Goal: Task Accomplishment & Management: Use online tool/utility

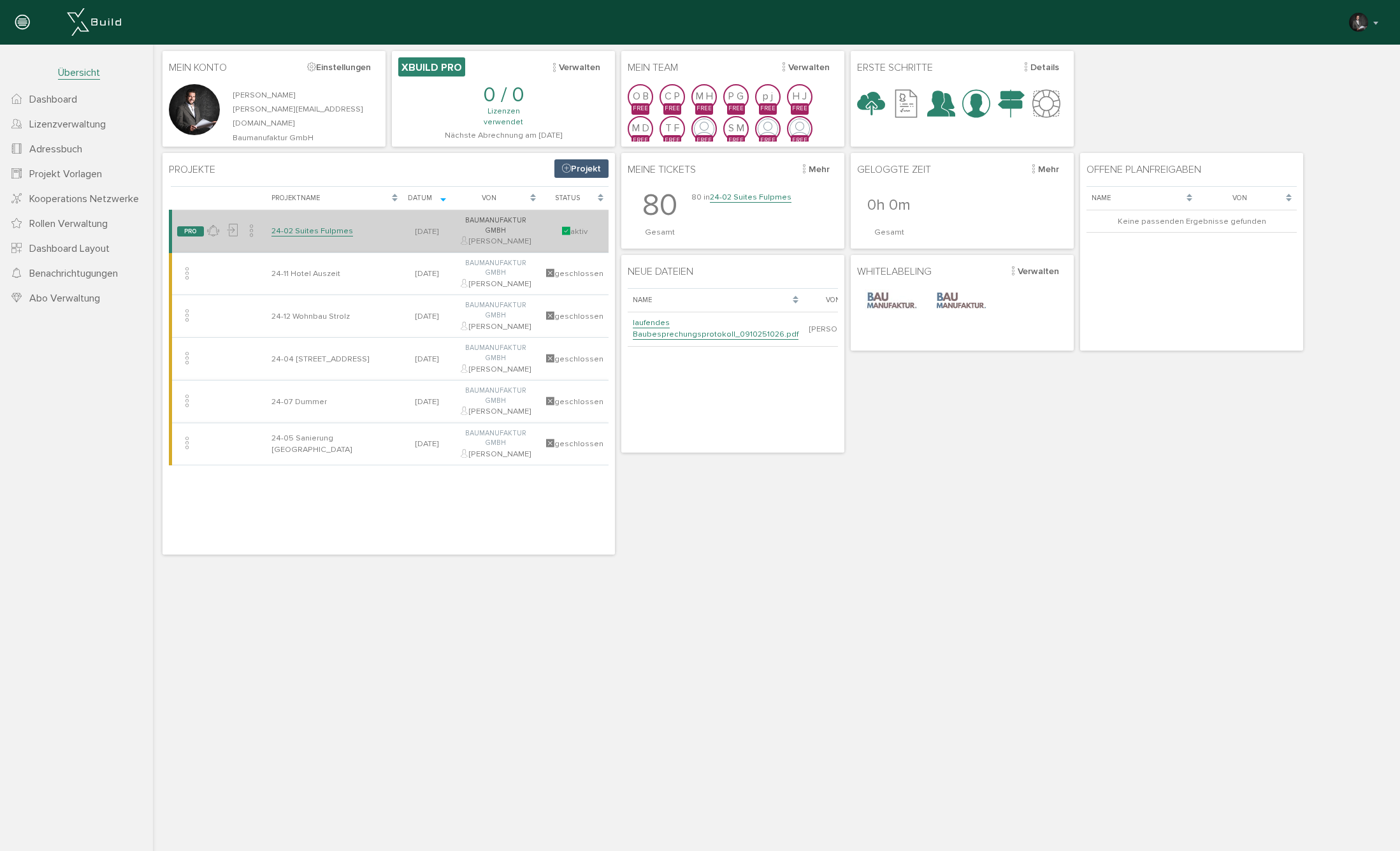
click at [326, 228] on link "24-02 Suites Fulpmes" at bounding box center [312, 231] width 82 height 11
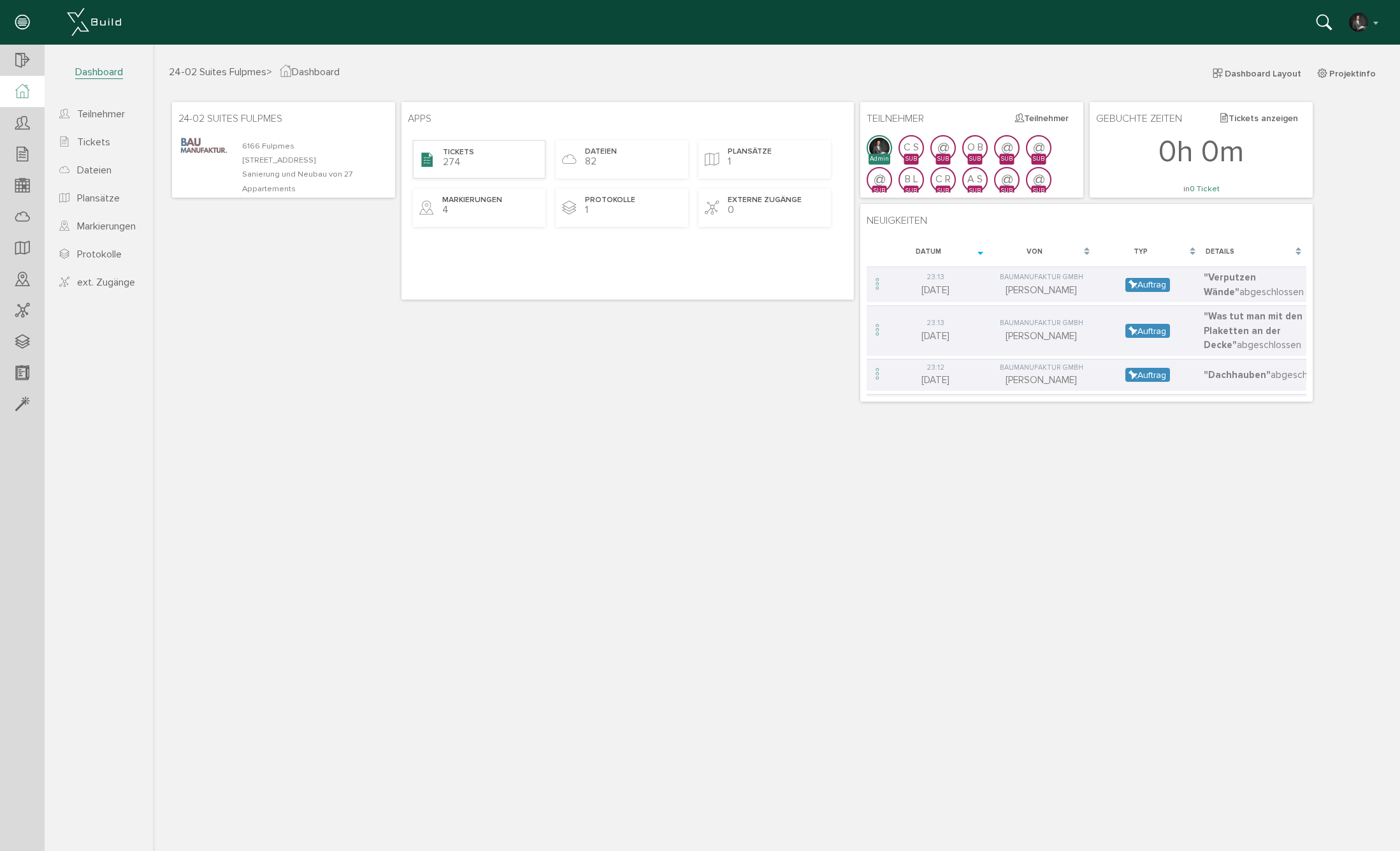
click at [480, 153] on div "Tickets 274" at bounding box center [479, 159] width 133 height 38
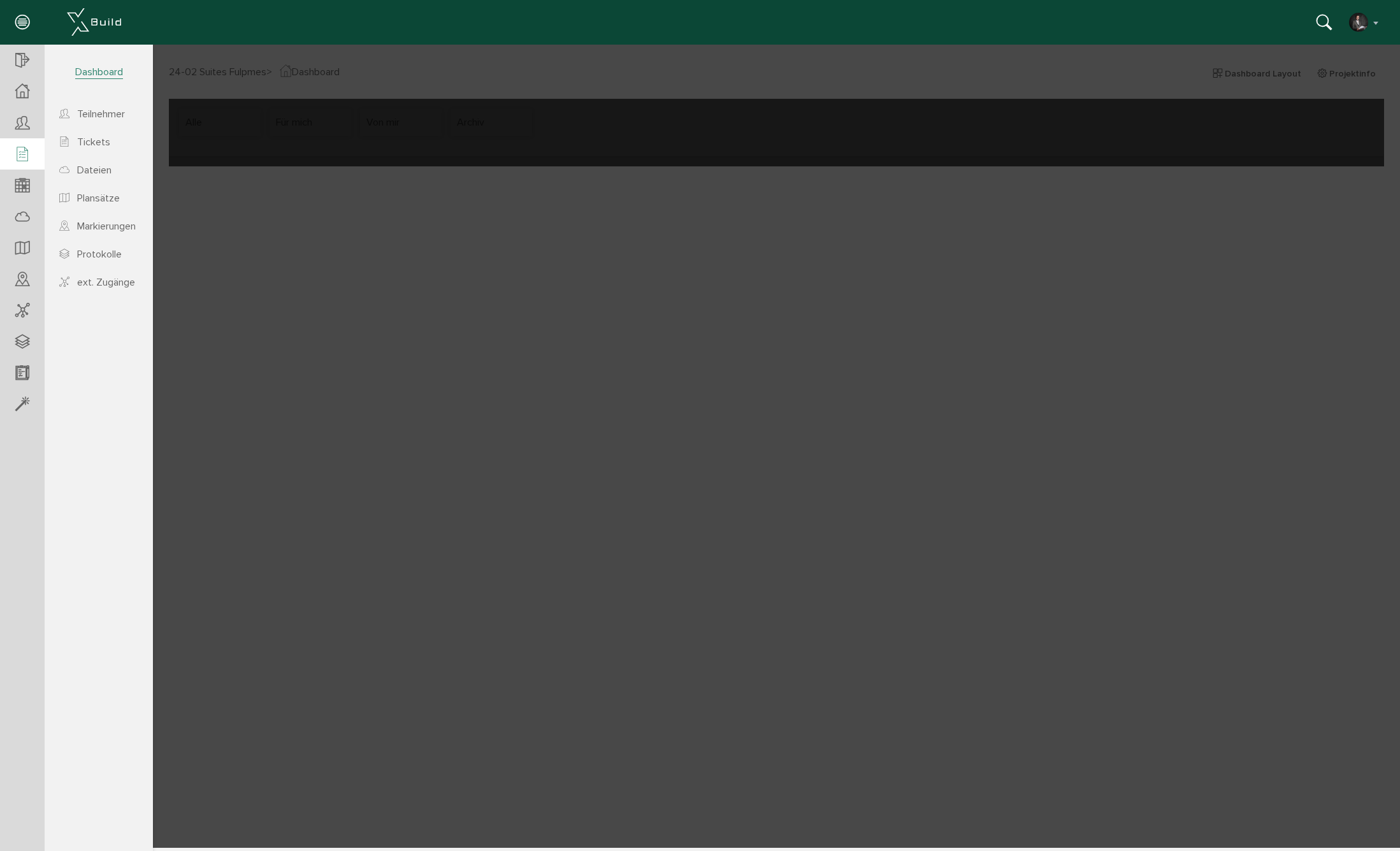
select select "FI-681132a8c67ae0.61492938"
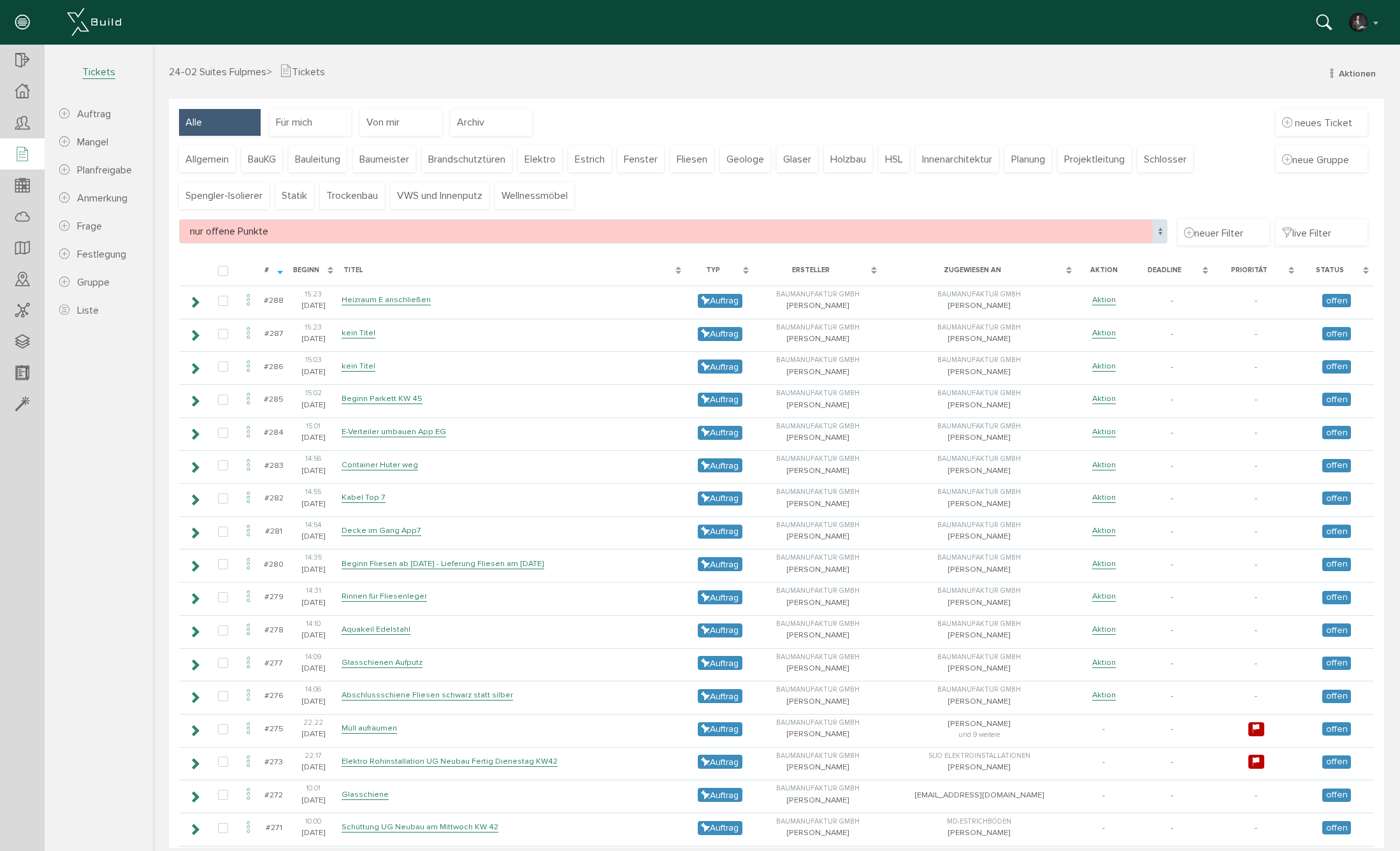
scroll to position [53, 0]
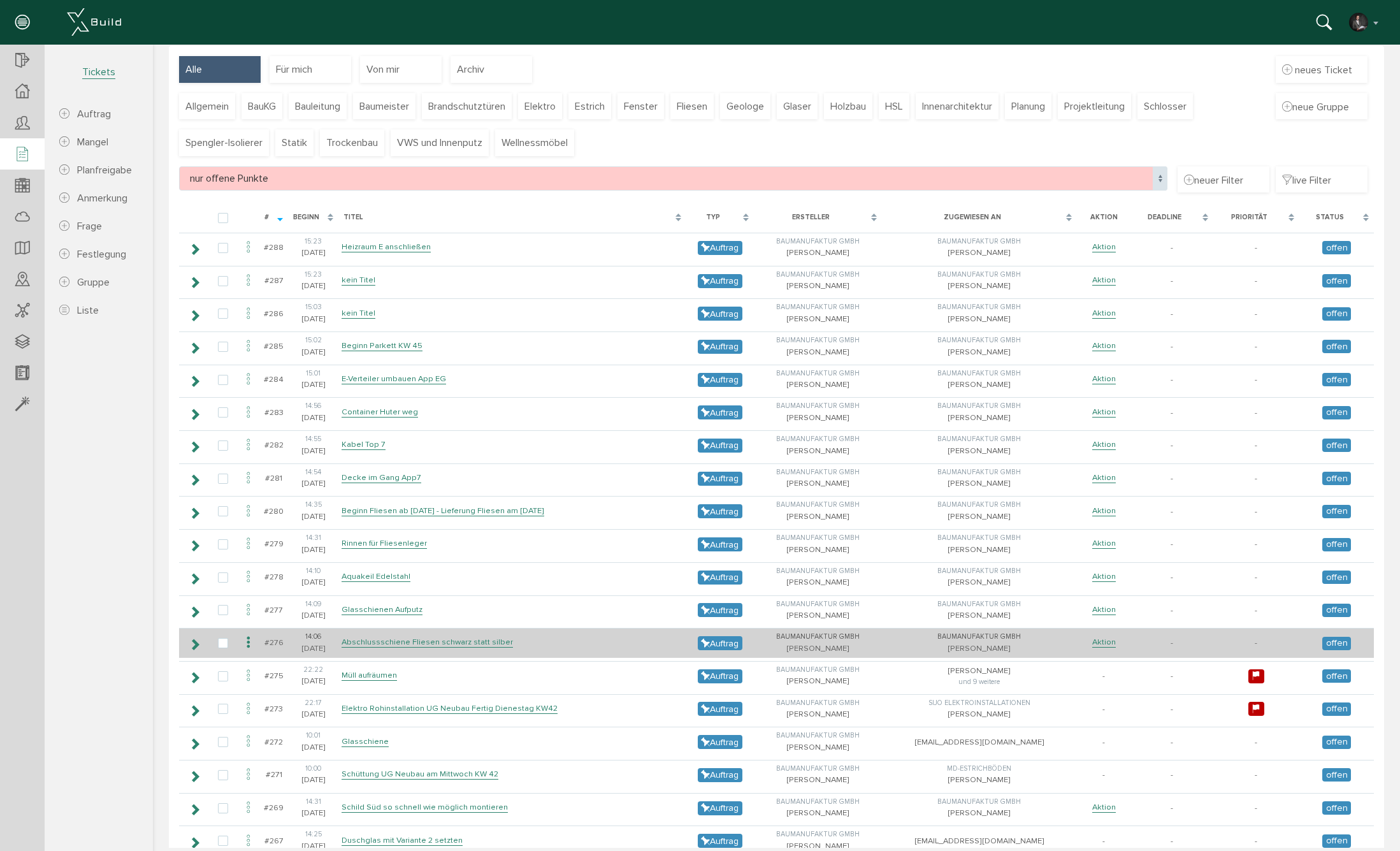
click at [193, 639] on icon at bounding box center [194, 644] width 12 height 10
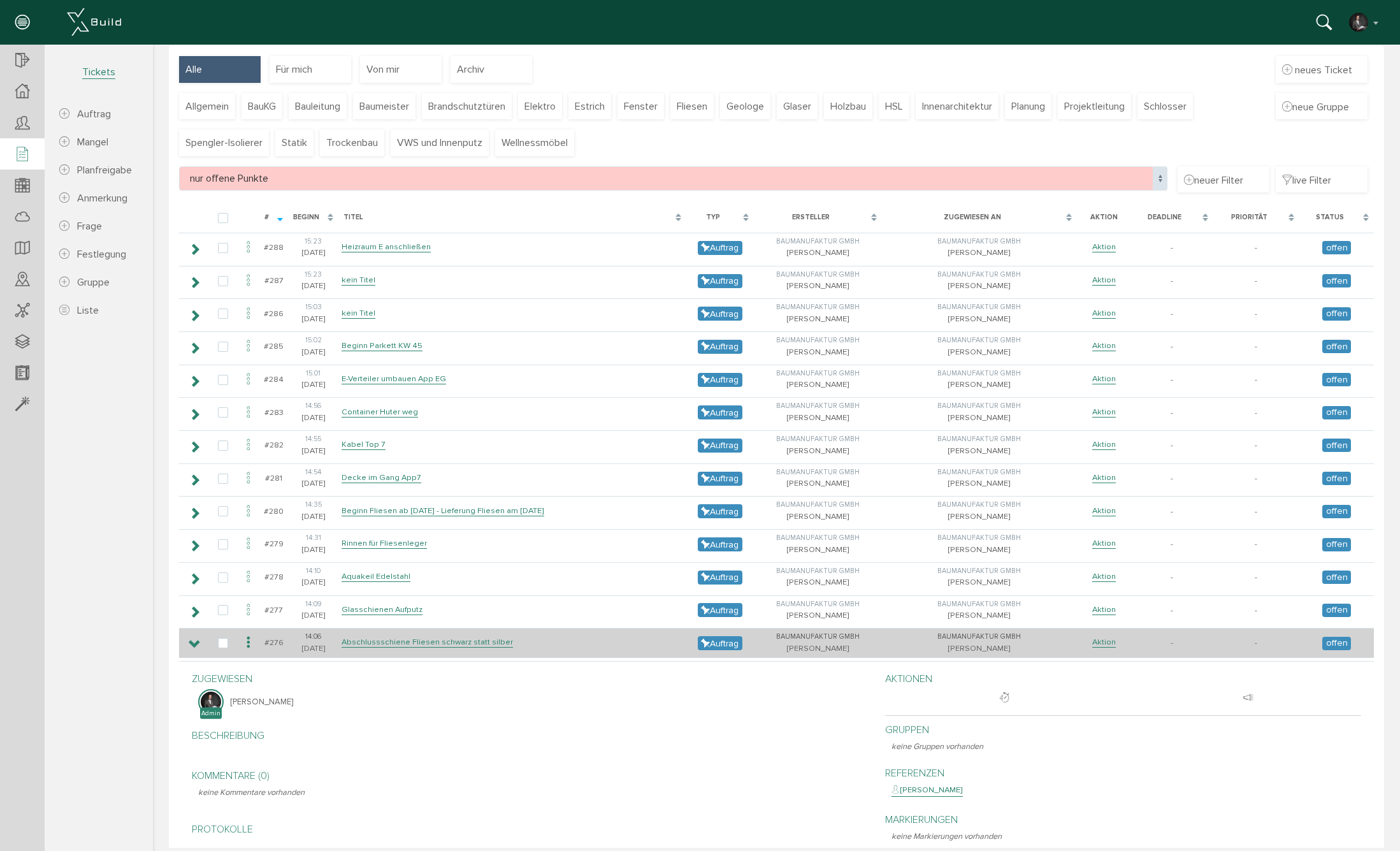
click at [193, 639] on icon at bounding box center [194, 644] width 12 height 10
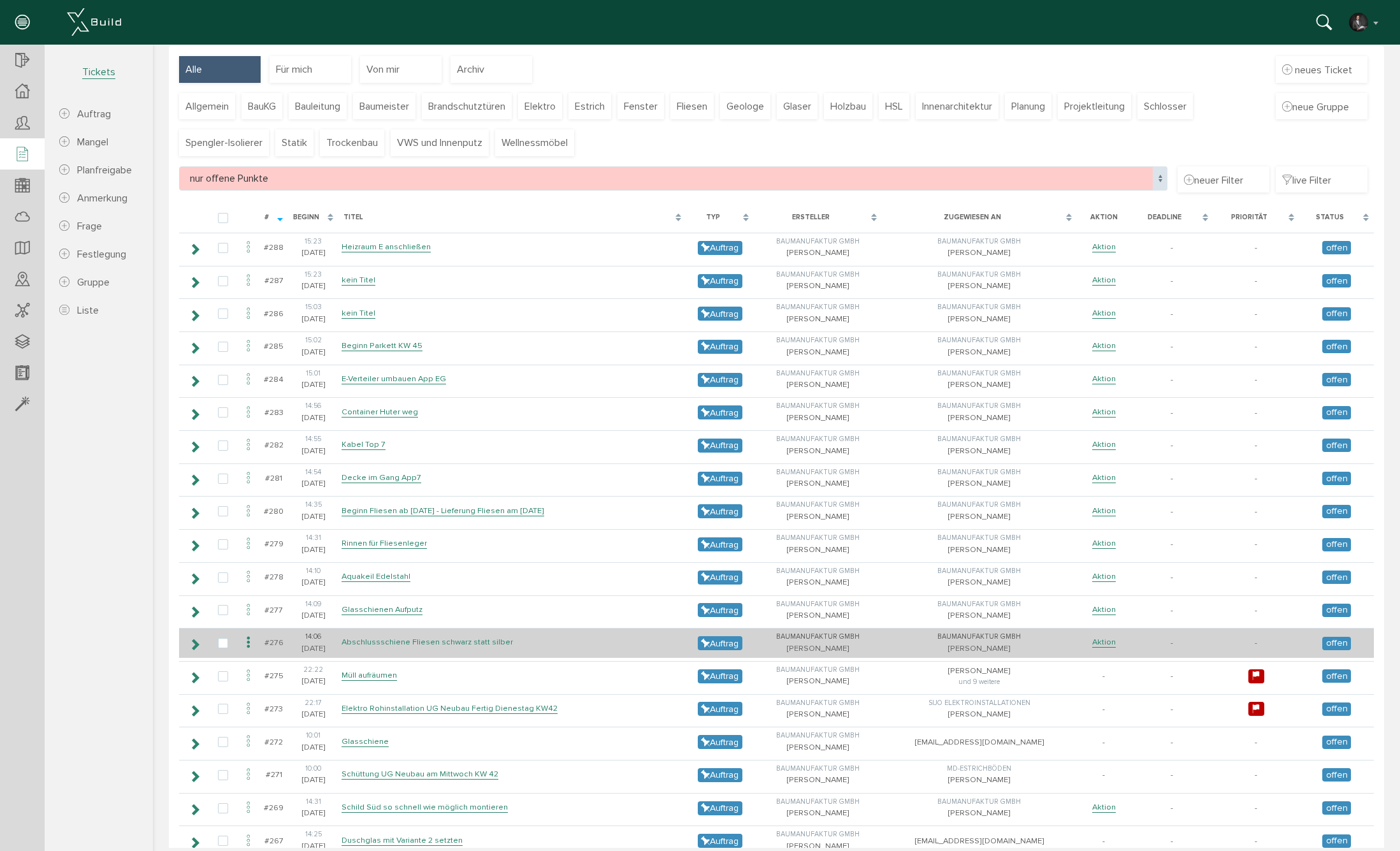
click at [356, 637] on link "Abschlussschiene Fliesen schwarz statt silber" at bounding box center [427, 642] width 172 height 11
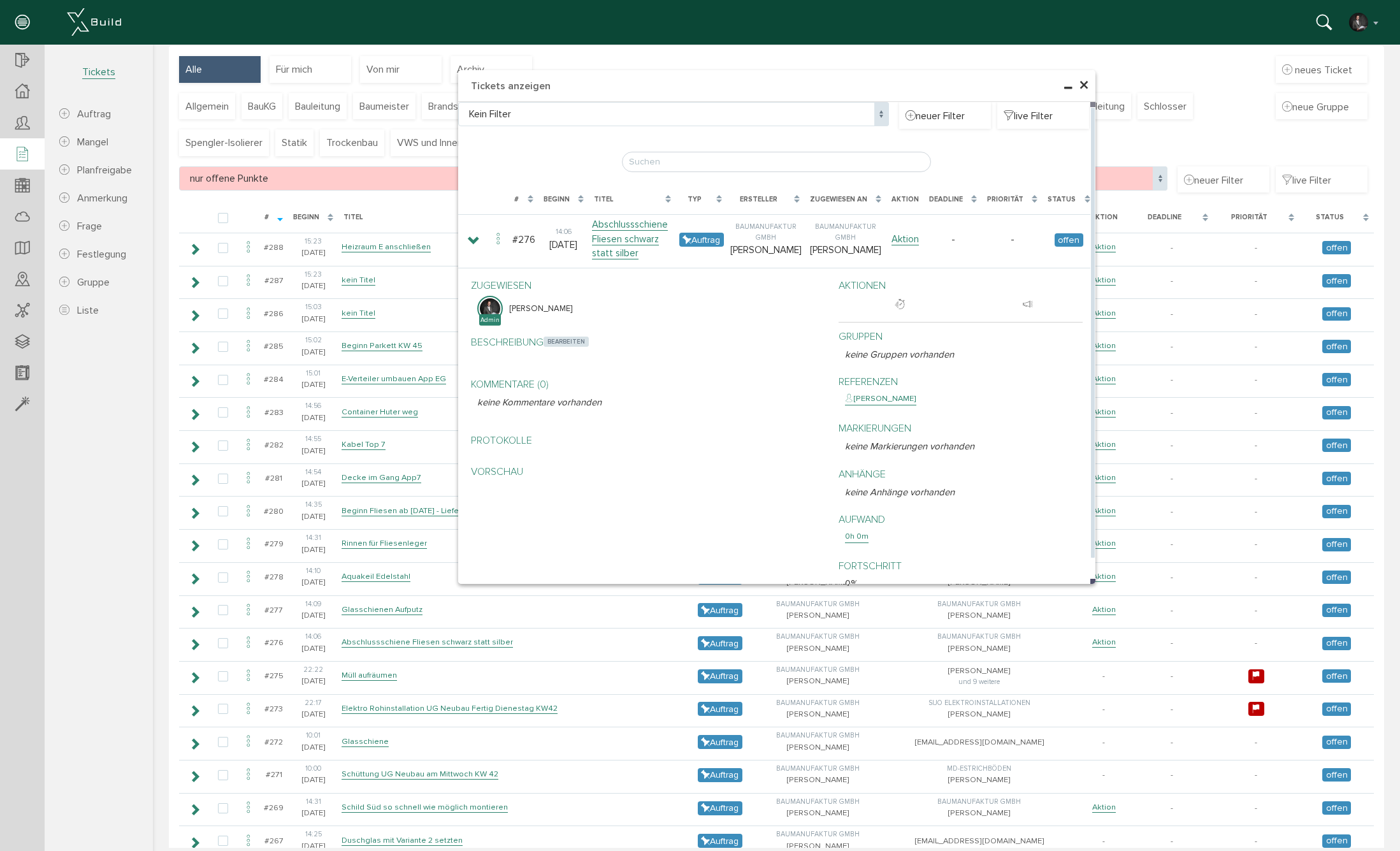
click at [563, 338] on span "bearbeiten" at bounding box center [567, 341] width 45 height 10
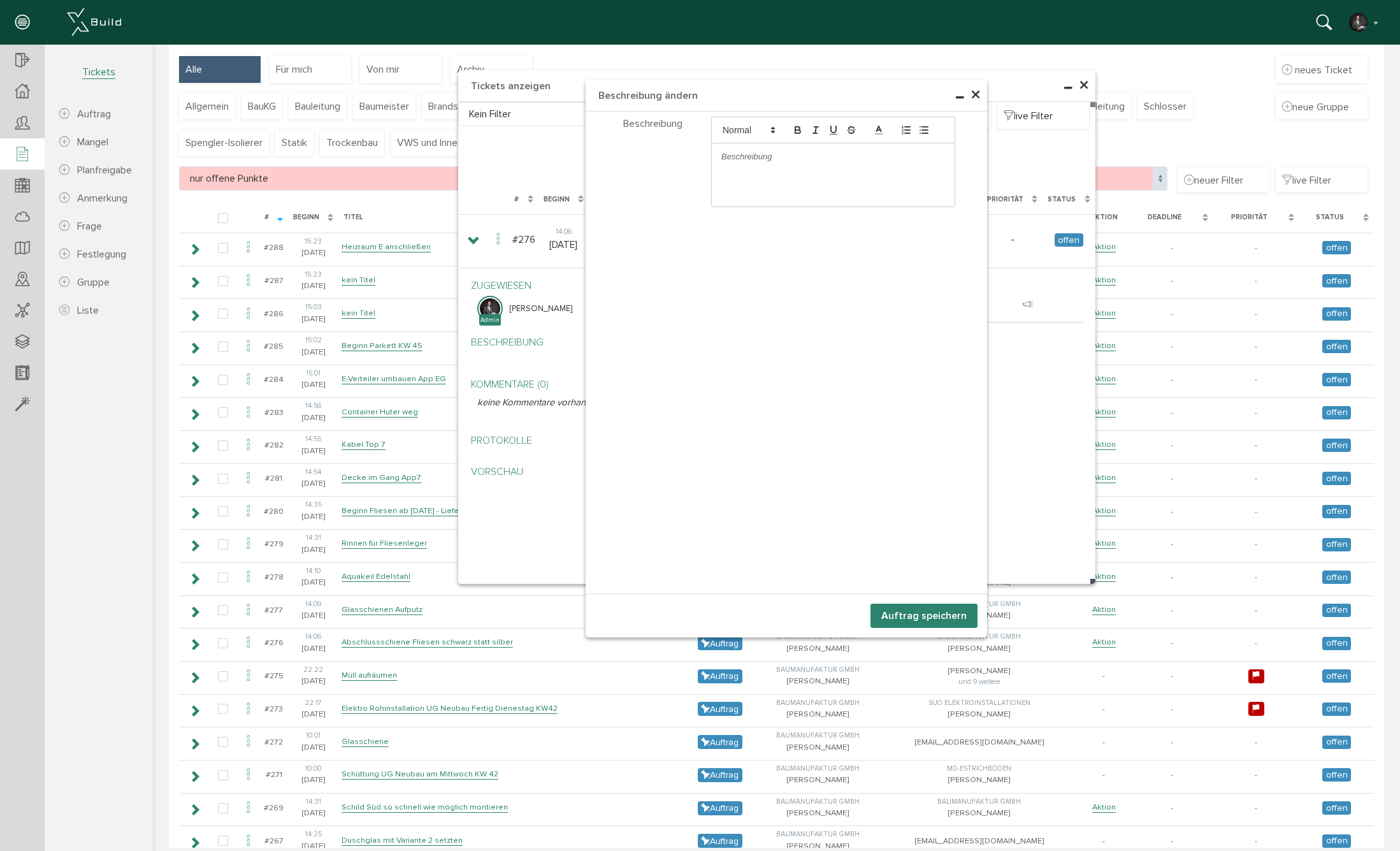
click at [779, 152] on p at bounding box center [833, 156] width 223 height 12
click at [740, 166] on p "Die Abschlußschienen im Duschbereich werden im Schwarz matt ausgeführt" at bounding box center [833, 163] width 223 height 24
click at [930, 618] on button "Auftrag speichern" at bounding box center [924, 615] width 107 height 25
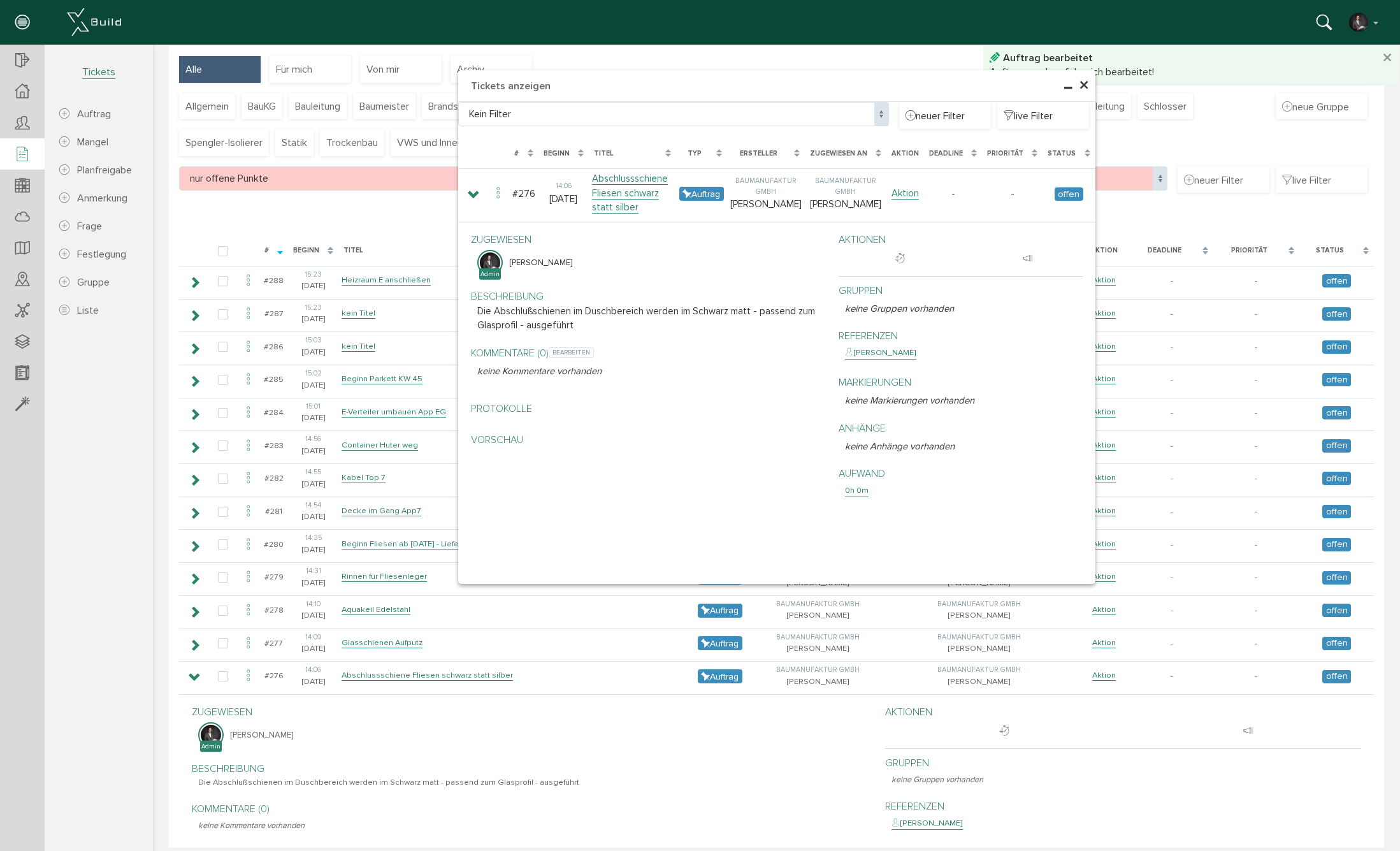
scroll to position [663, 0]
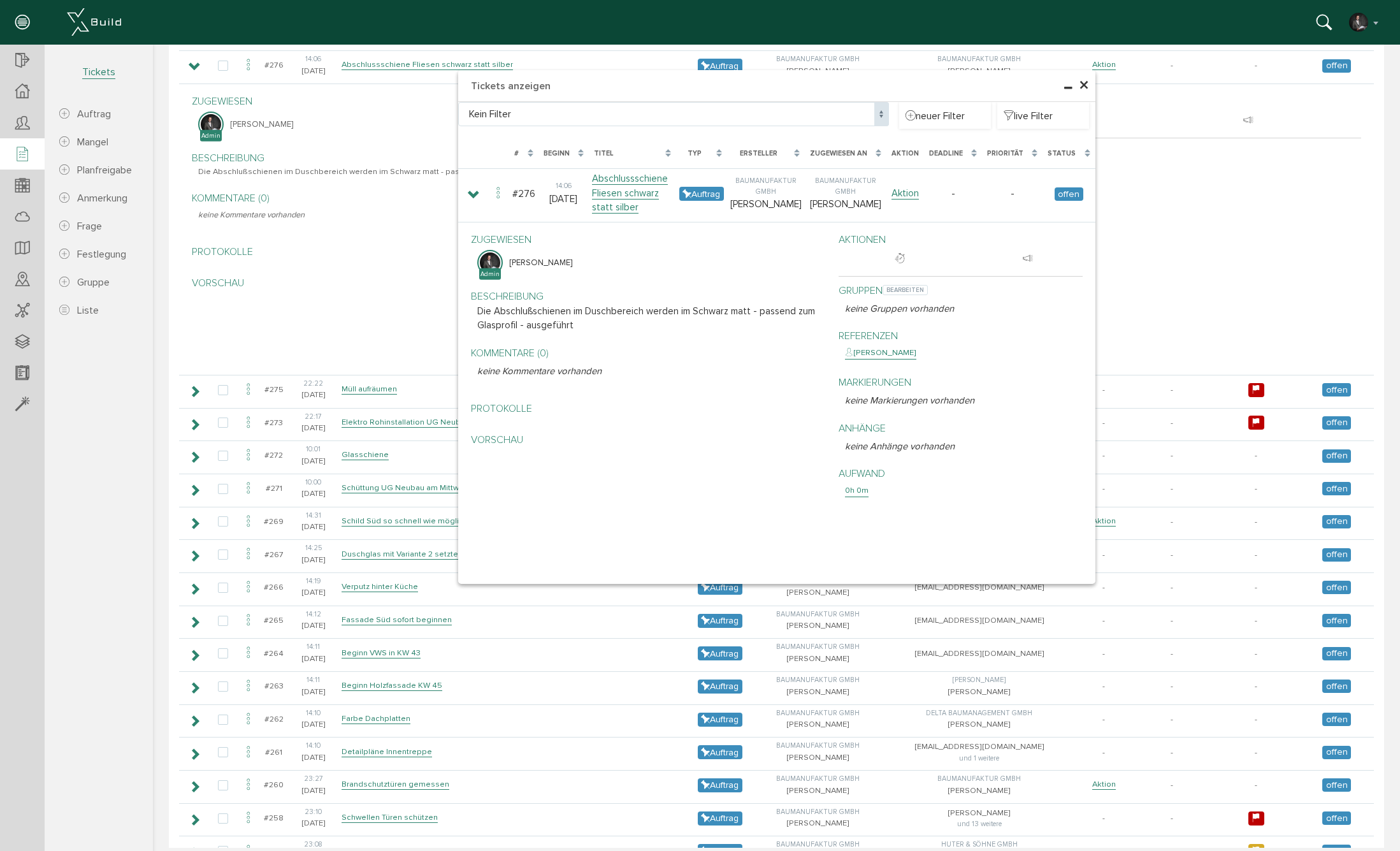
click at [904, 280] on div "Gruppen bearbeiten keine Gruppen vorhanden" at bounding box center [960, 300] width 244 height 46
click at [904, 285] on span "bearbeiten" at bounding box center [905, 290] width 45 height 10
select select
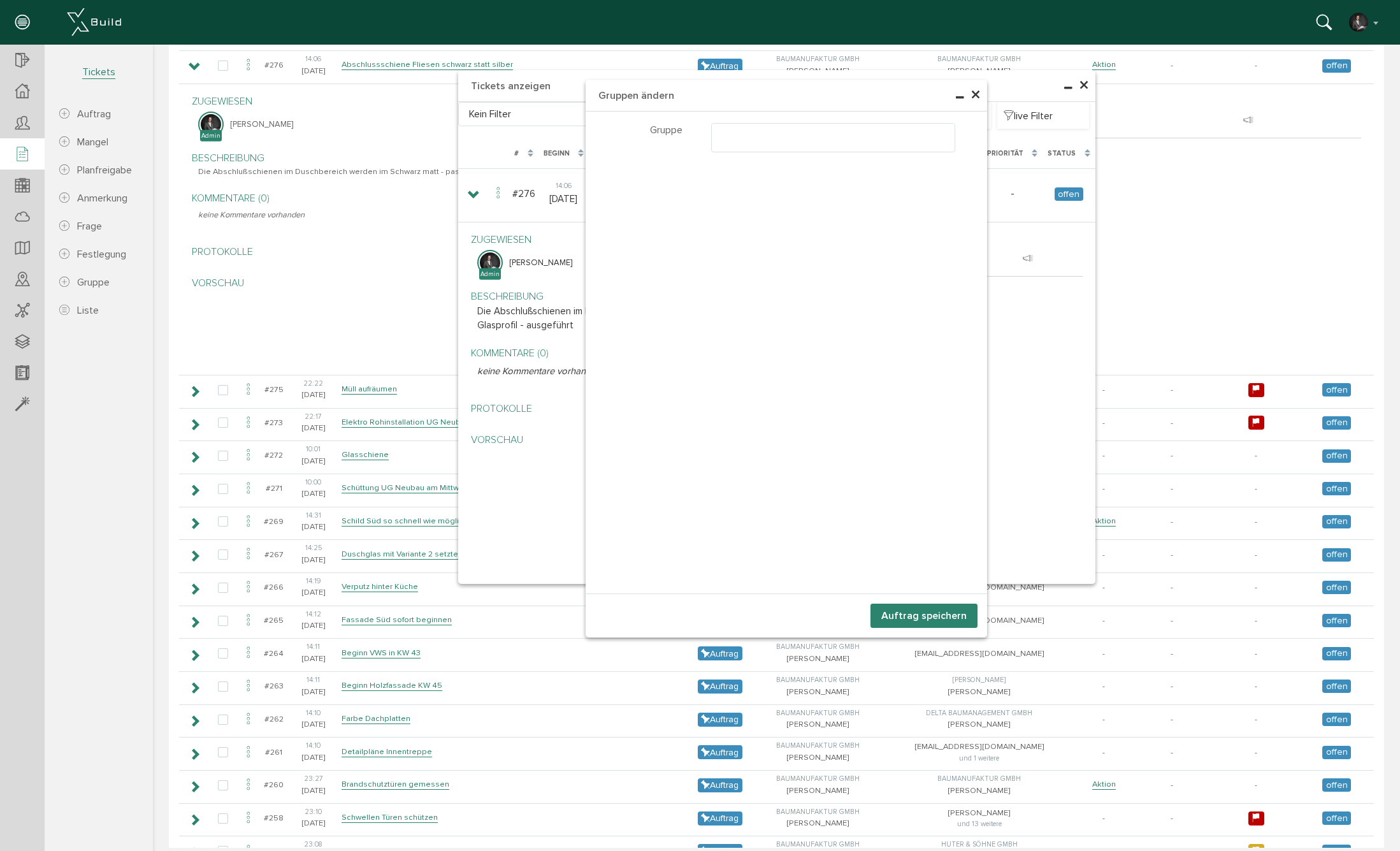
click at [723, 136] on ul at bounding box center [833, 135] width 242 height 25
select select "TK-68b866578c2603.06751478#1756915287.5741"
click at [942, 614] on button "Auftrag speichern" at bounding box center [924, 615] width 107 height 25
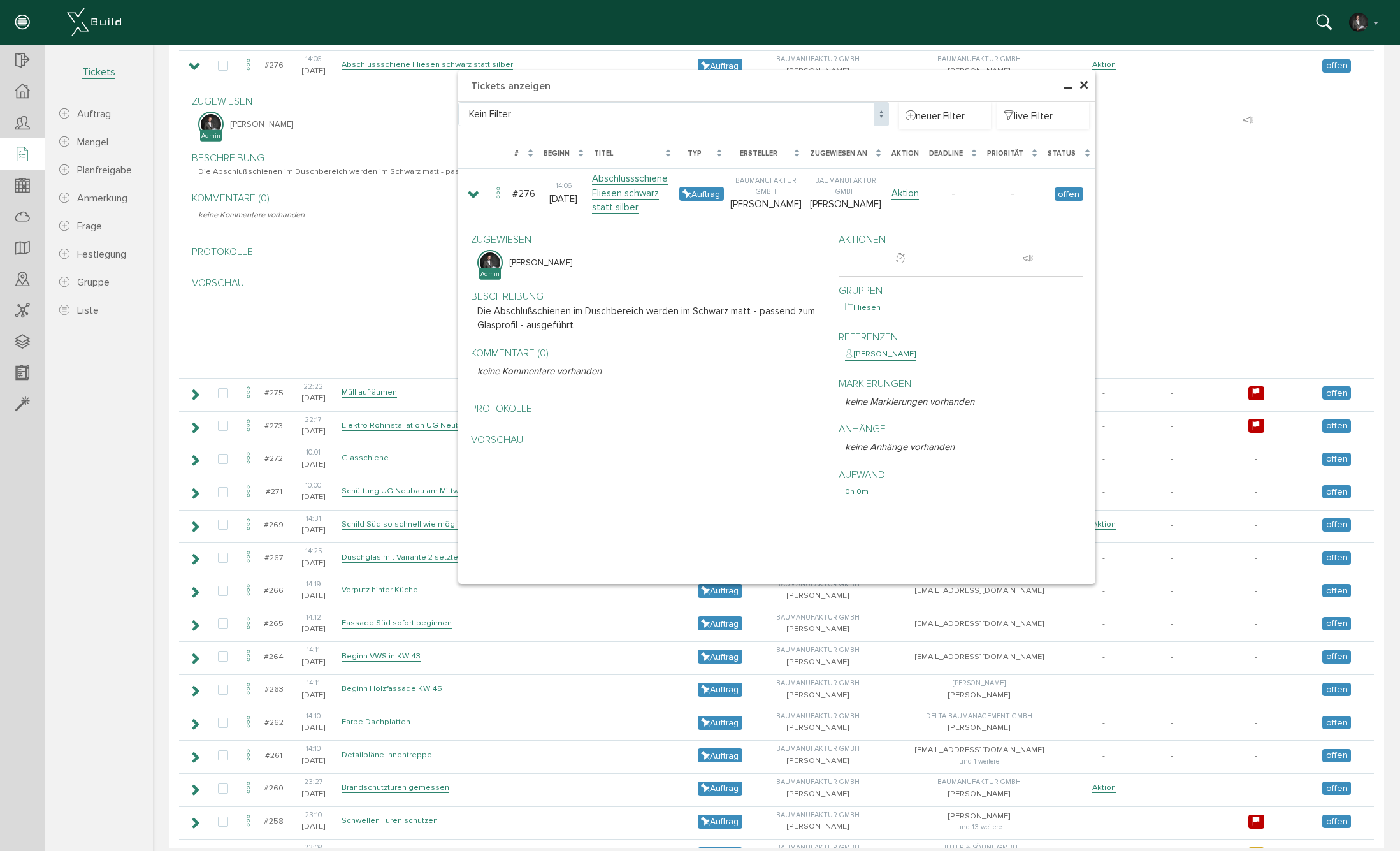
click at [1080, 83] on span "×" at bounding box center [1083, 85] width 10 height 25
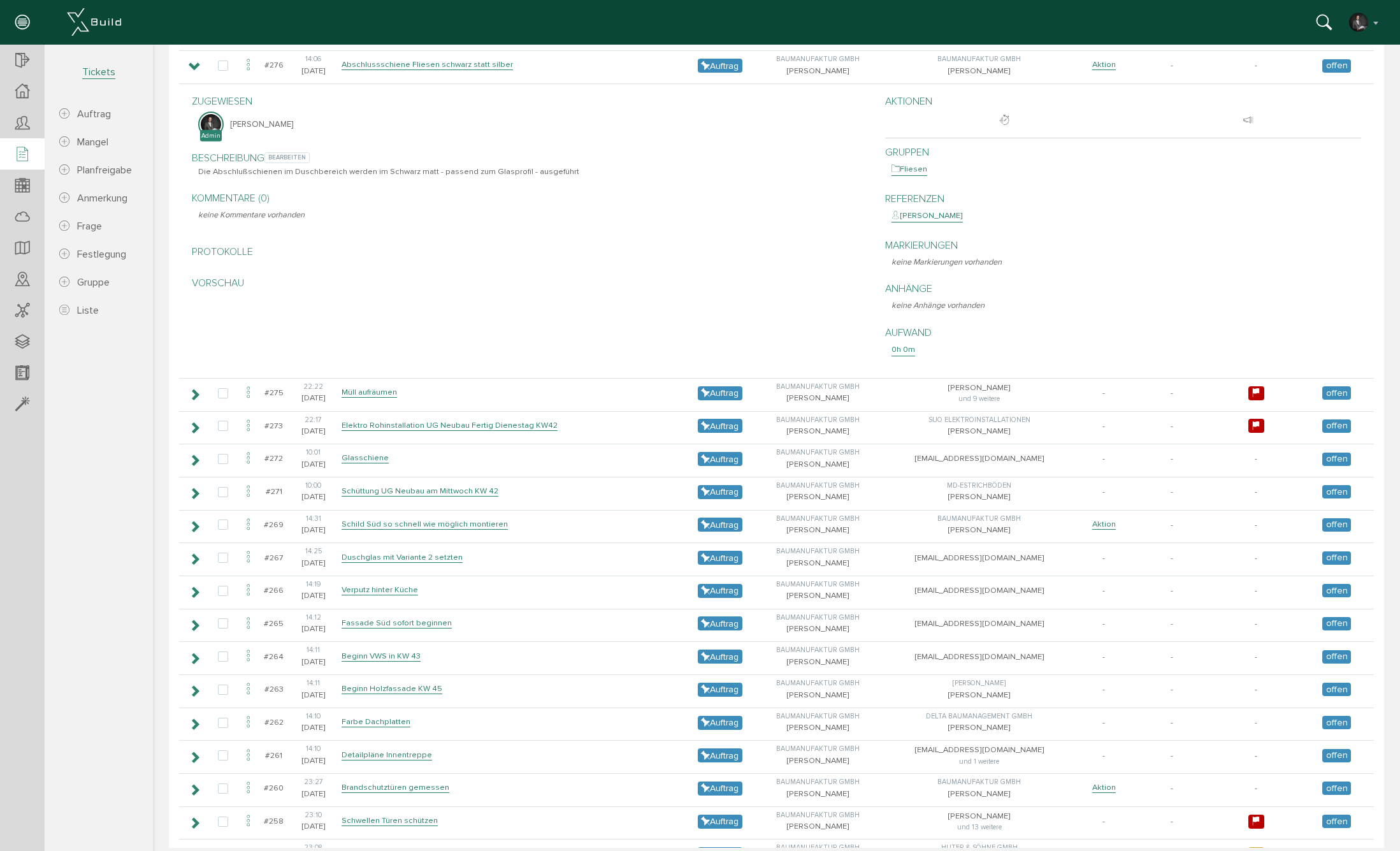
click at [194, 167] on div "Beschreibung bearbeiten Die Abschlußschienen im Duschbereich werden im Schwarz …" at bounding box center [528, 164] width 674 height 40
drag, startPoint x: 565, startPoint y: 163, endPoint x: 527, endPoint y: 163, distance: 38.0
click at [527, 165] on p "Die Abschlußschienen im Duschbereich werden im Schwarz matt - passend zum Glasp…" at bounding box center [531, 171] width 667 height 12
click at [592, 167] on p "Die Abschlußschienen im Duschbereich werden im Schwarz matt - passend zum Glasp…" at bounding box center [531, 171] width 667 height 12
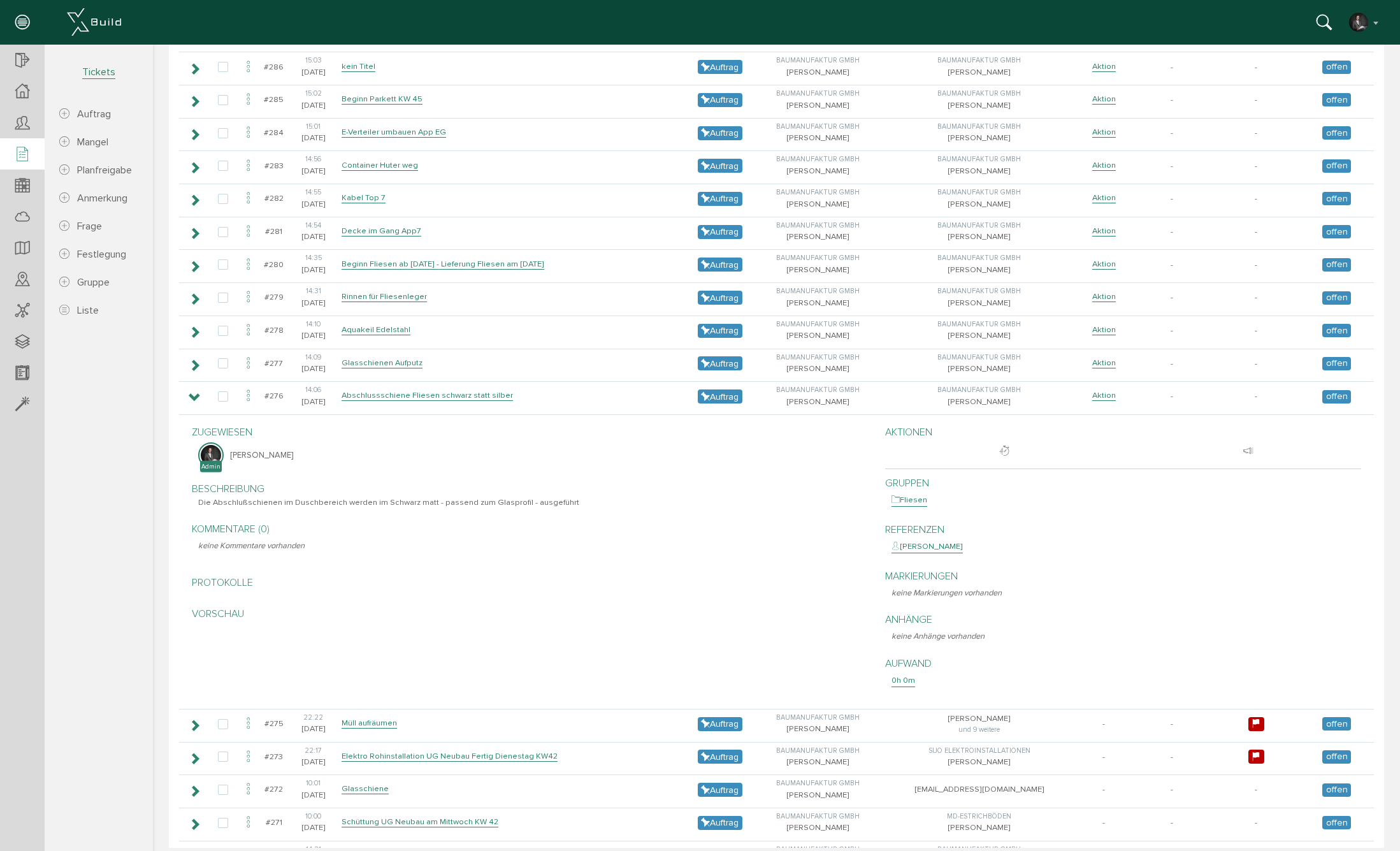
scroll to position [331, 0]
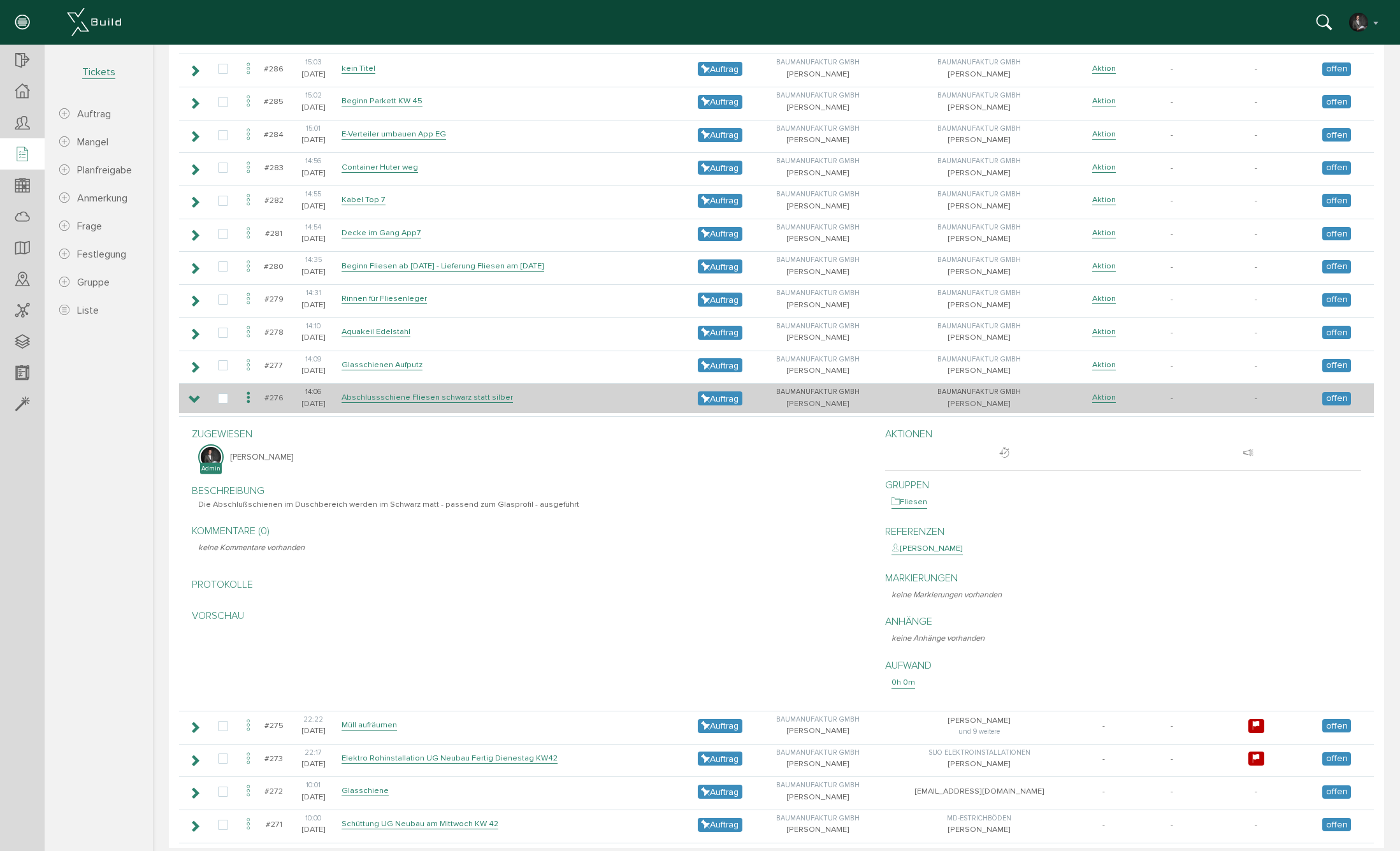
click at [192, 394] on icon at bounding box center [194, 399] width 12 height 10
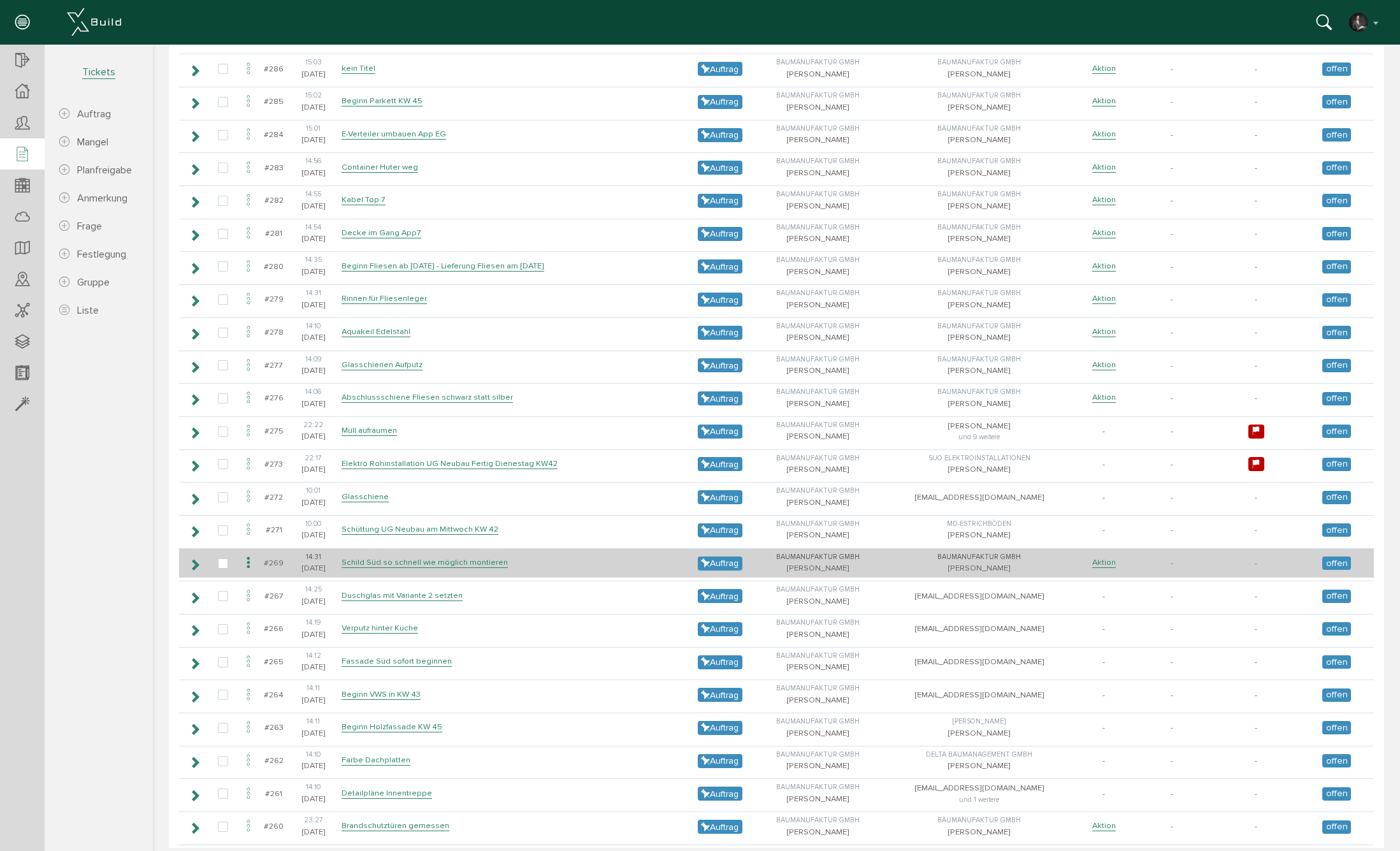
click at [195, 559] on icon at bounding box center [194, 564] width 12 height 10
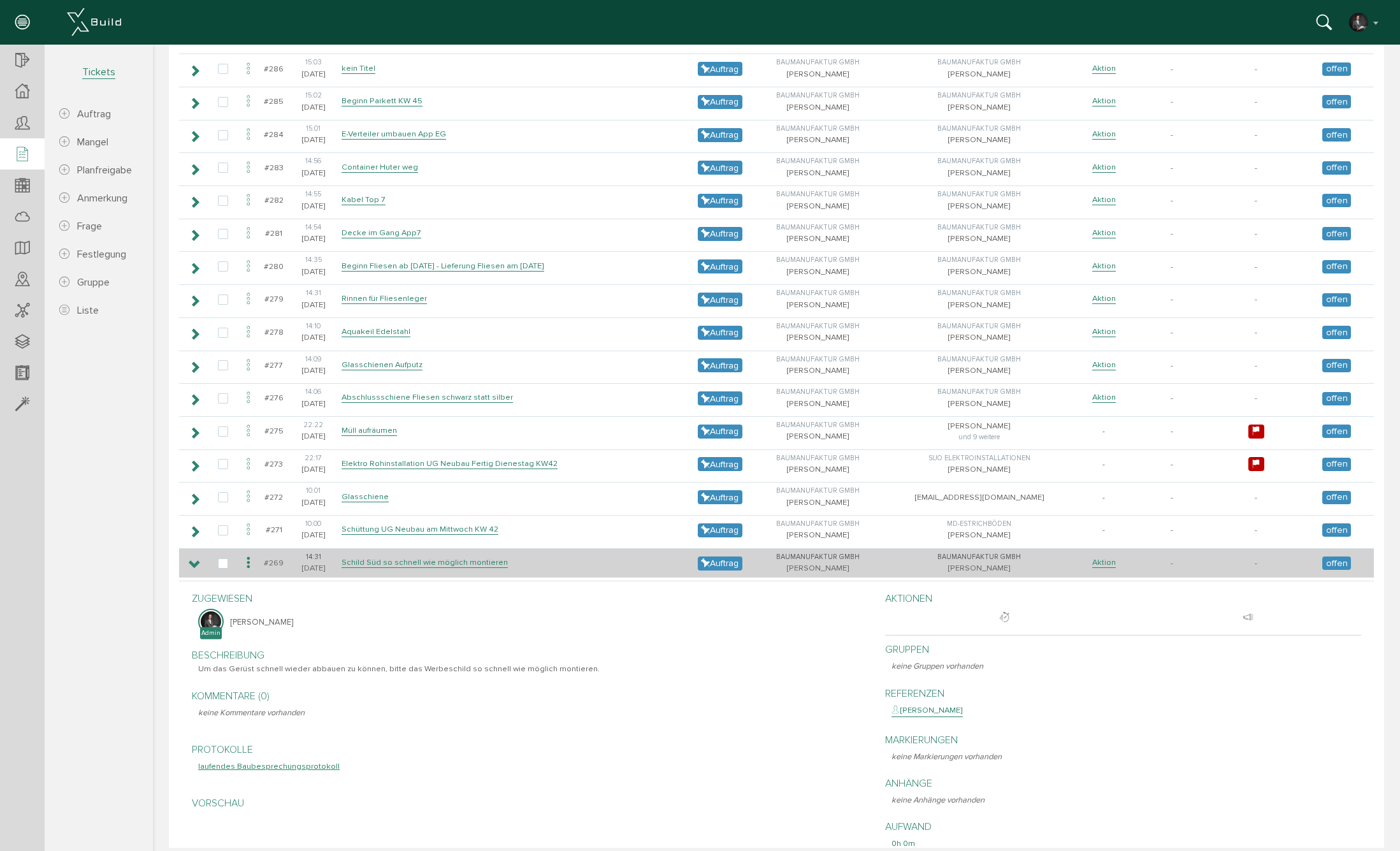
drag, startPoint x: 197, startPoint y: 552, endPoint x: 203, endPoint y: 554, distance: 6.3
click at [197, 559] on icon at bounding box center [194, 564] width 12 height 10
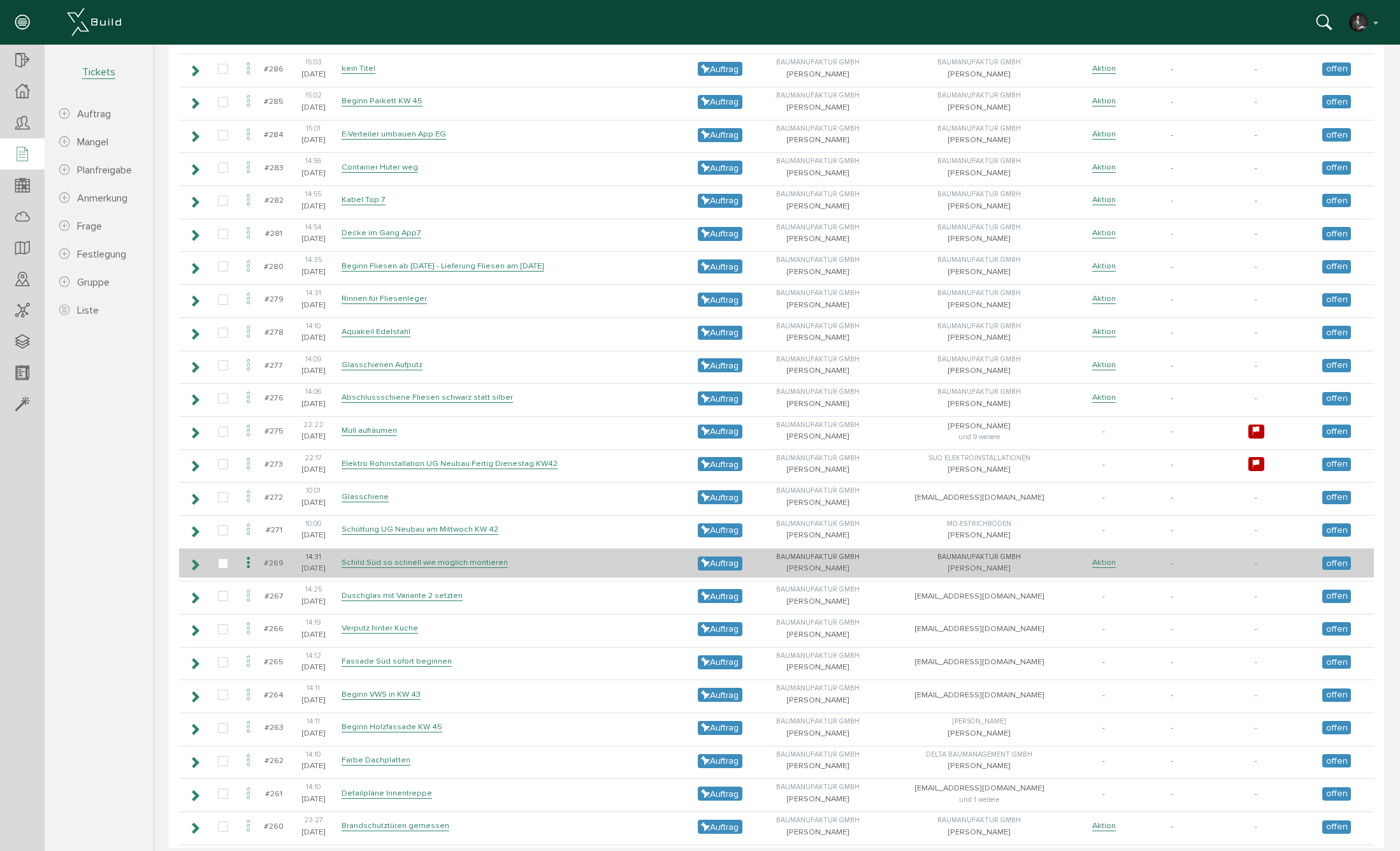
click at [198, 559] on icon at bounding box center [194, 564] width 12 height 10
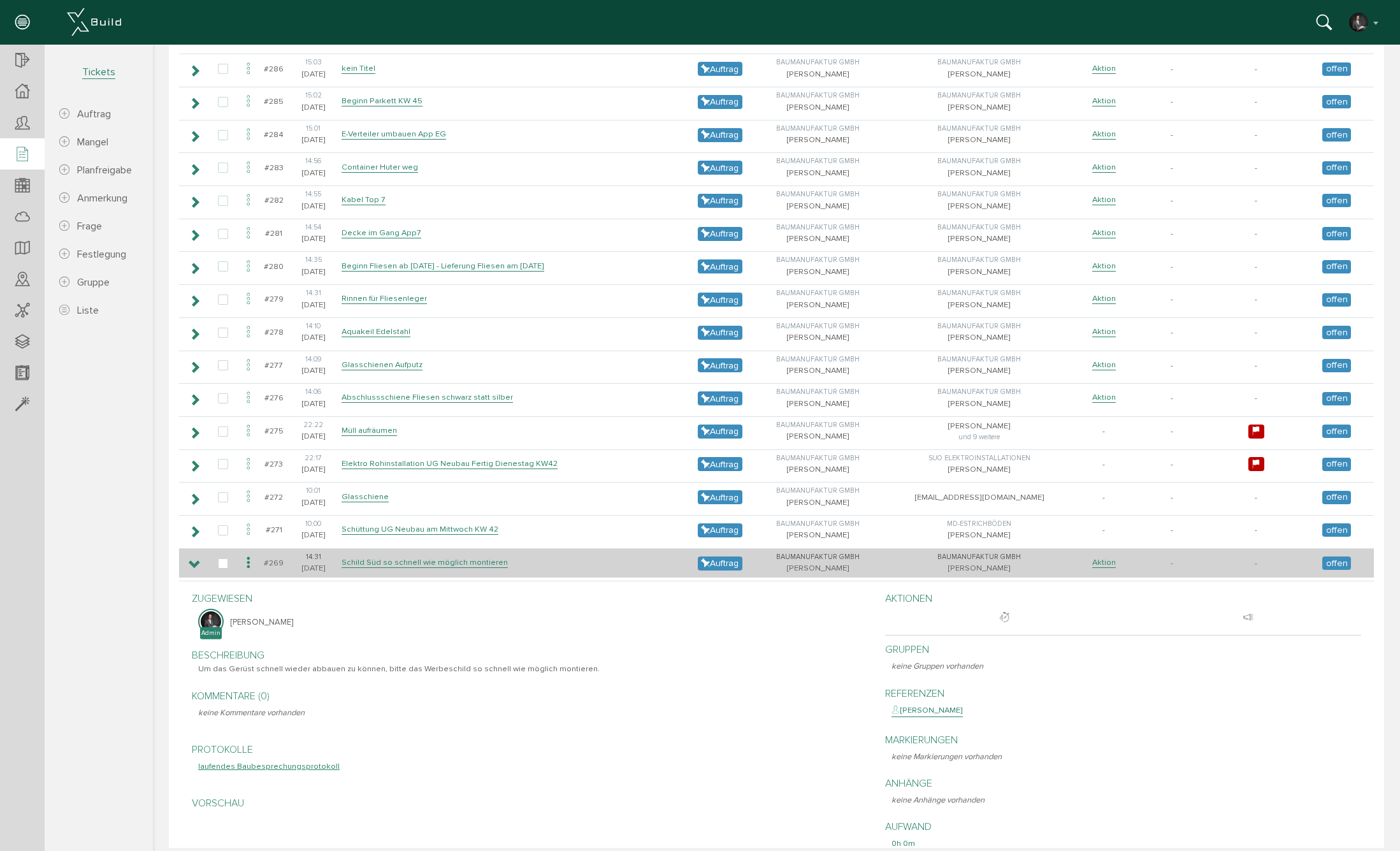
click at [198, 559] on icon at bounding box center [194, 564] width 12 height 10
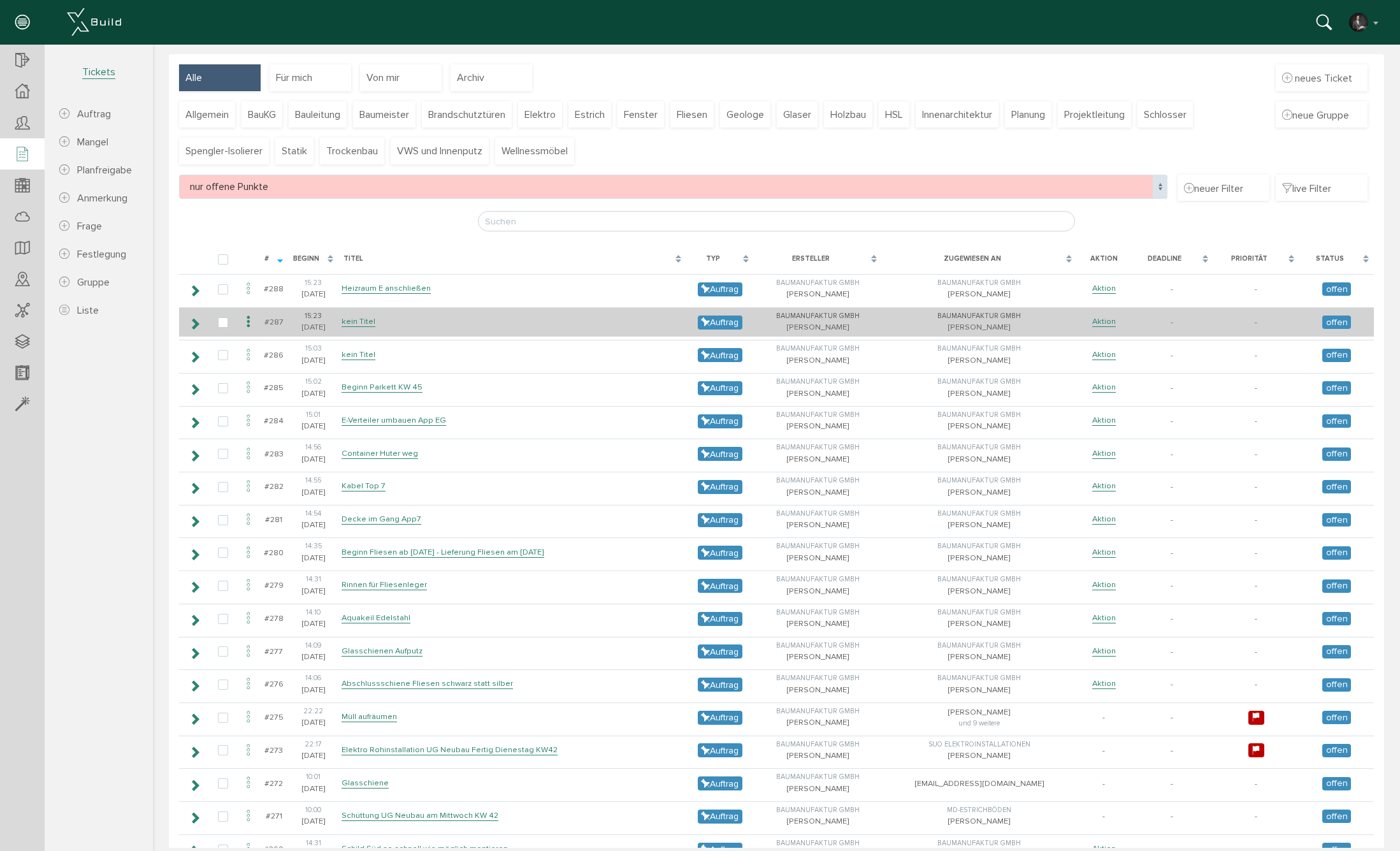
scroll to position [44, 0]
click at [195, 323] on icon at bounding box center [194, 324] width 12 height 10
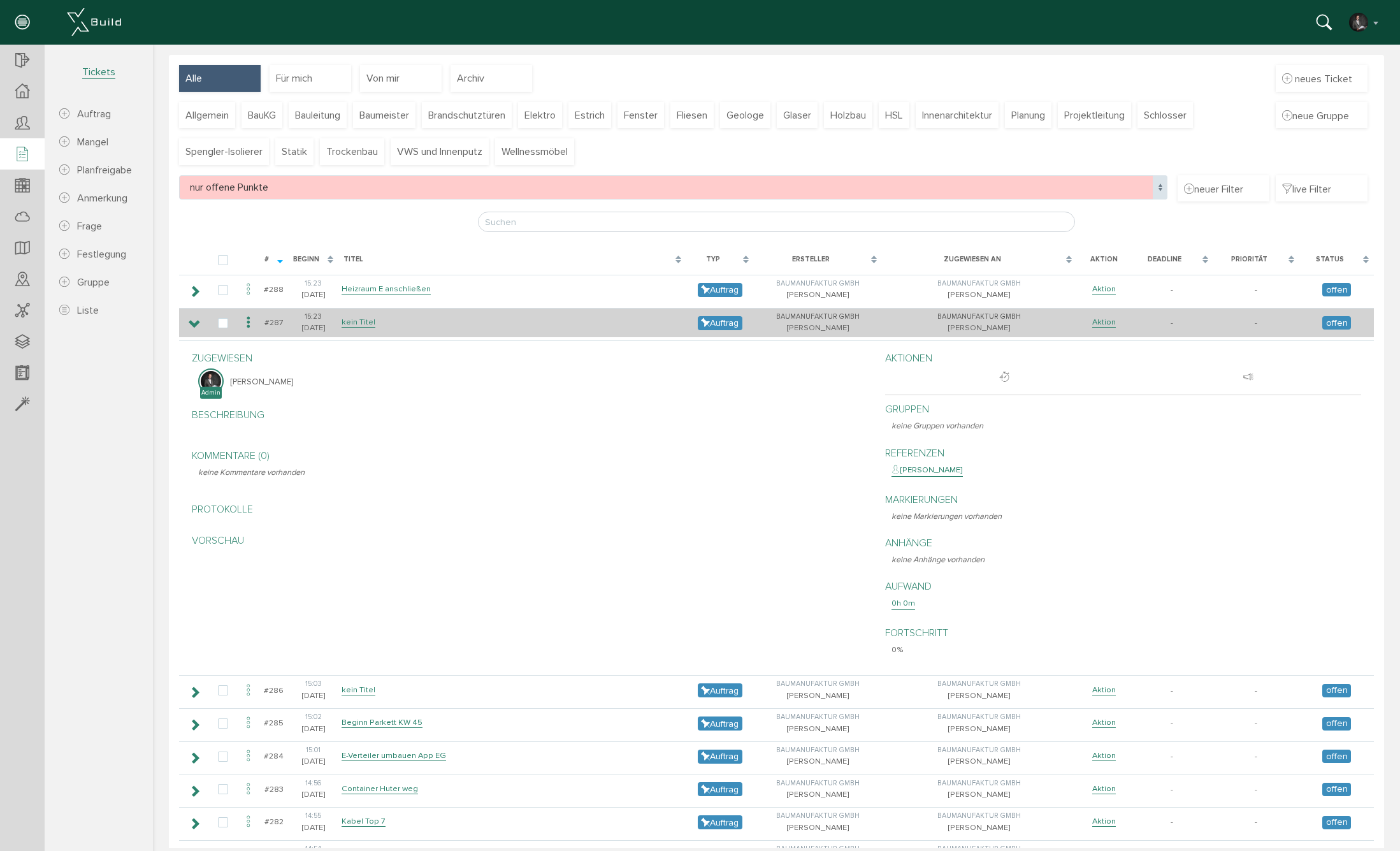
click at [195, 323] on icon at bounding box center [194, 324] width 12 height 10
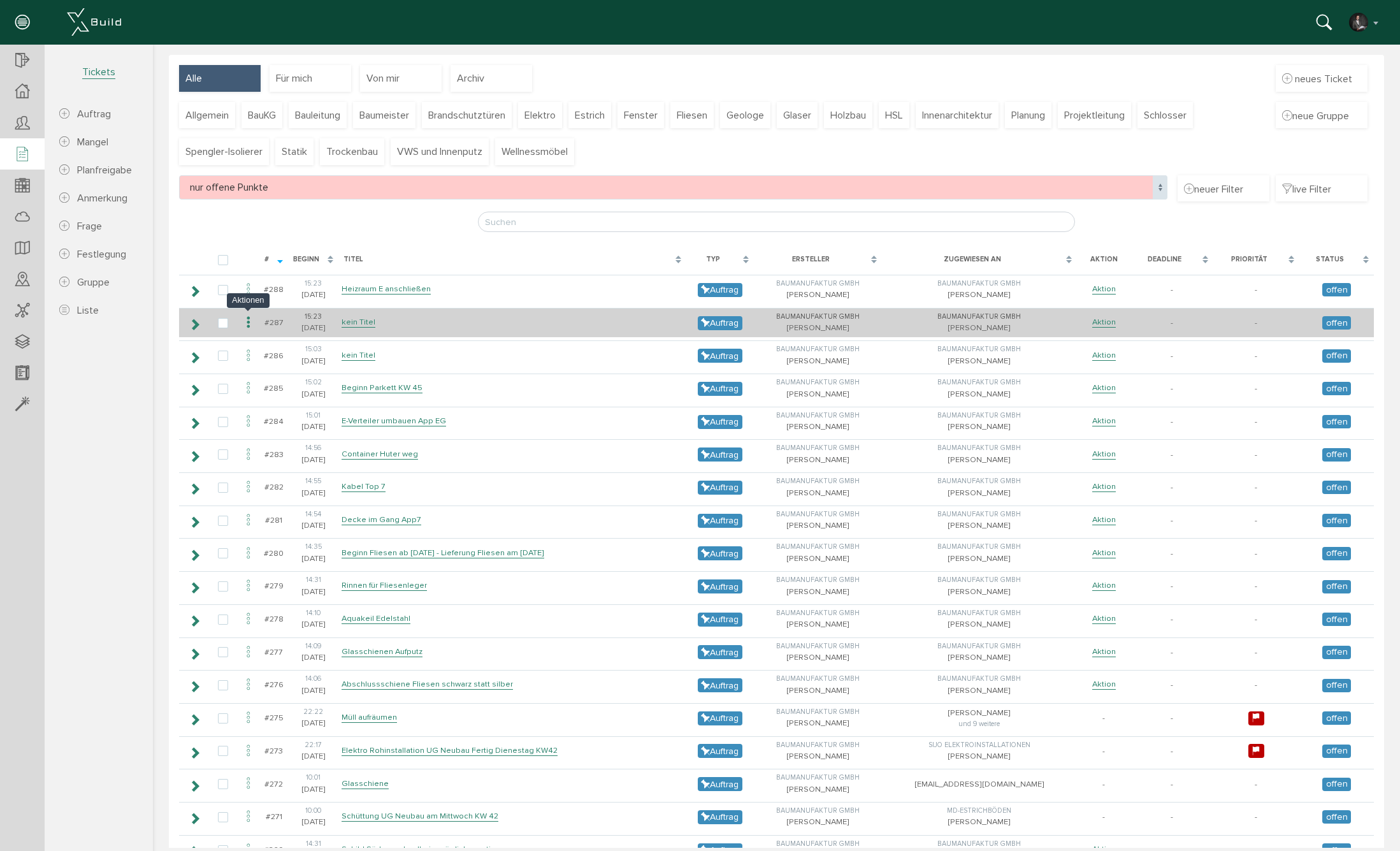
click at [250, 320] on icon at bounding box center [248, 322] width 15 height 17
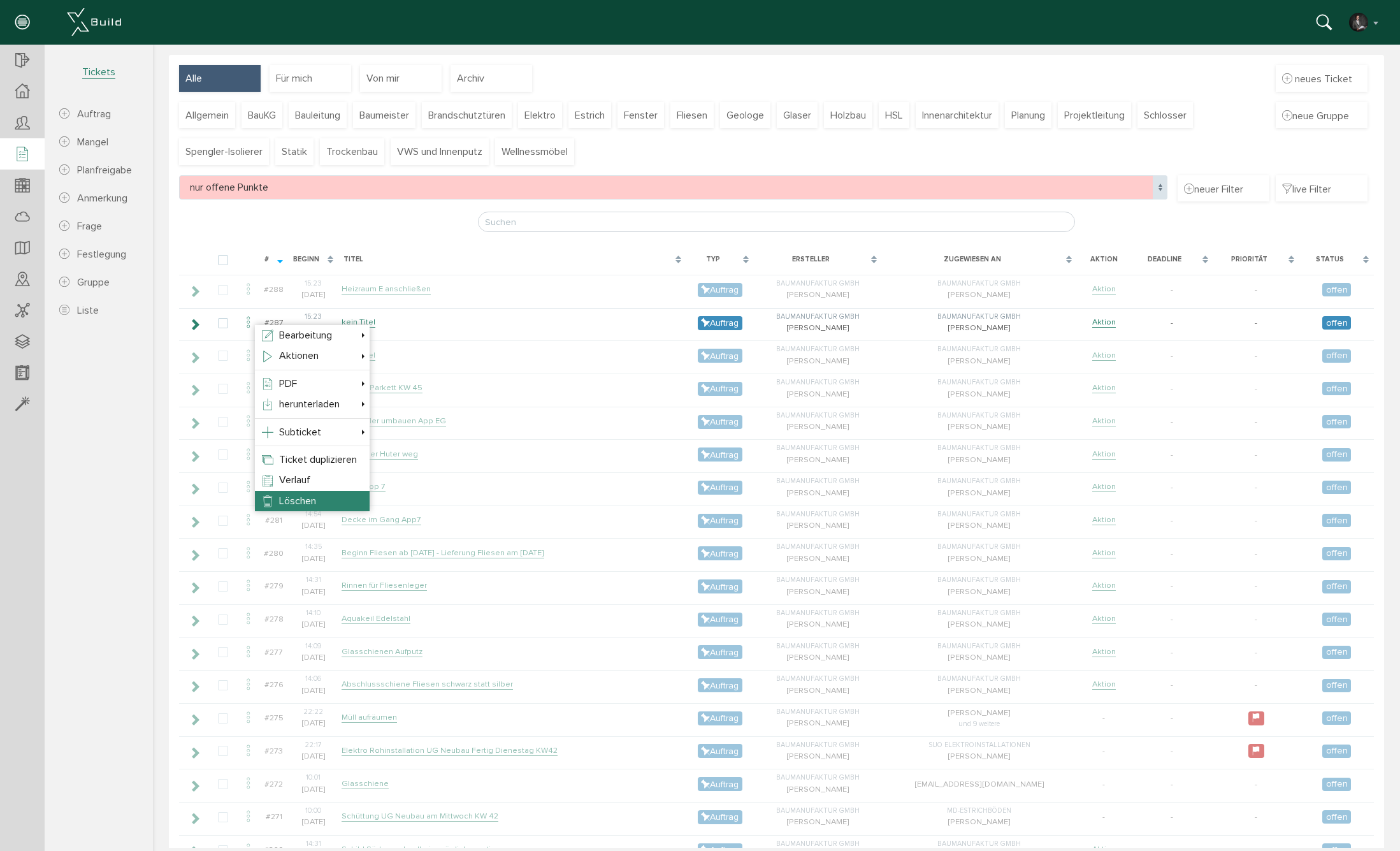
click at [320, 500] on li "Löschen" at bounding box center [312, 500] width 114 height 20
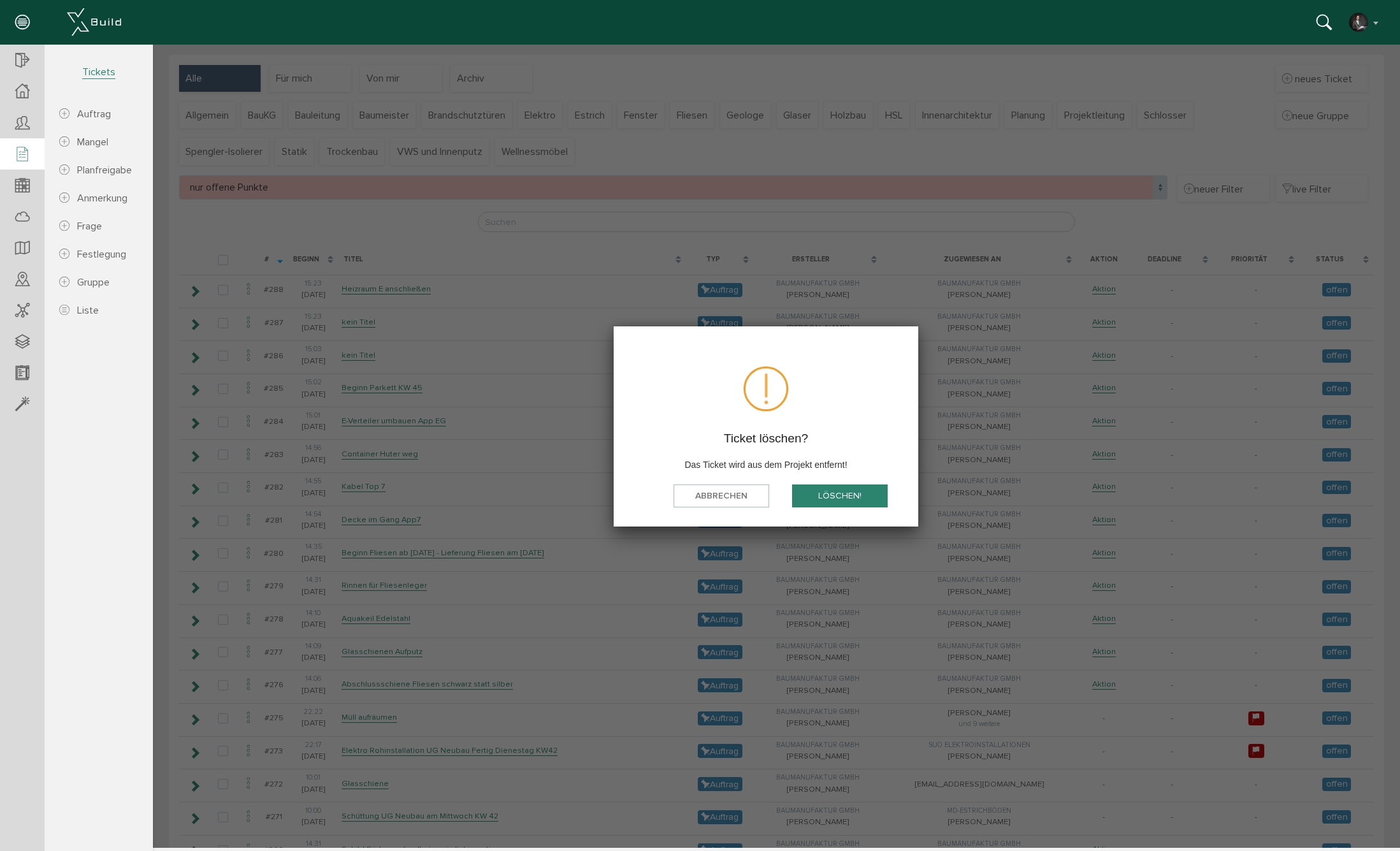
click at [832, 495] on button "löschen!" at bounding box center [839, 496] width 95 height 24
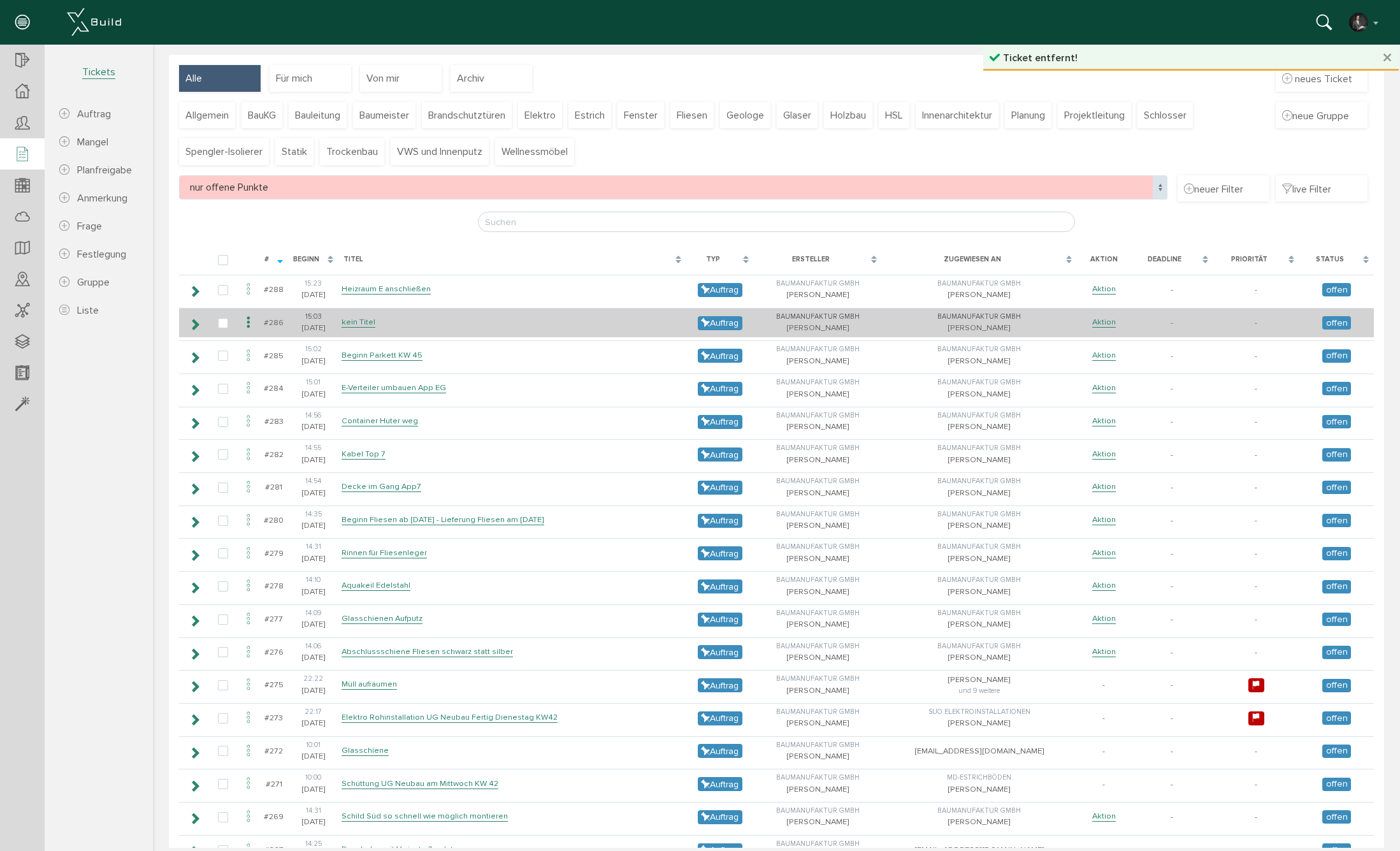
click at [246, 320] on icon at bounding box center [248, 322] width 15 height 17
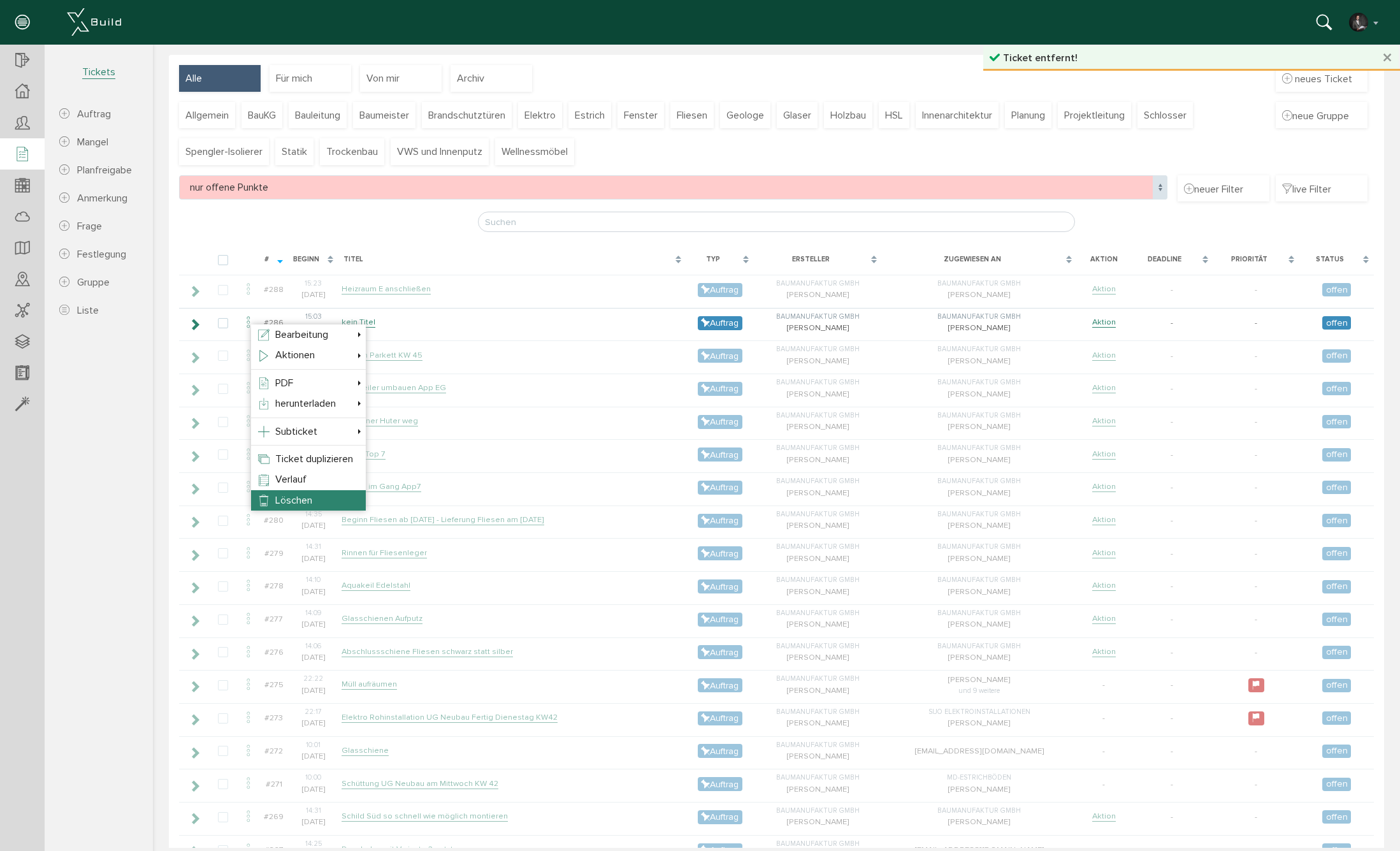
click at [290, 499] on span "Löschen" at bounding box center [293, 500] width 37 height 13
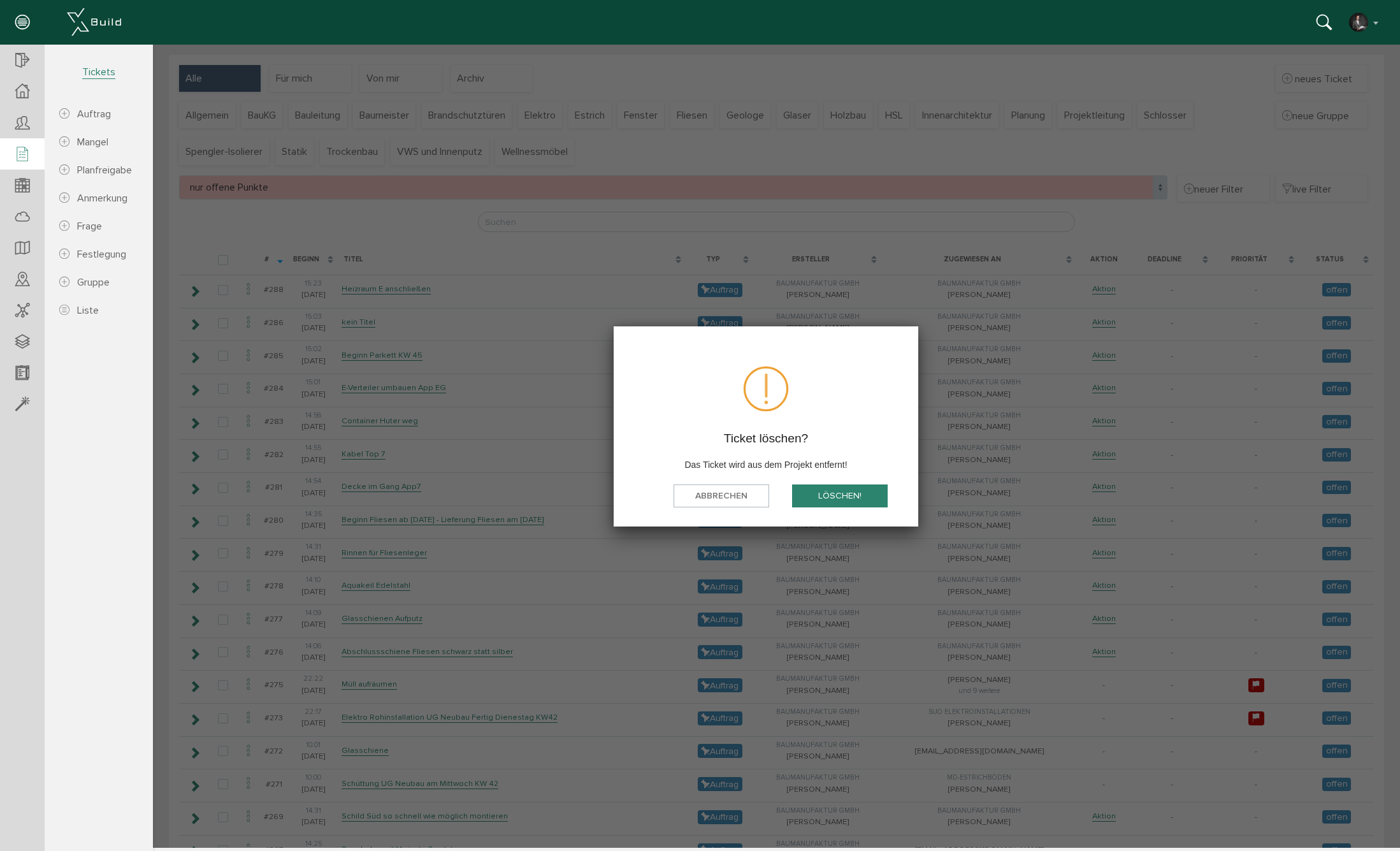
click at [837, 485] on button "löschen!" at bounding box center [839, 496] width 95 height 24
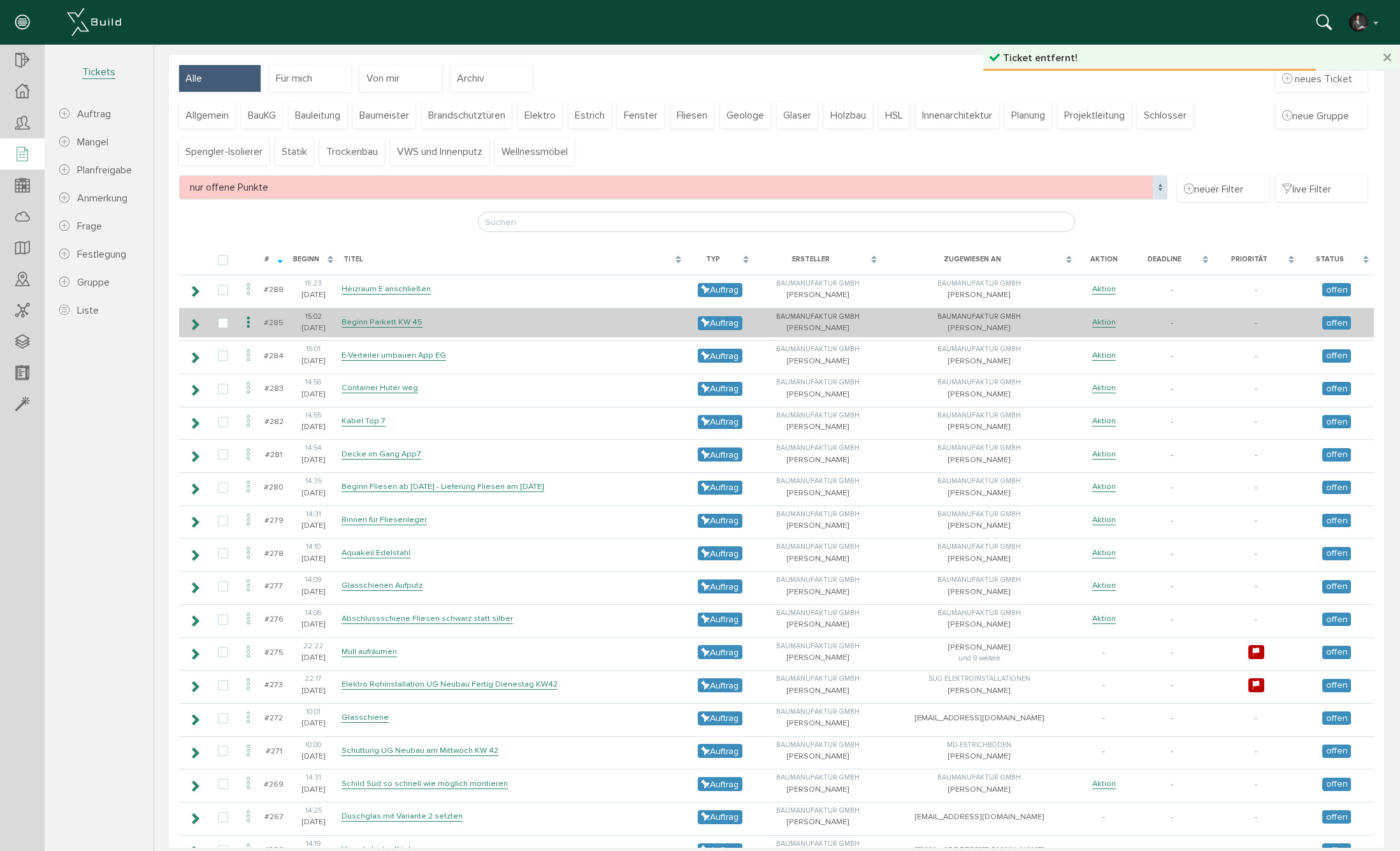
click at [197, 320] on icon at bounding box center [194, 324] width 12 height 10
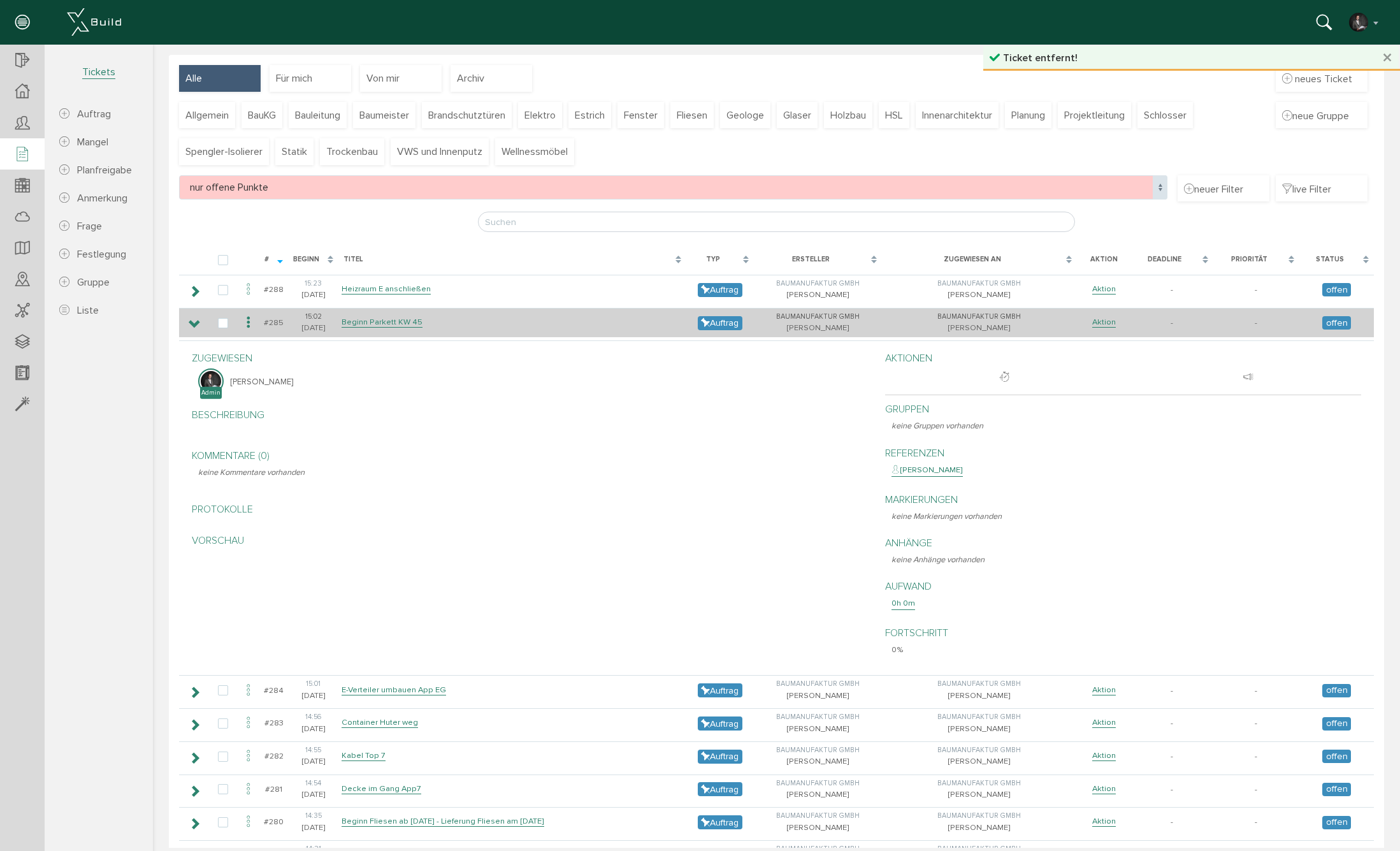
click at [197, 320] on icon at bounding box center [194, 324] width 12 height 10
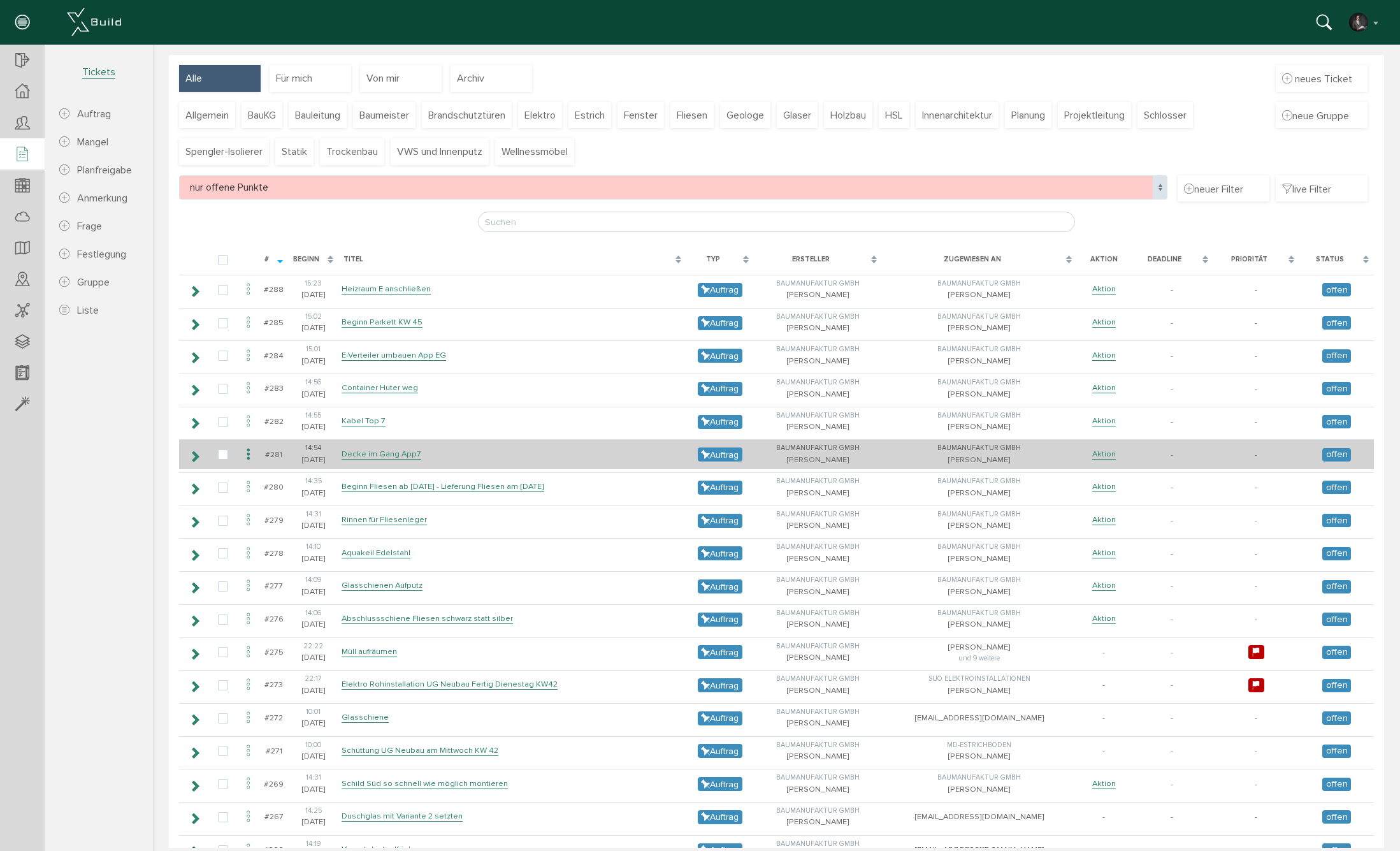
drag, startPoint x: 198, startPoint y: 450, endPoint x: 214, endPoint y: 451, distance: 16.0
click at [199, 451] on icon at bounding box center [194, 456] width 12 height 10
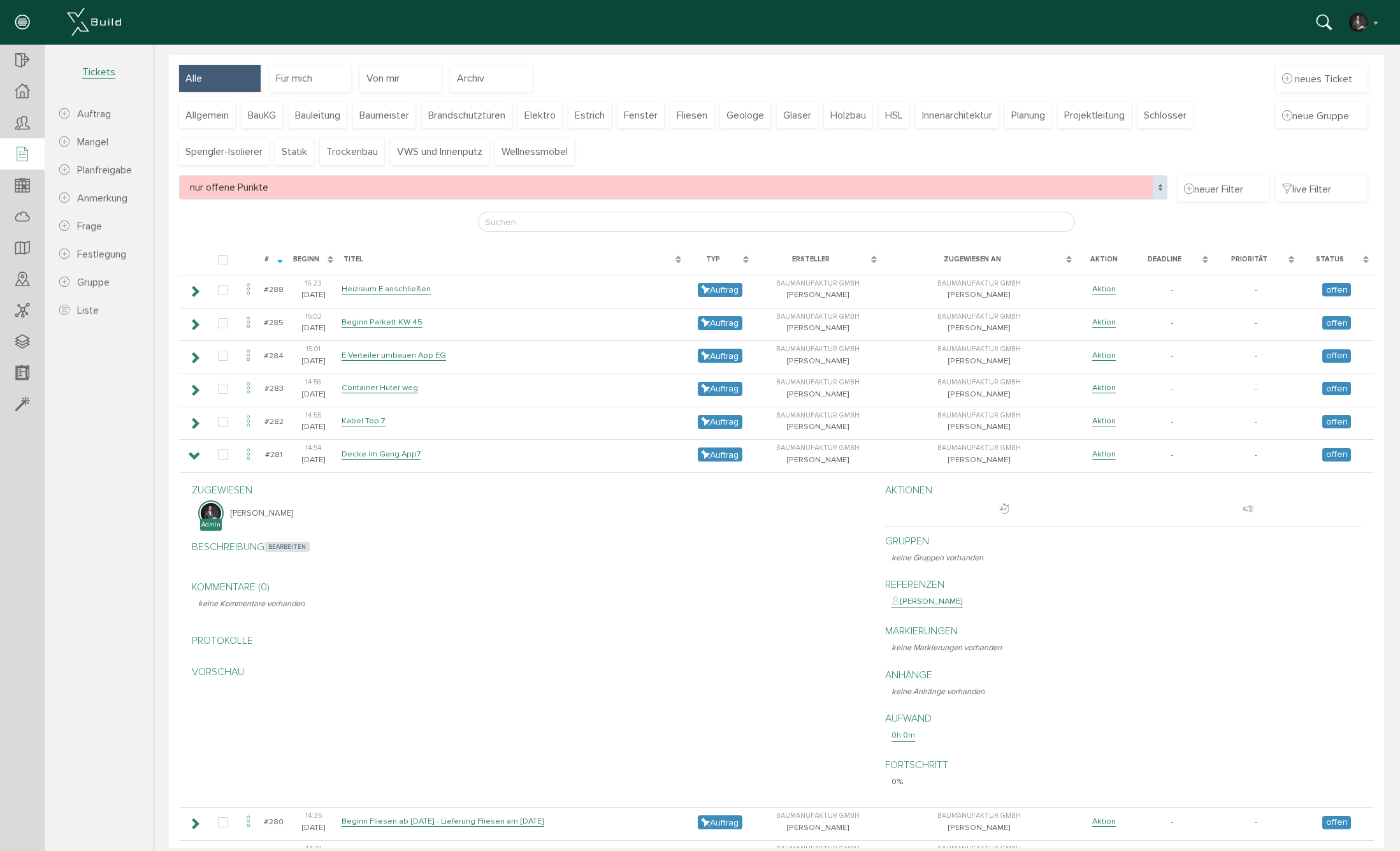
click at [303, 544] on span "bearbeiten" at bounding box center [287, 546] width 45 height 10
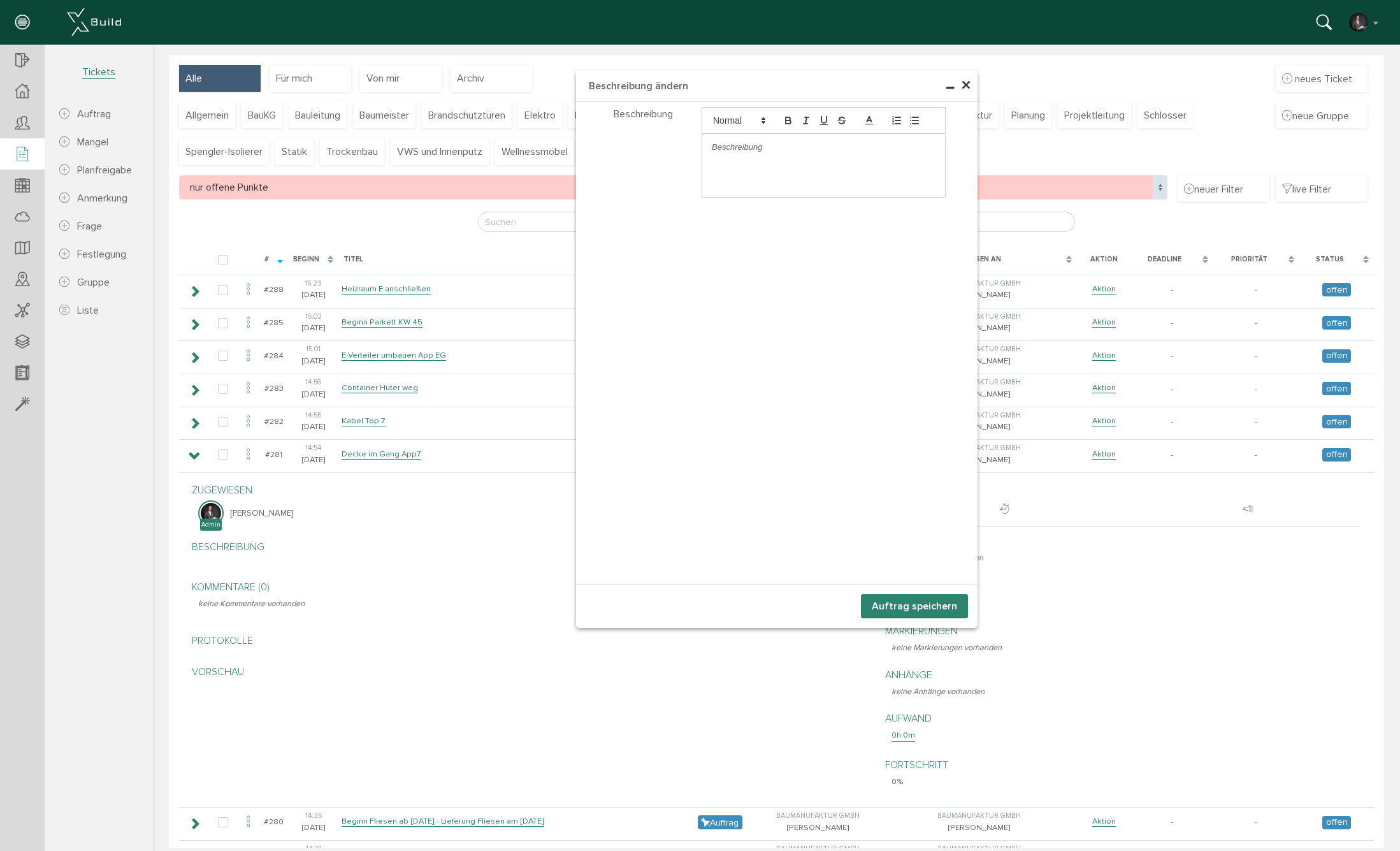
click at [758, 150] on p at bounding box center [823, 147] width 223 height 12
drag, startPoint x: 778, startPoint y: 147, endPoint x: 696, endPoint y: 143, distance: 82.1
click at [696, 143] on div "Im Gang App" at bounding box center [823, 153] width 263 height 91
drag, startPoint x: 783, startPoint y: 151, endPoint x: 795, endPoint y: 151, distance: 12.0
click at [785, 151] on p "Im Gang App" at bounding box center [823, 147] width 223 height 12
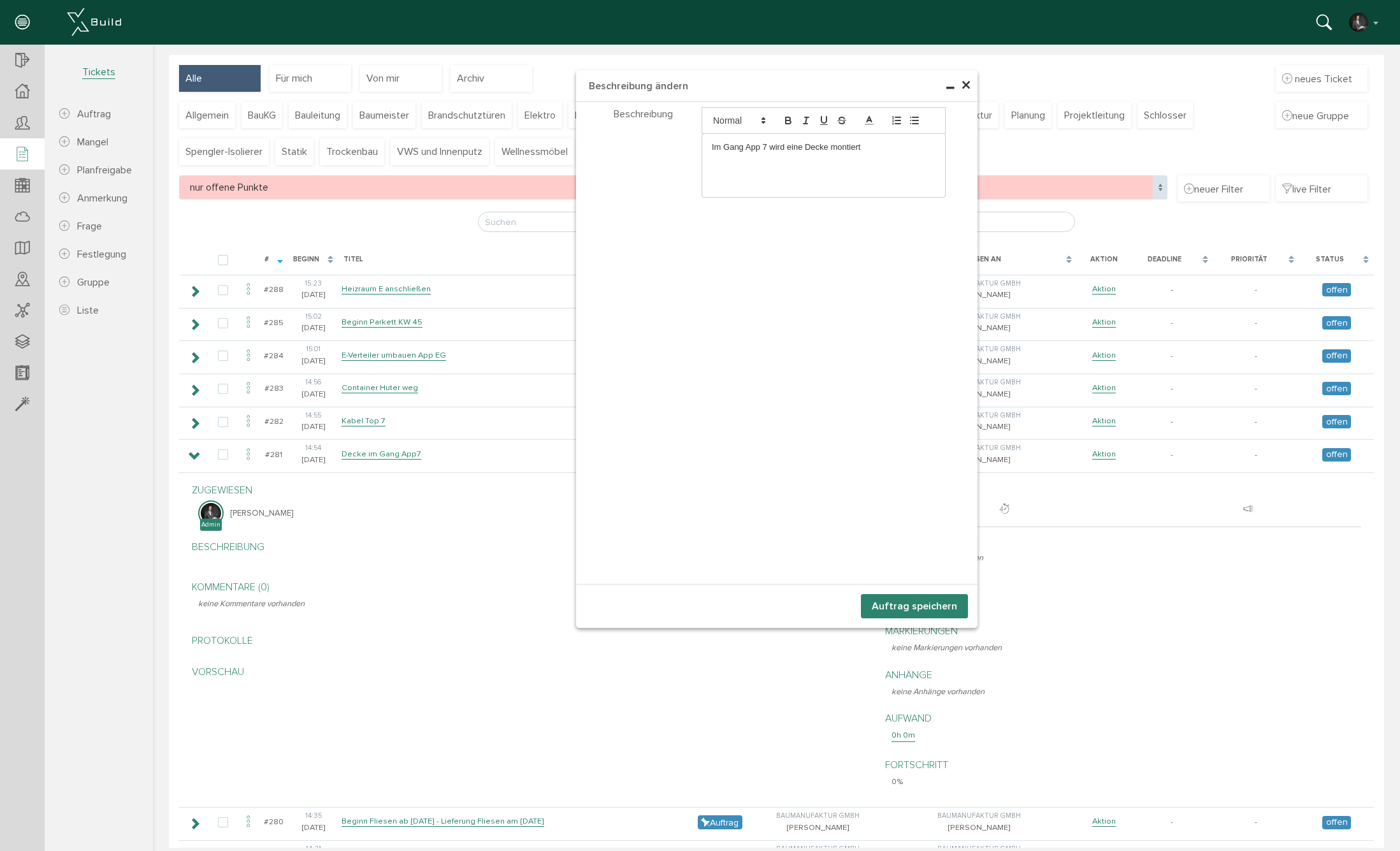
click at [885, 604] on button "Auftrag speichern" at bounding box center [914, 606] width 107 height 25
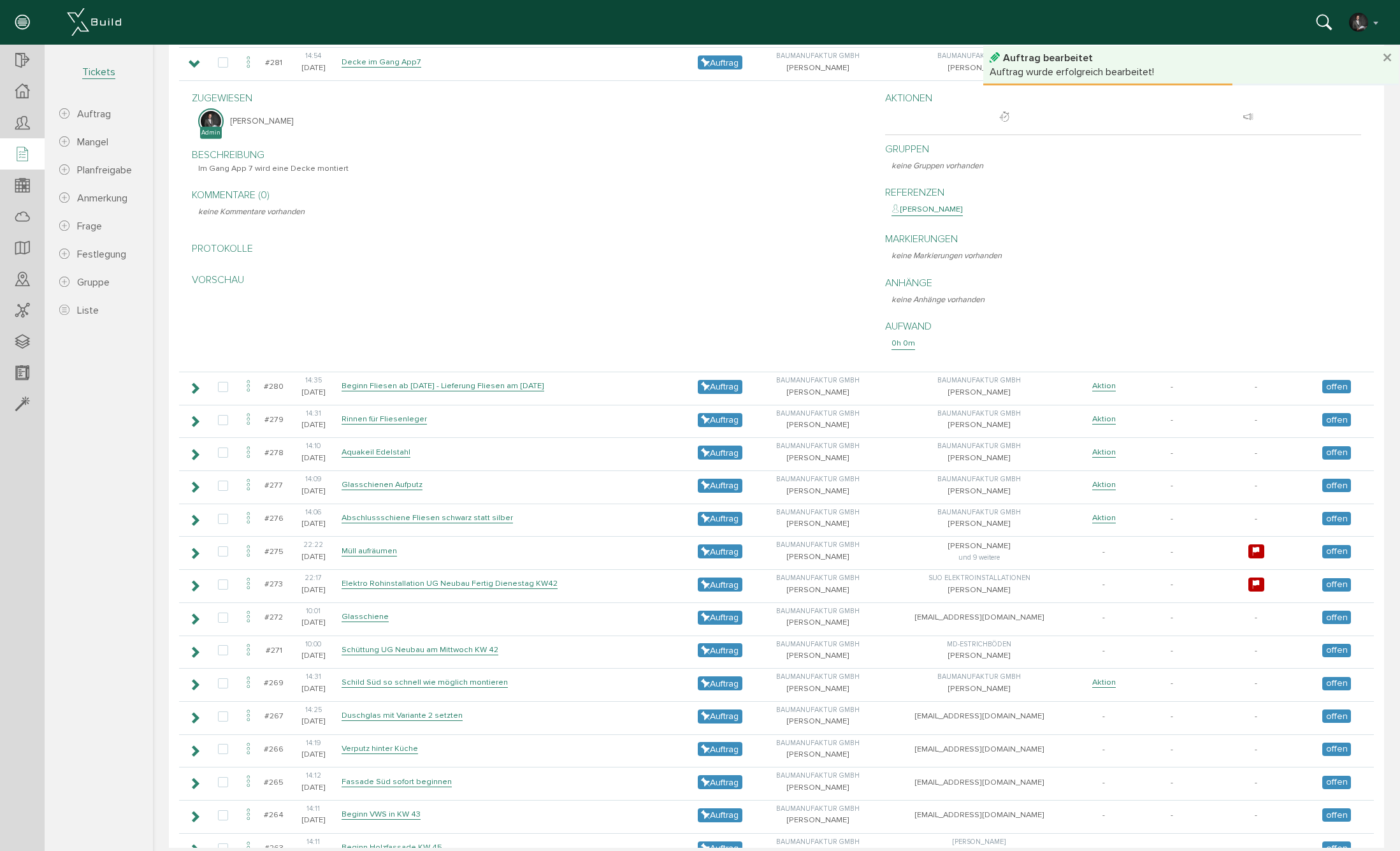
scroll to position [347, 0]
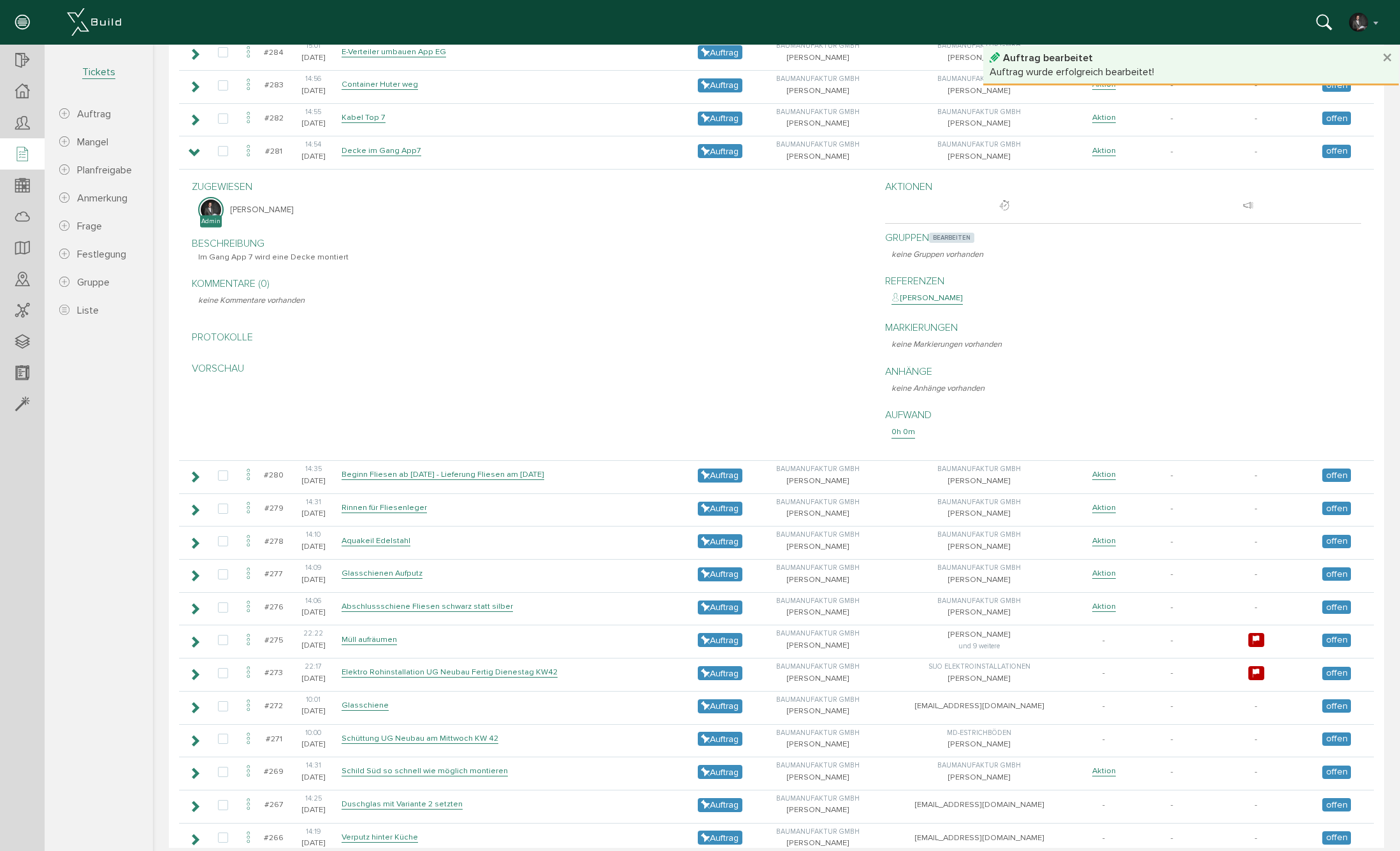
click at [957, 233] on span "bearbeiten" at bounding box center [951, 237] width 45 height 10
select select
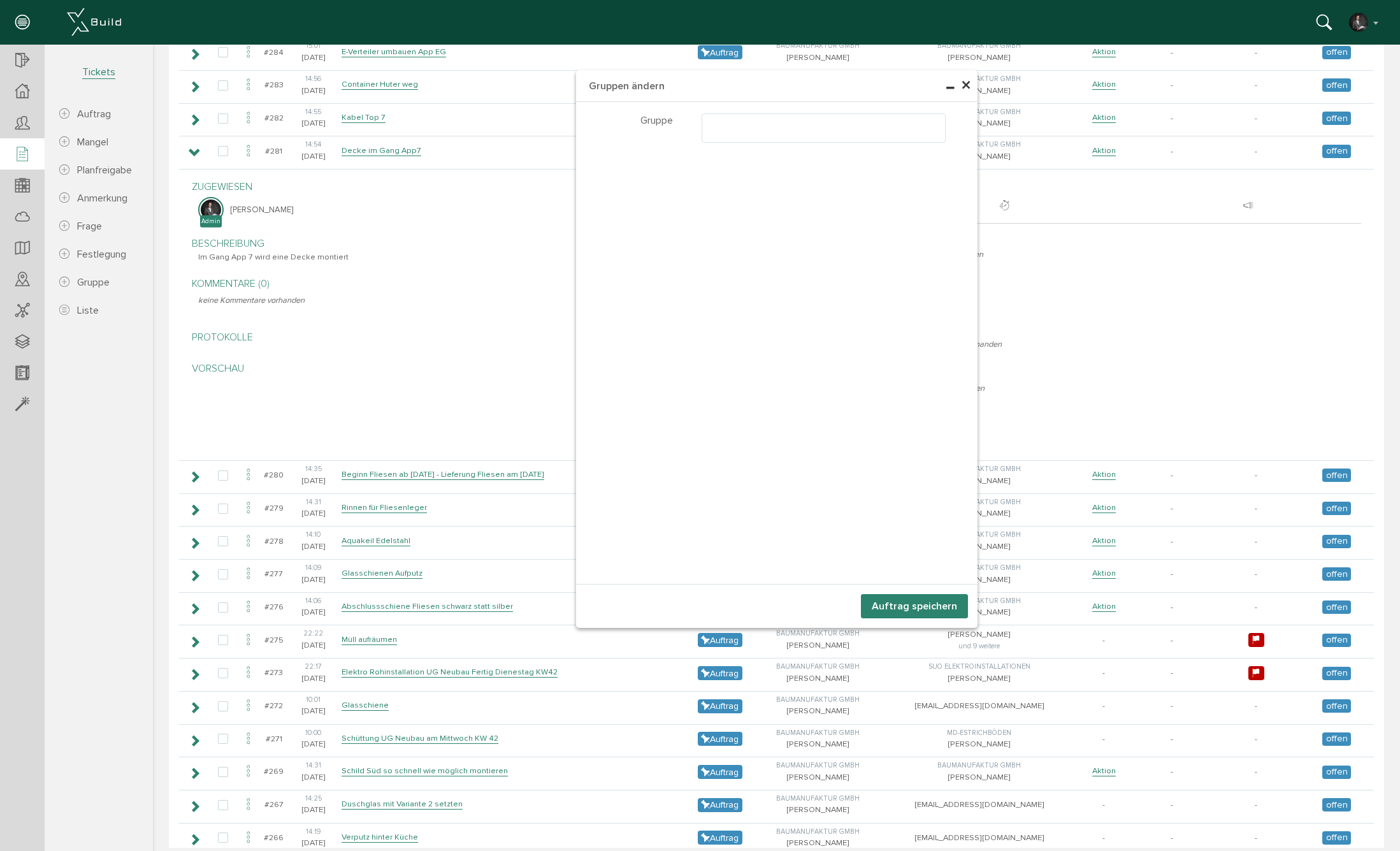
click at [744, 129] on ul at bounding box center [823, 126] width 242 height 25
select select "TK-681a3cf2890393.18670059#1746550002.5612"
click at [936, 601] on button "Auftrag speichern" at bounding box center [914, 606] width 107 height 25
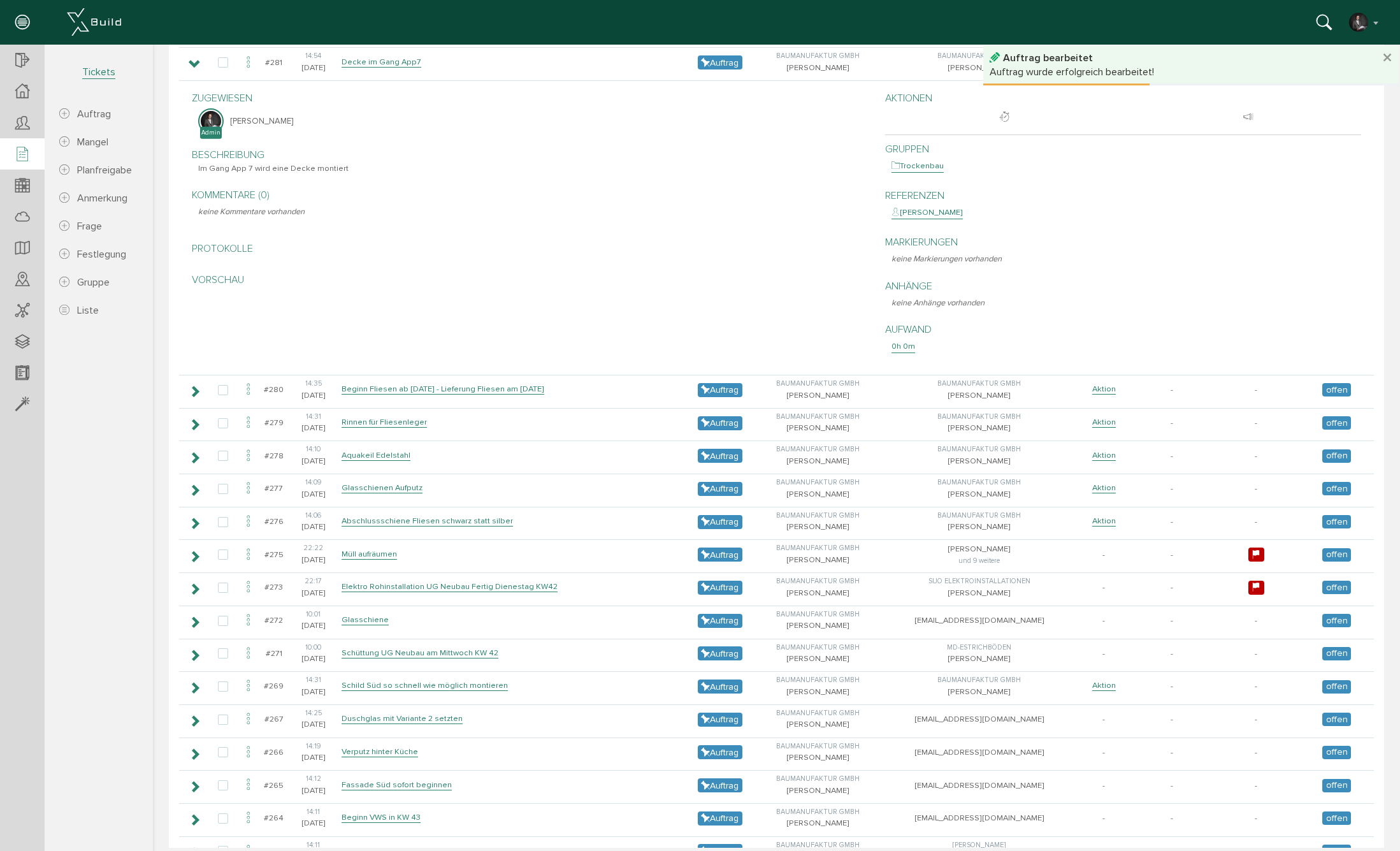
scroll to position [0, 0]
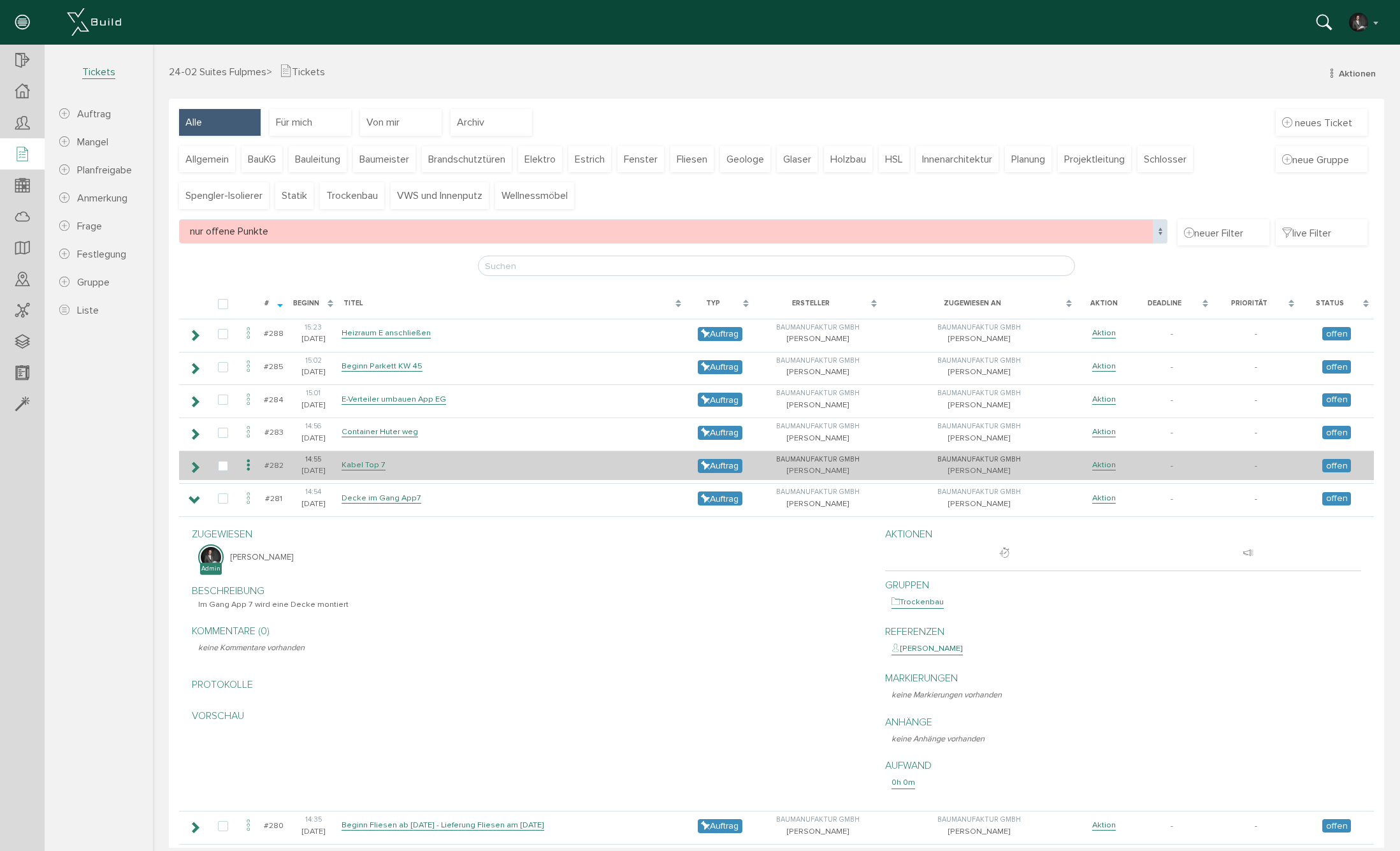
click at [189, 465] on icon at bounding box center [194, 467] width 12 height 10
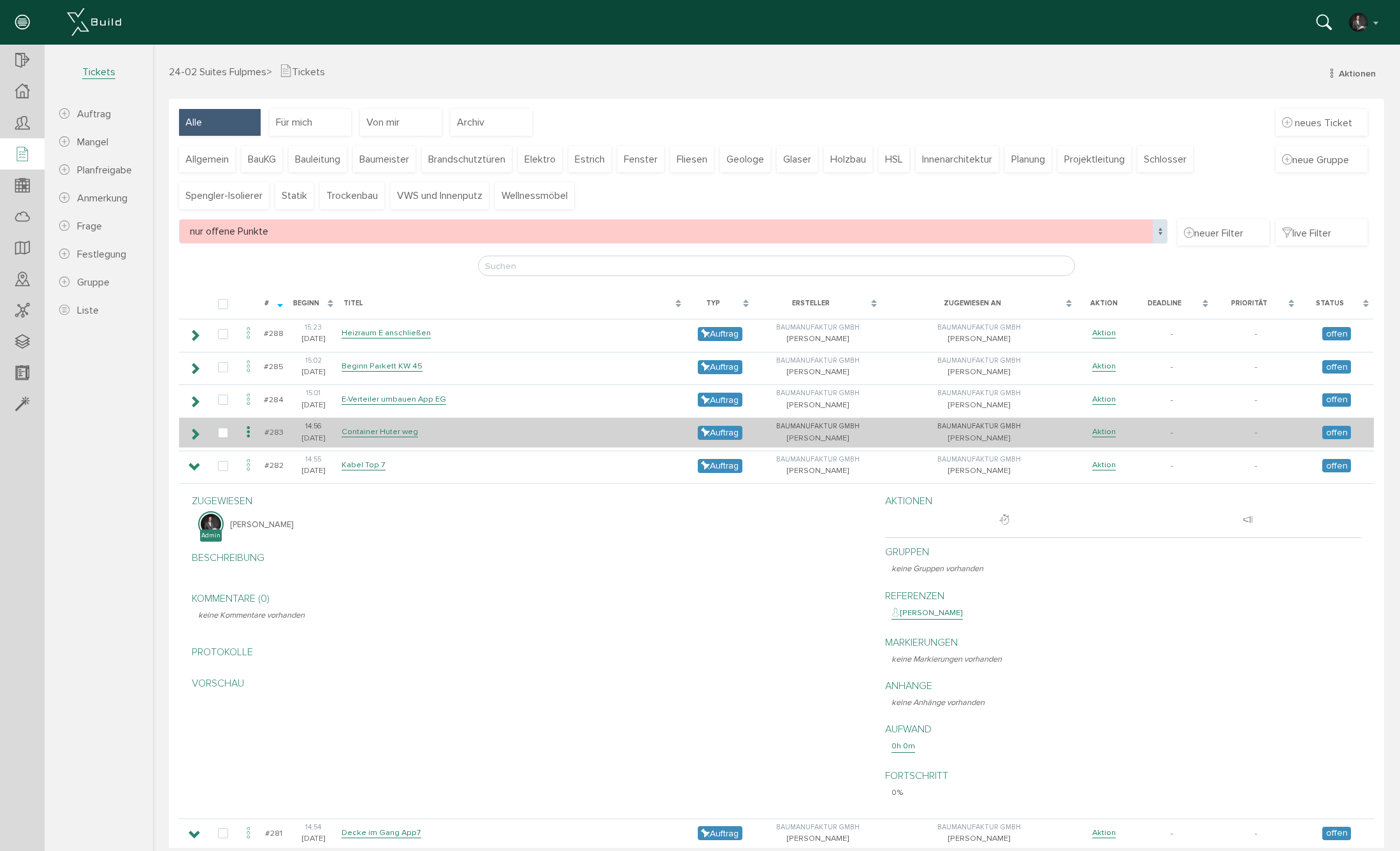
click at [201, 431] on icon at bounding box center [194, 433] width 12 height 10
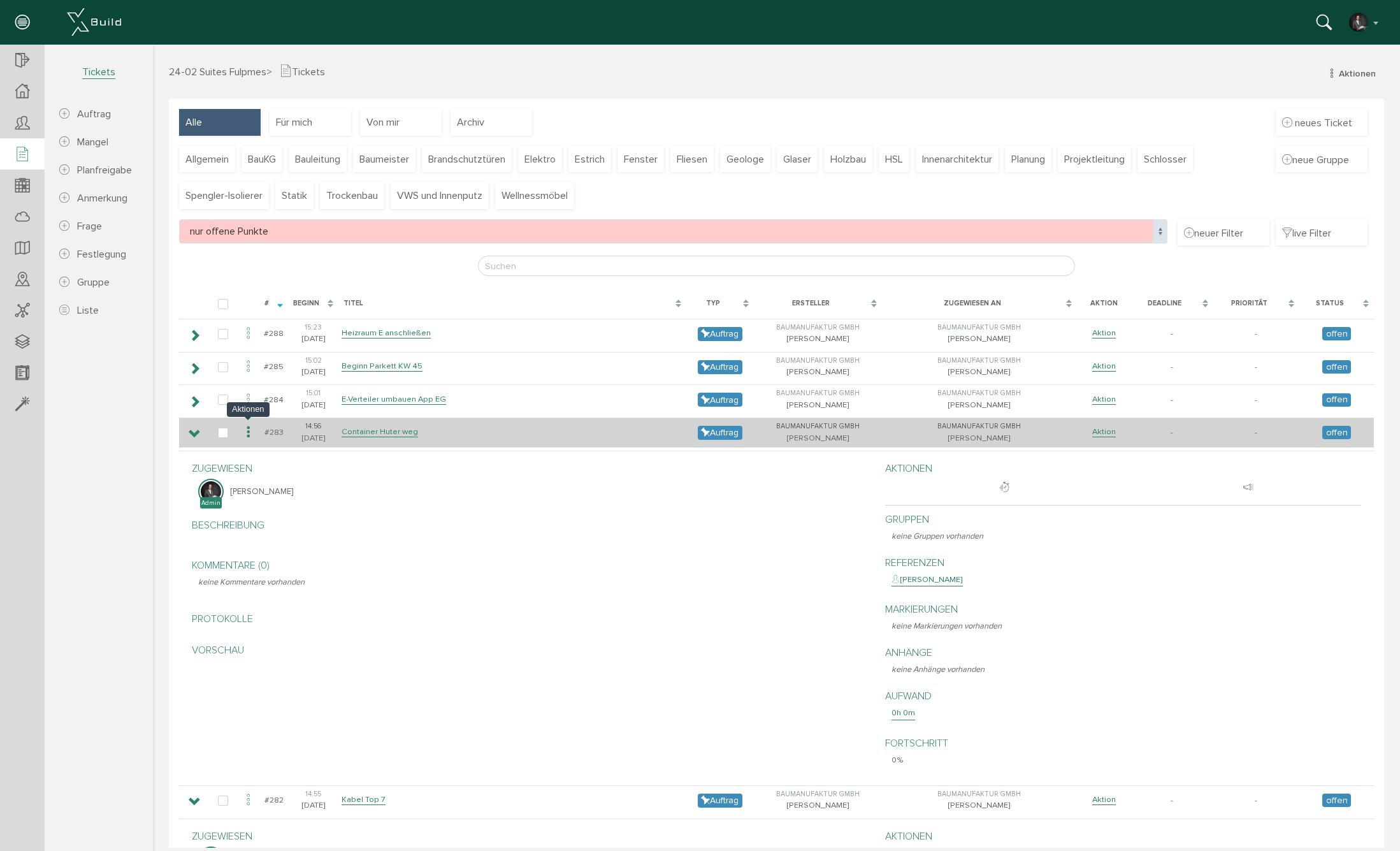
click at [251, 429] on icon at bounding box center [248, 432] width 15 height 17
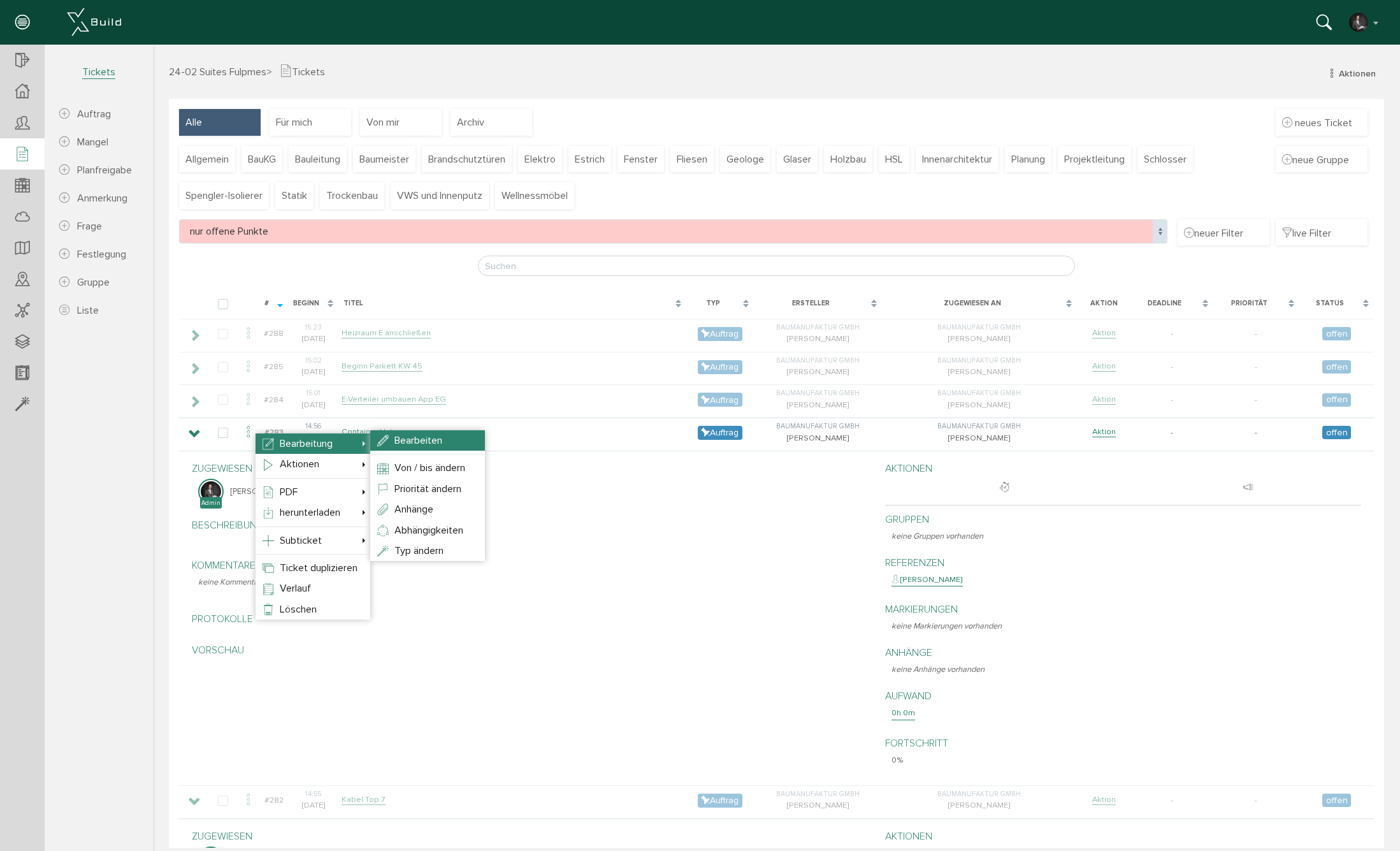
select select
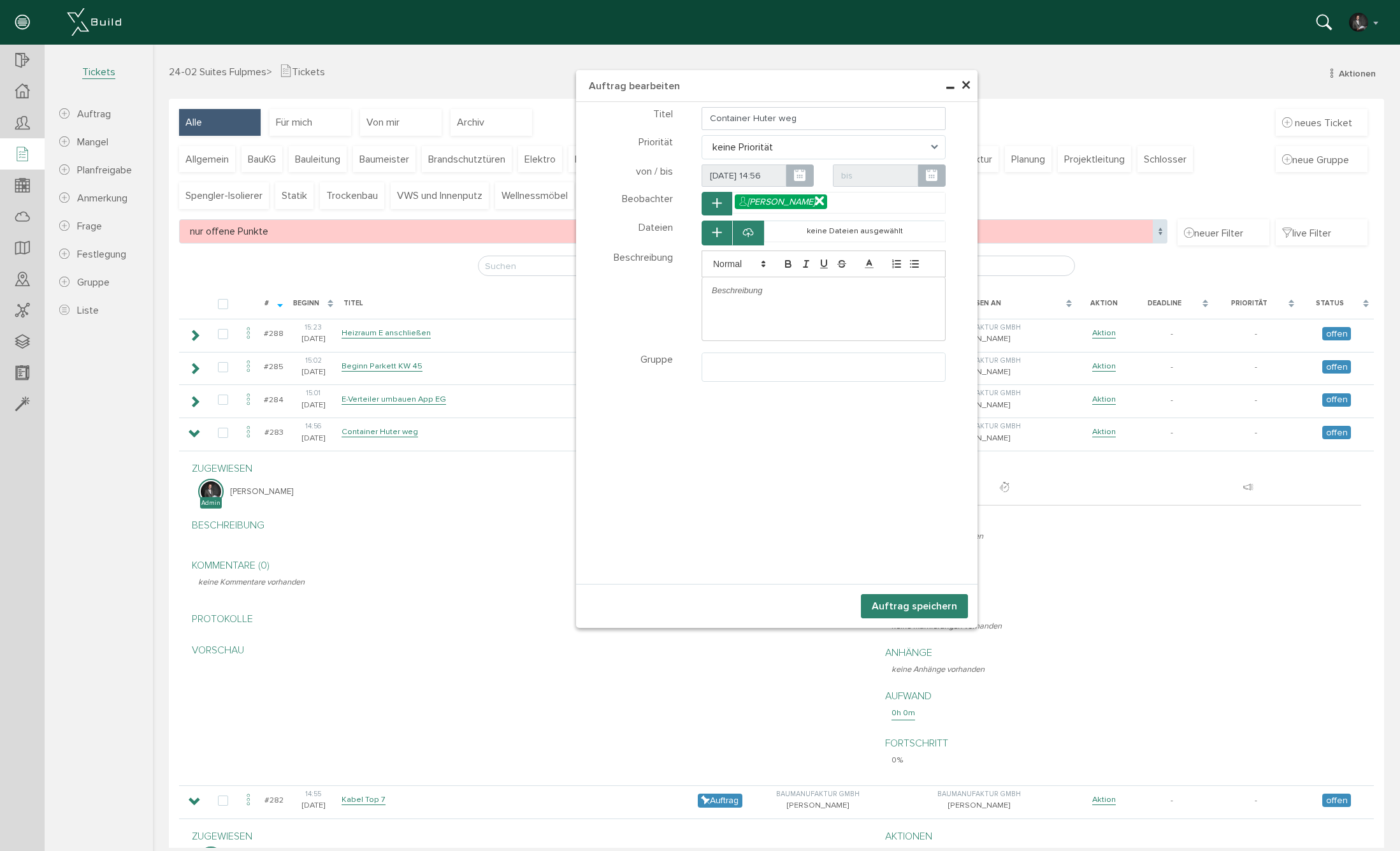
select select
drag, startPoint x: 753, startPoint y: 119, endPoint x: 772, endPoint y: 116, distance: 19.2
click at [772, 116] on input "Container Huter weg" at bounding box center [823, 118] width 244 height 23
type input "Container entfernen"
drag, startPoint x: 802, startPoint y: 170, endPoint x: 748, endPoint y: 279, distance: 121.6
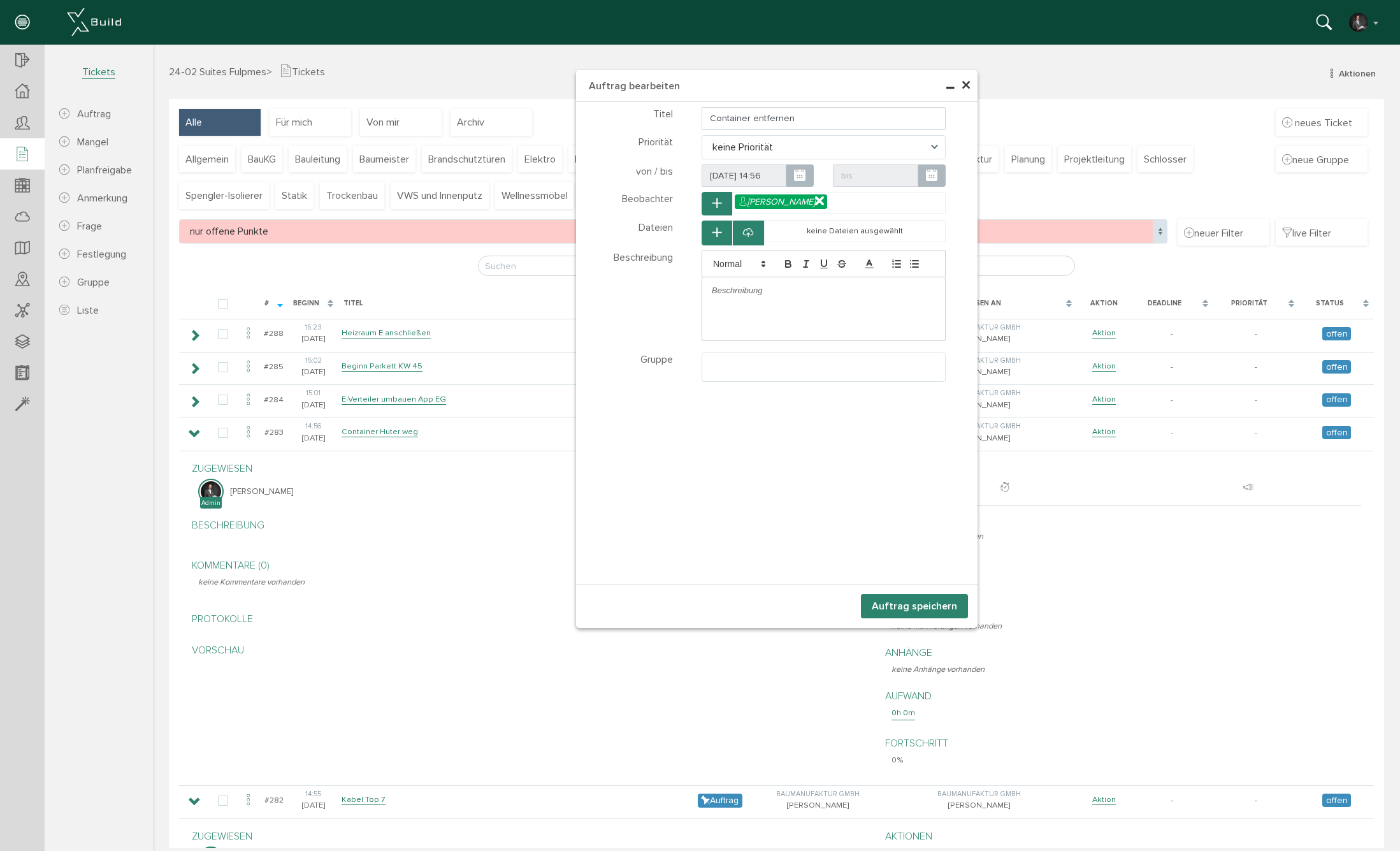
click at [748, 279] on div at bounding box center [823, 290] width 242 height 26
click at [773, 288] on p at bounding box center [823, 291] width 223 height 12
click at [792, 359] on ul at bounding box center [823, 365] width 242 height 25
click at [825, 361] on ul "× Baumeister" at bounding box center [823, 365] width 242 height 25
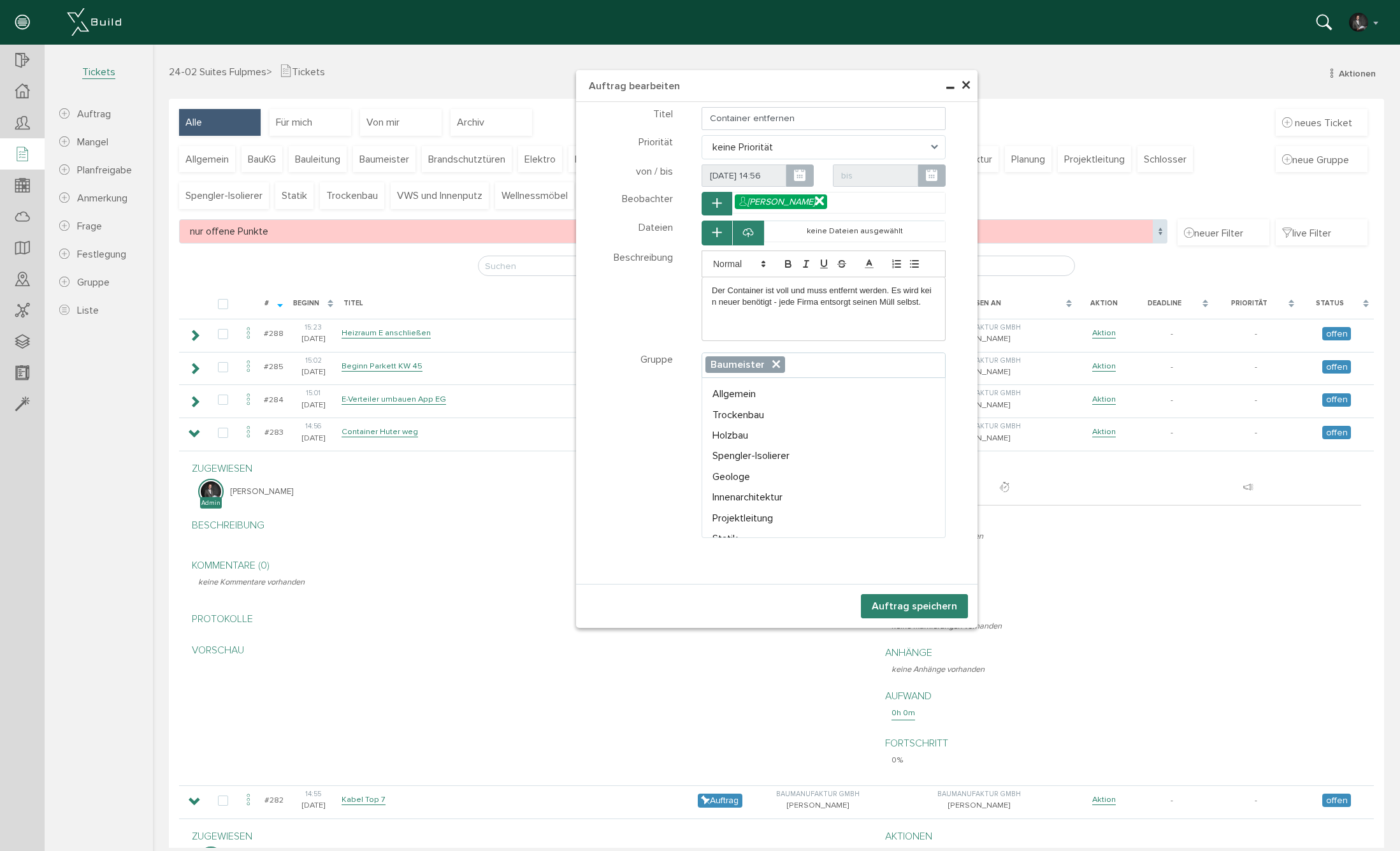
scroll to position [61, 0]
select select "TK-681a3e35b1d561.14918302#1746550325.7284"
click at [918, 608] on button "Auftrag speichern" at bounding box center [914, 606] width 107 height 25
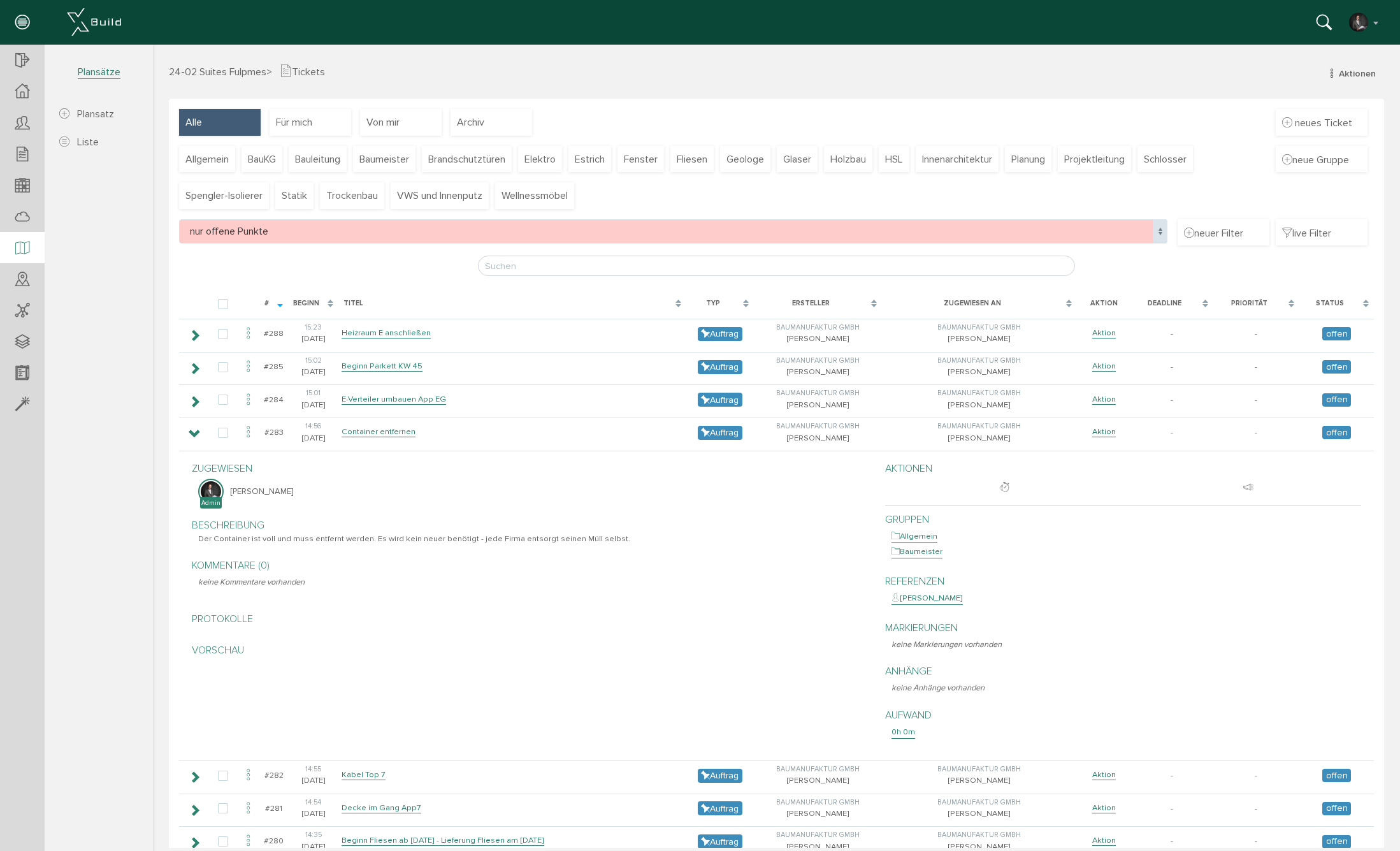
click at [24, 248] on icon at bounding box center [22, 249] width 14 height 18
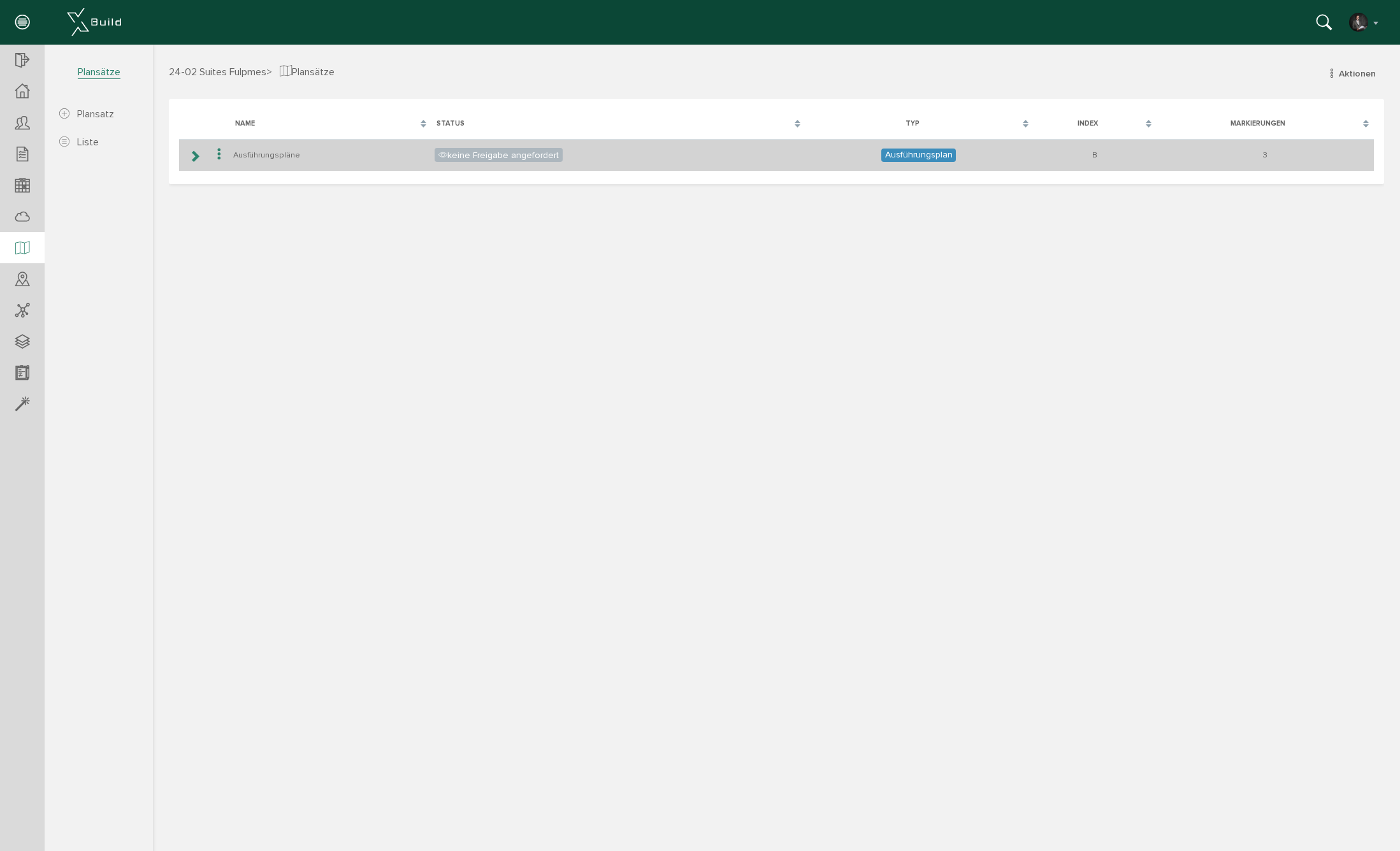
click at [196, 154] on icon at bounding box center [194, 155] width 12 height 10
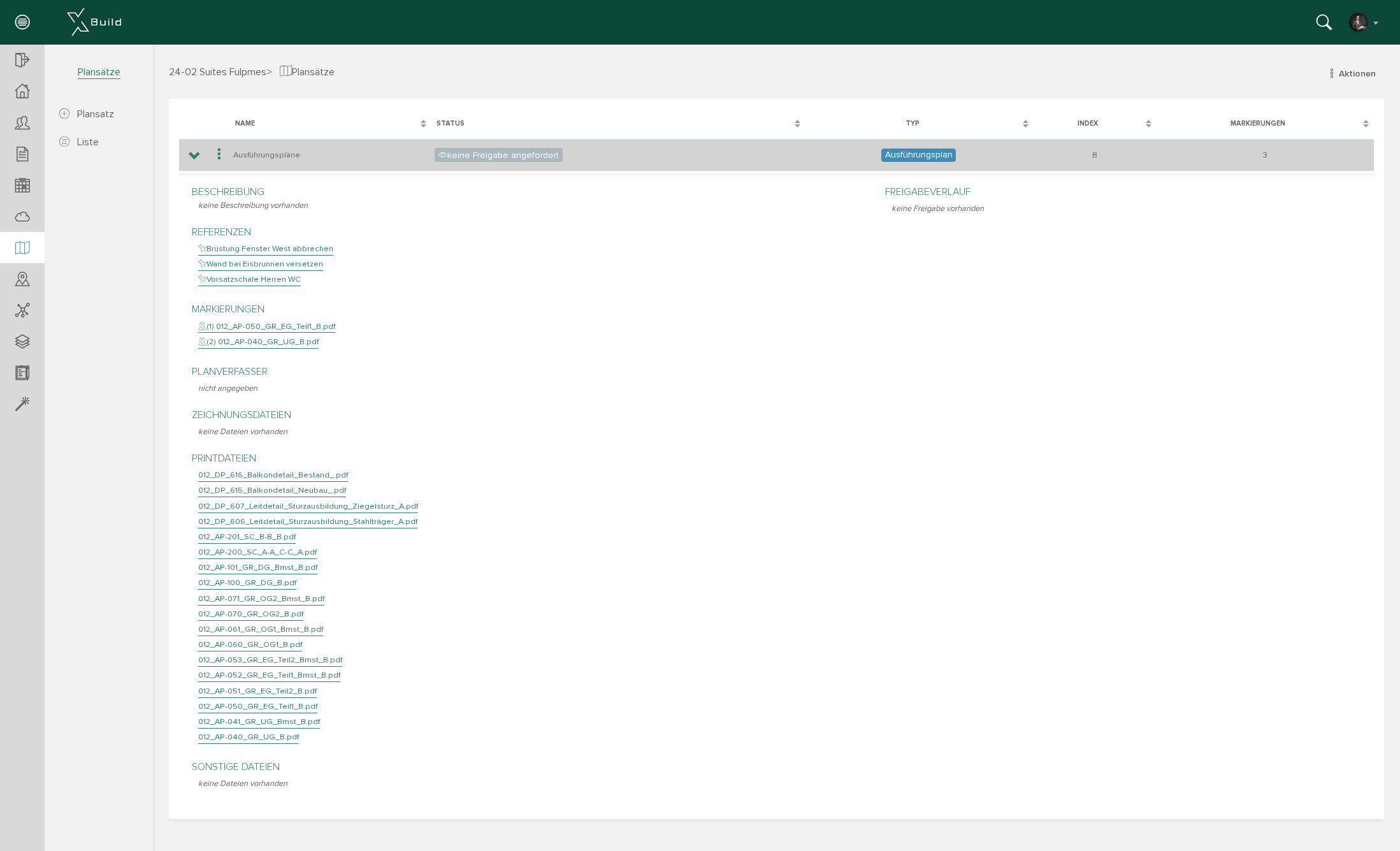
click at [196, 154] on icon at bounding box center [194, 155] width 12 height 10
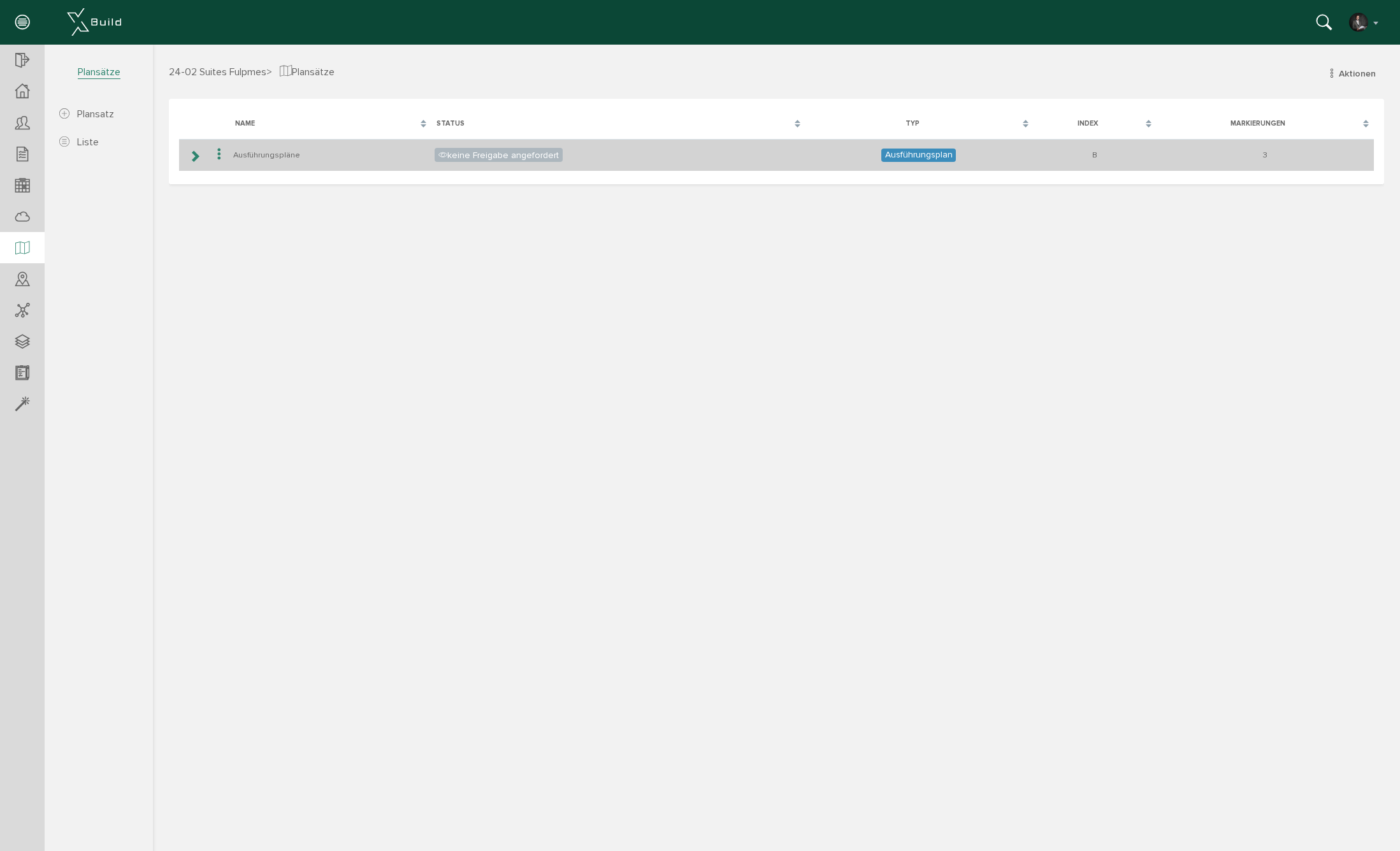
click at [196, 154] on icon at bounding box center [194, 155] width 12 height 10
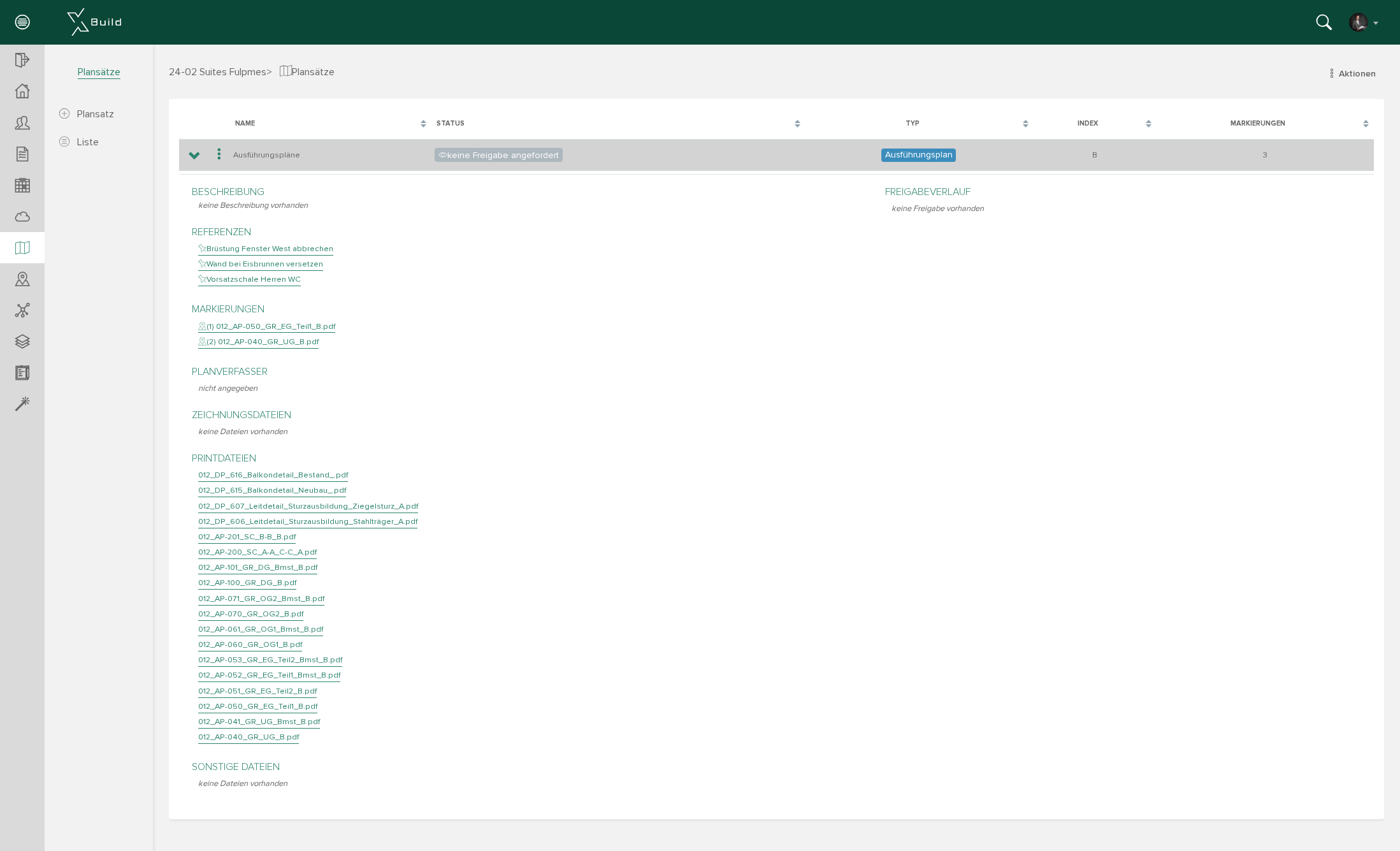
click at [223, 153] on icon at bounding box center [219, 154] width 15 height 17
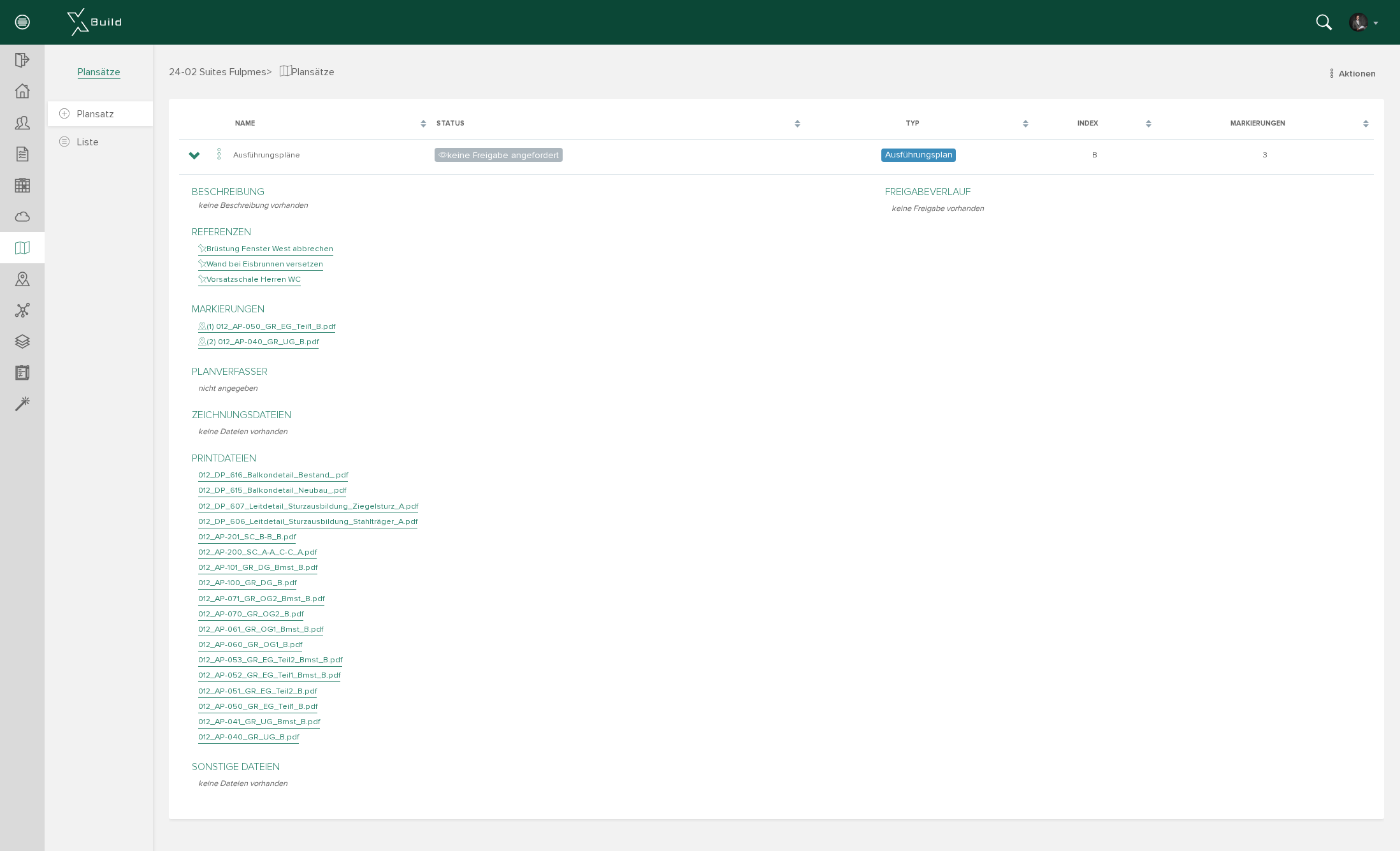
click at [81, 116] on span "Plansatz" at bounding box center [95, 114] width 37 height 13
click at [1376, 76] on div at bounding box center [775, 446] width 1247 height 803
click at [1354, 72] on div at bounding box center [775, 446] width 1247 height 803
click at [104, 74] on span "Plansätze" at bounding box center [99, 72] width 43 height 14
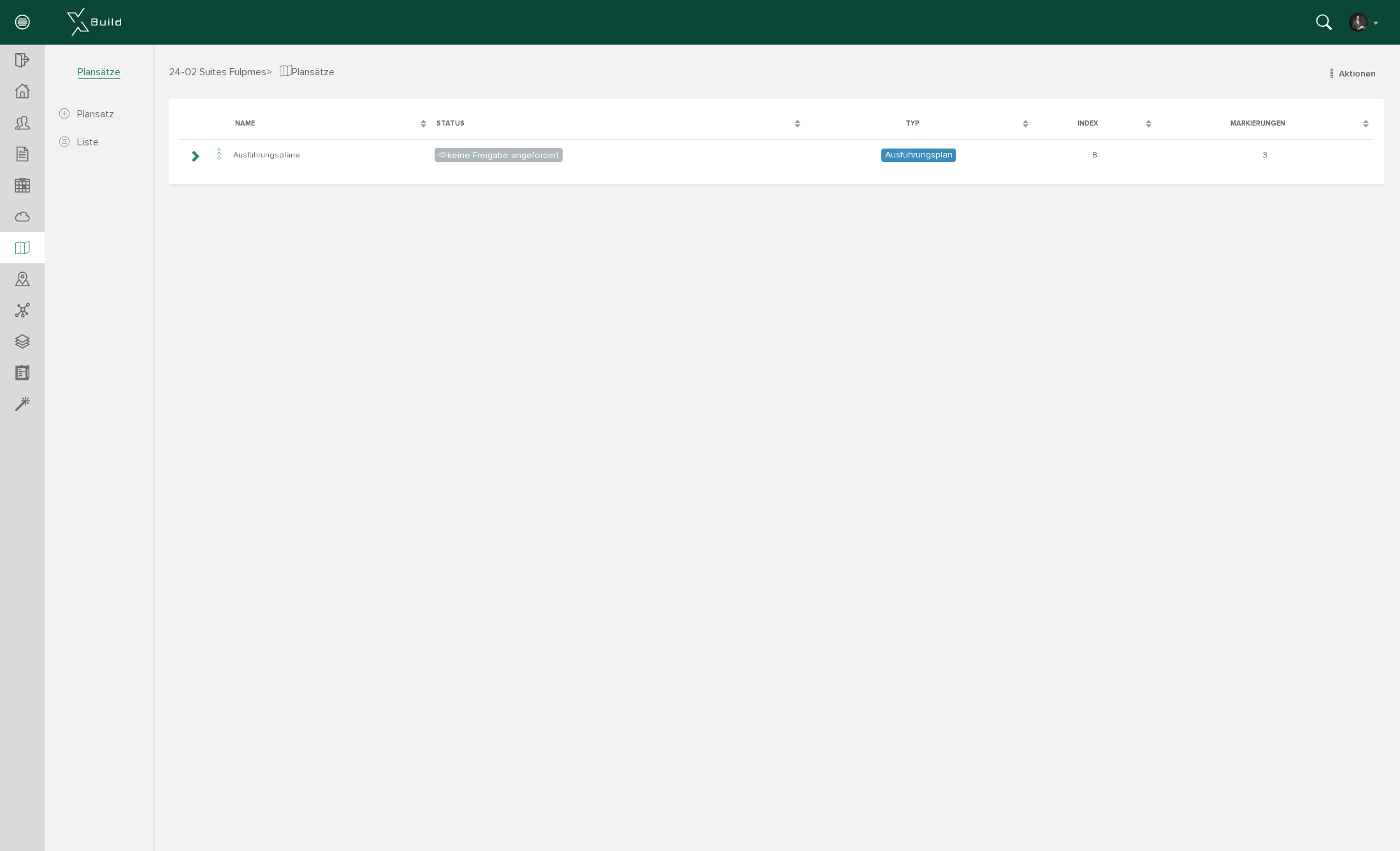
click at [104, 74] on span "Plansätze" at bounding box center [99, 72] width 43 height 14
click at [1361, 74] on div at bounding box center [775, 446] width 1247 height 803
click at [1333, 72] on div at bounding box center [775, 446] width 1247 height 803
click at [99, 114] on span "Plansatz" at bounding box center [95, 114] width 37 height 13
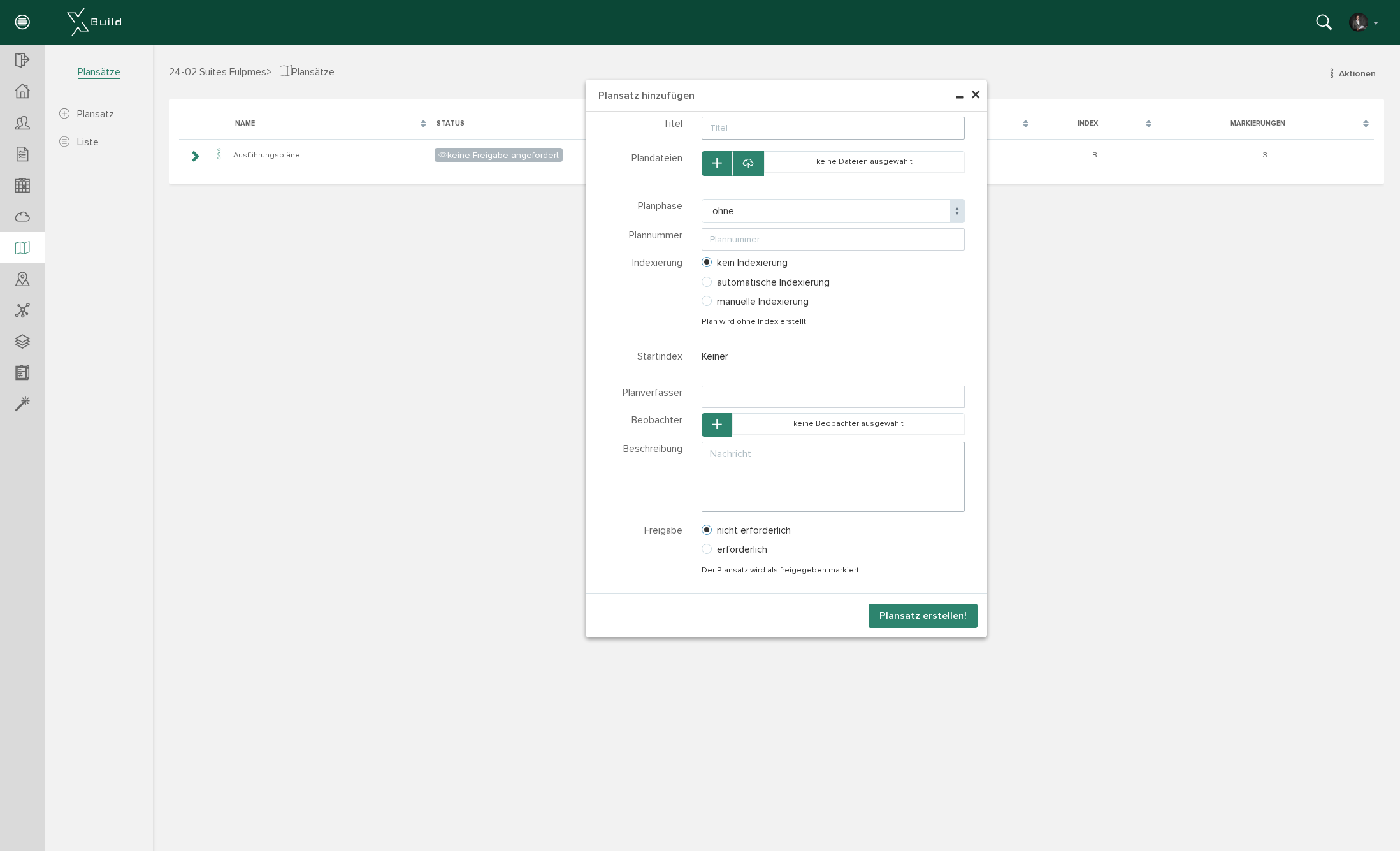
click at [755, 124] on input "text" at bounding box center [833, 127] width 263 height 23
click at [750, 212] on span "ohne" at bounding box center [833, 211] width 263 height 25
select select "Polierplan"
click at [978, 93] on span "×" at bounding box center [975, 94] width 10 height 25
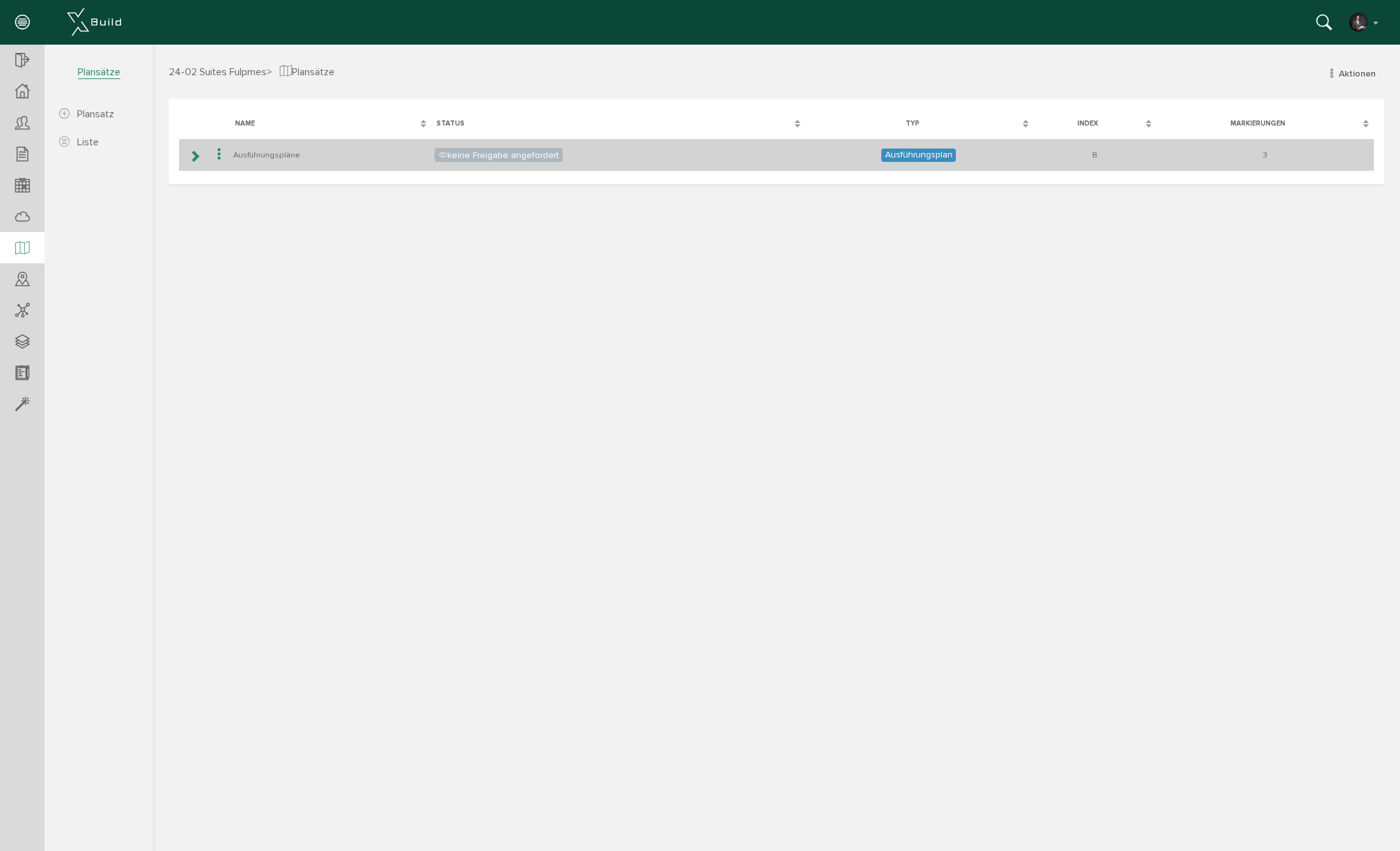
click at [220, 151] on icon at bounding box center [219, 154] width 15 height 17
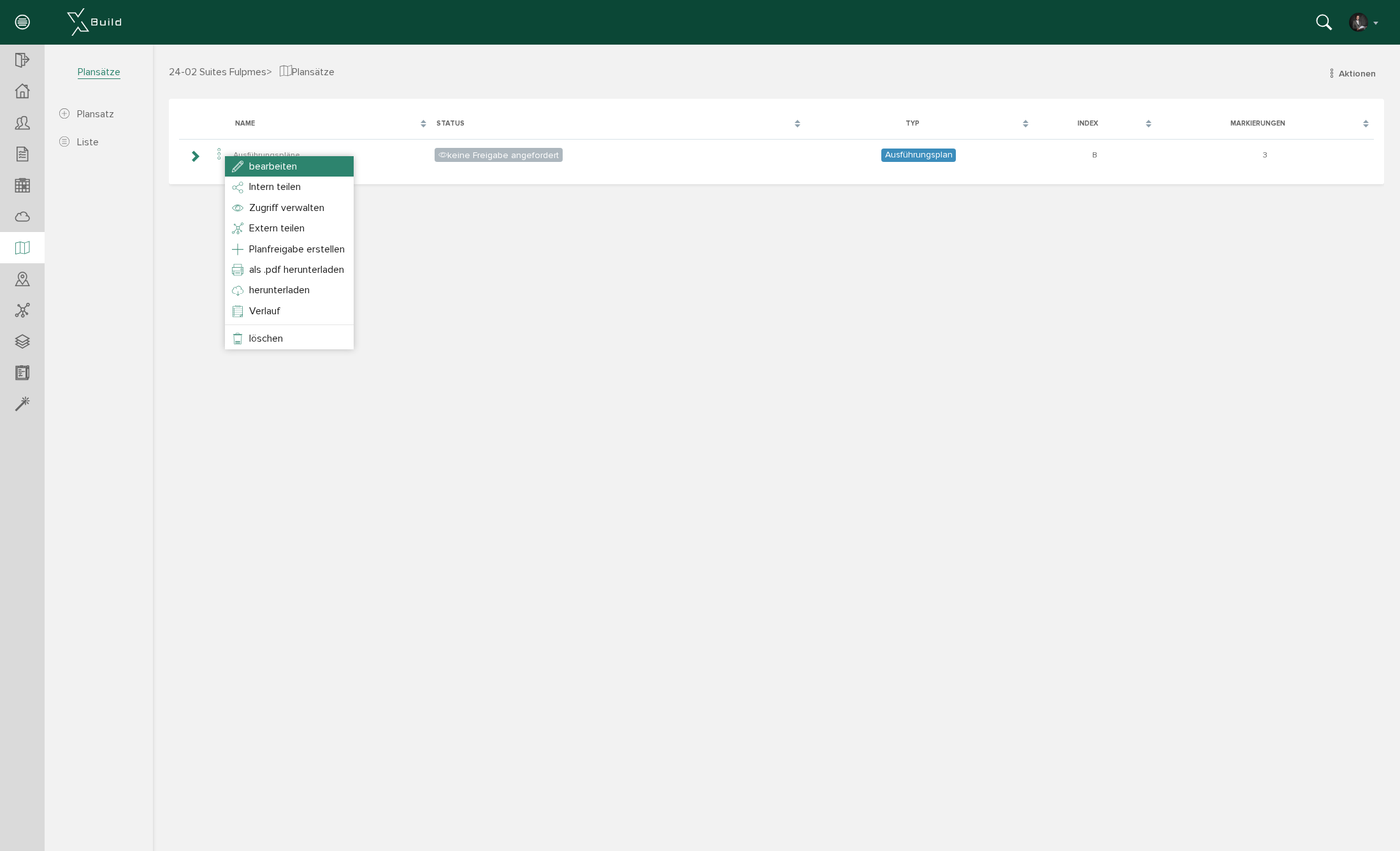
click at [261, 159] on li "bearbeiten" at bounding box center [290, 166] width 129 height 20
select select "Ausführungsplan"
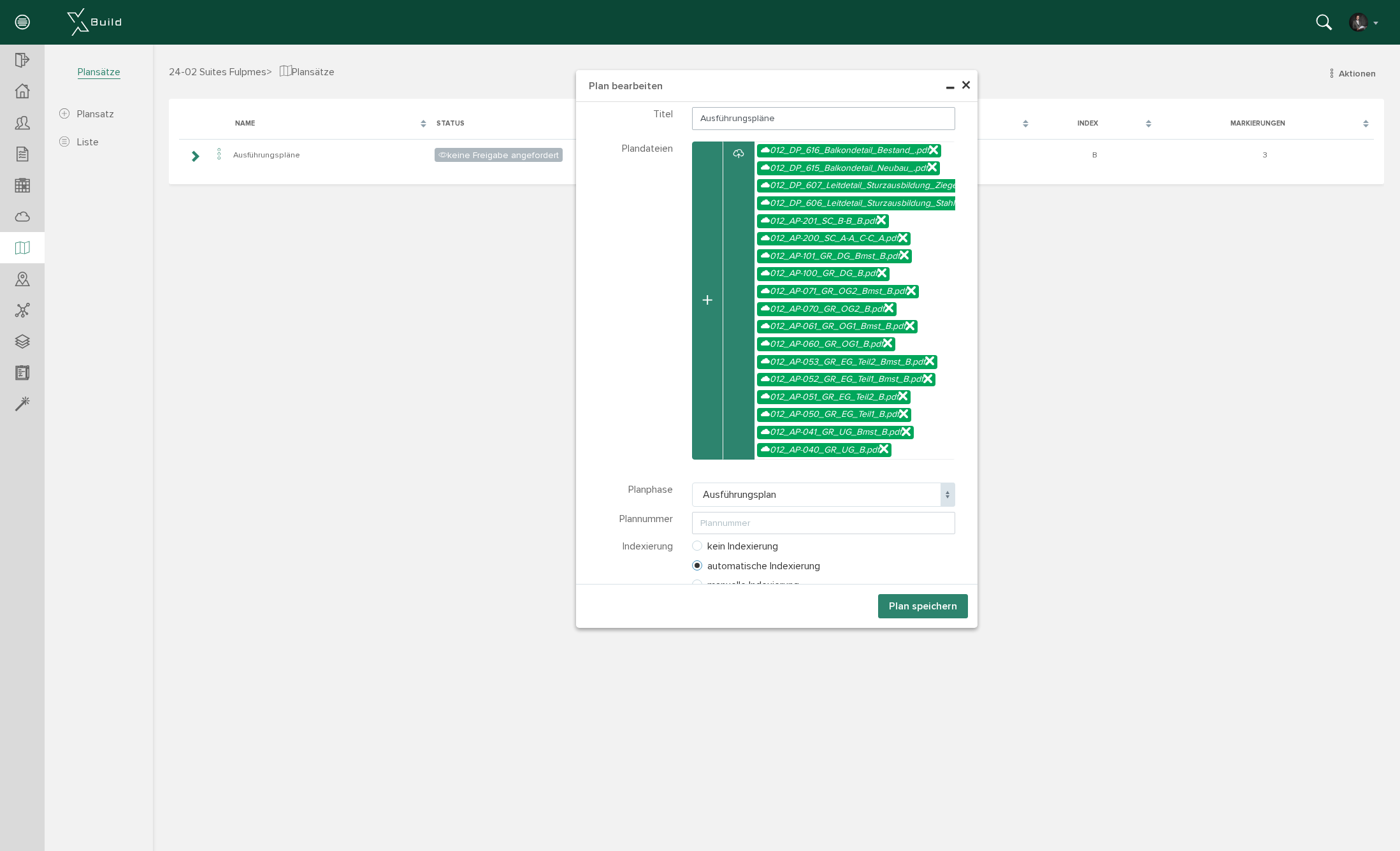
click at [964, 84] on span "×" at bounding box center [965, 85] width 10 height 25
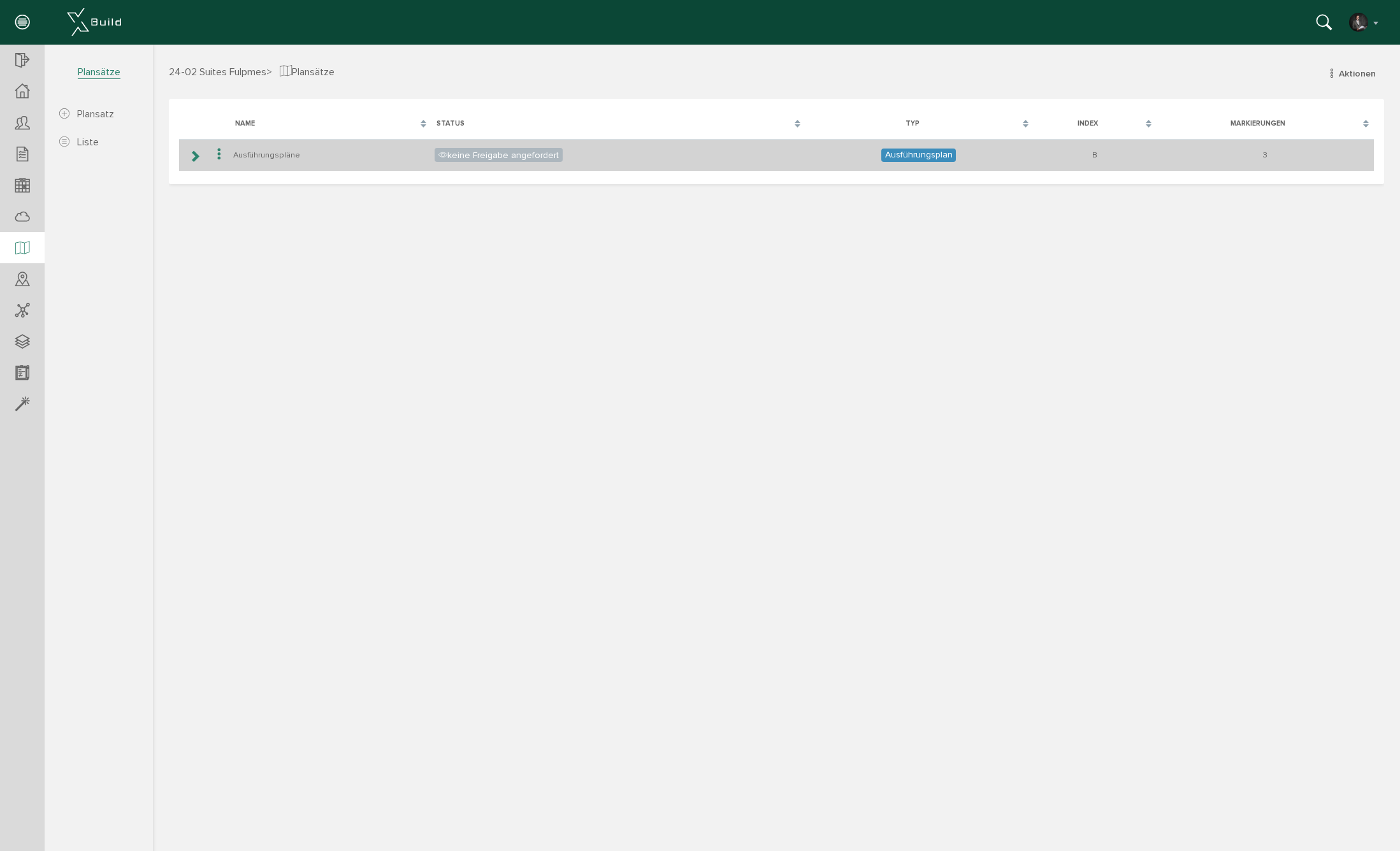
click at [195, 159] on icon at bounding box center [194, 155] width 12 height 10
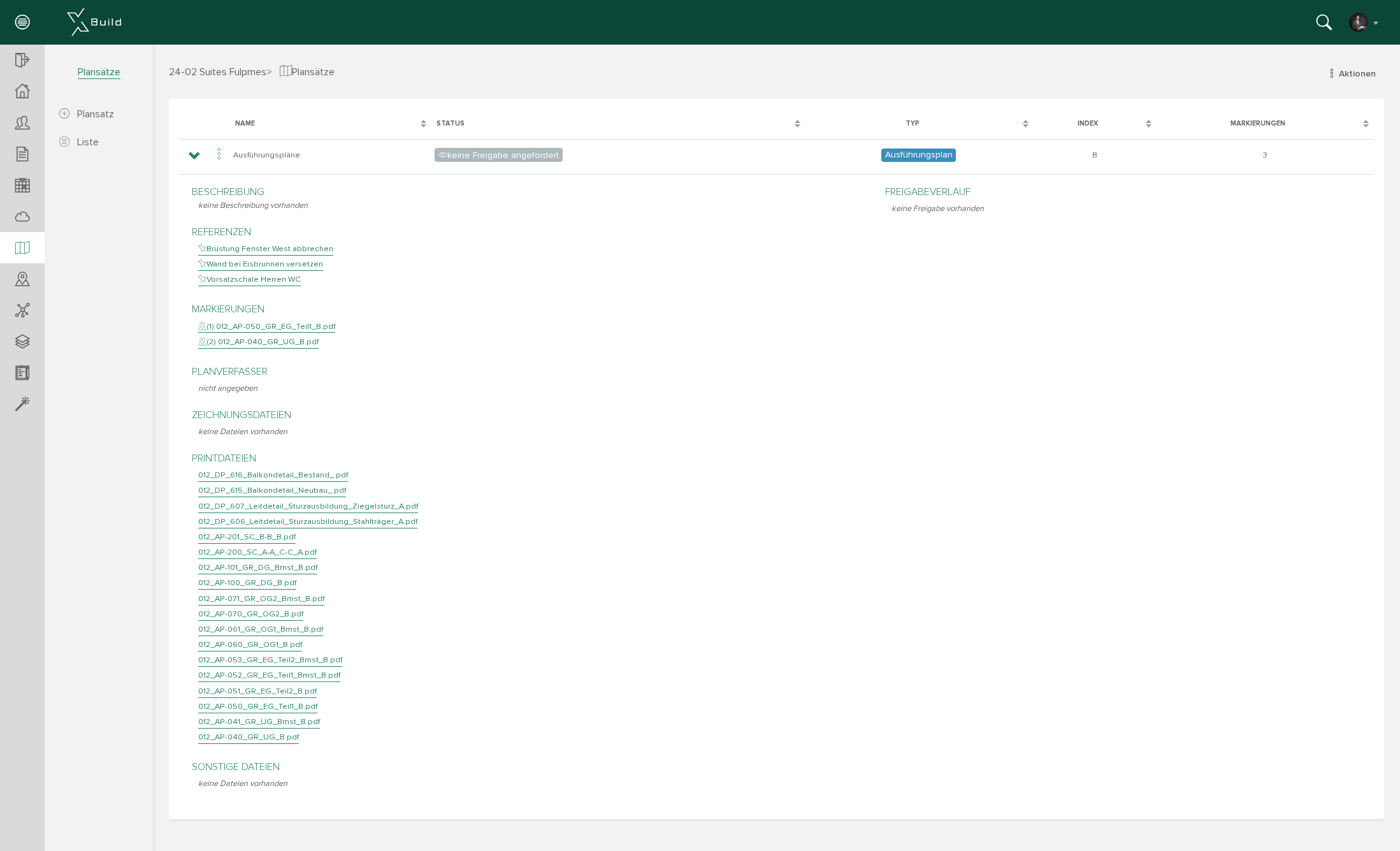
click at [283, 669] on div "012_AP-052_GR_EG_Teil1_Bmst_B.pdf" at bounding box center [269, 676] width 142 height 13
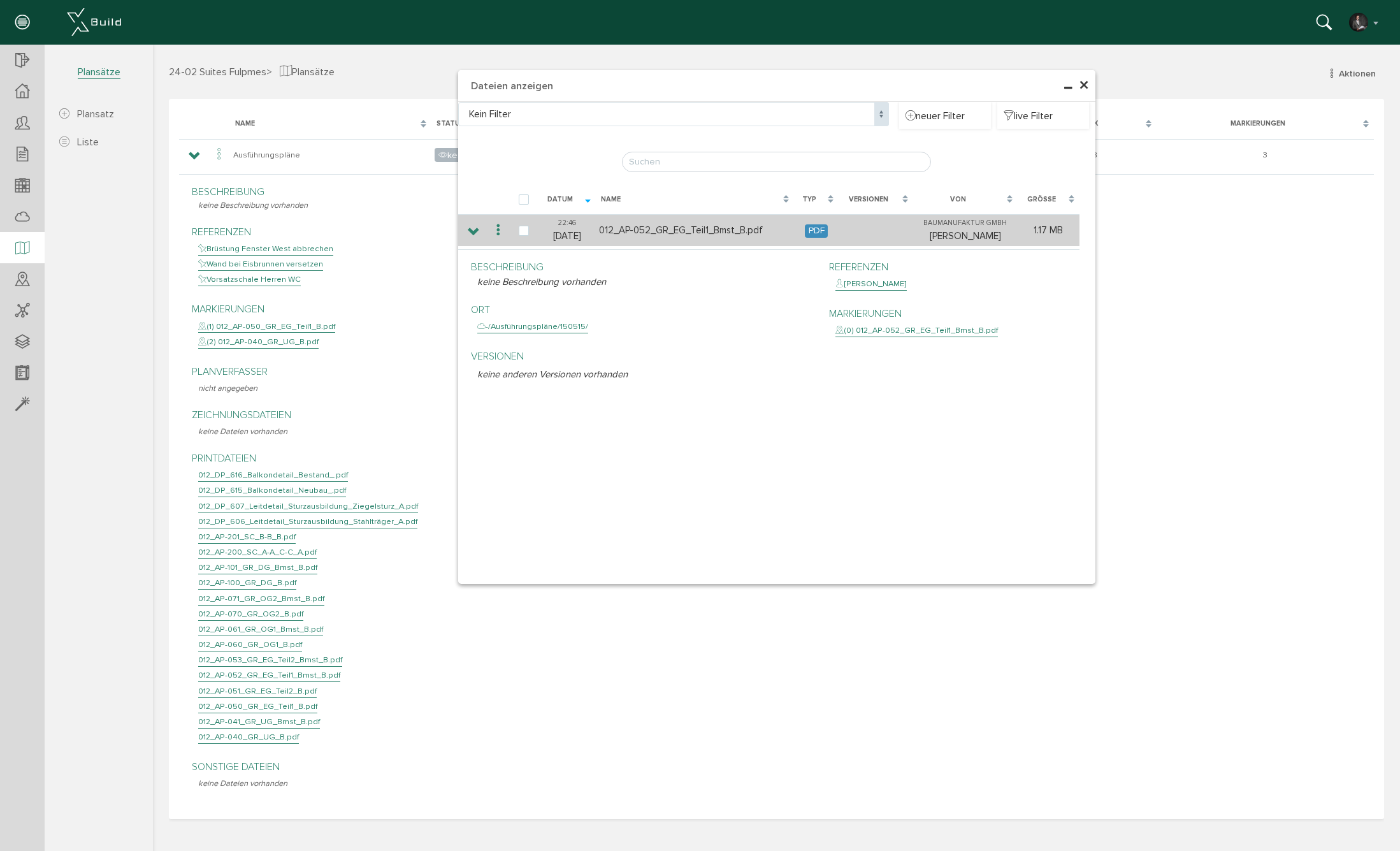
click at [495, 230] on icon at bounding box center [498, 230] width 15 height 17
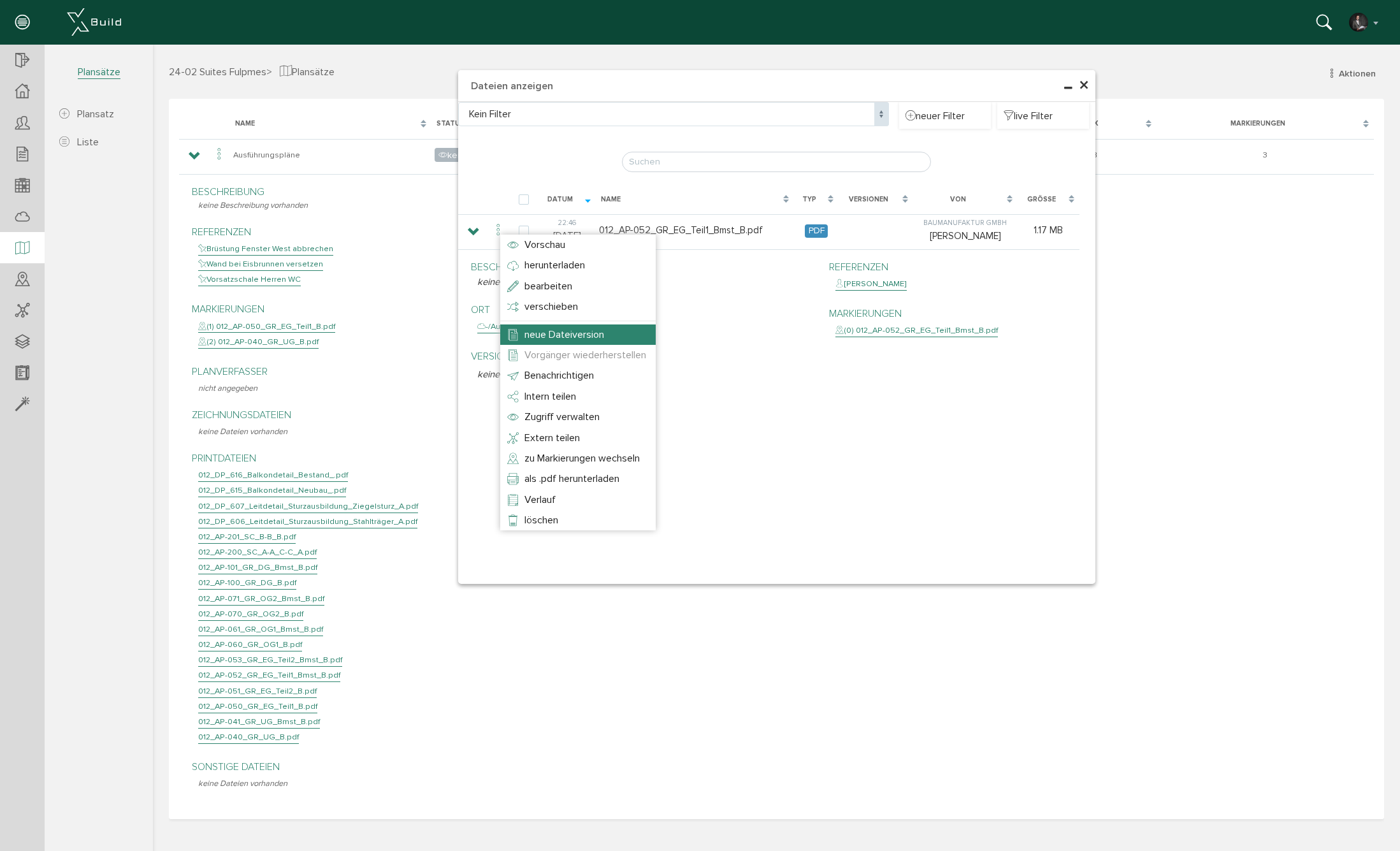
click at [562, 335] on span "neue Dateiversion" at bounding box center [564, 334] width 80 height 13
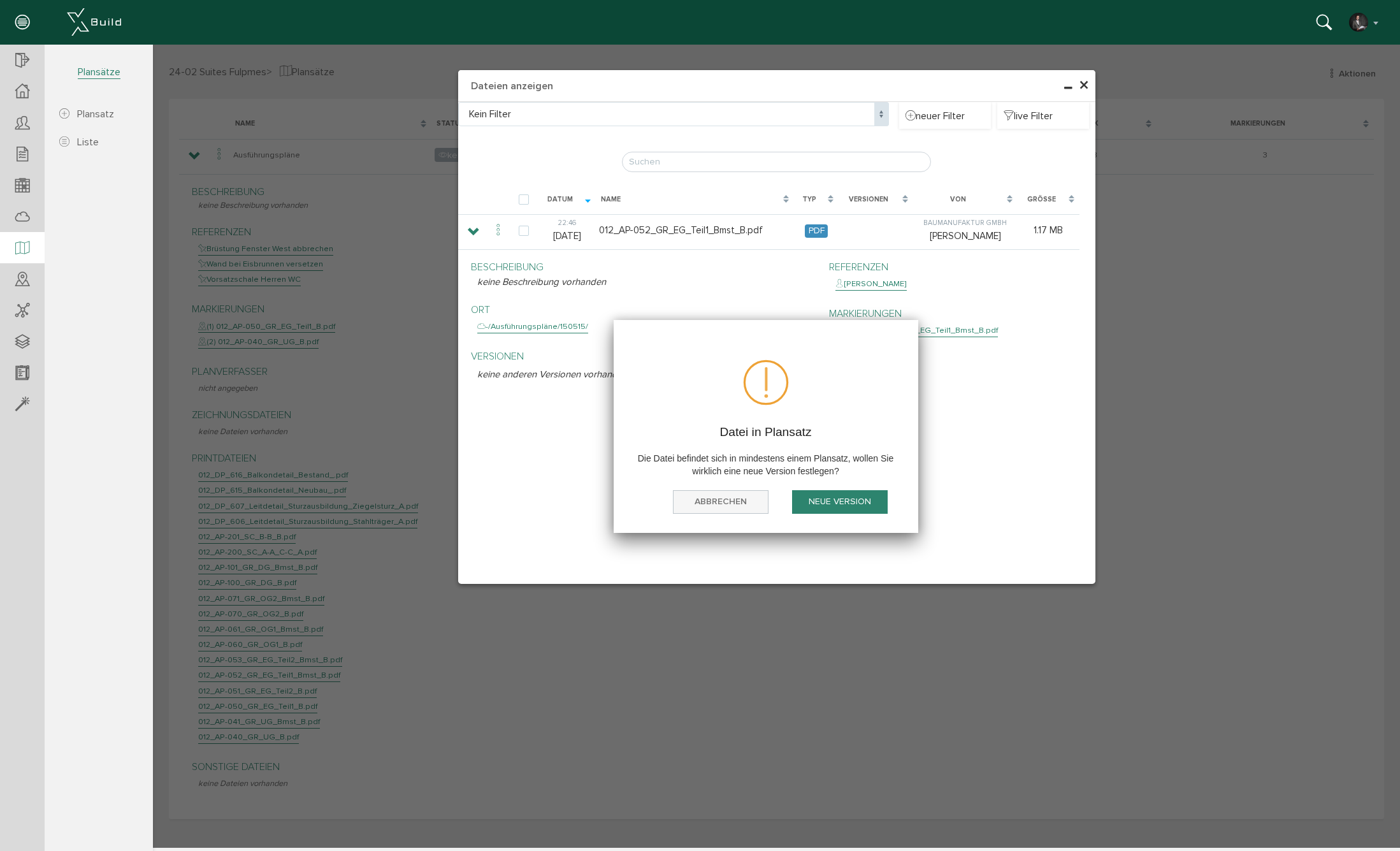
click at [727, 505] on button "abbrechen" at bounding box center [720, 502] width 95 height 24
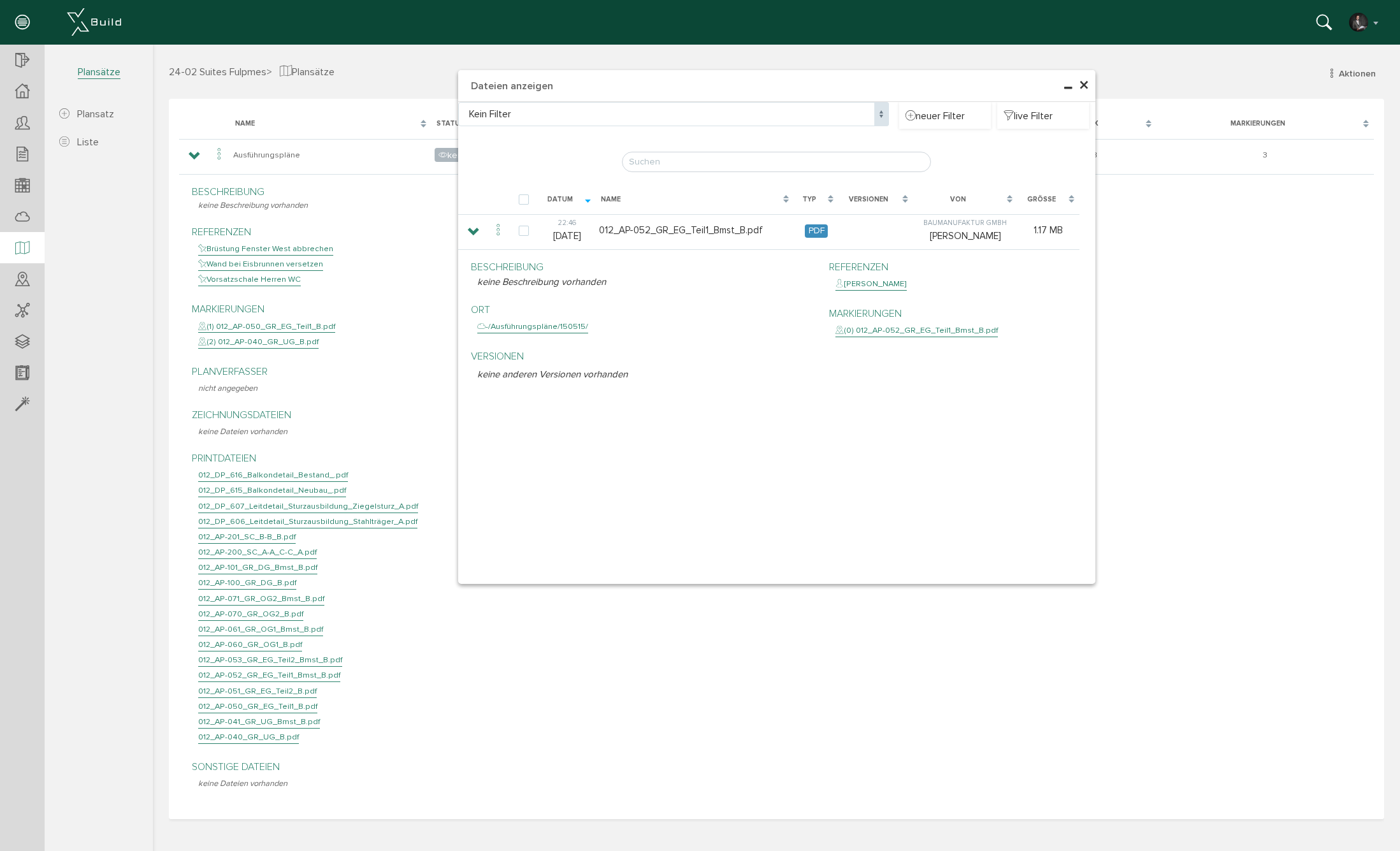
click at [1078, 82] on h4 "Dateien anzeigen" at bounding box center [777, 85] width 637 height 32
click at [1081, 83] on span "×" at bounding box center [1083, 85] width 10 height 25
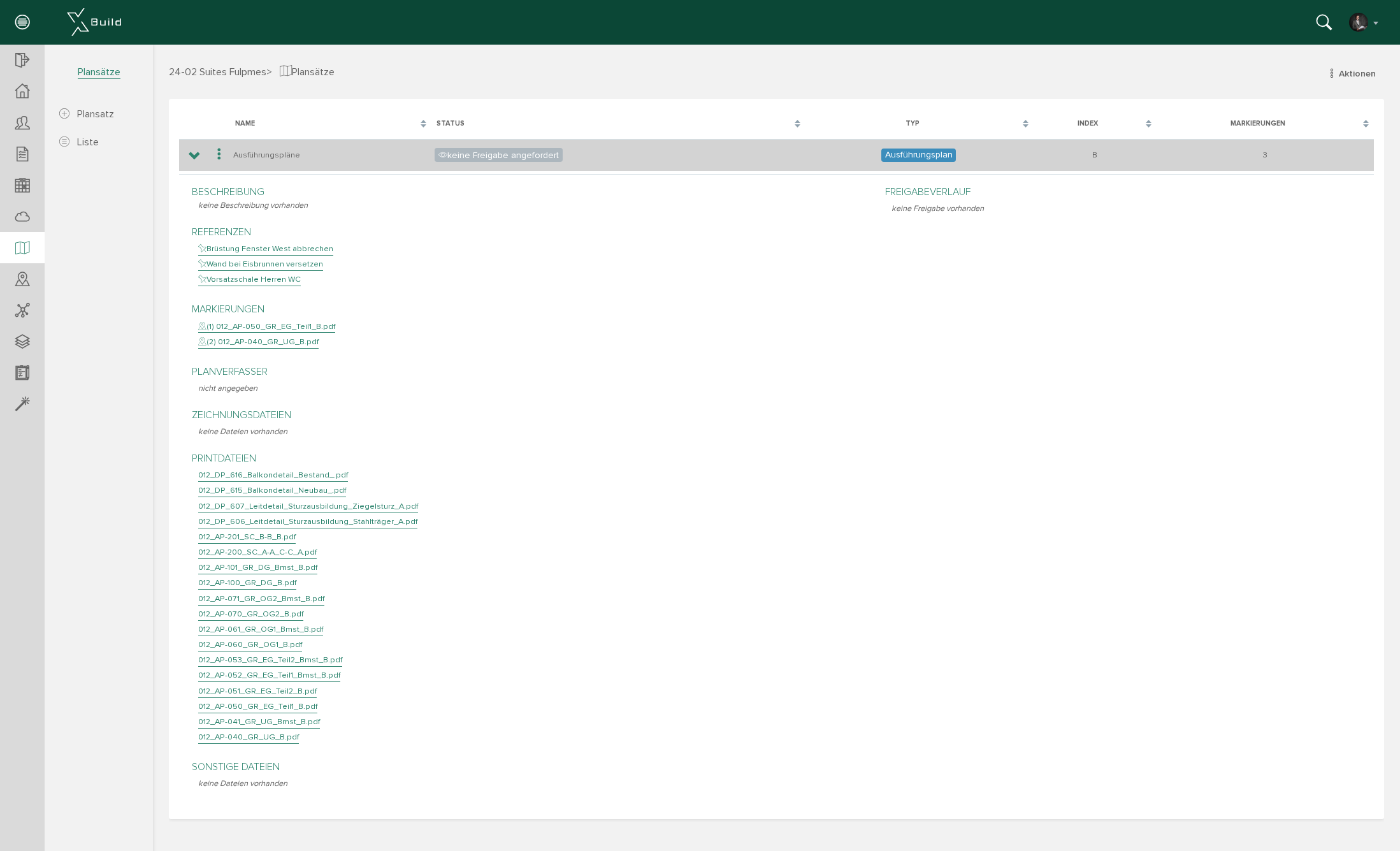
click at [195, 156] on icon at bounding box center [194, 155] width 12 height 10
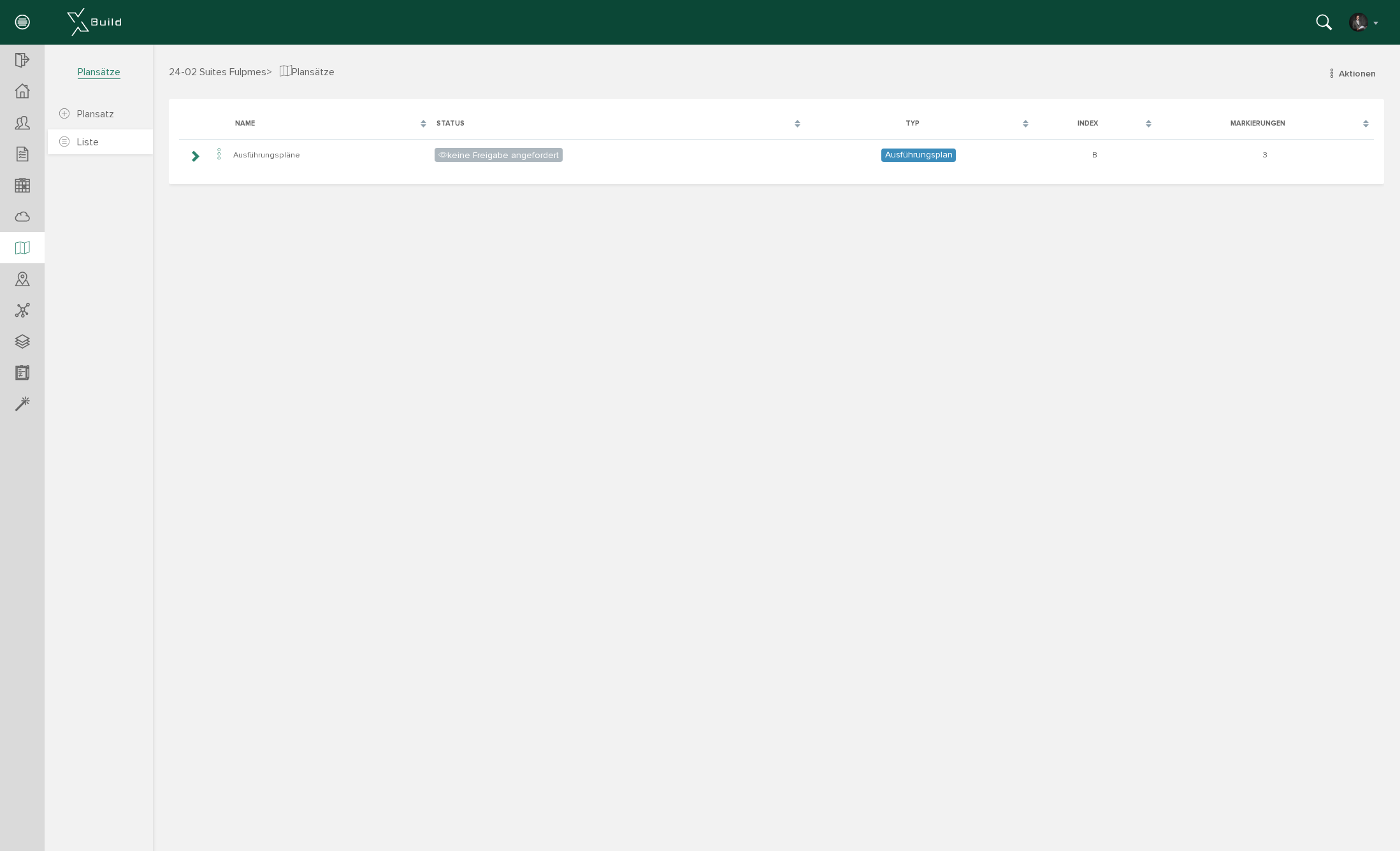
click at [94, 140] on span "Liste" at bounding box center [88, 142] width 22 height 13
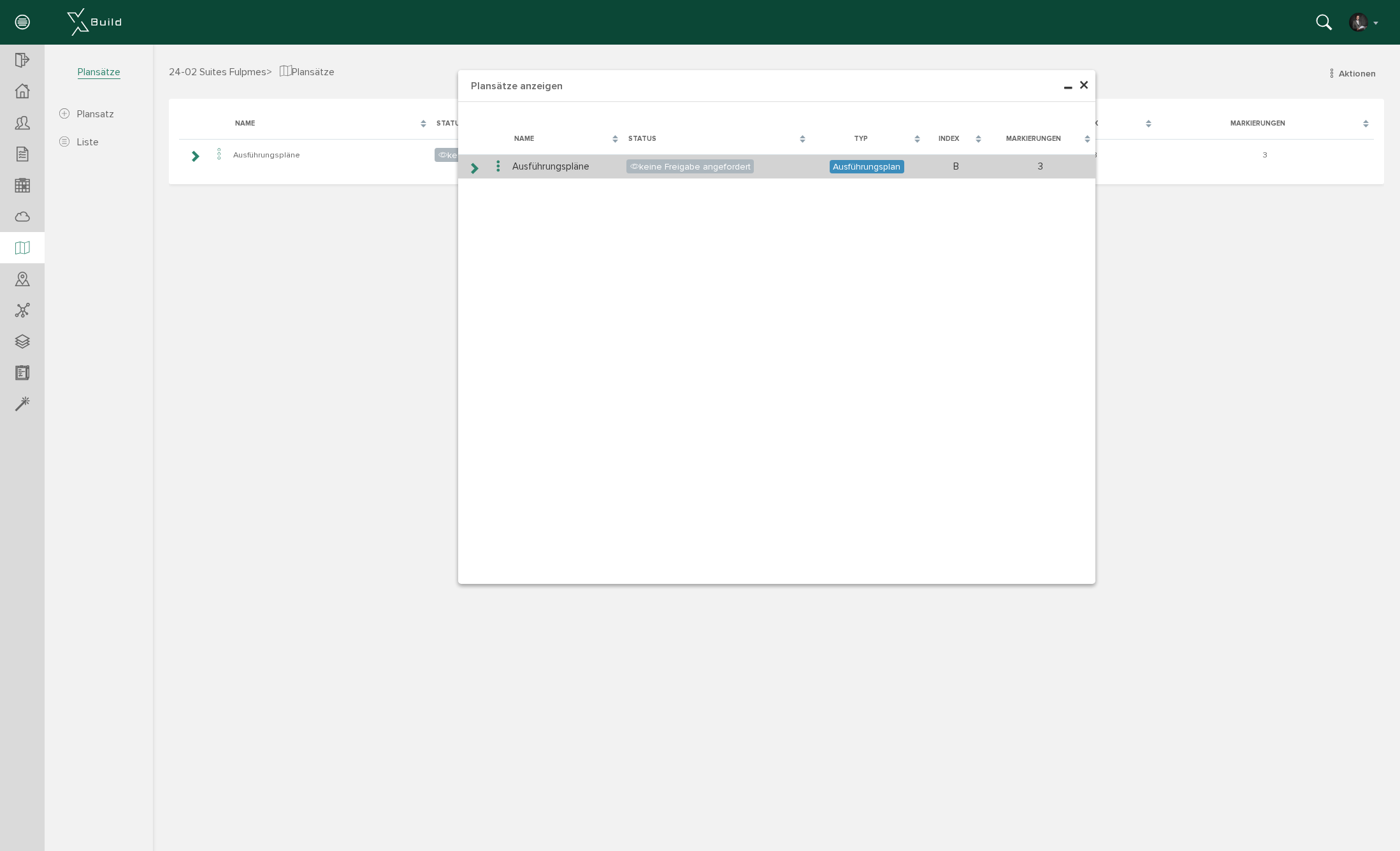
click at [468, 166] on icon at bounding box center [473, 168] width 12 height 10
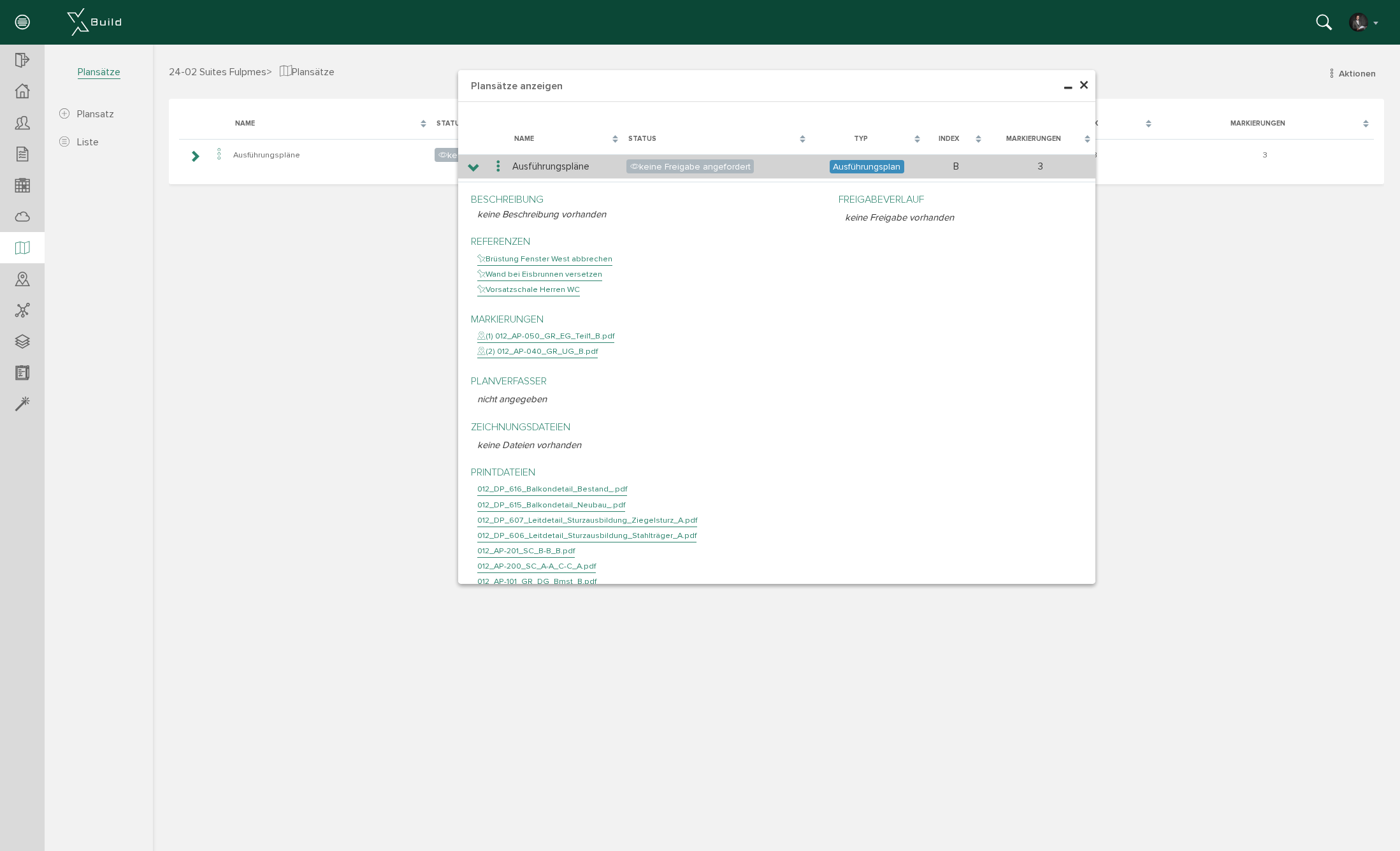
click at [468, 166] on icon at bounding box center [473, 168] width 12 height 10
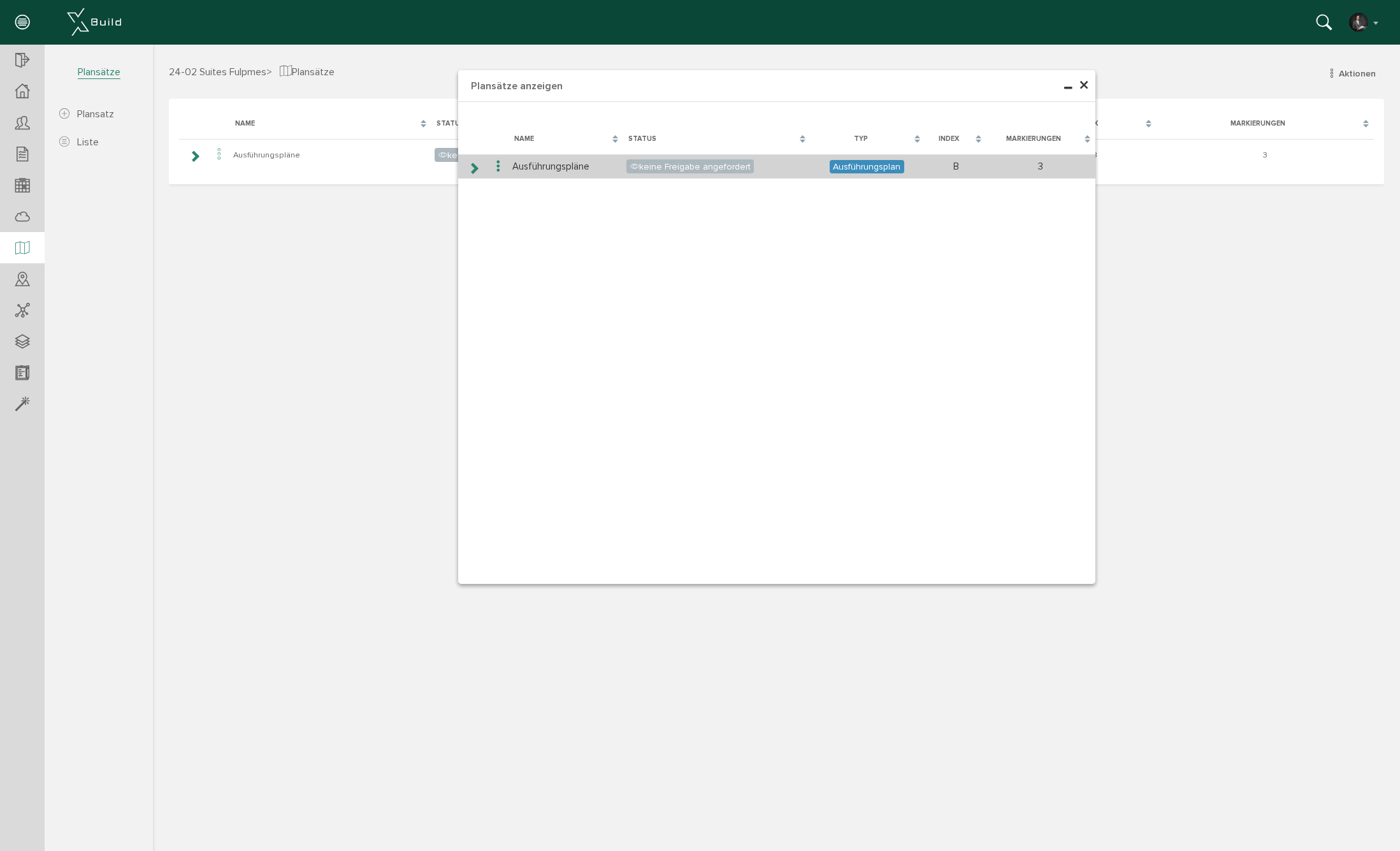
drag, startPoint x: 490, startPoint y: 165, endPoint x: 513, endPoint y: 165, distance: 23.0
click at [493, 165] on td at bounding box center [498, 166] width 22 height 25
click at [501, 165] on icon at bounding box center [498, 166] width 15 height 17
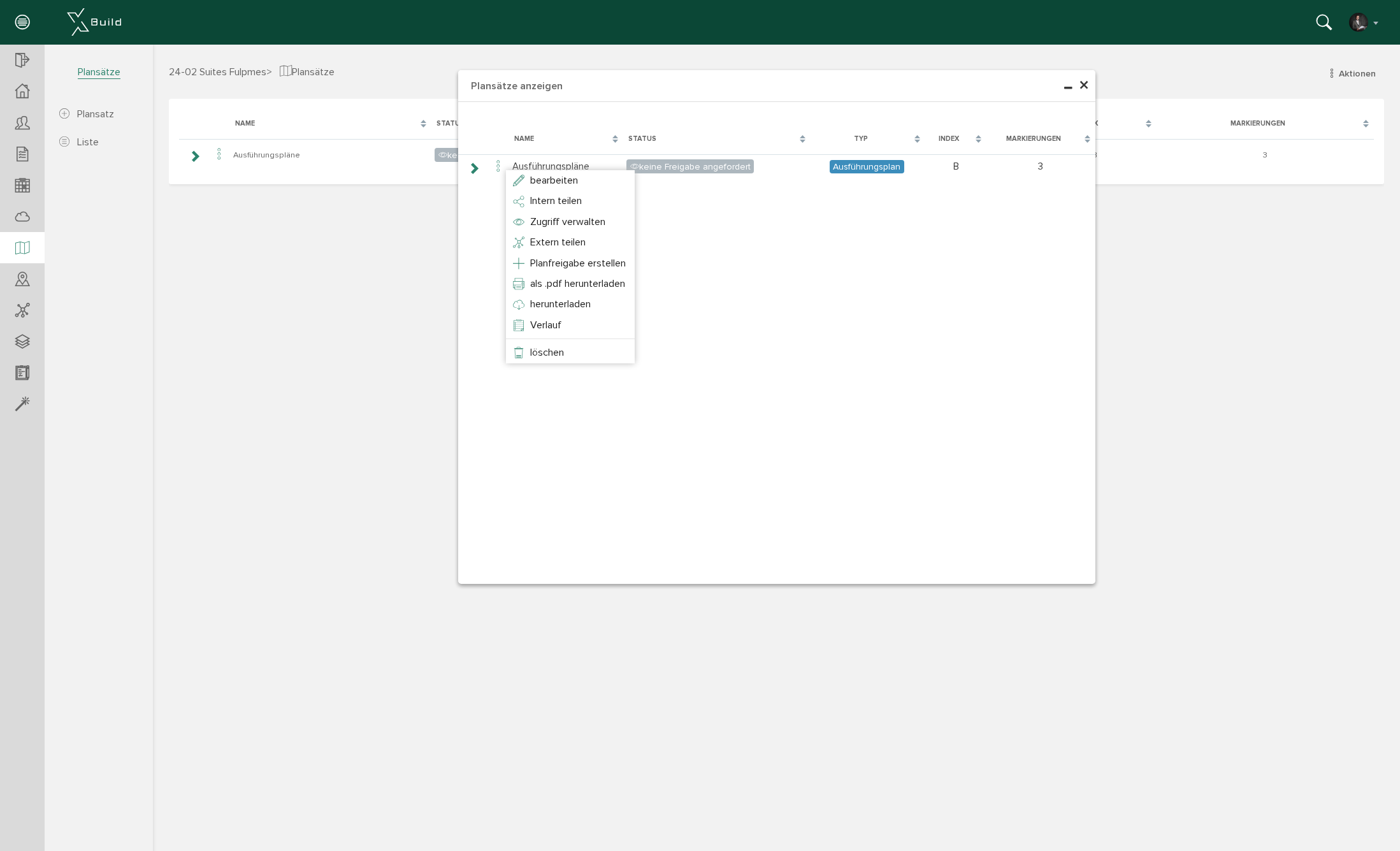
click at [896, 290] on div at bounding box center [775, 446] width 1247 height 803
click at [1086, 83] on span "×" at bounding box center [1083, 85] width 10 height 25
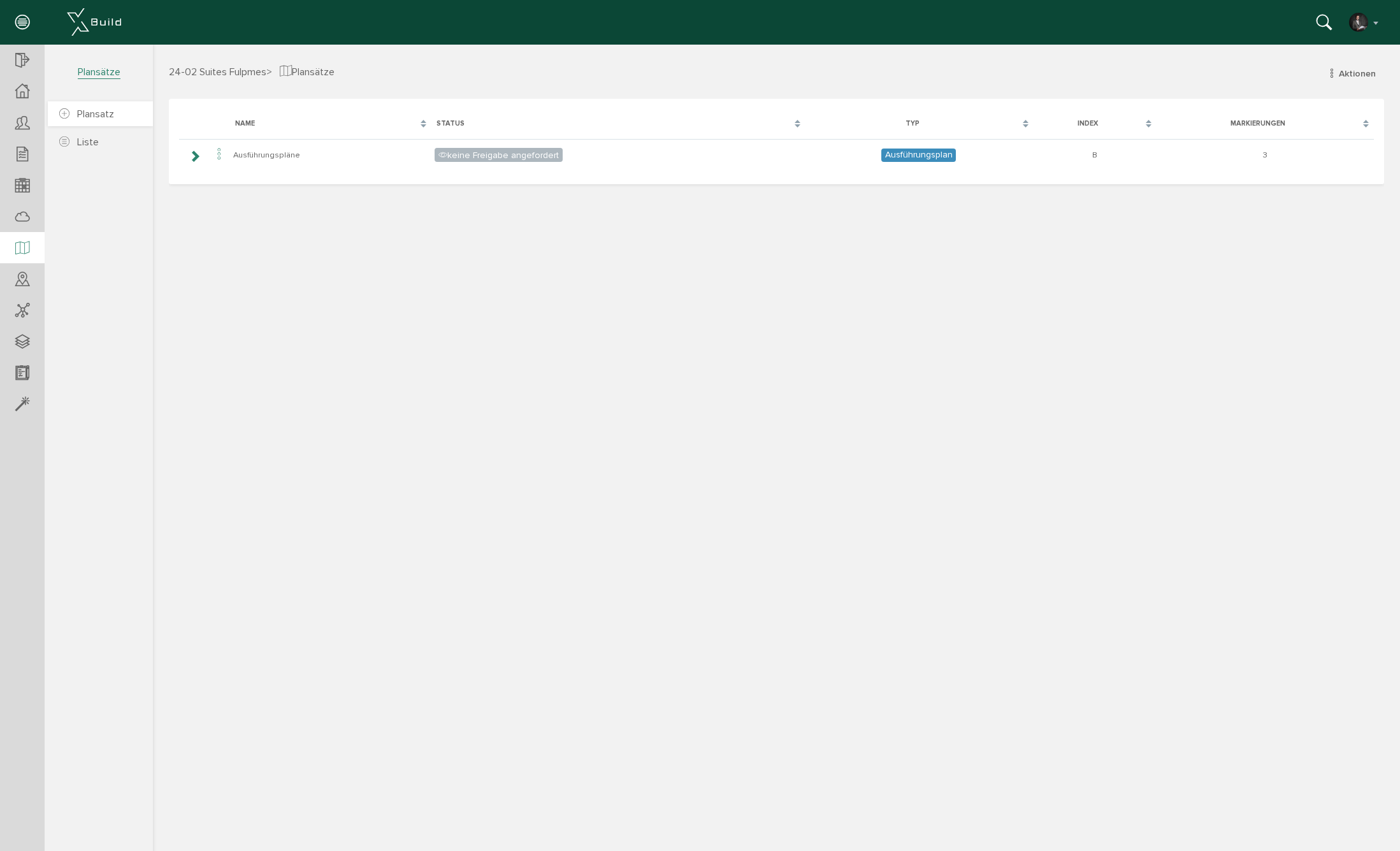
click at [97, 109] on span "Plansatz" at bounding box center [95, 114] width 37 height 13
click at [113, 110] on span "Plansatz" at bounding box center [95, 114] width 37 height 13
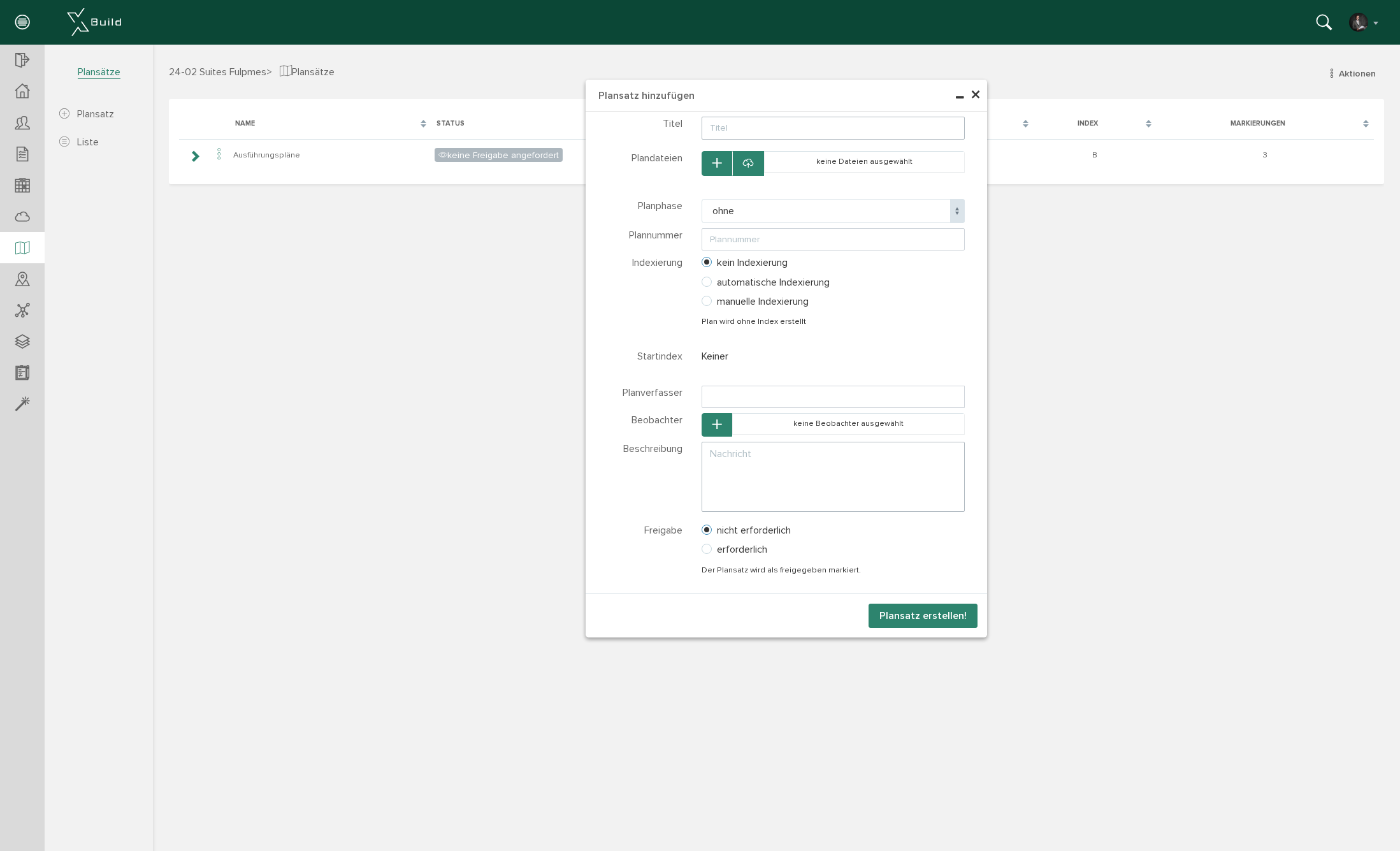
click at [745, 121] on input "text" at bounding box center [833, 127] width 263 height 23
type input "Ausführungspläne"
click at [735, 214] on span "ohne" at bounding box center [833, 211] width 263 height 25
select select "Ausführungsplan"
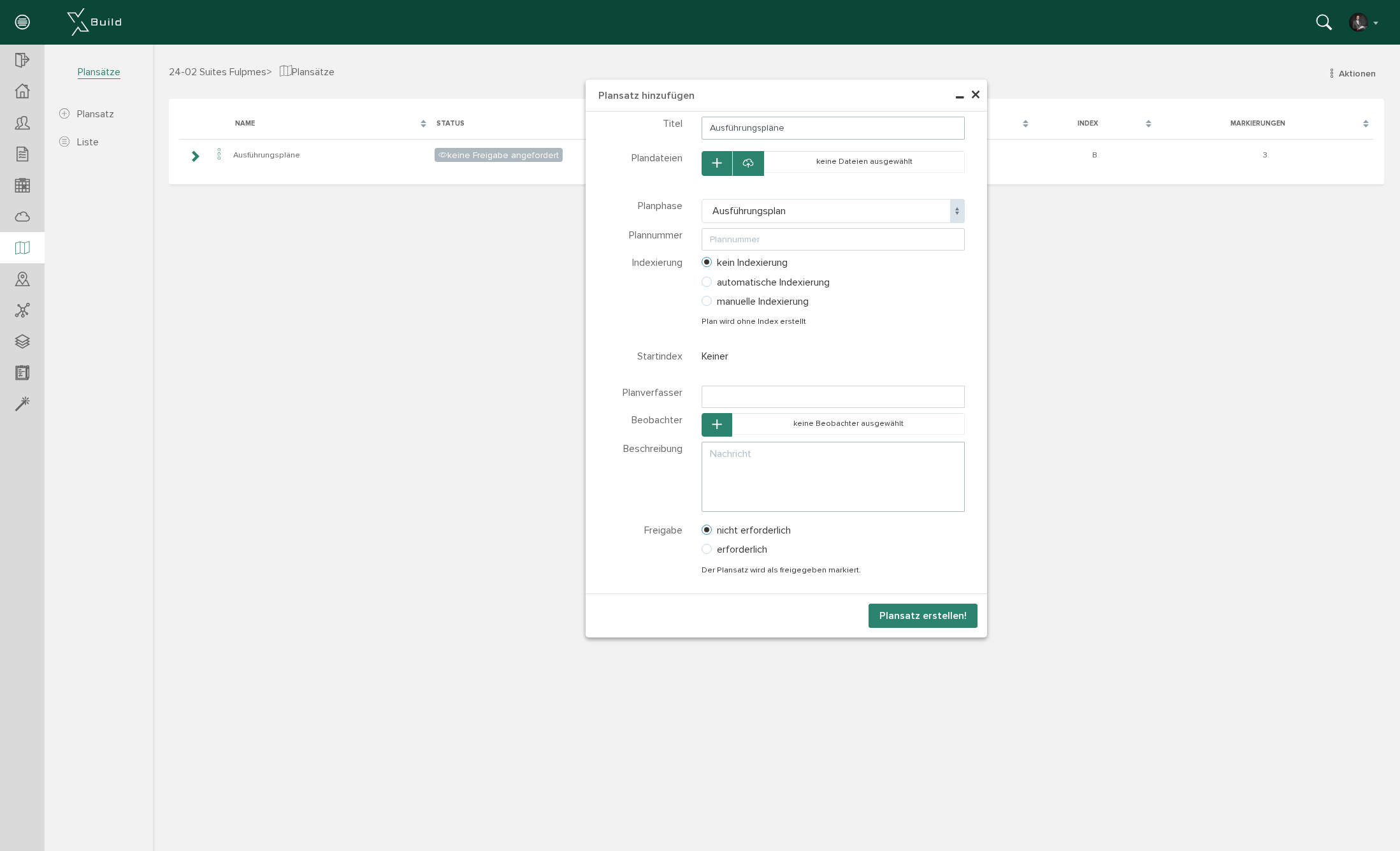
click at [718, 163] on icon "button" at bounding box center [716, 163] width 9 height 11
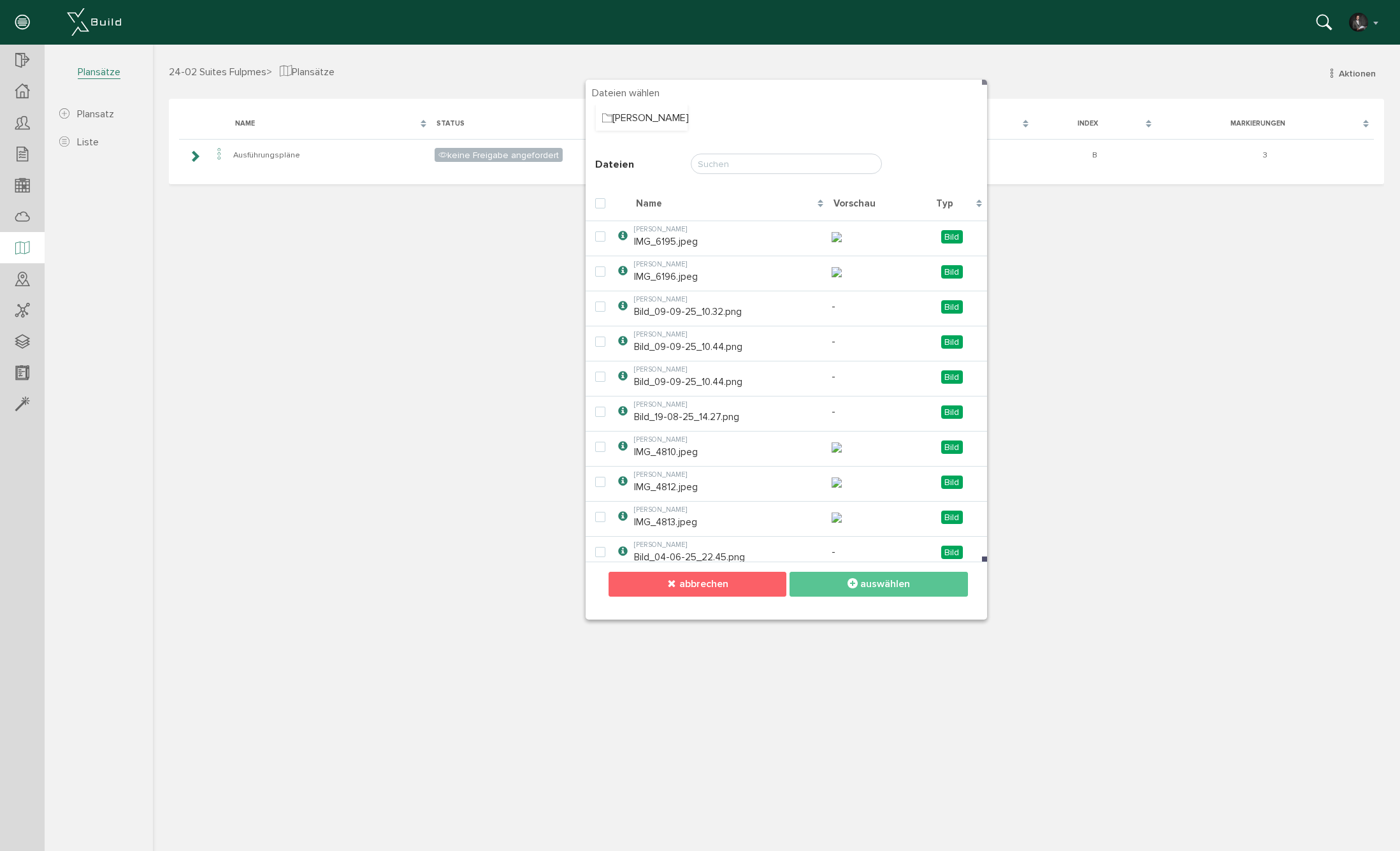
click at [758, 589] on button "abbrechen" at bounding box center [697, 583] width 178 height 25
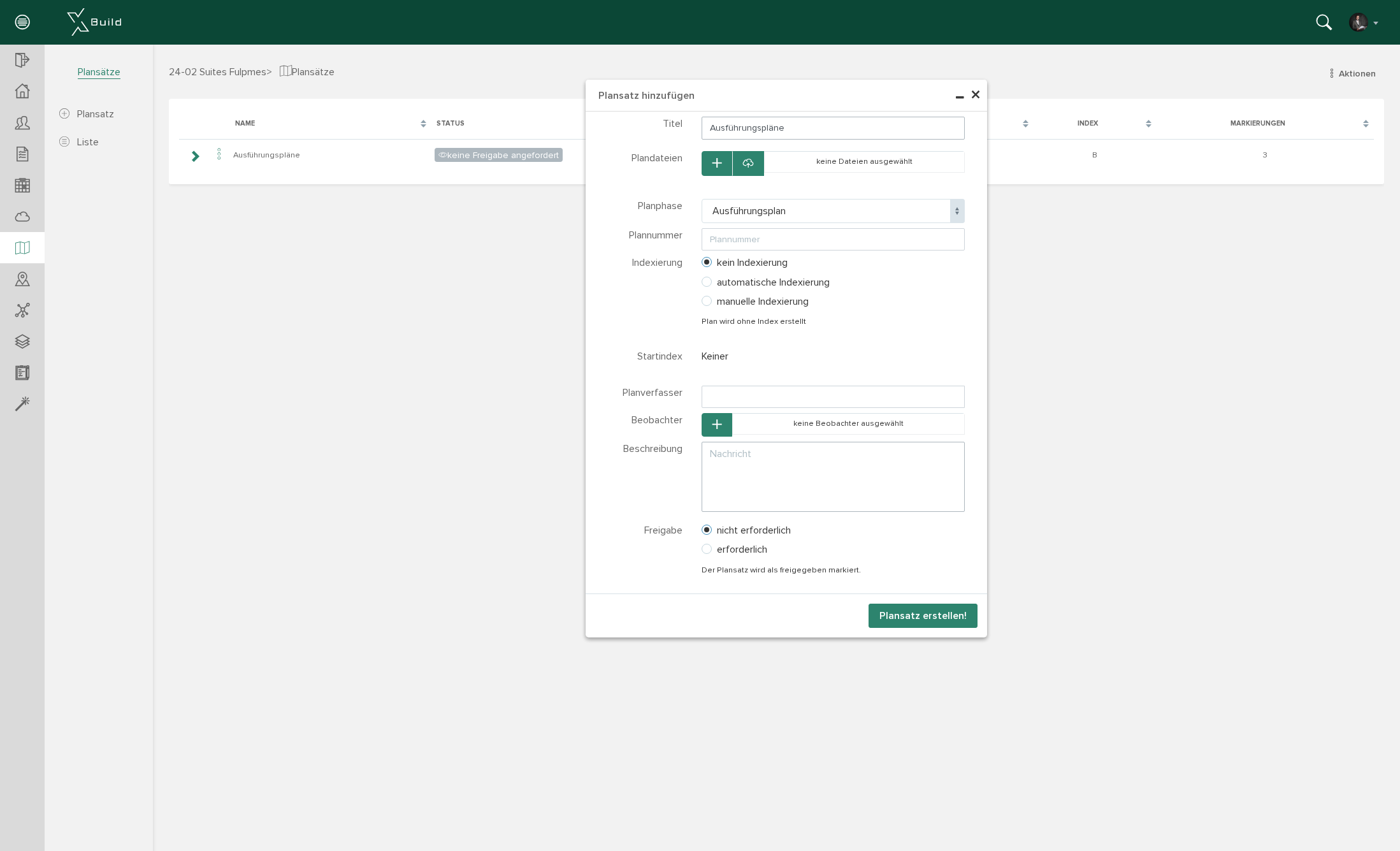
click at [752, 165] on icon at bounding box center [747, 163] width 10 height 13
click at [791, 156] on div at bounding box center [775, 446] width 1247 height 803
click at [745, 158] on div at bounding box center [775, 446] width 1247 height 803
click at [752, 163] on div at bounding box center [775, 446] width 1247 height 803
click at [715, 165] on div at bounding box center [775, 446] width 1247 height 803
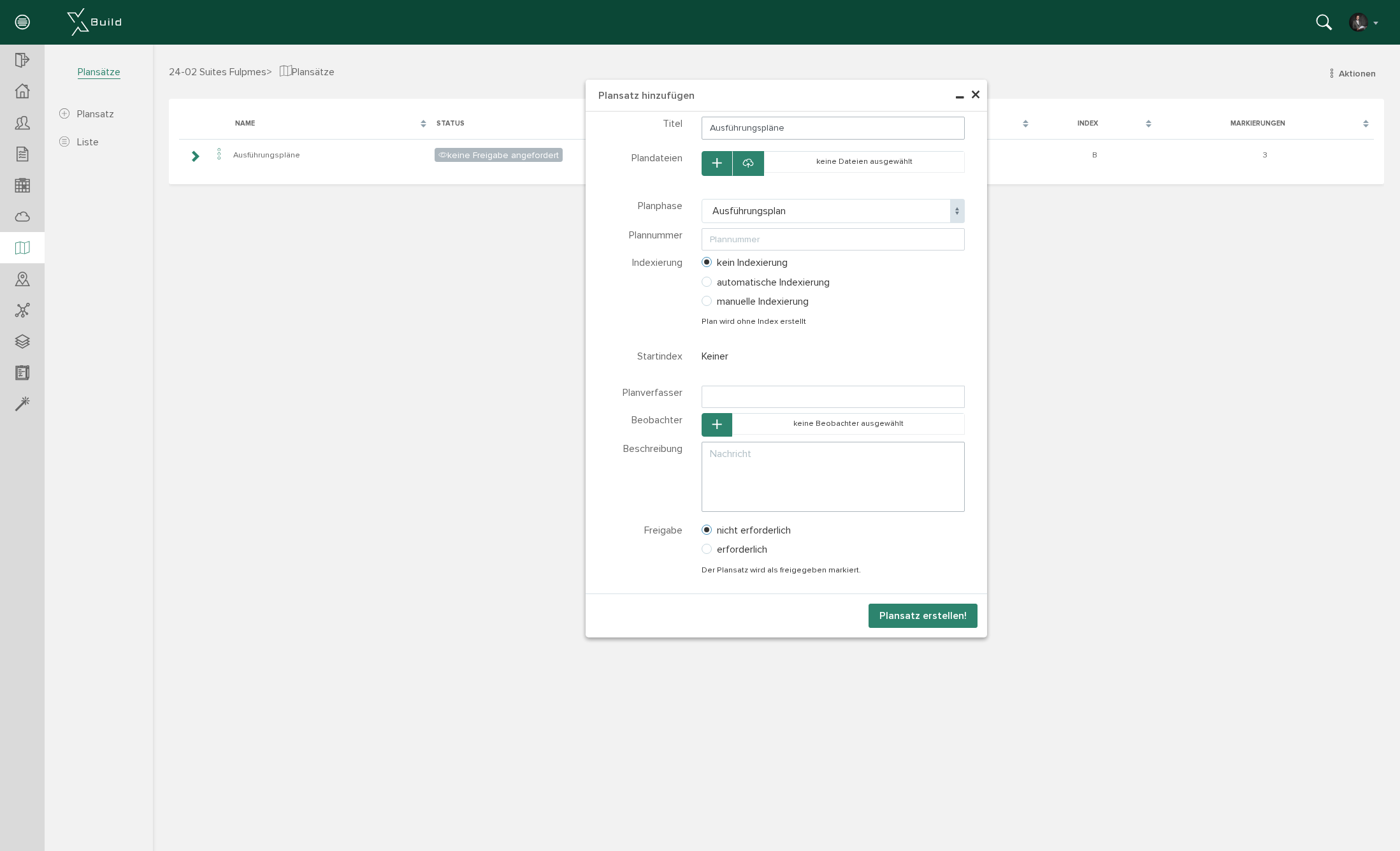
drag, startPoint x: 703, startPoint y: 102, endPoint x: 629, endPoint y: 99, distance: 74.1
click at [629, 99] on div at bounding box center [775, 446] width 1247 height 803
click at [750, 161] on div at bounding box center [775, 446] width 1247 height 803
click at [759, 208] on div at bounding box center [775, 446] width 1247 height 803
click at [746, 163] on div at bounding box center [775, 446] width 1247 height 803
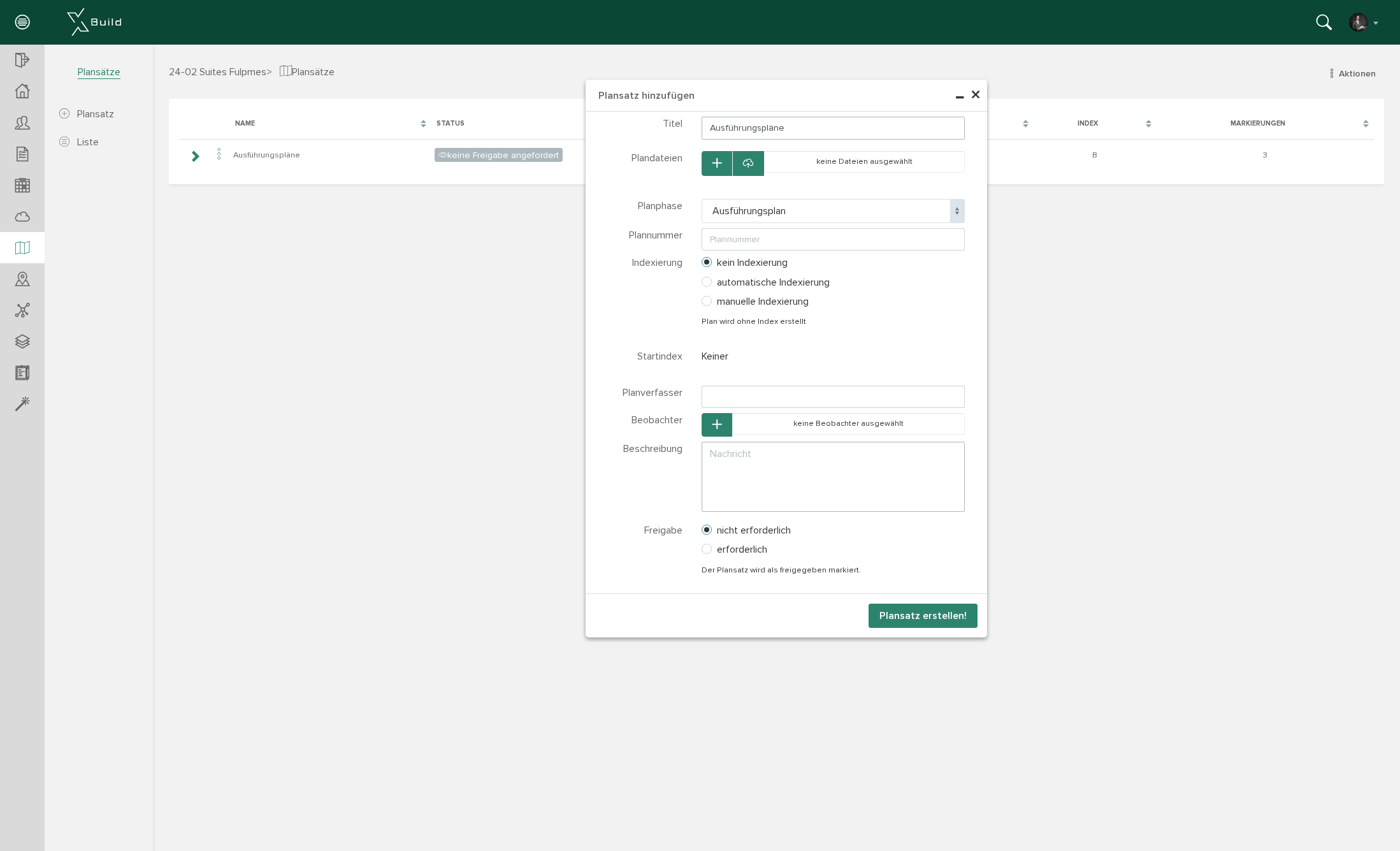
click at [711, 163] on div at bounding box center [775, 446] width 1247 height 803
click at [925, 617] on div at bounding box center [775, 446] width 1247 height 803
drag, startPoint x: 977, startPoint y: 93, endPoint x: 1070, endPoint y: 260, distance: 191.1
click at [977, 93] on div at bounding box center [775, 446] width 1247 height 803
click at [976, 94] on div at bounding box center [775, 446] width 1247 height 803
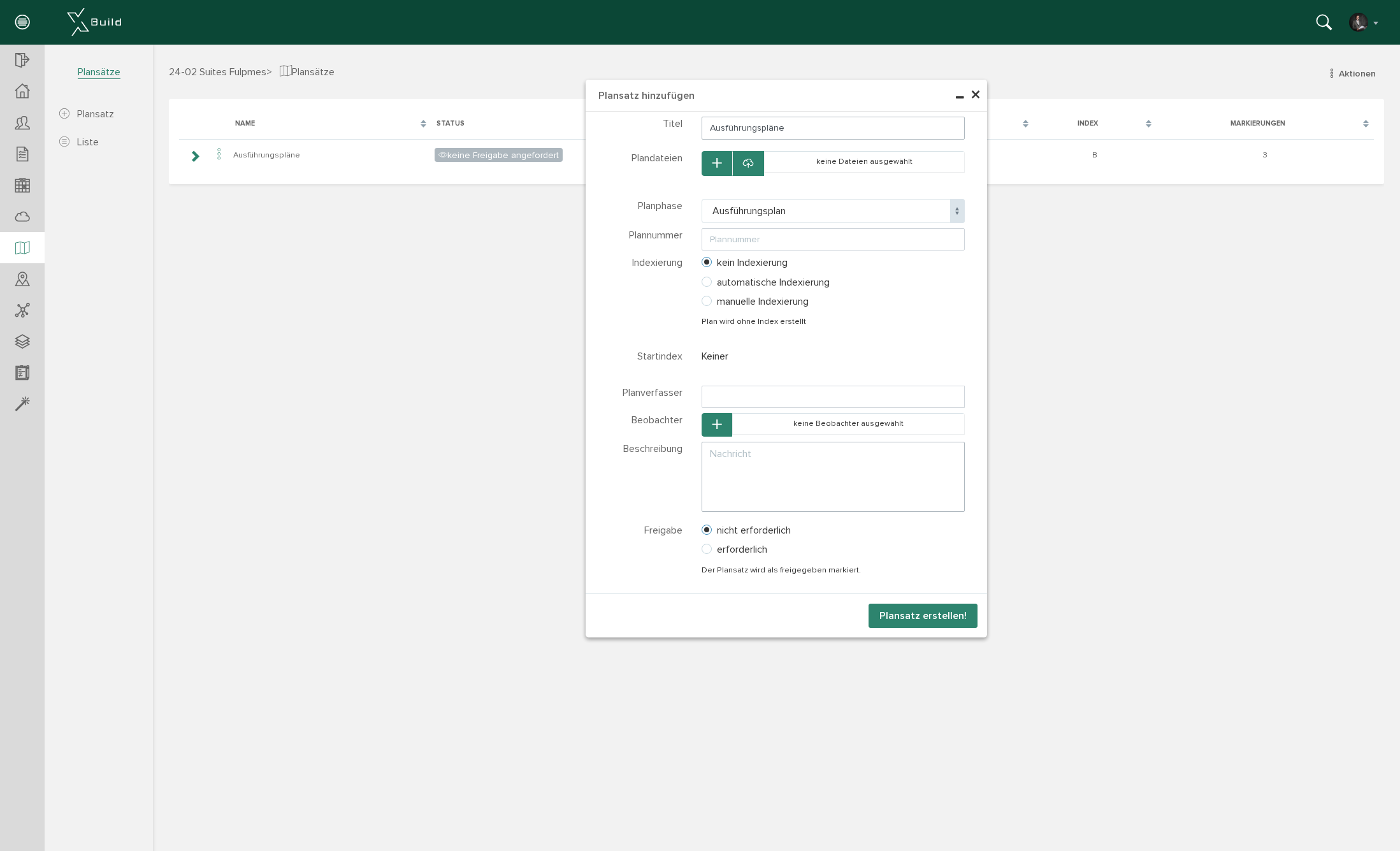
drag, startPoint x: 494, startPoint y: 62, endPoint x: 508, endPoint y: 66, distance: 14.6
click at [498, 64] on div at bounding box center [775, 446] width 1247 height 803
drag, startPoint x: 627, startPoint y: 94, endPoint x: 666, endPoint y: 93, distance: 39.0
click at [665, 93] on div at bounding box center [775, 446] width 1247 height 803
click at [249, 173] on div at bounding box center [775, 446] width 1247 height 803
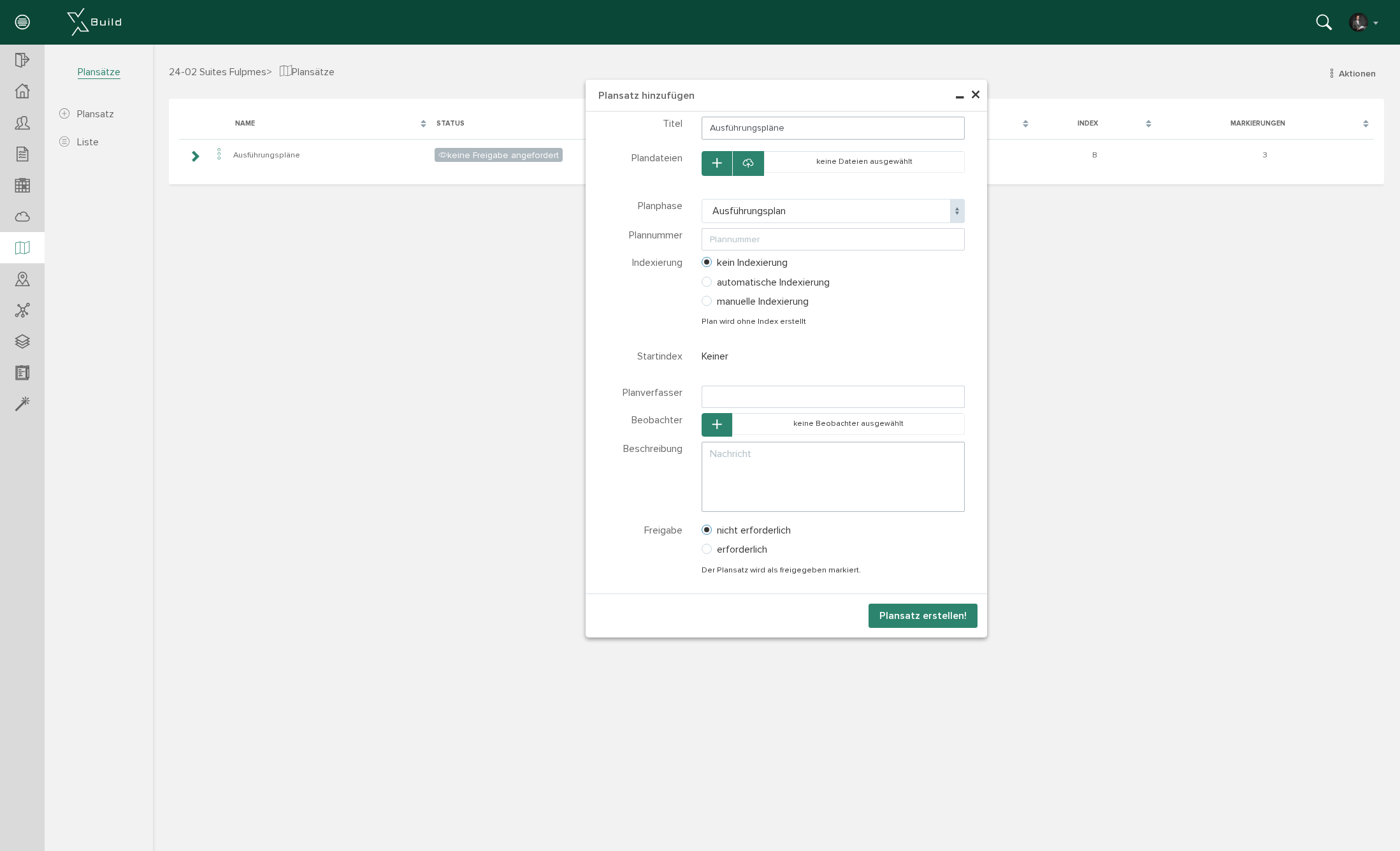
click at [192, 158] on div at bounding box center [775, 446] width 1247 height 803
click at [274, 309] on div at bounding box center [775, 446] width 1247 height 803
click at [889, 616] on div at bounding box center [775, 446] width 1247 height 803
click at [428, 384] on div at bounding box center [775, 446] width 1247 height 803
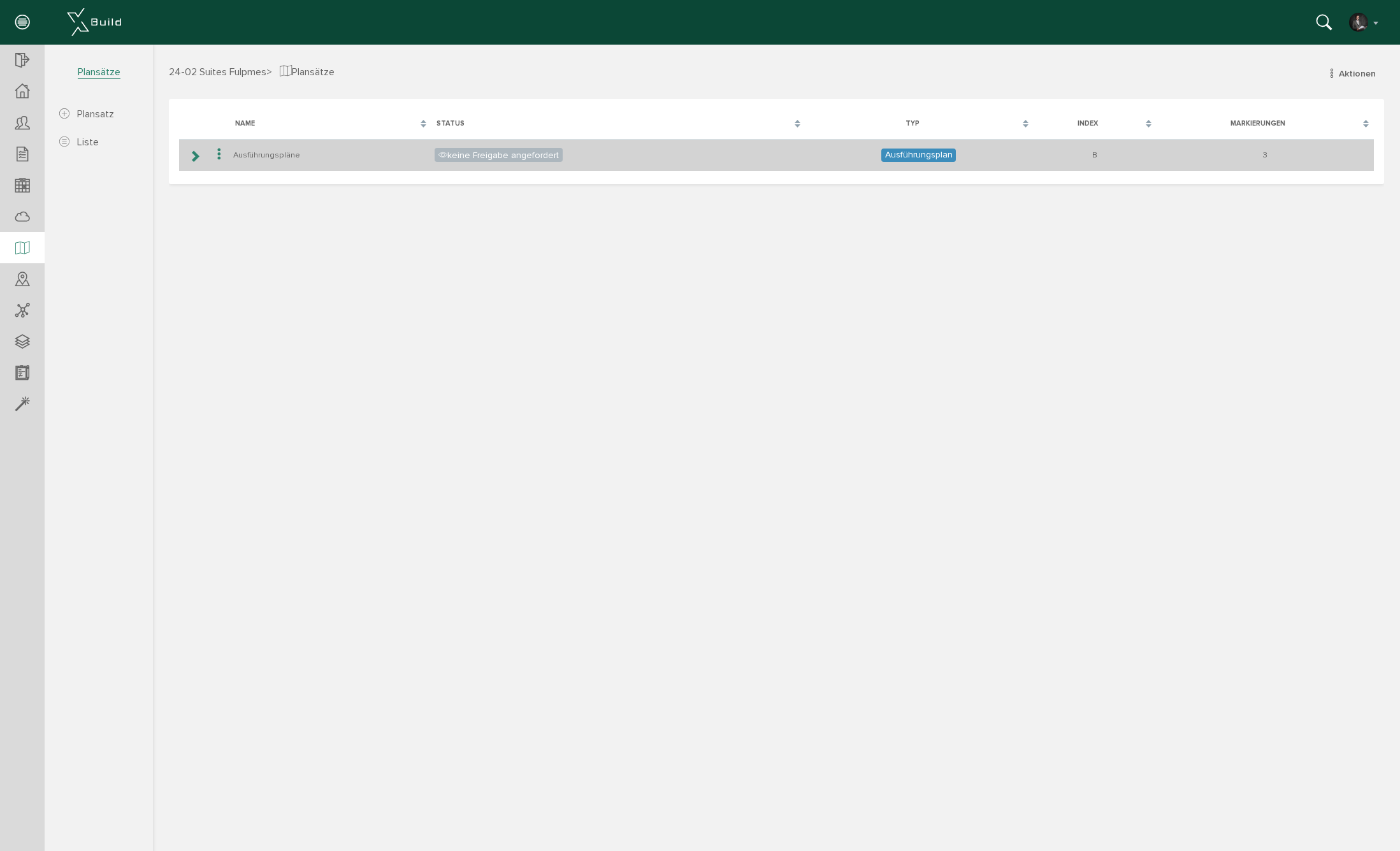
click at [198, 159] on icon at bounding box center [194, 155] width 12 height 10
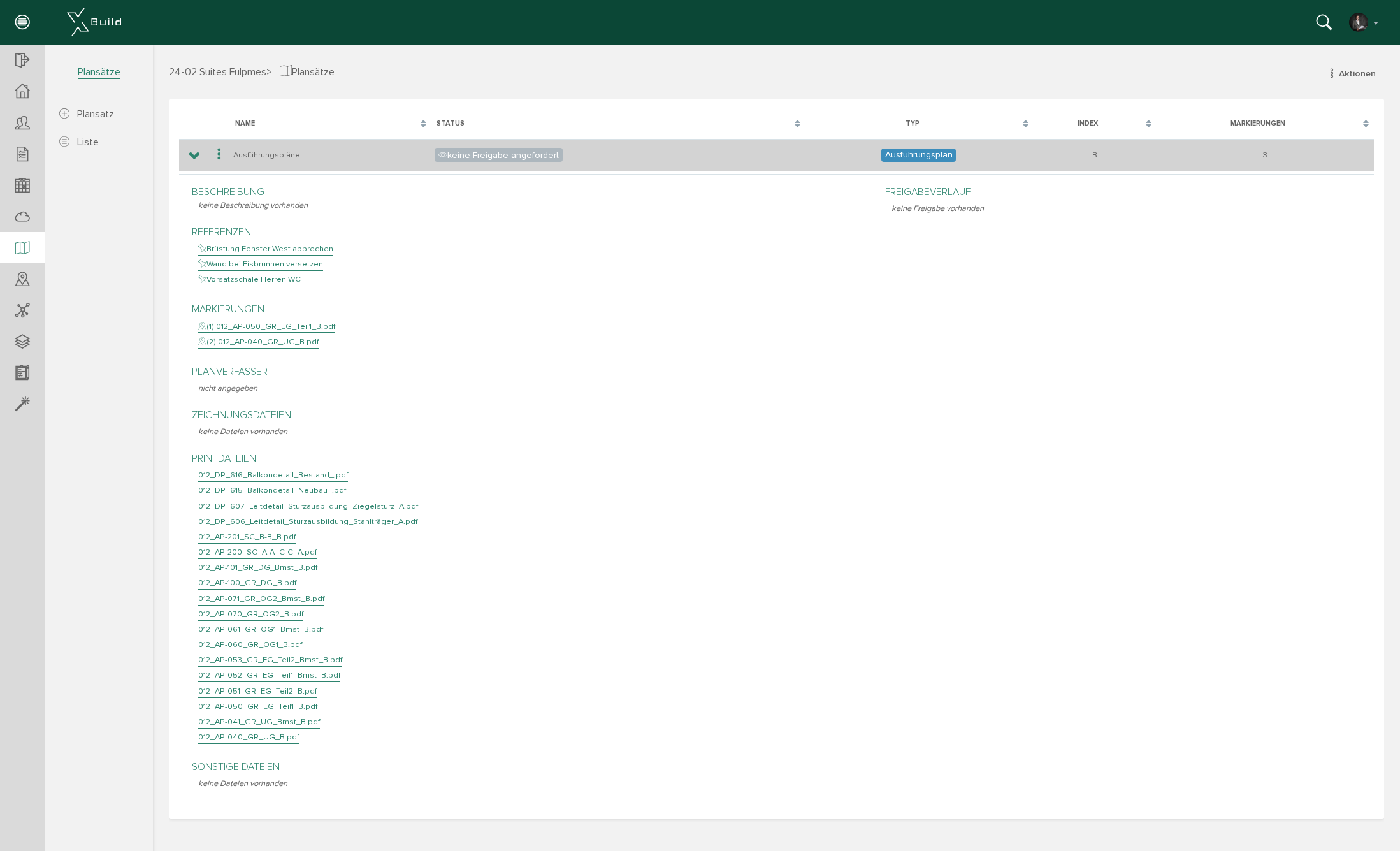
click at [195, 160] on icon at bounding box center [194, 155] width 12 height 10
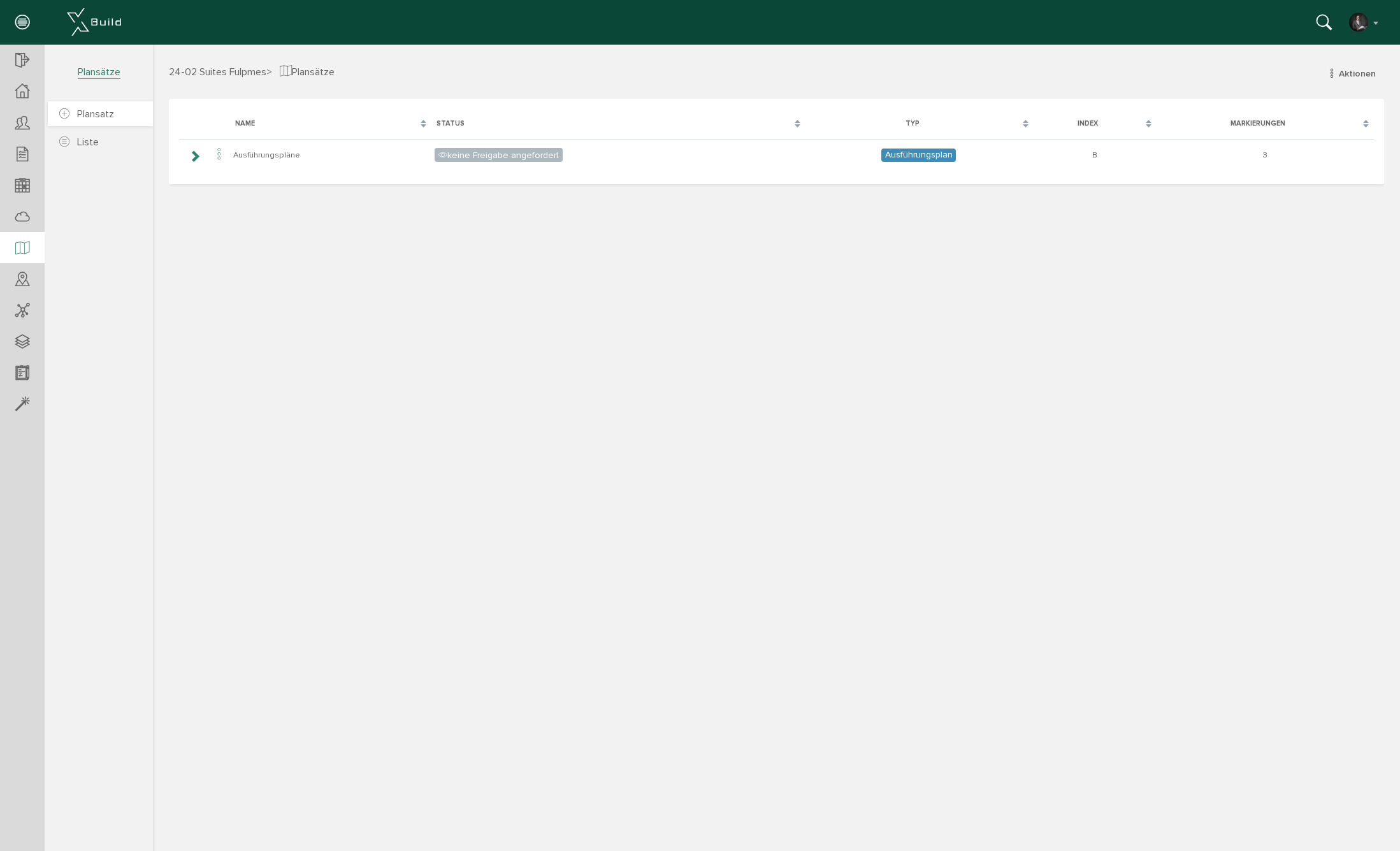
click at [91, 112] on span "Plansatz" at bounding box center [95, 114] width 37 height 13
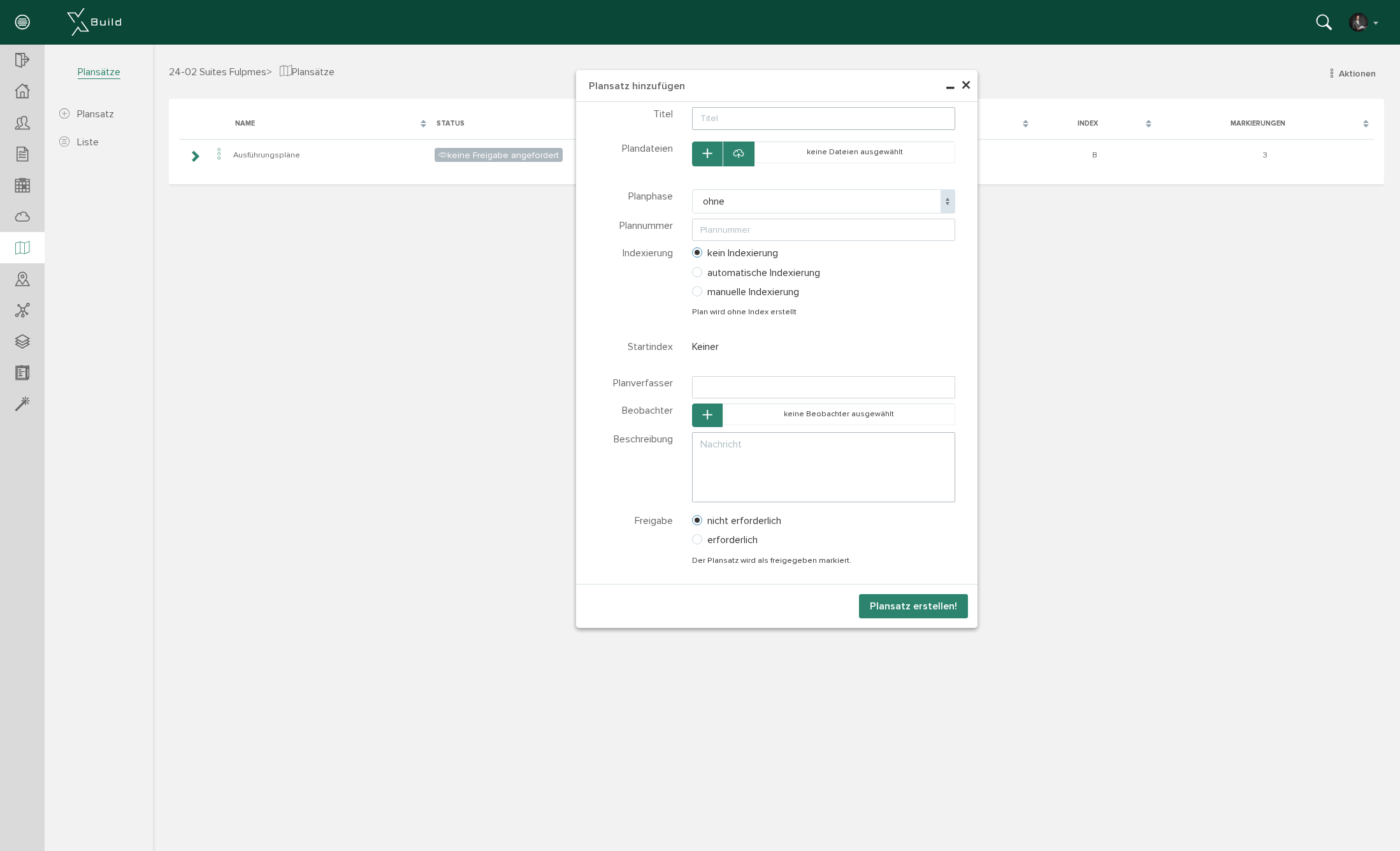
click at [732, 112] on input "text" at bounding box center [823, 118] width 263 height 23
type input "Ausführungspläne"
click at [745, 158] on div at bounding box center [738, 153] width 32 height 25
click at [776, 153] on td "keine Dateien ausgewählt" at bounding box center [855, 152] width 200 height 21
click at [738, 153] on icon at bounding box center [738, 154] width 10 height 13
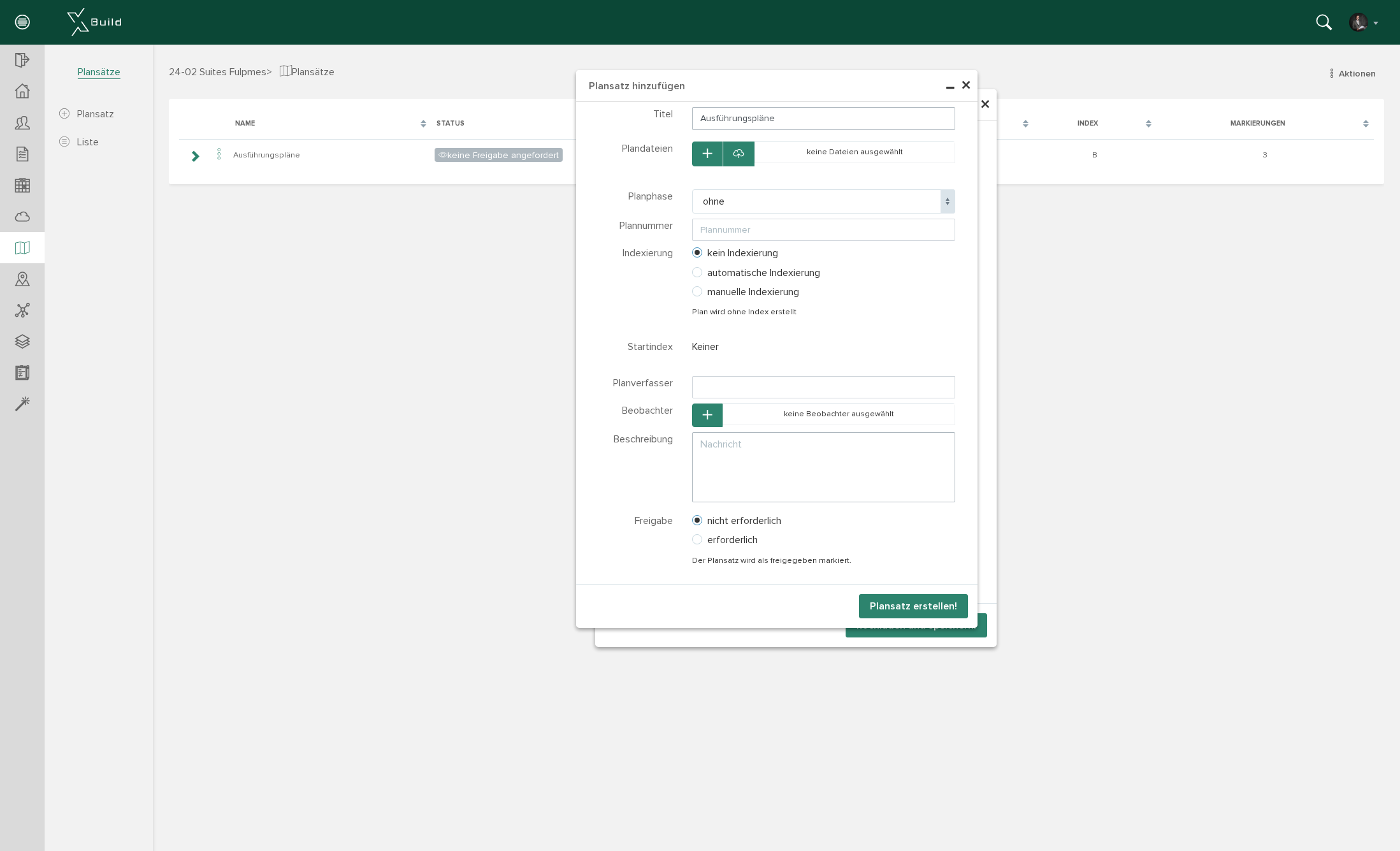
click at [714, 154] on button "button" at bounding box center [707, 153] width 31 height 25
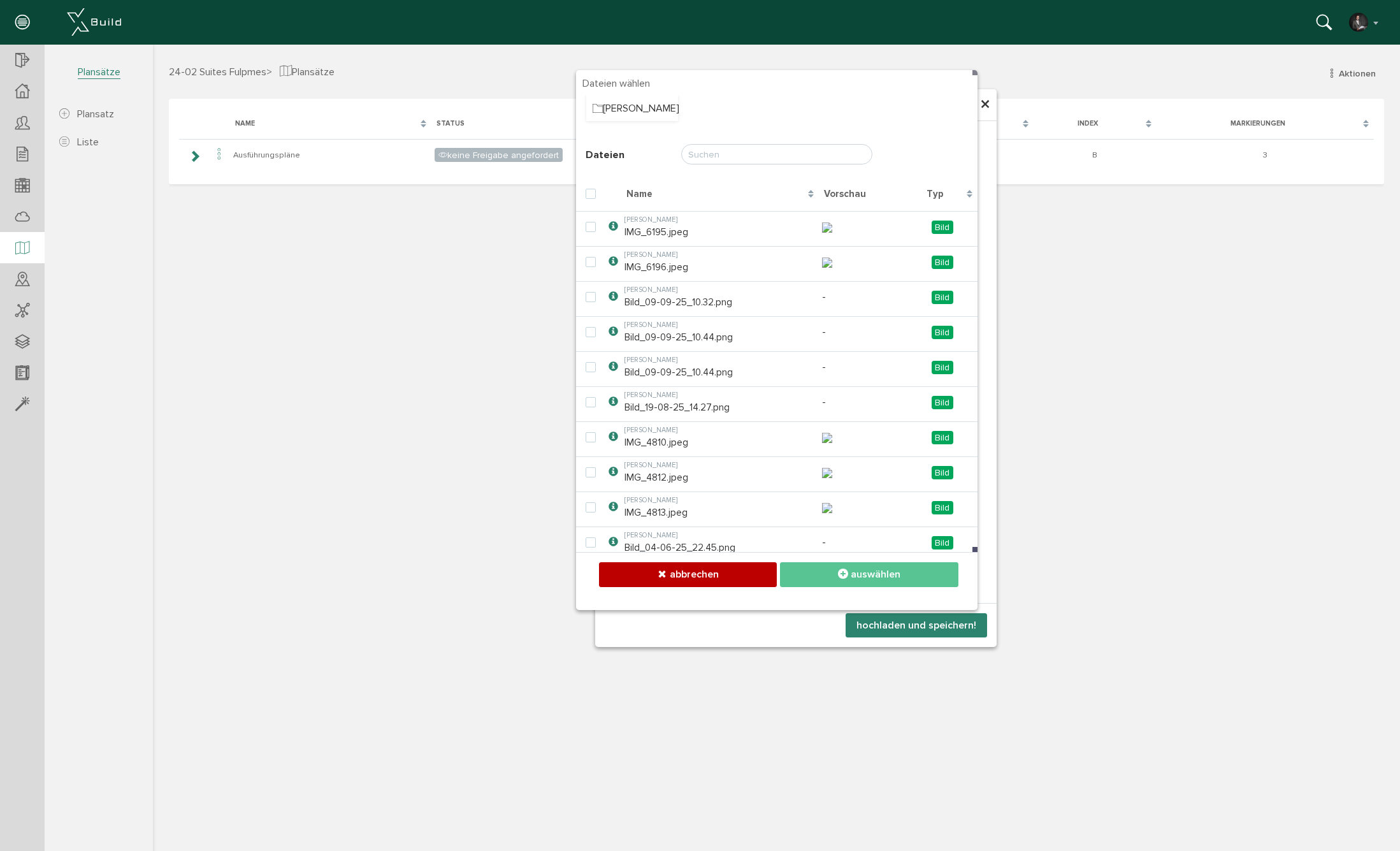
drag, startPoint x: 844, startPoint y: 77, endPoint x: 669, endPoint y: 555, distance: 509.0
click at [470, 68] on div "× Plansatz hinzufügen Teilnehmer wählen Teilnehmer Dateien wählen Ordner Baum D…" at bounding box center [775, 446] width 1247 height 803
click at [693, 582] on button "abbrechen" at bounding box center [688, 574] width 178 height 25
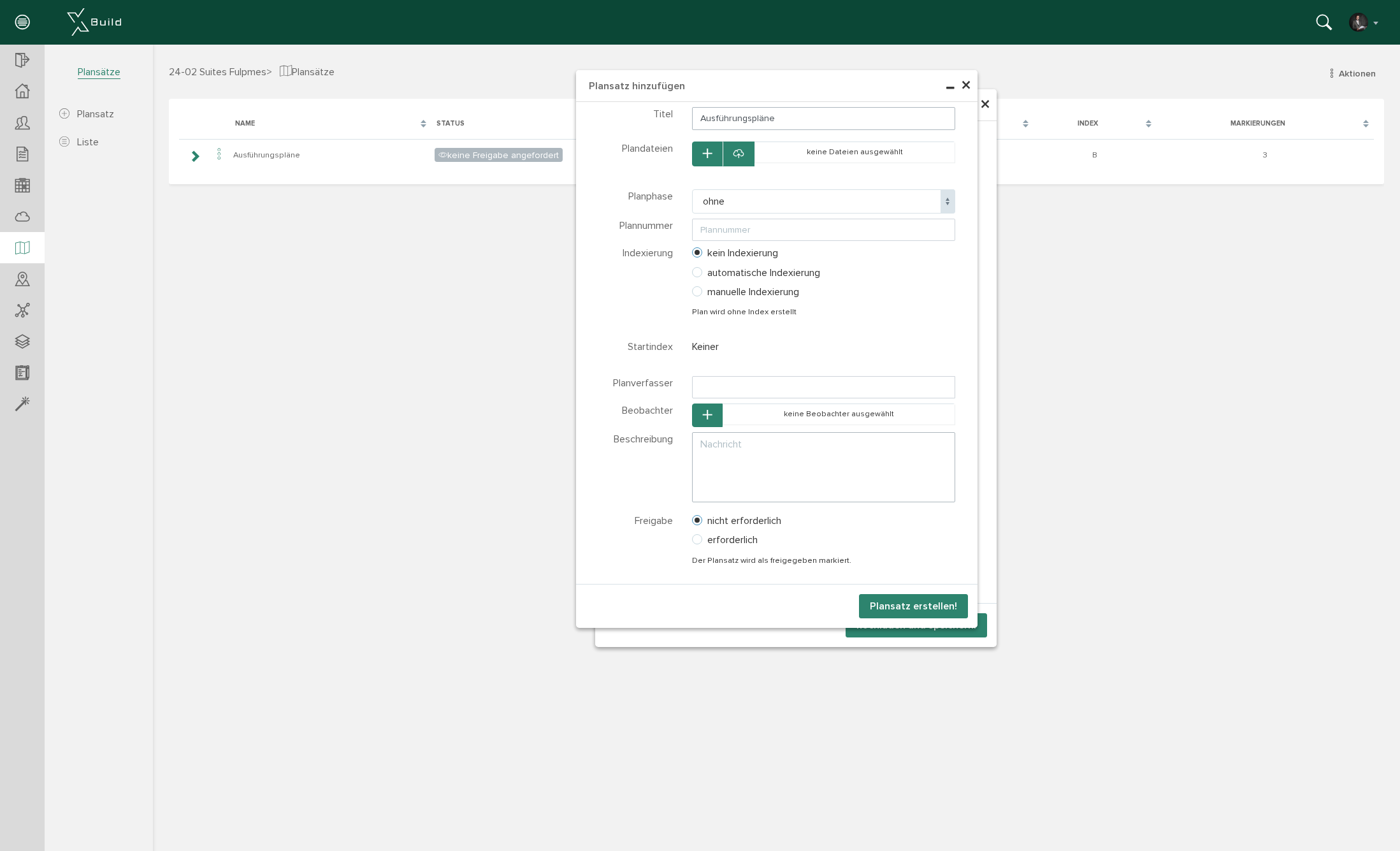
click at [756, 639] on div "× Plansatz hinzufügen Teilnehmer wählen Teilnehmer Dateien wählen Ordner Baum D…" at bounding box center [775, 446] width 1247 height 803
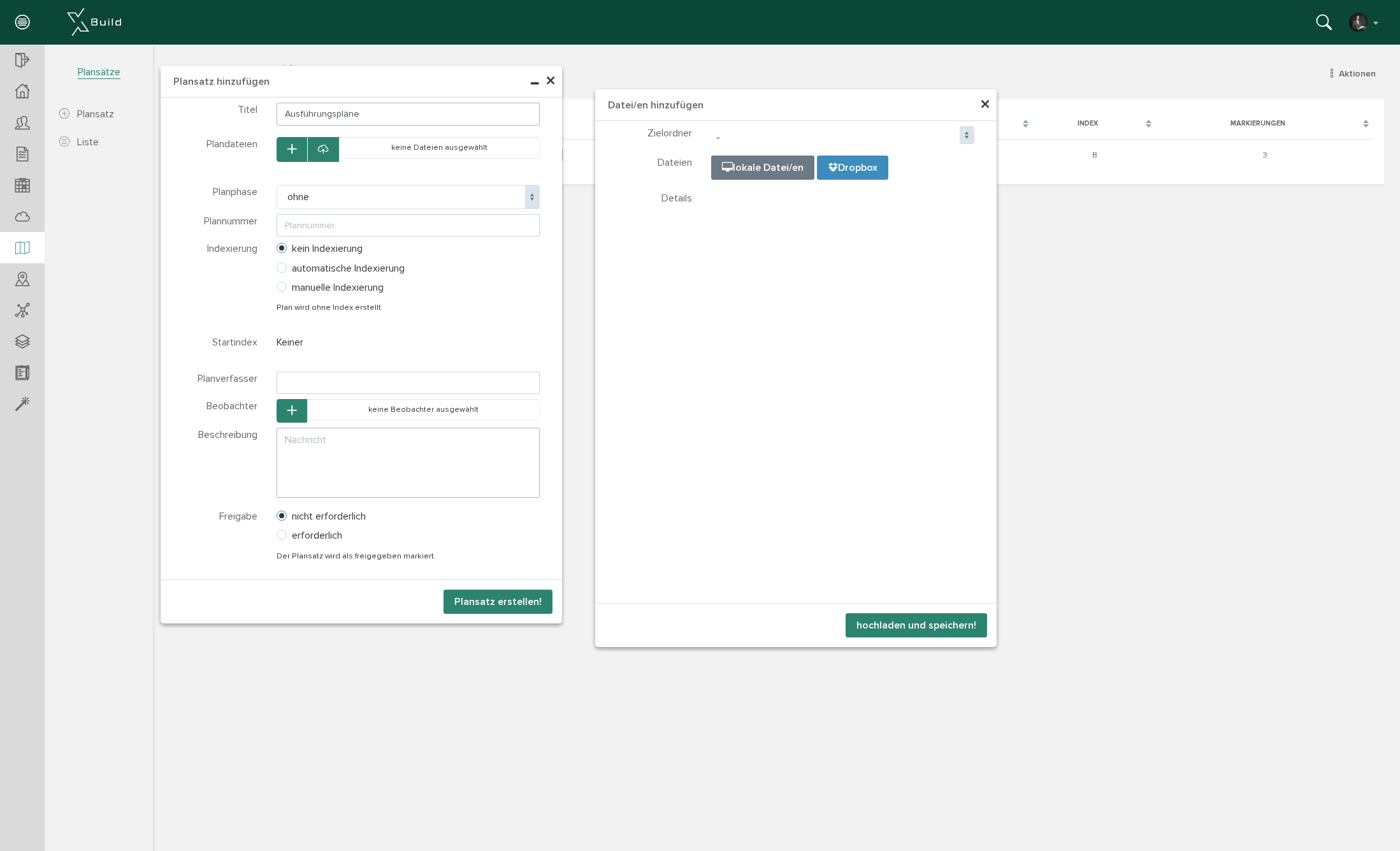
drag, startPoint x: 757, startPoint y: 81, endPoint x: 360, endPoint y: 99, distance: 397.4
click at [360, 97] on h4 "Plansatz hinzufügen" at bounding box center [361, 81] width 401 height 32
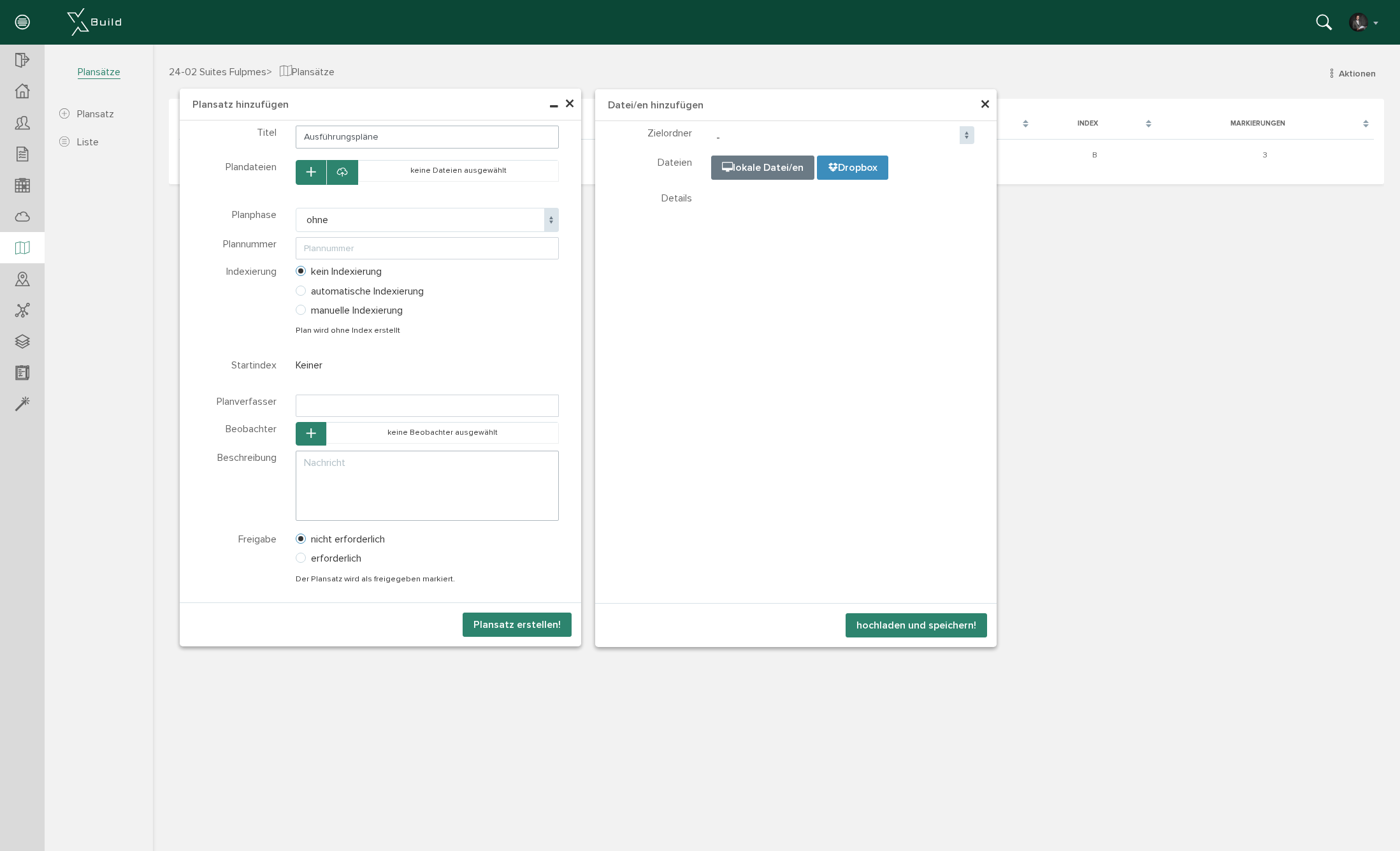
click at [755, 165] on div "× Plansatz hinzufügen Teilnehmer wählen Teilnehmer Dateien wählen Ordner Baum D…" at bounding box center [775, 446] width 1247 height 803
drag, startPoint x: 764, startPoint y: 172, endPoint x: 806, endPoint y: 173, distance: 42.0
click at [764, 172] on div "× Plansatz hinzufügen Teilnehmer wählen Teilnehmer Dateien wählen Ordner Baum D…" at bounding box center [775, 446] width 1247 height 803
click at [855, 168] on div "× Plansatz hinzufügen Teilnehmer wählen Teilnehmer Dateien wählen Ordner Baum D…" at bounding box center [775, 446] width 1247 height 803
click at [569, 108] on span "×" at bounding box center [569, 104] width 10 height 25
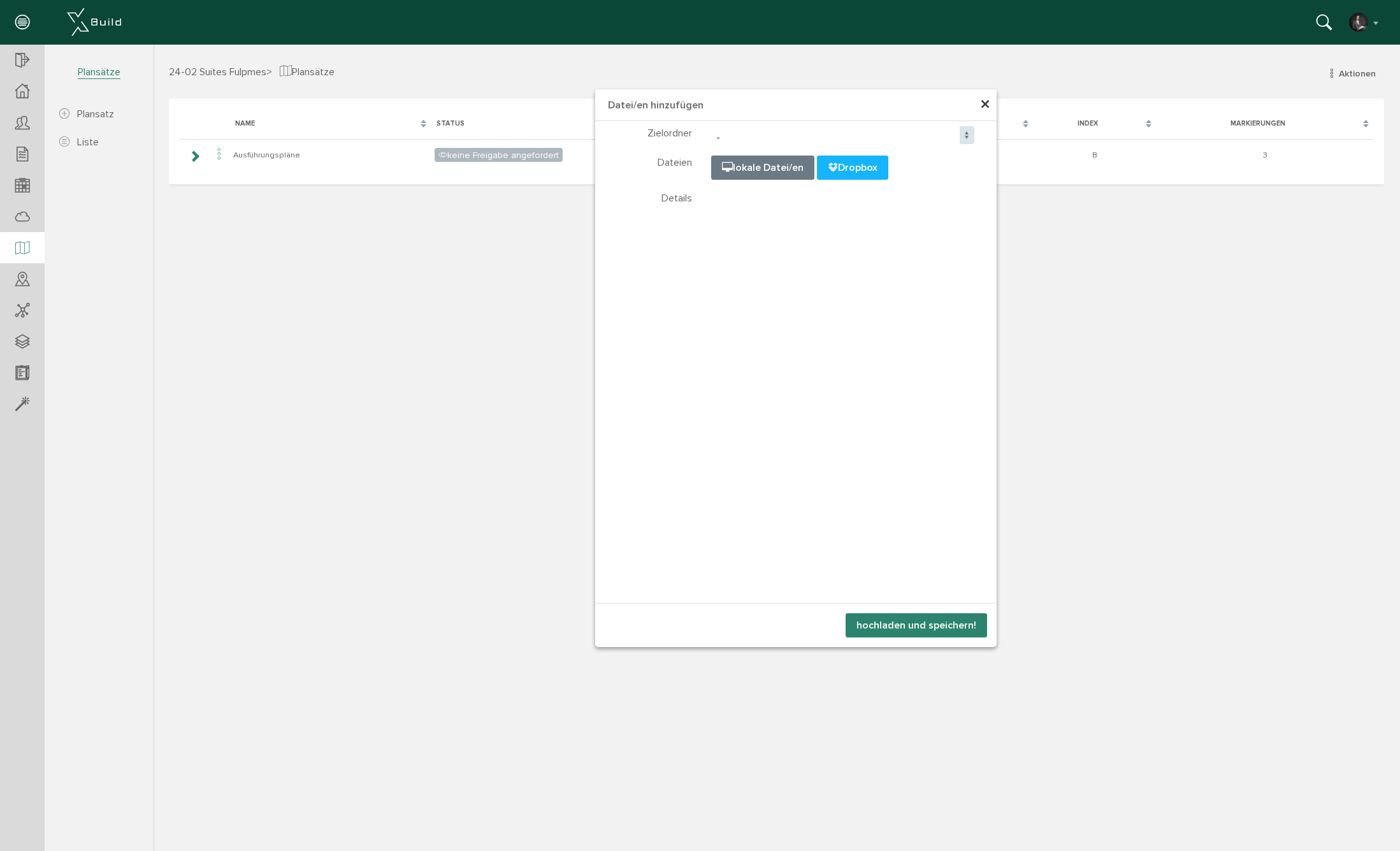
click at [846, 169] on span "Dropbox" at bounding box center [852, 168] width 50 height 13
click at [746, 165] on input "file" at bounding box center [1030, 220] width 637 height 127
type input "C:\fakepath\012_AP-050_GR_EG_Teil1_G_.pdf"
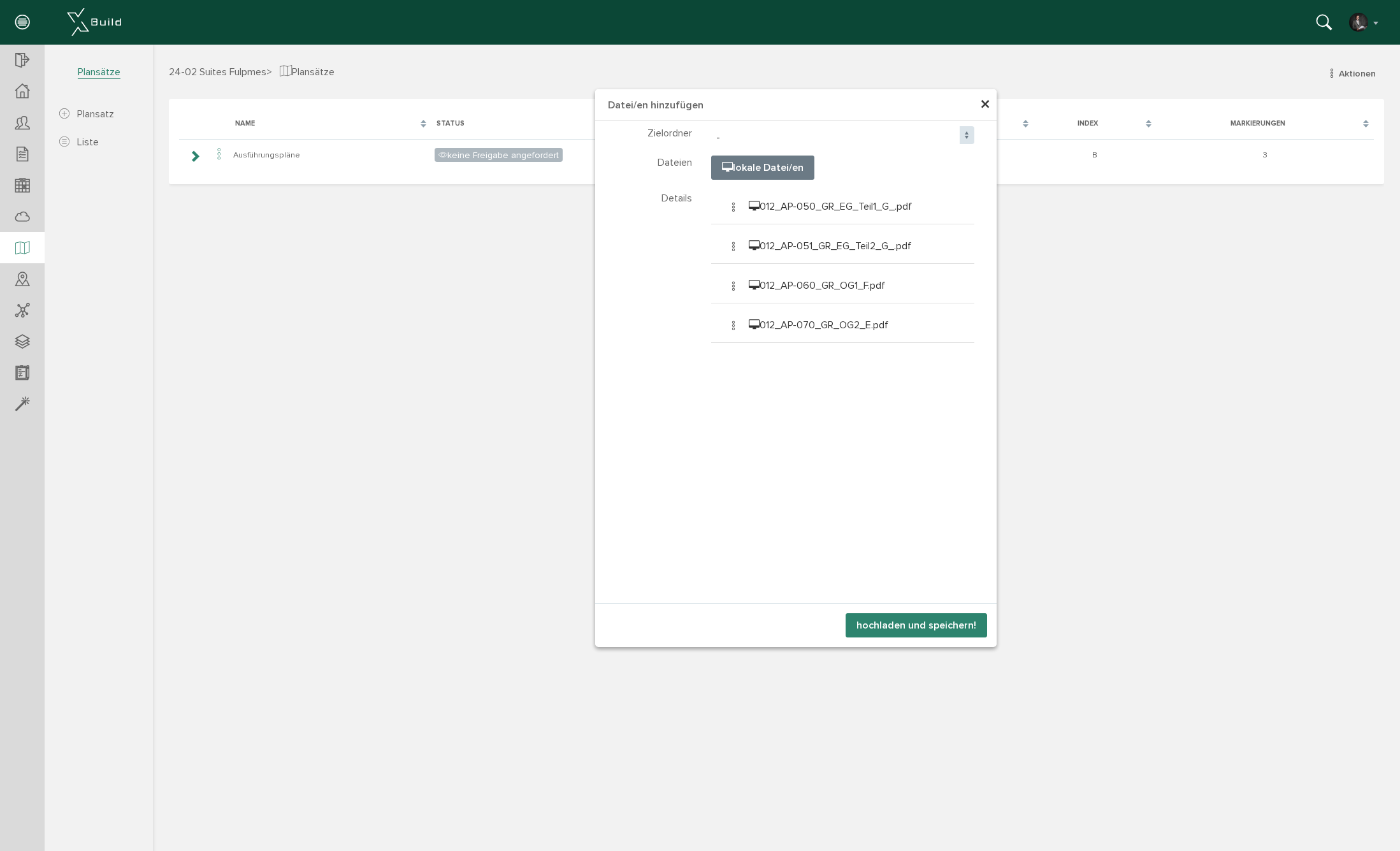
click at [932, 619] on button "hochladen und speichern!" at bounding box center [916, 625] width 142 height 25
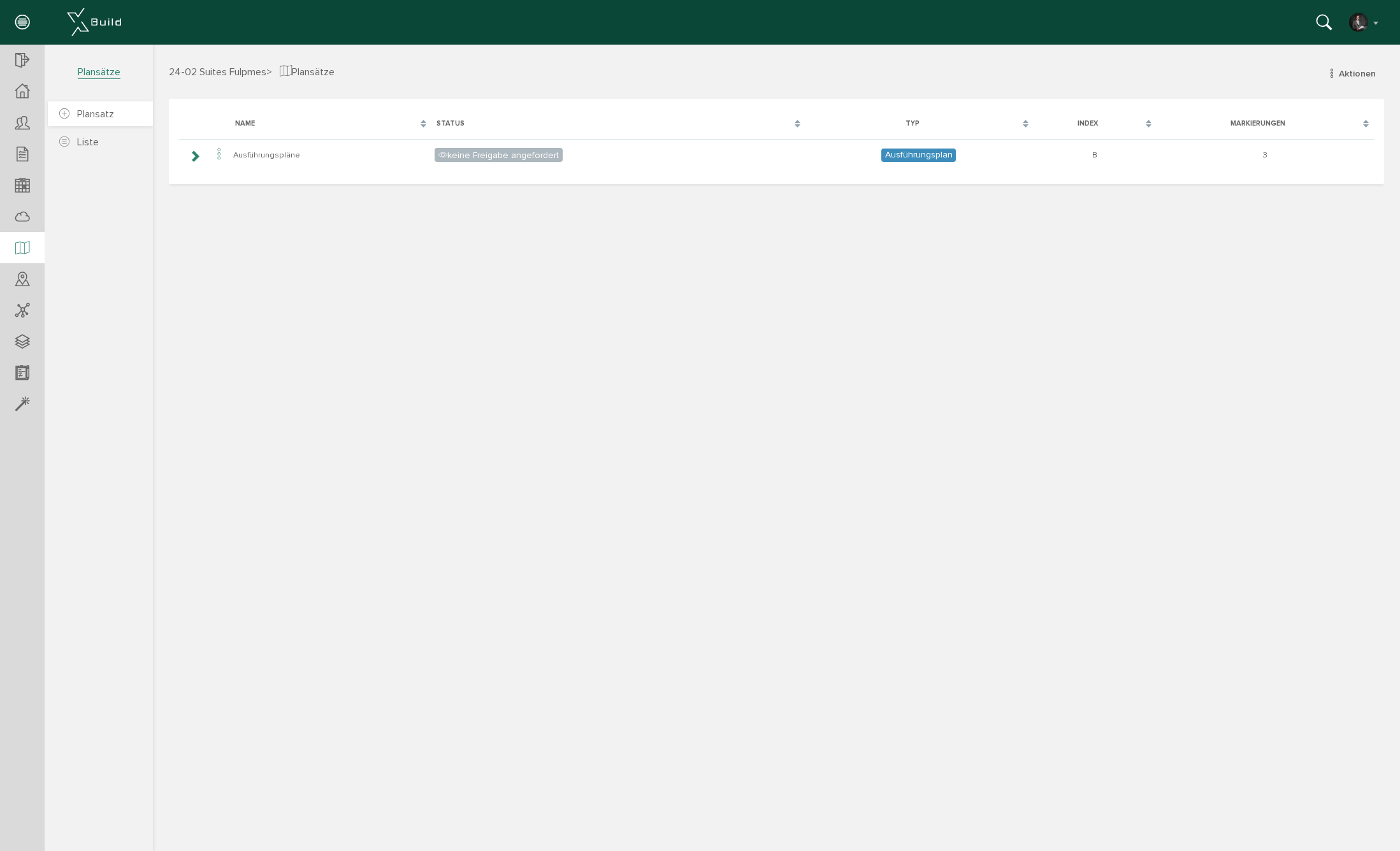
click at [88, 110] on span "Plansatz" at bounding box center [95, 114] width 37 height 13
click at [198, 159] on div at bounding box center [775, 446] width 1247 height 803
click at [193, 157] on div at bounding box center [775, 446] width 1247 height 803
drag, startPoint x: 1060, startPoint y: 263, endPoint x: 508, endPoint y: 46, distance: 593.1
click at [1060, 263] on div at bounding box center [775, 446] width 1247 height 803
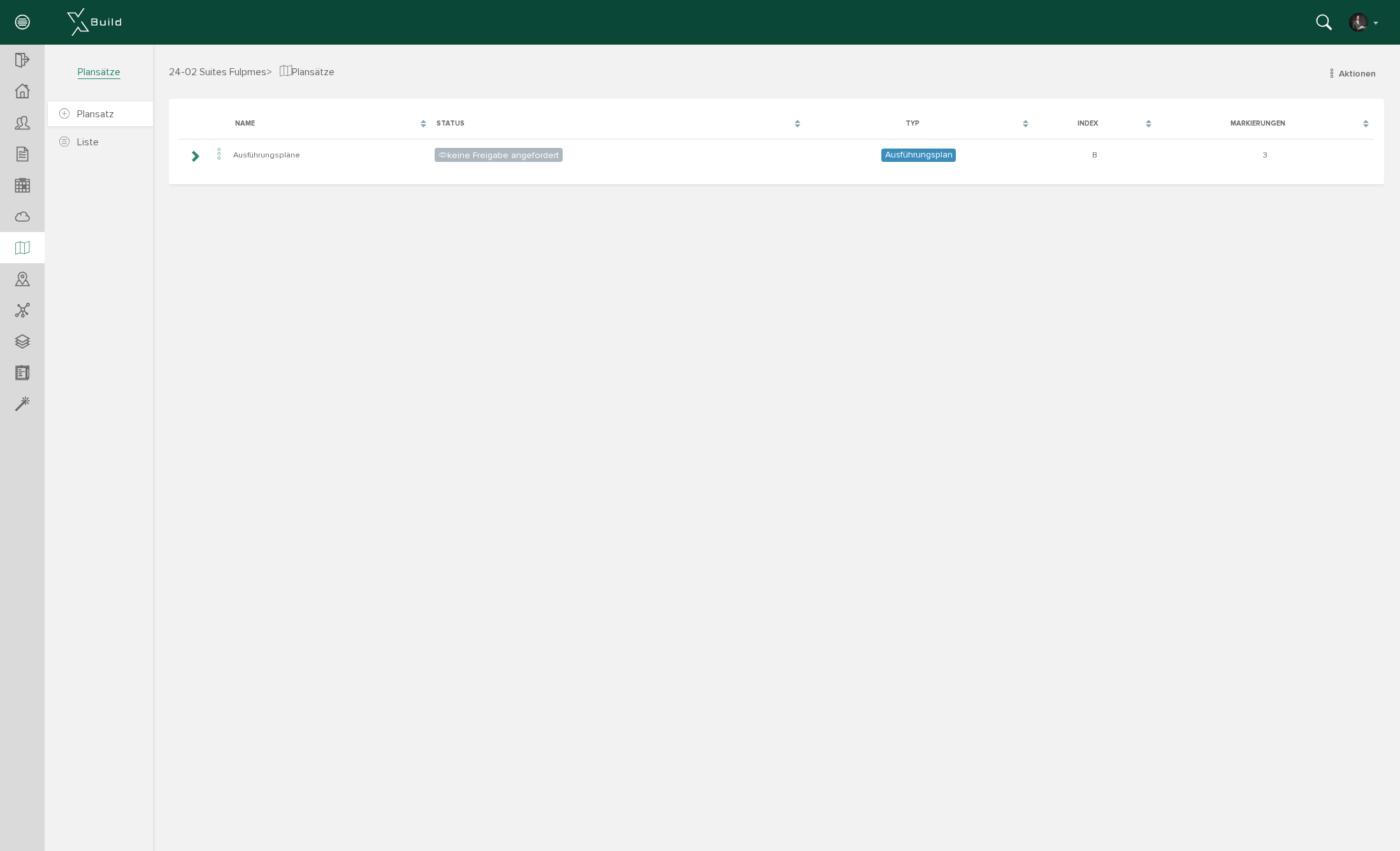
click at [102, 112] on span "Plansatz" at bounding box center [95, 114] width 37 height 13
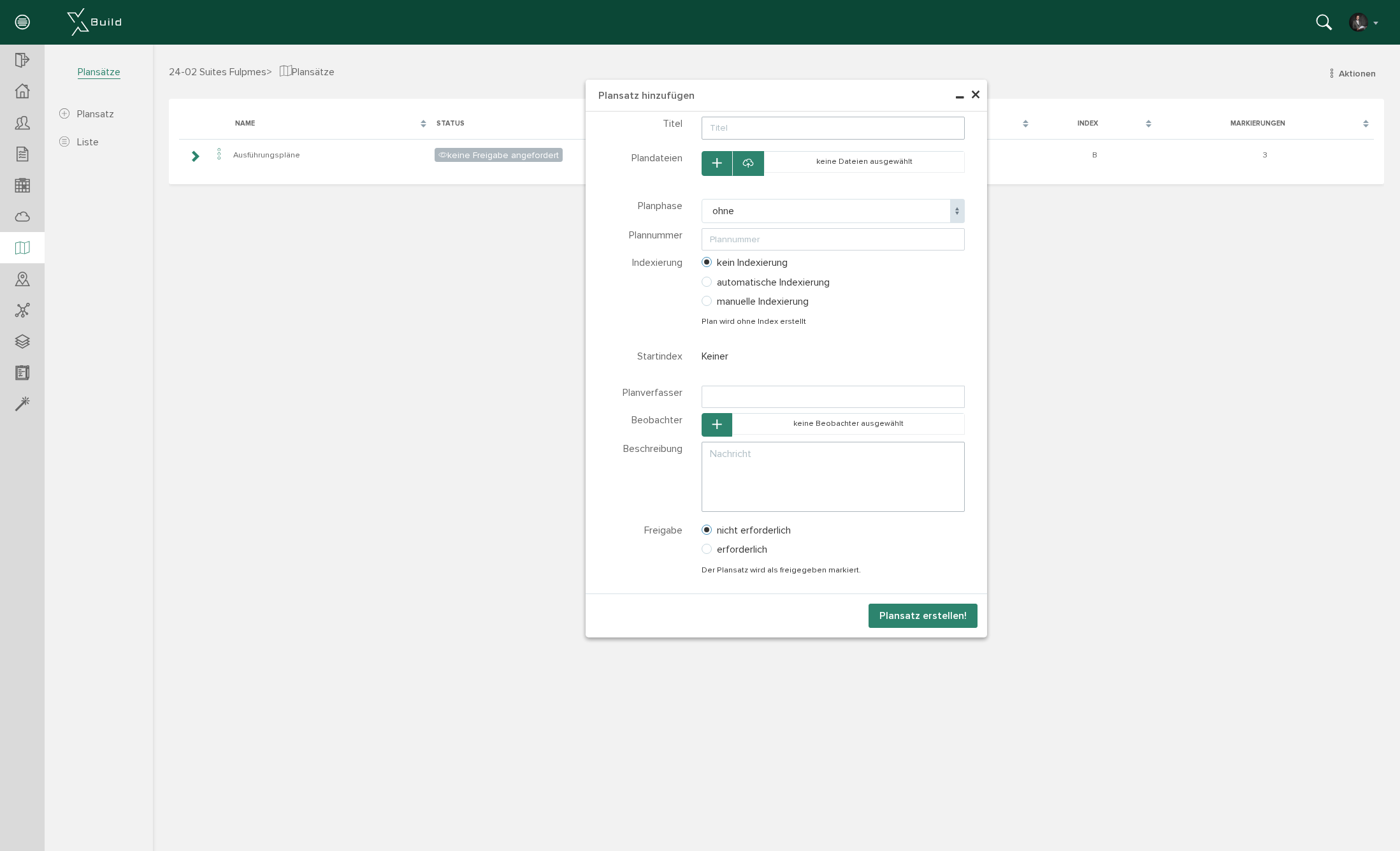
click at [746, 135] on input "text" at bounding box center [833, 127] width 263 height 23
type input "Ausführungspläne"
click at [721, 163] on icon "button" at bounding box center [716, 163] width 9 height 11
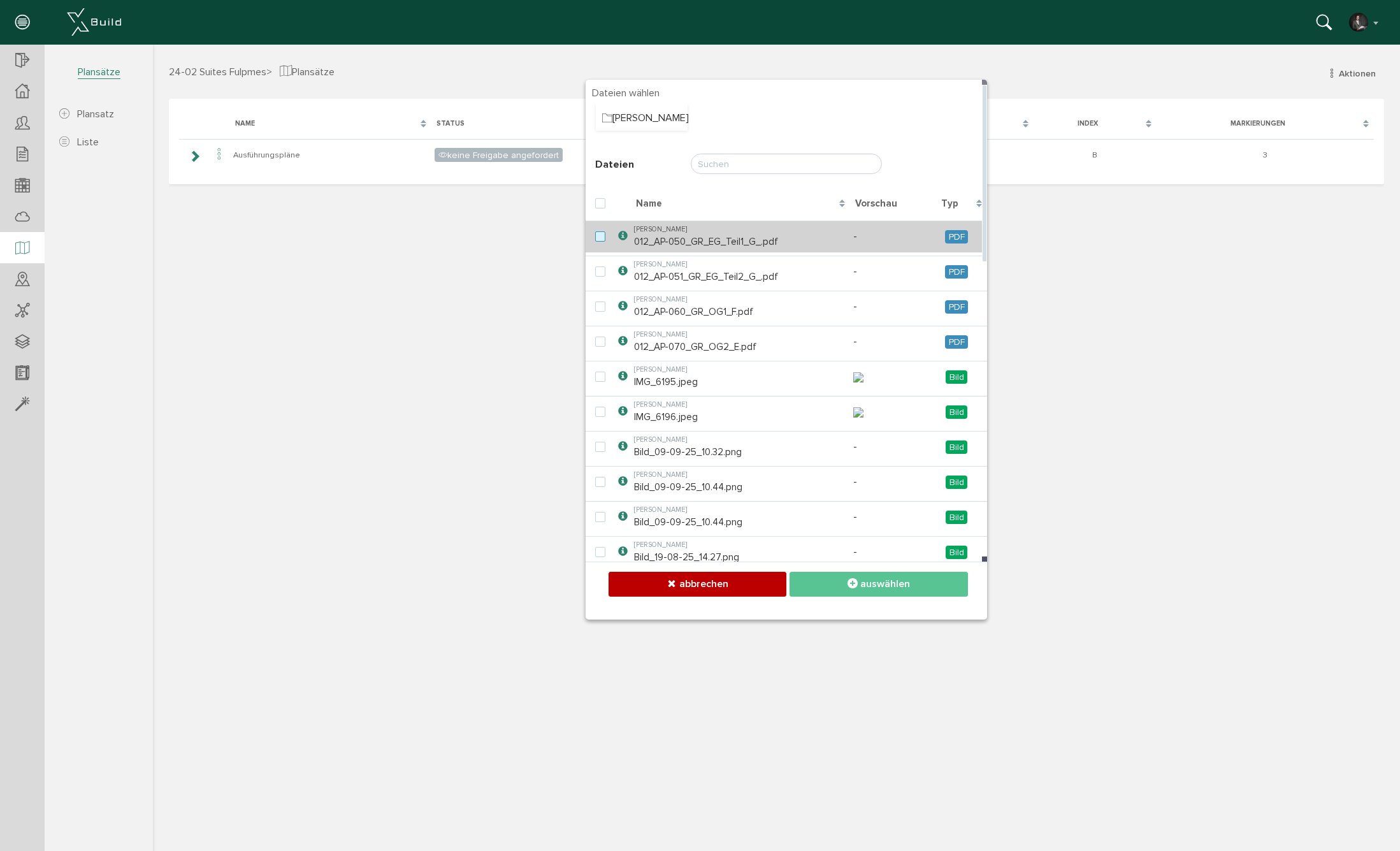
click at [603, 238] on label at bounding box center [602, 237] width 15 height 12
click at [603, 238] on input "checkbox" at bounding box center [598, 235] width 8 height 8
checkbox input "true"
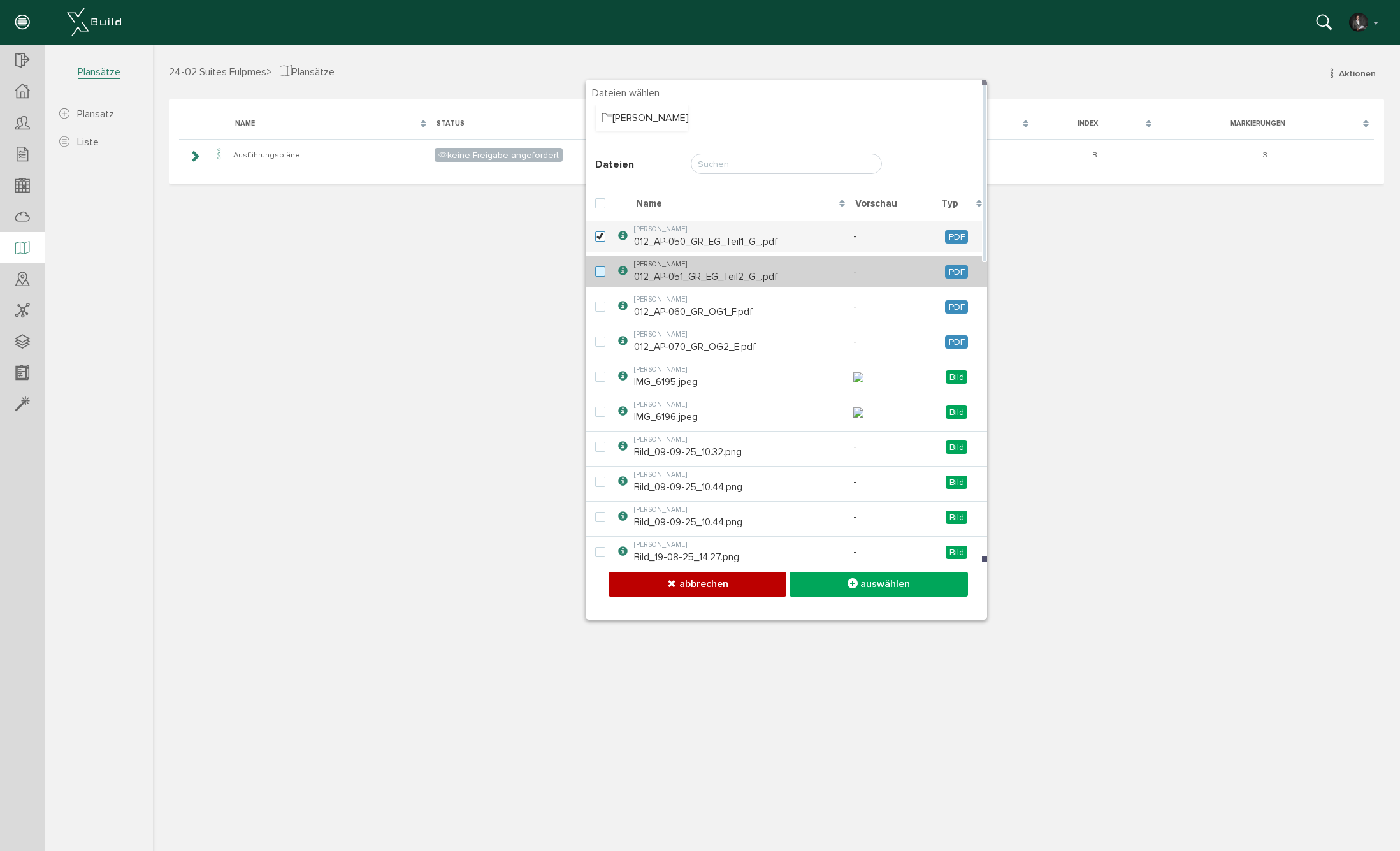
click at [600, 271] on label at bounding box center [602, 272] width 15 height 12
click at [600, 271] on input "checkbox" at bounding box center [598, 270] width 8 height 8
checkbox input "true"
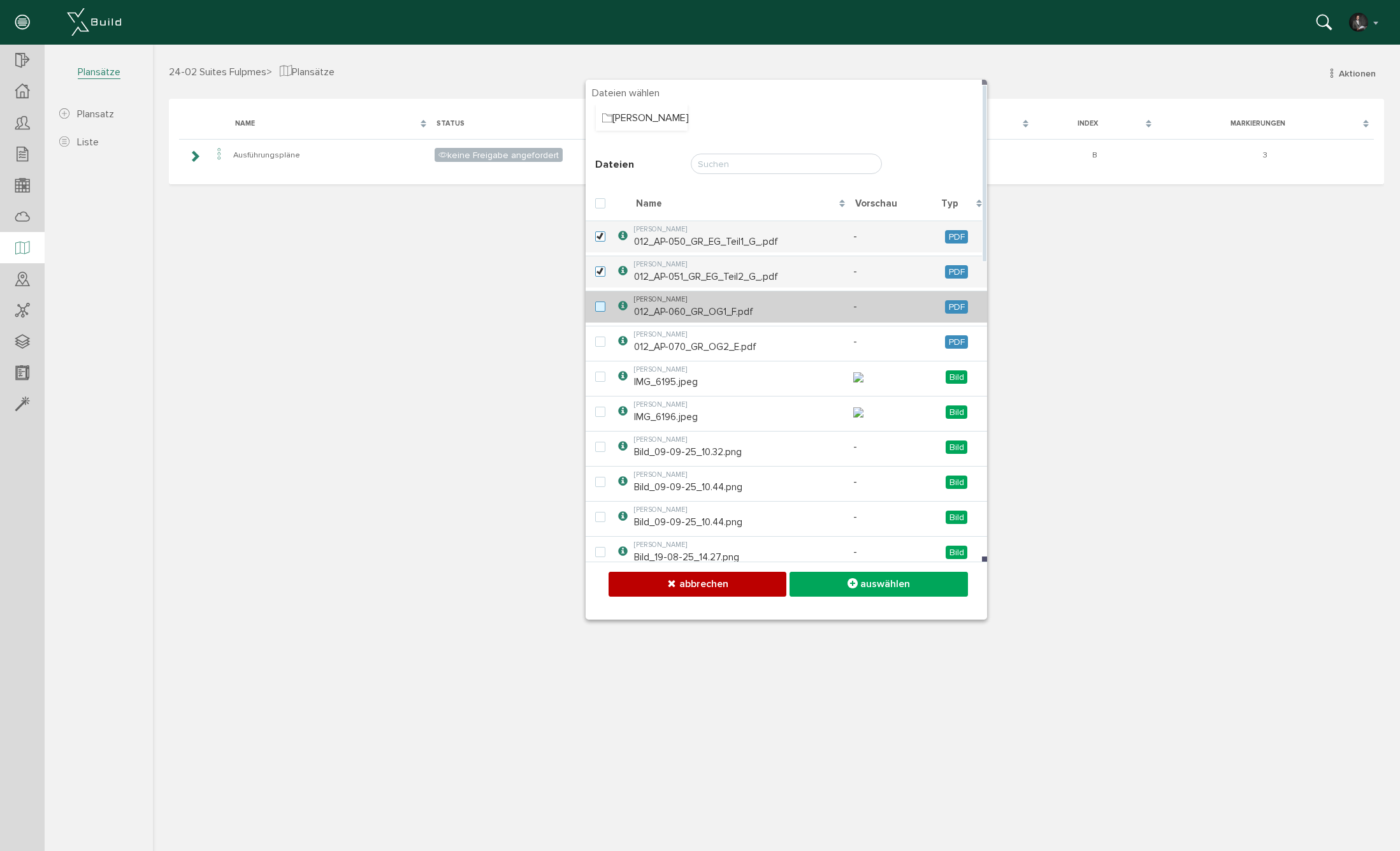
click at [599, 302] on label at bounding box center [602, 307] width 15 height 12
click at [599, 302] on input "checkbox" at bounding box center [598, 305] width 8 height 8
checkbox input "true"
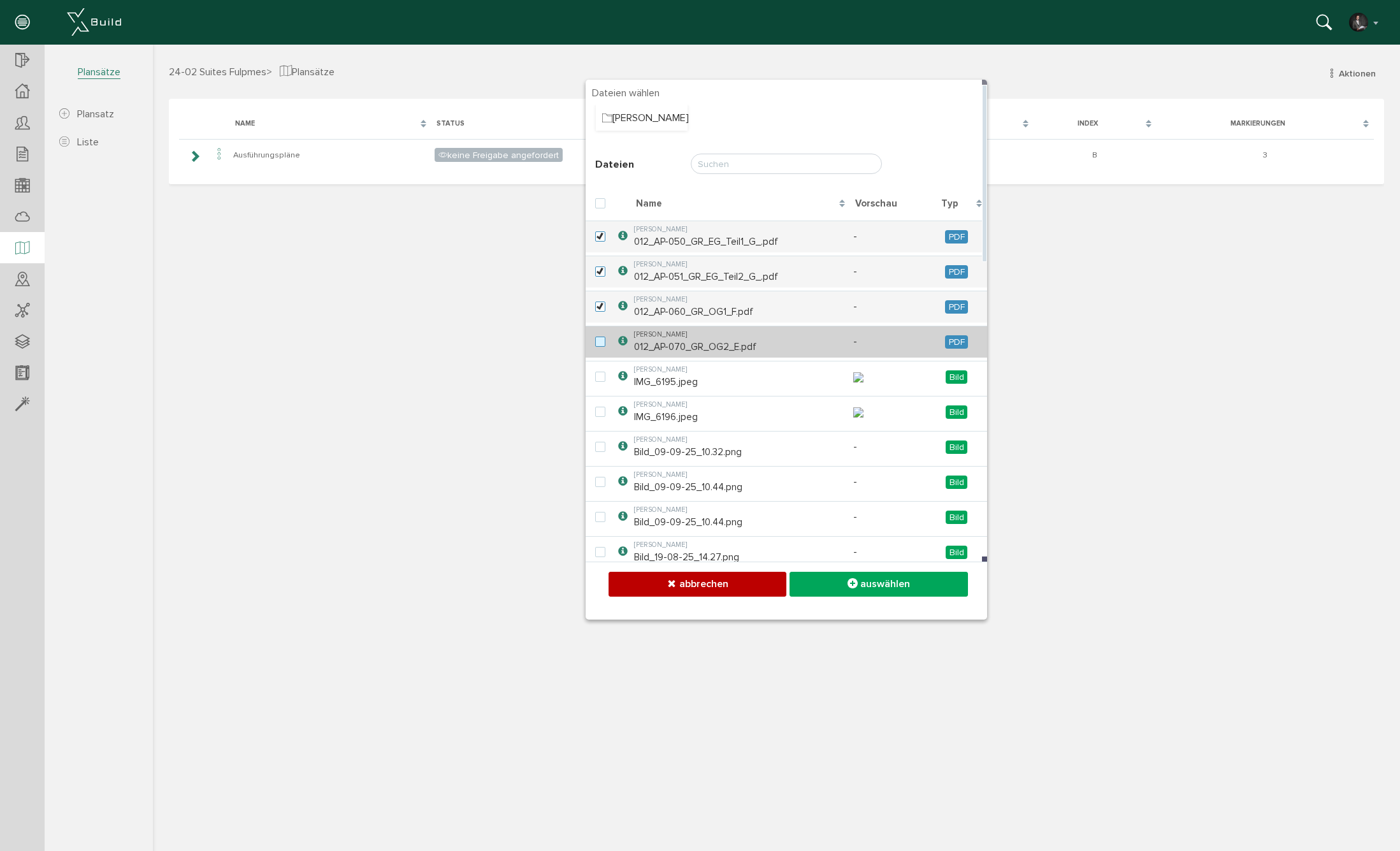
click at [598, 343] on label at bounding box center [602, 341] width 15 height 12
click at [598, 343] on input "checkbox" at bounding box center [598, 340] width 8 height 8
checkbox input "true"
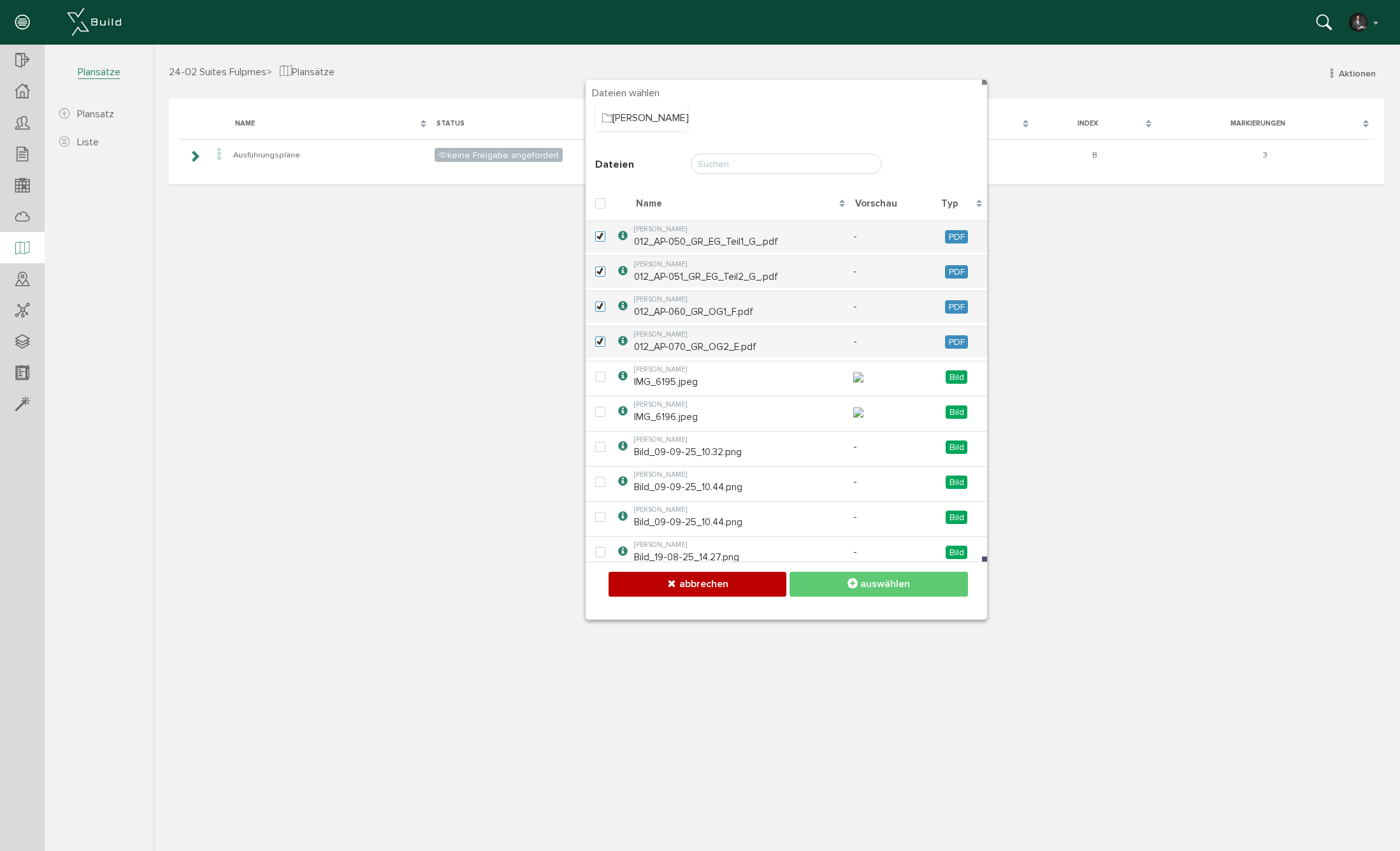
click at [905, 580] on span "auswählen" at bounding box center [884, 584] width 50 height 13
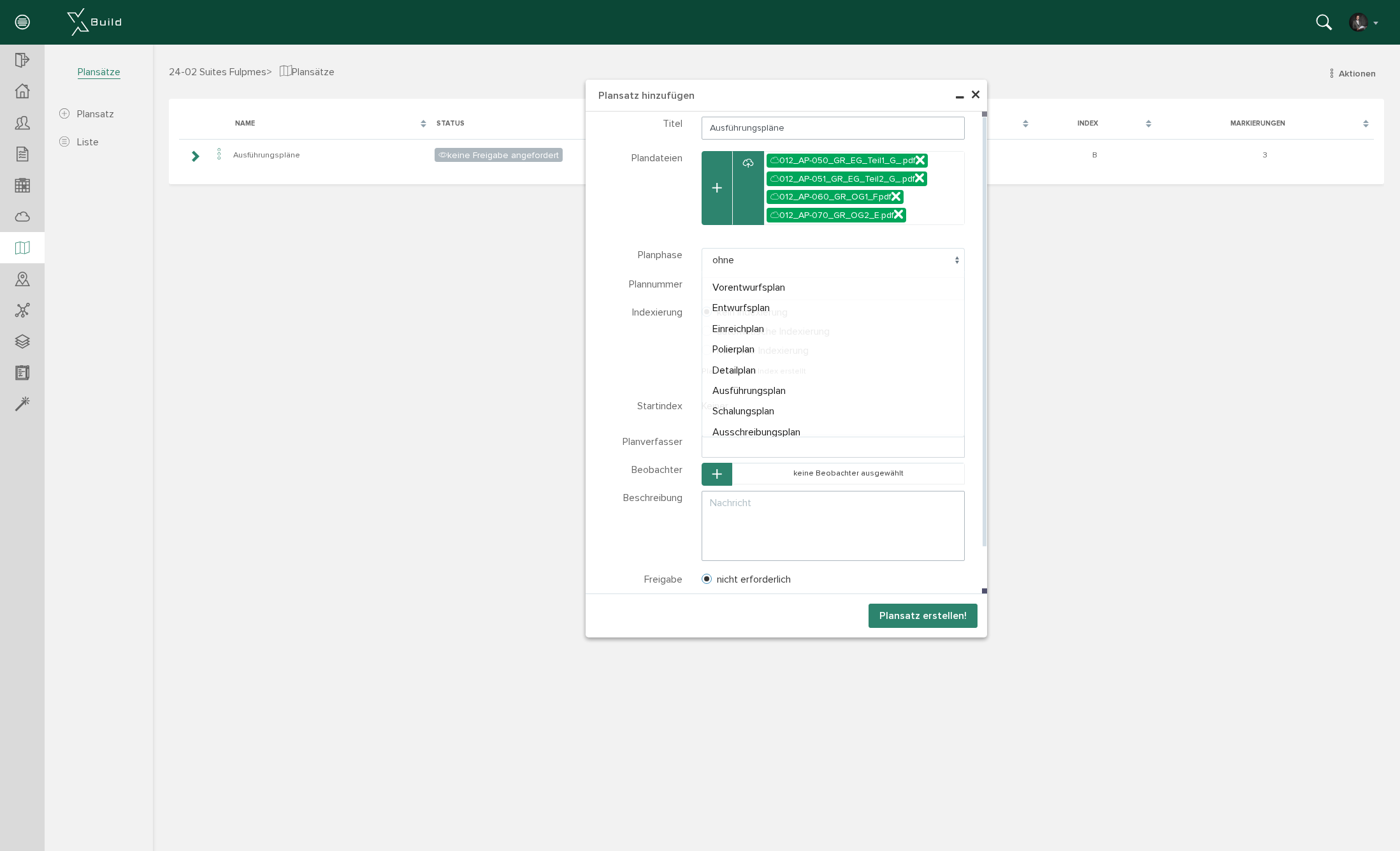
click at [719, 257] on span "ohne" at bounding box center [833, 260] width 263 height 25
select select "Ausführungsplan"
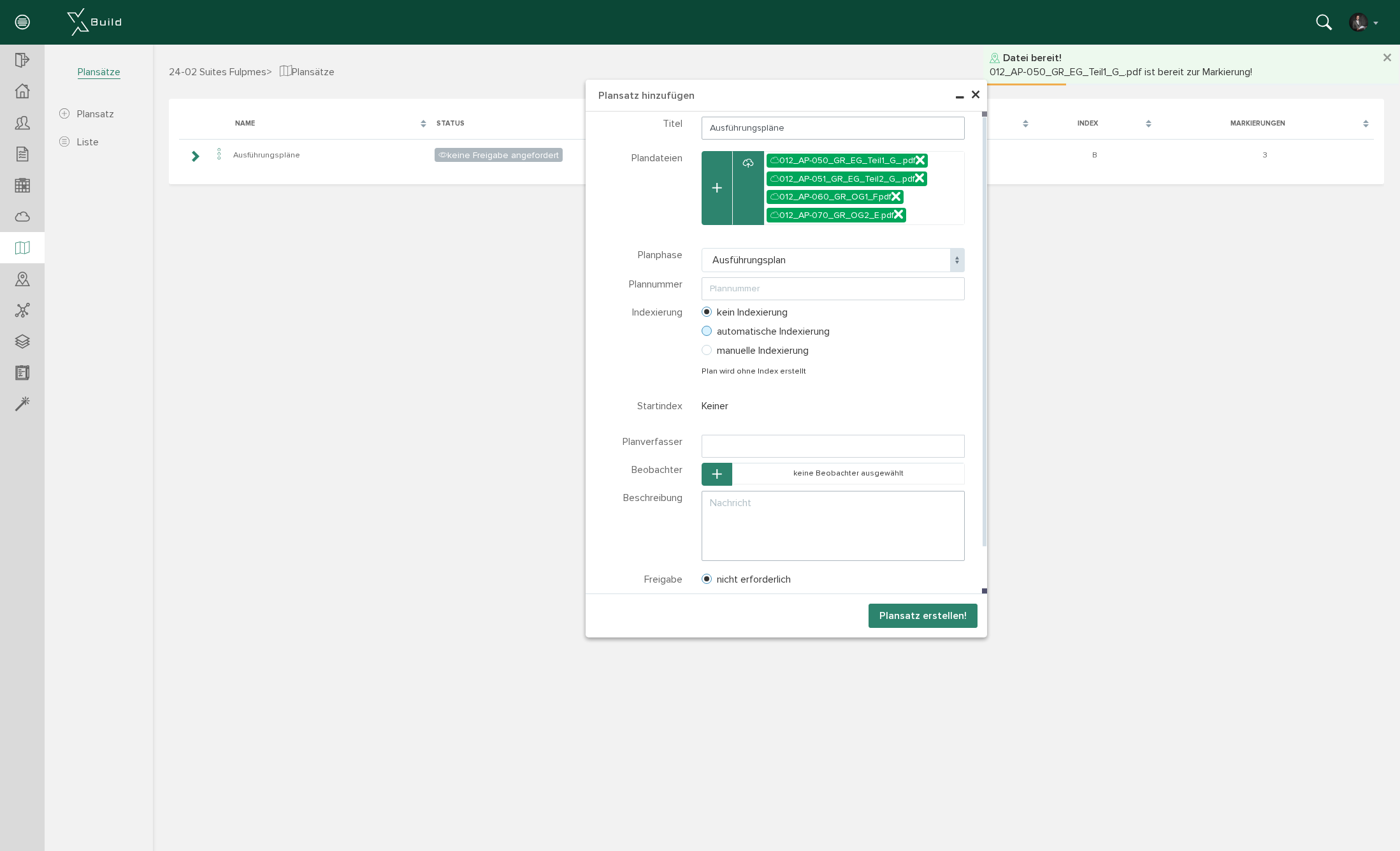
click at [800, 329] on label "automatische Indexierung" at bounding box center [765, 331] width 128 height 12
click at [697, 329] on input "automatische Indexierung" at bounding box center [693, 331] width 8 height 8
radio input "true"
click at [723, 316] on label "kein Indexierung" at bounding box center [744, 312] width 86 height 12
click at [697, 316] on input "kein Indexierung" at bounding box center [693, 312] width 8 height 8
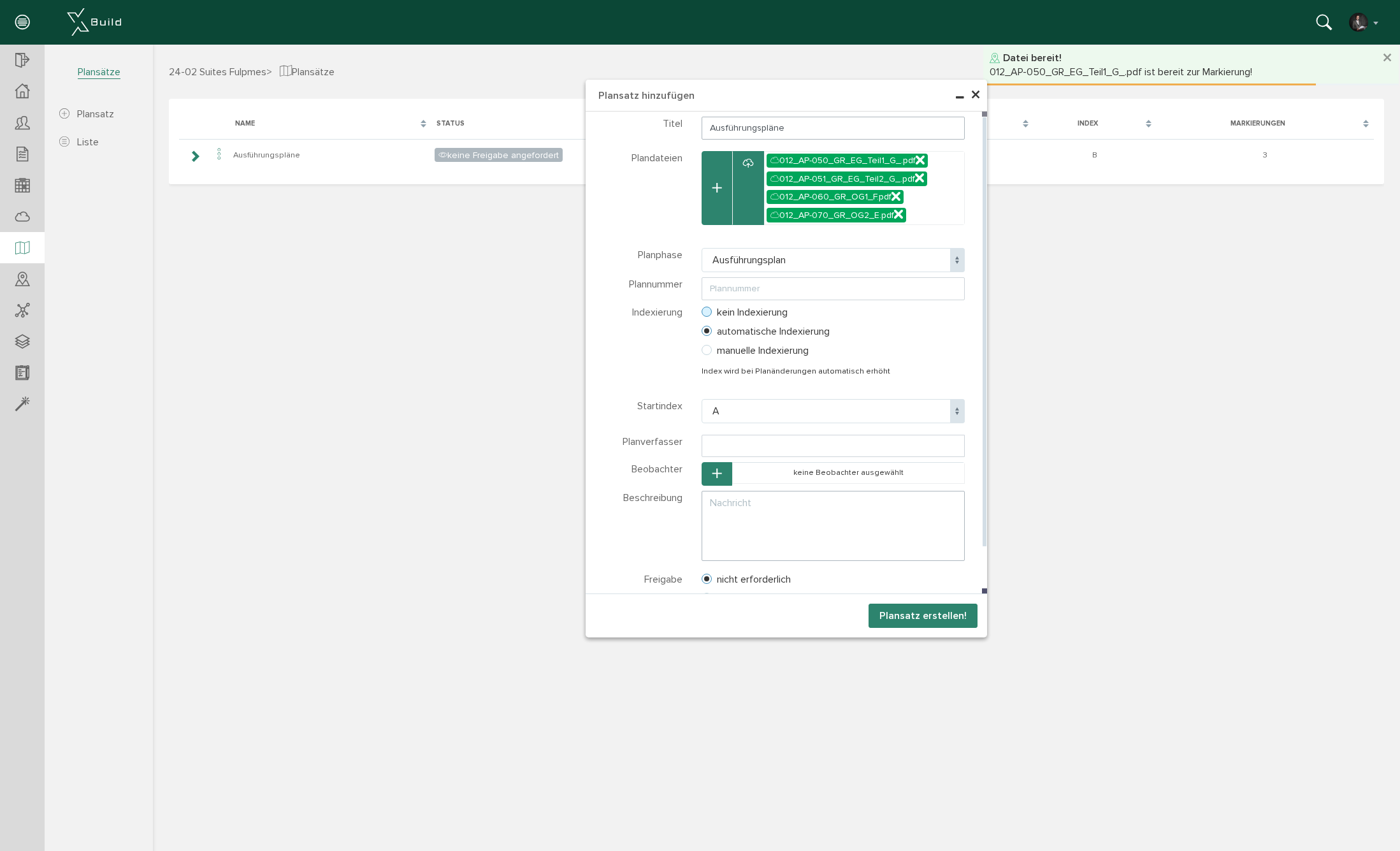
radio input "true"
click at [808, 125] on input "Ausführungspläne" at bounding box center [833, 127] width 263 height 23
click at [709, 130] on input "Ausführungspläne" at bounding box center [833, 127] width 263 height 23
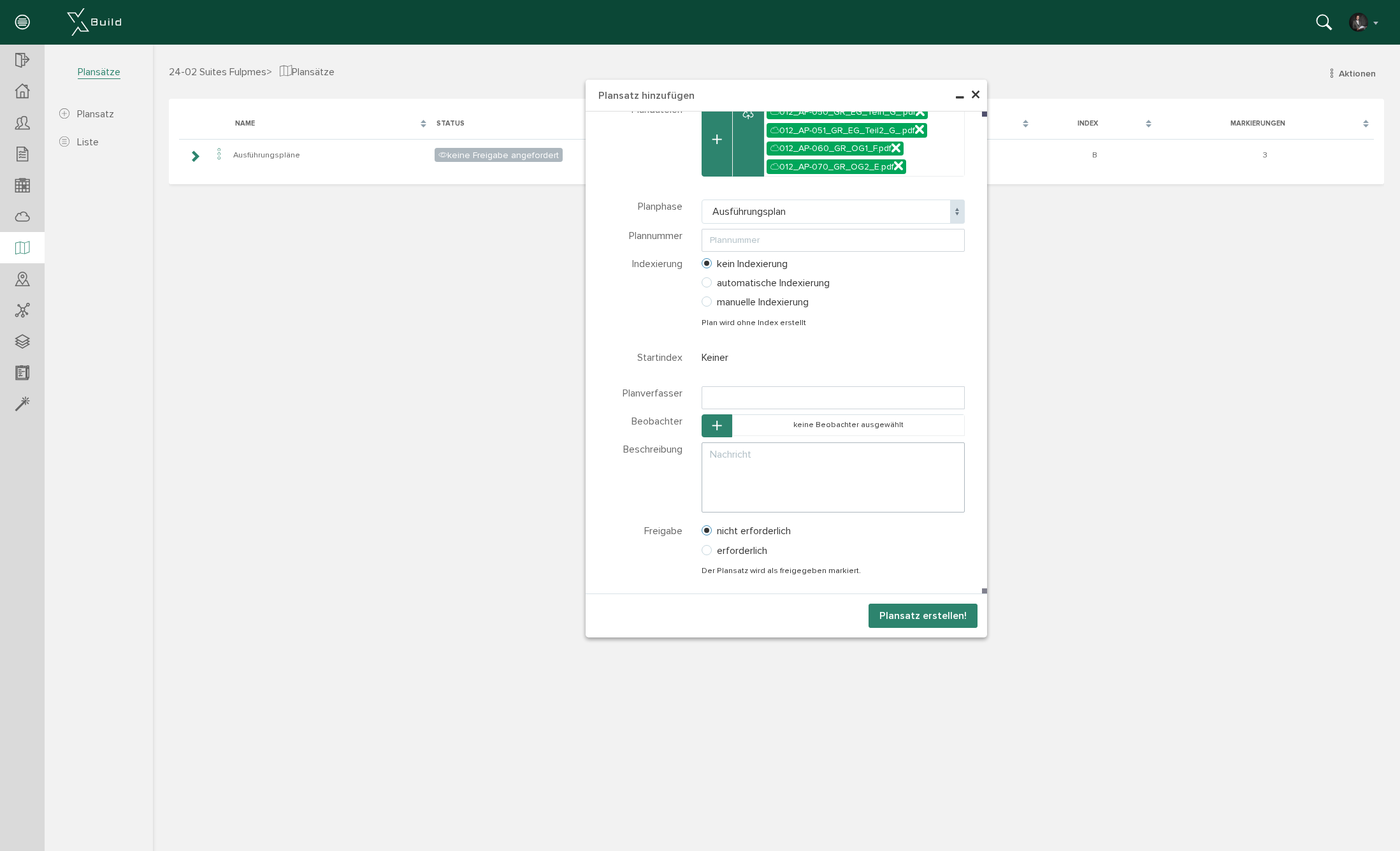
type input "251009_Ausführungspläne"
click at [922, 611] on button "Plansatz erstellen!" at bounding box center [922, 615] width 109 height 25
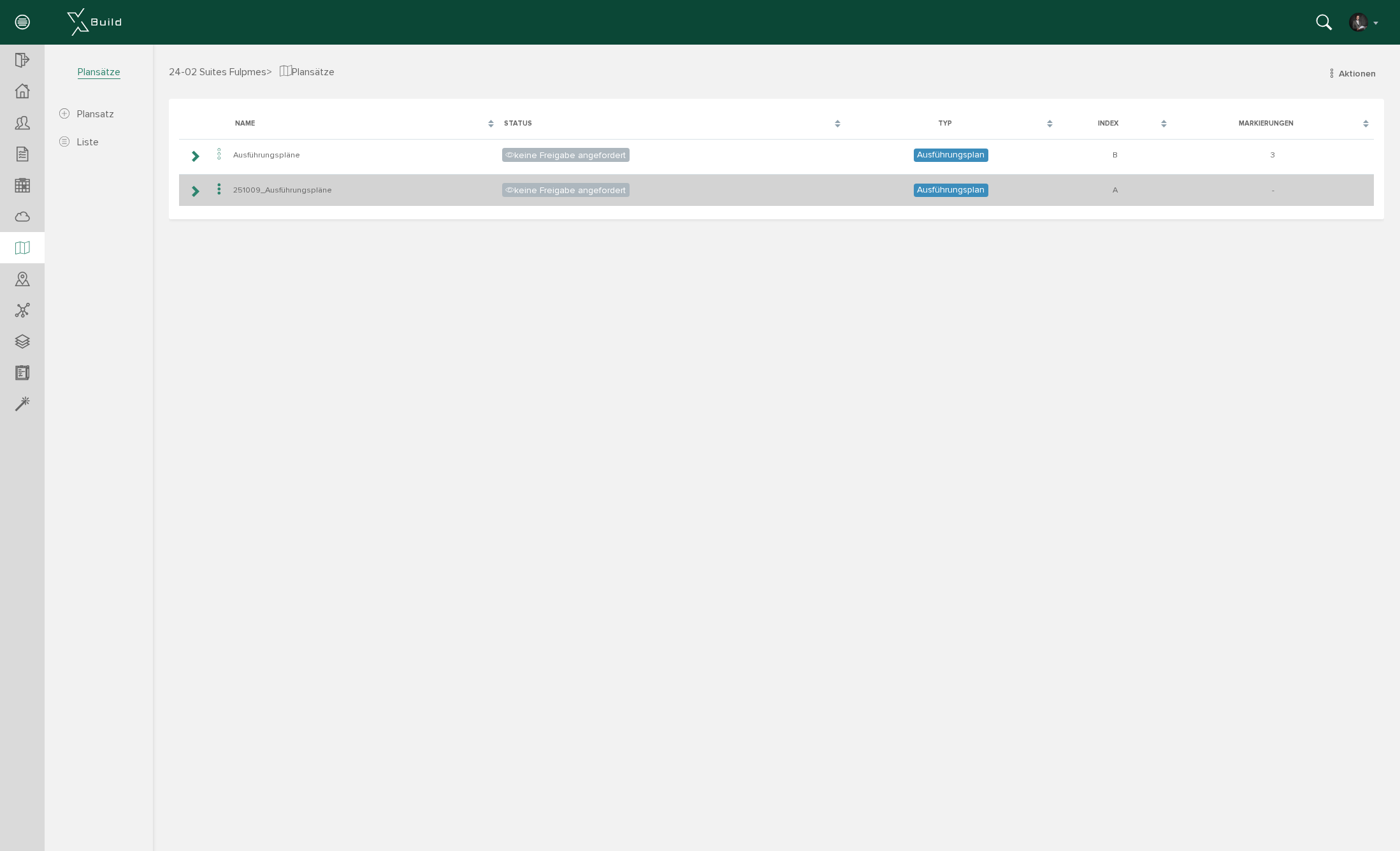
click at [192, 193] on icon at bounding box center [194, 191] width 12 height 10
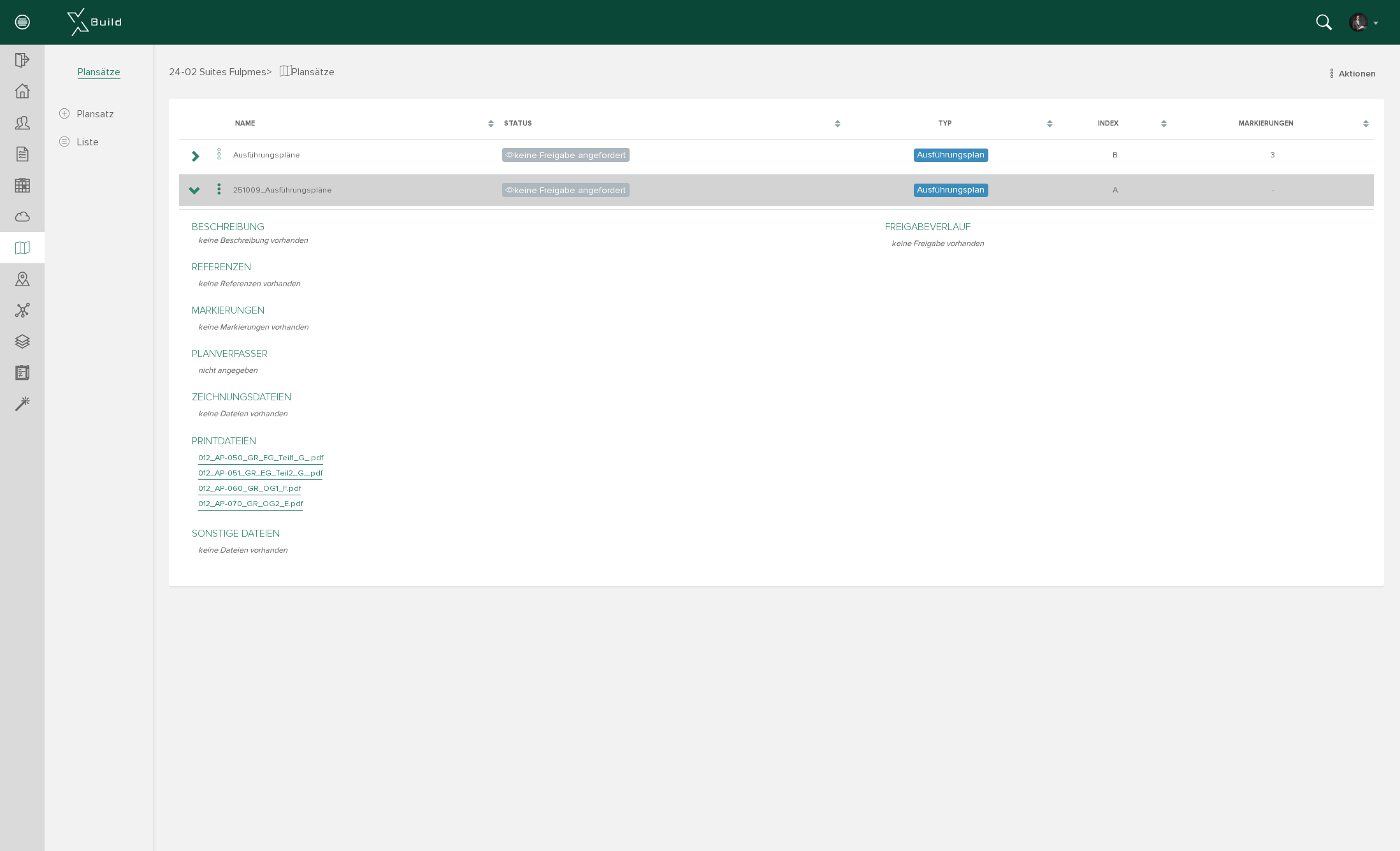
click at [193, 192] on icon at bounding box center [194, 191] width 12 height 10
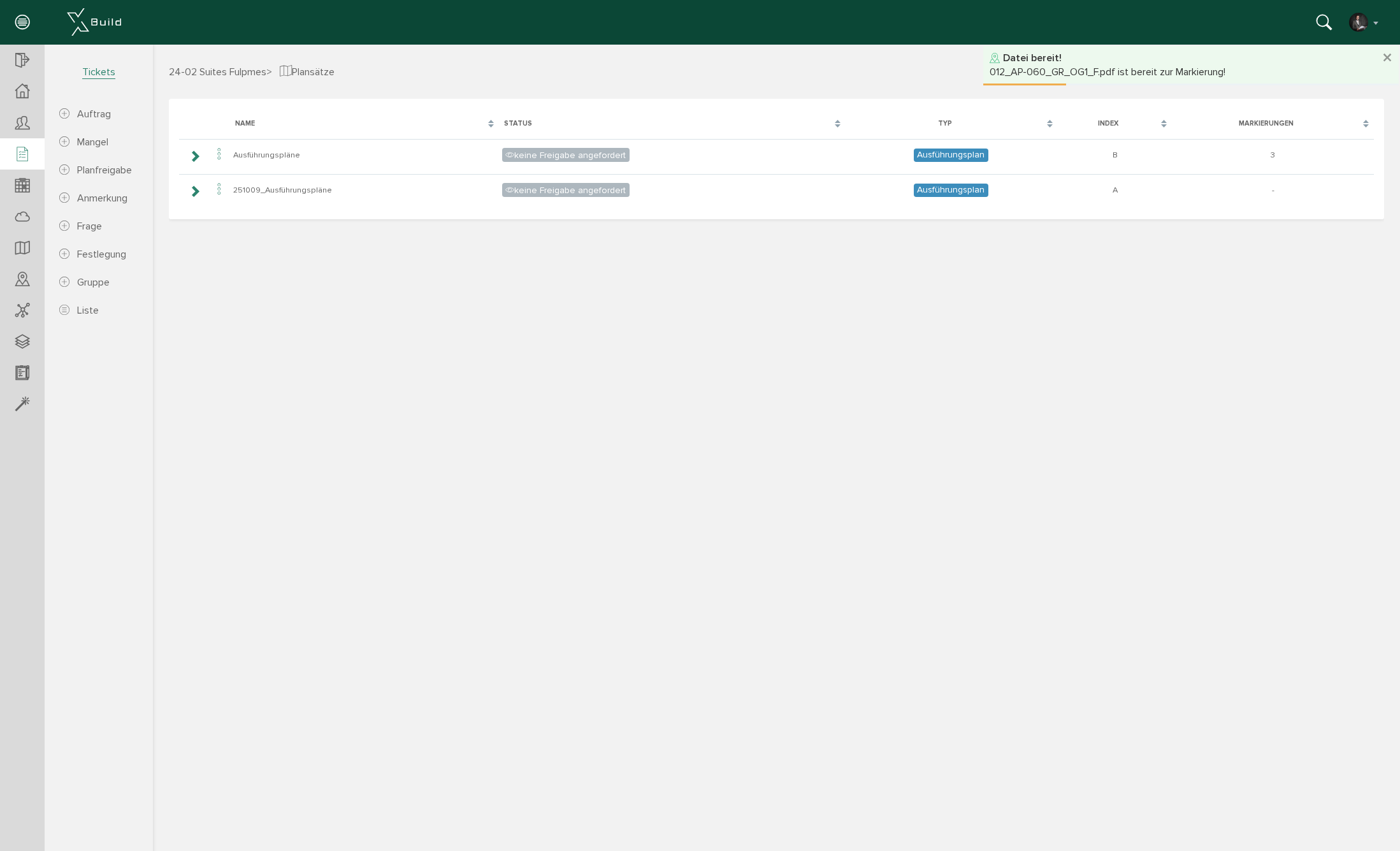
click at [28, 157] on icon at bounding box center [22, 155] width 14 height 18
select select "FI-681132a8c67ae0.61492938"
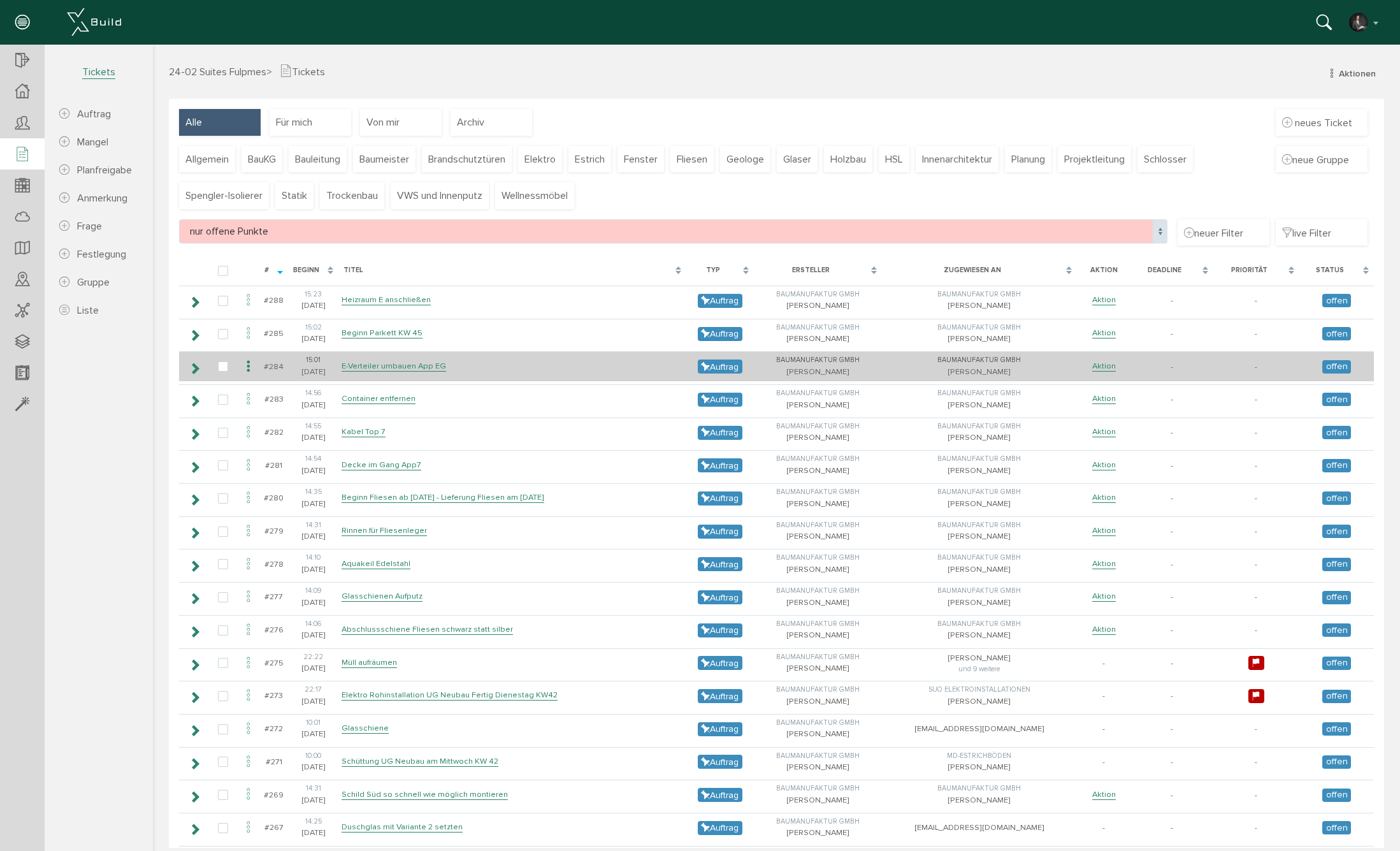
click at [195, 364] on icon at bounding box center [194, 368] width 12 height 10
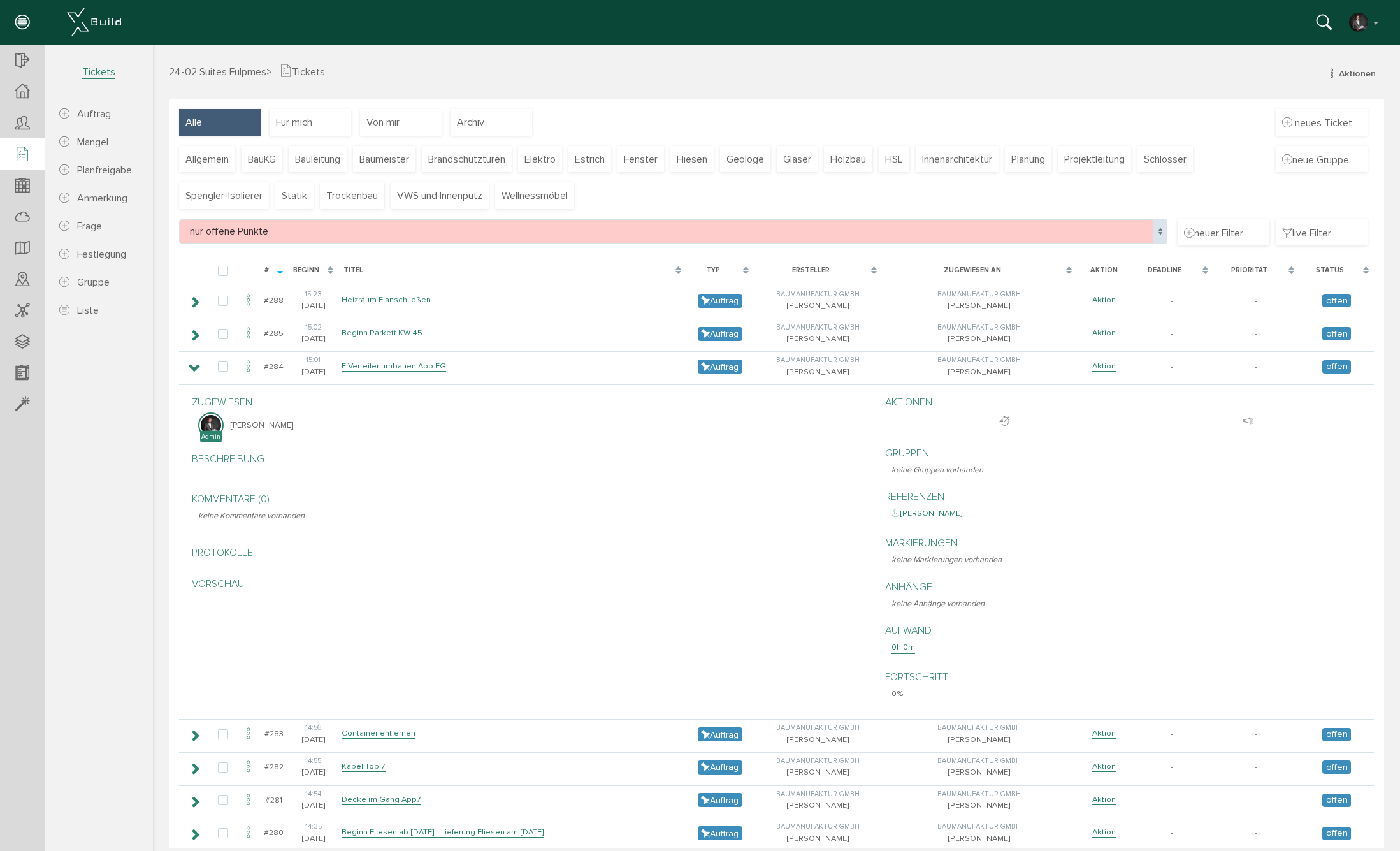
click at [934, 539] on p "Markierungen" at bounding box center [1126, 542] width 469 height 15
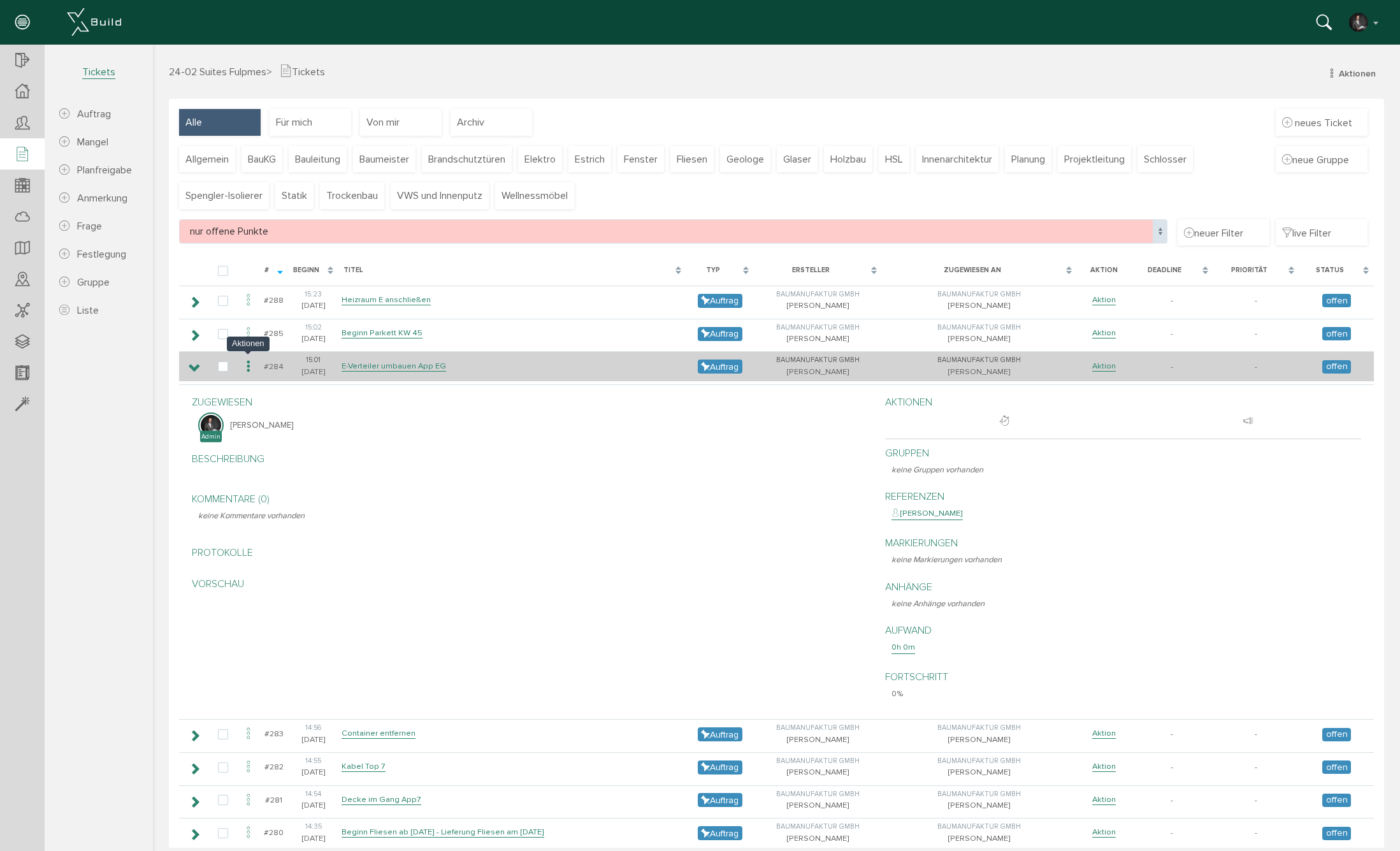
click at [253, 365] on icon at bounding box center [248, 366] width 15 height 17
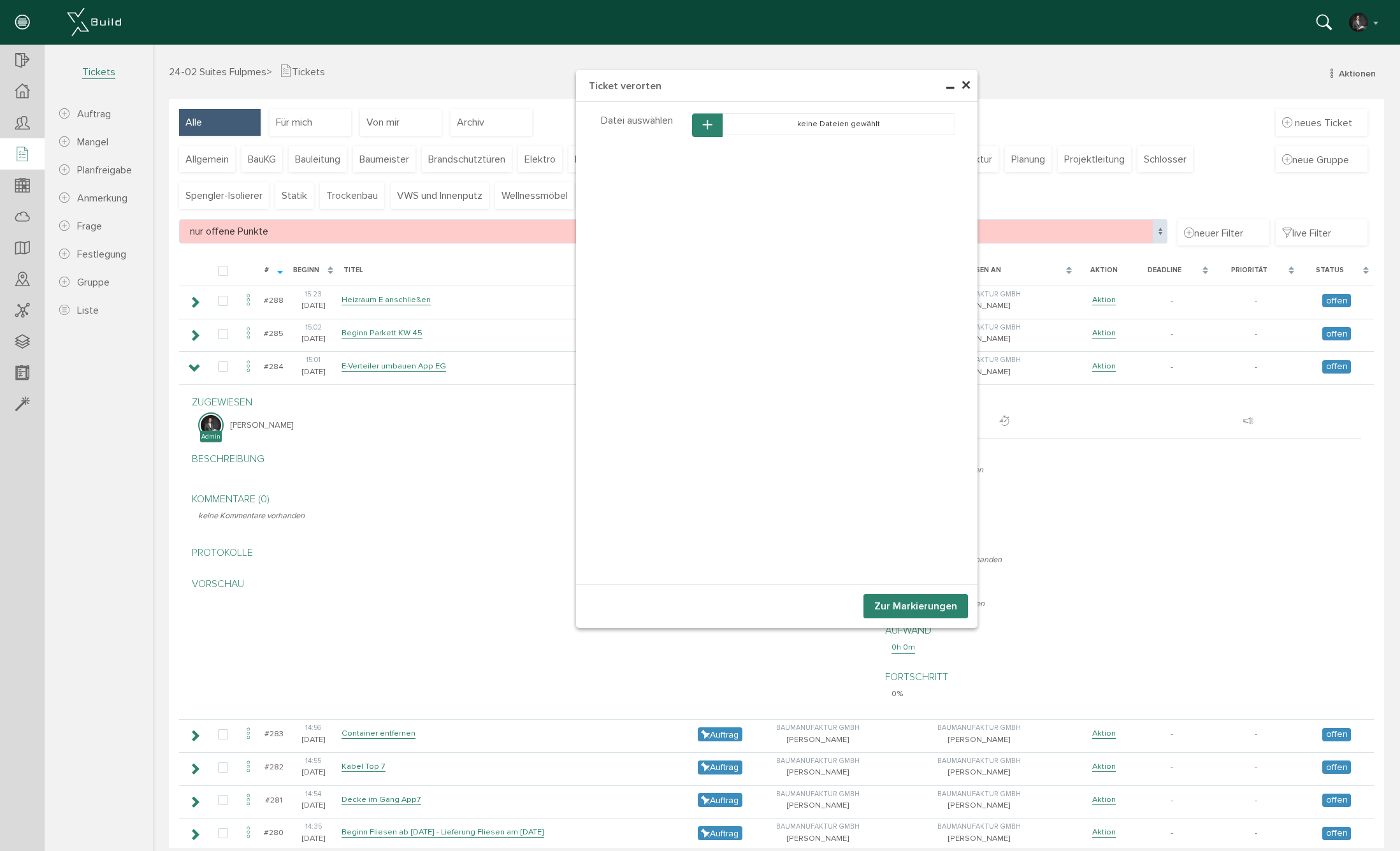
click at [715, 118] on button "button" at bounding box center [707, 125] width 31 height 24
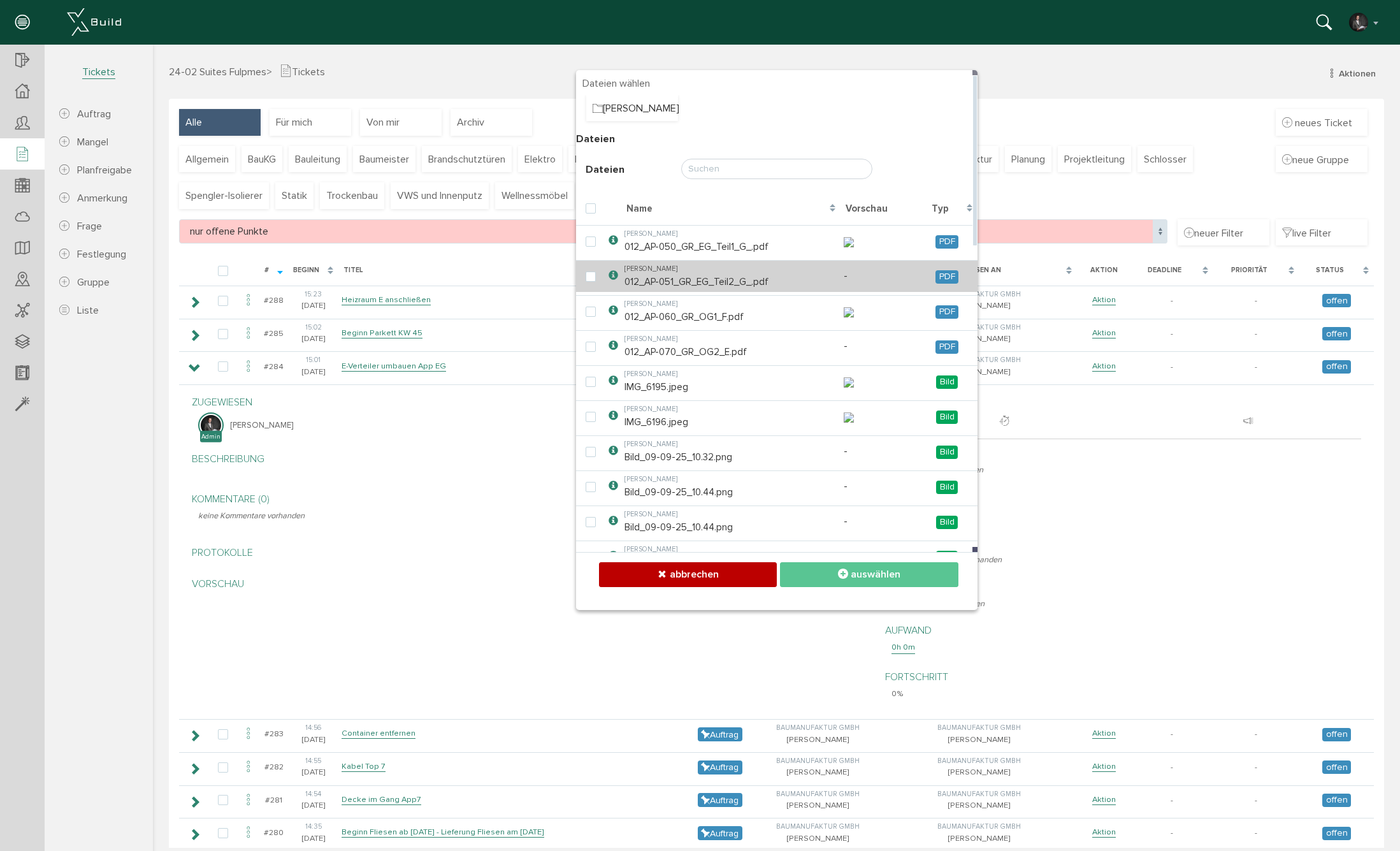
click at [735, 292] on td "[PERSON_NAME] 012_AP-051_GR_EG_Teil2_G_.pdf" at bounding box center [730, 275] width 219 height 32
checkbox input "true"
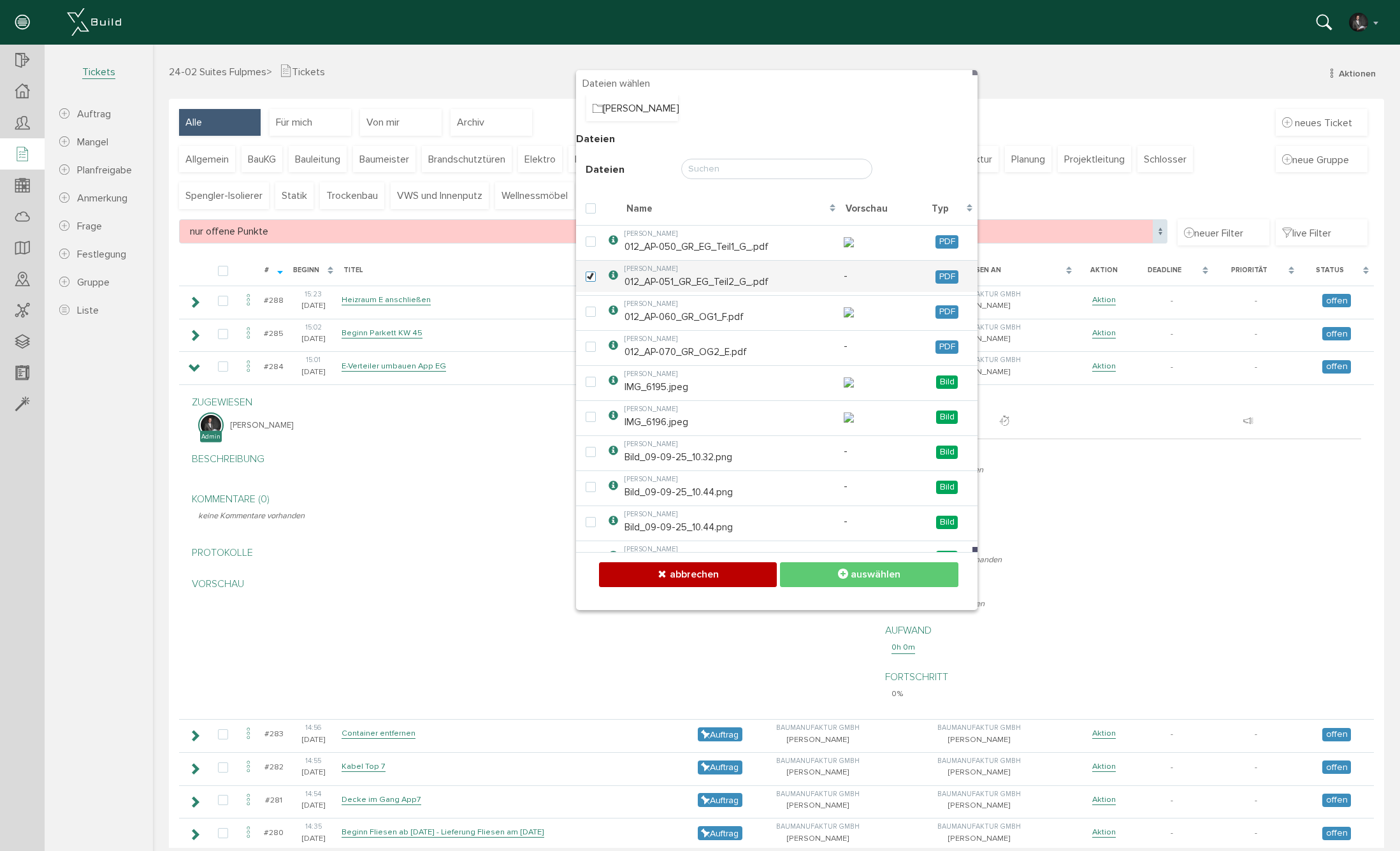
click at [846, 570] on icon at bounding box center [843, 574] width 10 height 13
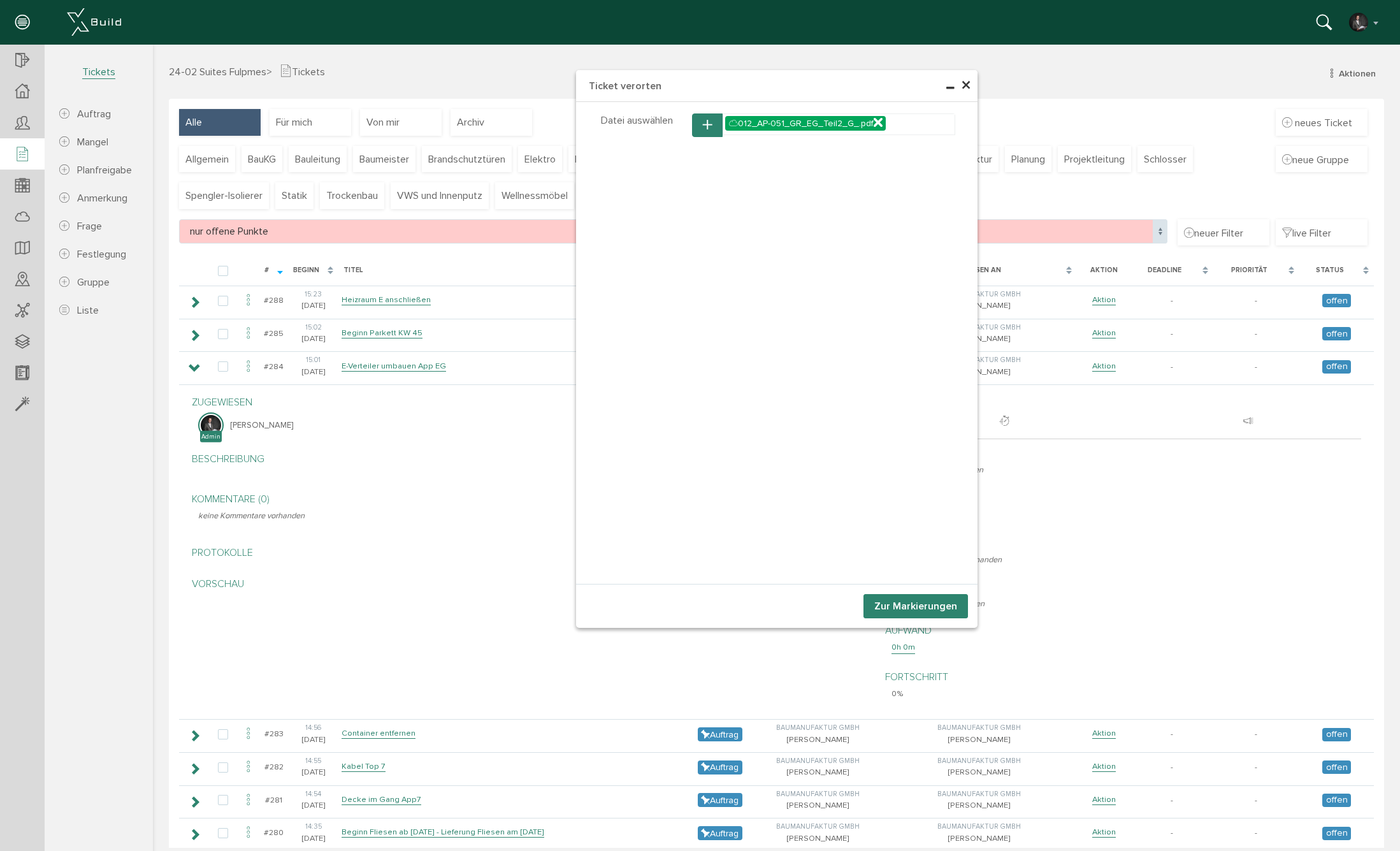
click at [875, 606] on button "Zur Markierungen" at bounding box center [915, 606] width 104 height 25
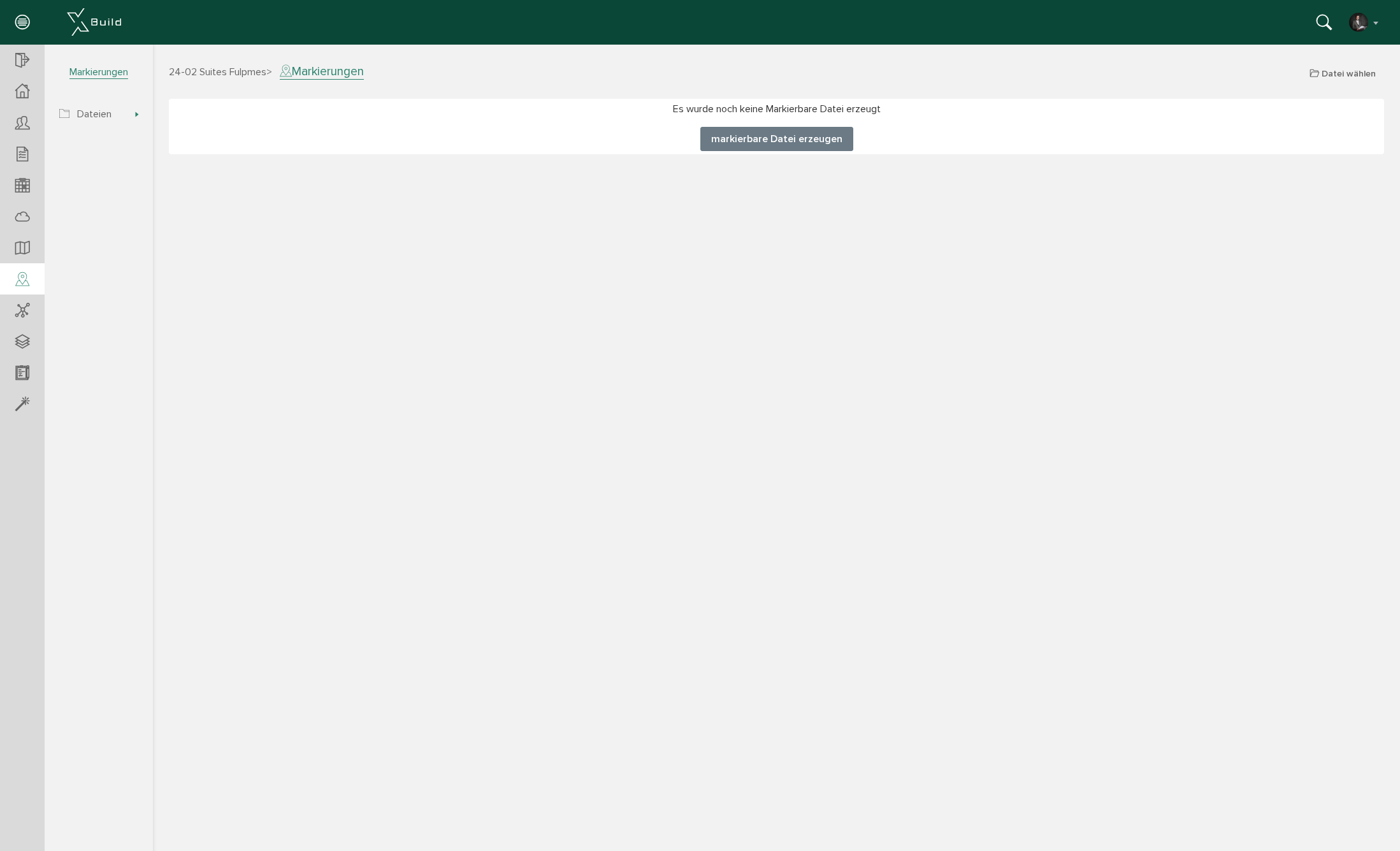
click at [787, 143] on button "markierbare Datei erzeugen" at bounding box center [776, 139] width 153 height 25
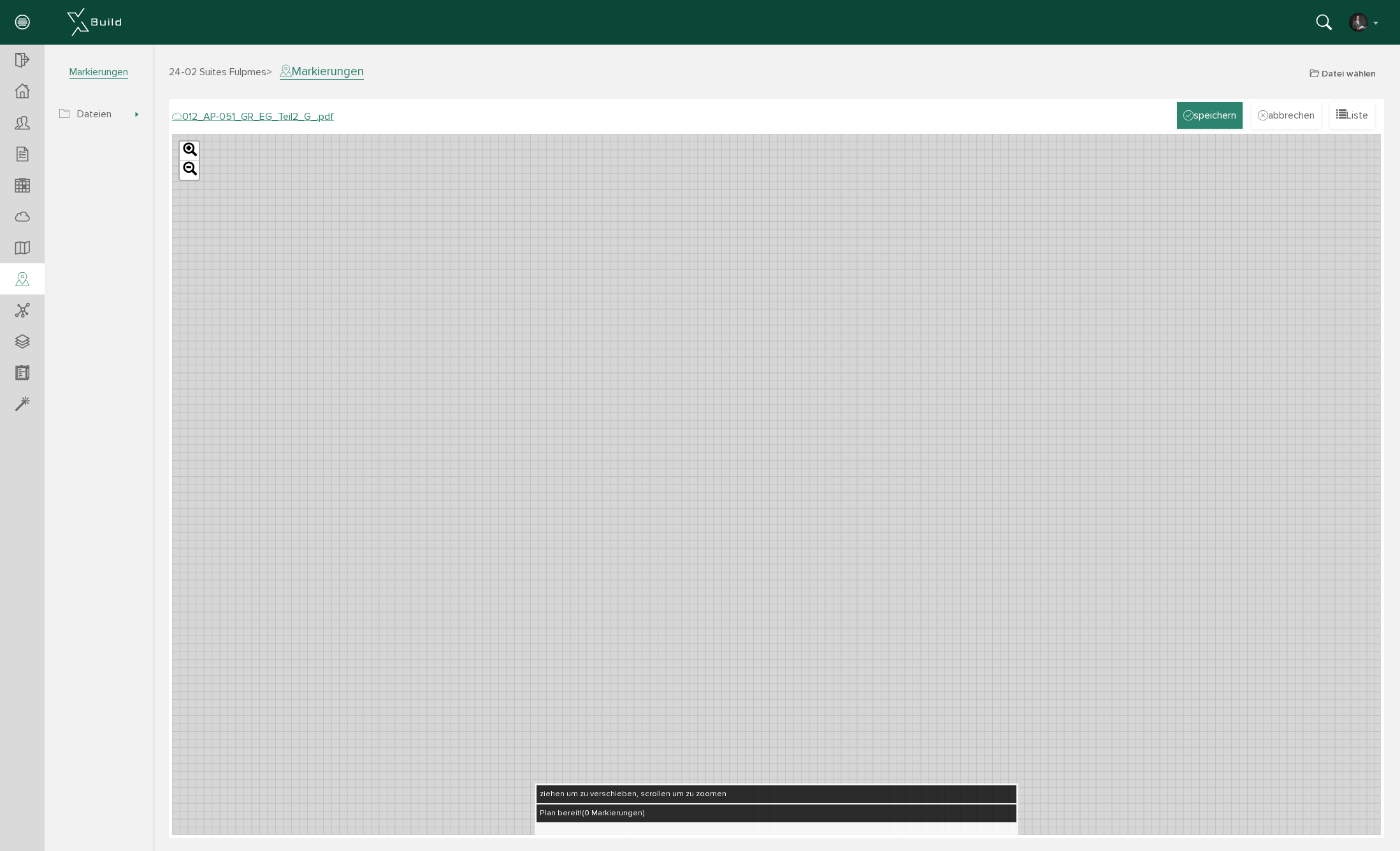
click at [1196, 116] on button "speichern" at bounding box center [1209, 114] width 65 height 26
click at [223, 120] on div "012_AP-051_GR_EG_Teil2_G_.pdf" at bounding box center [252, 116] width 162 height 15
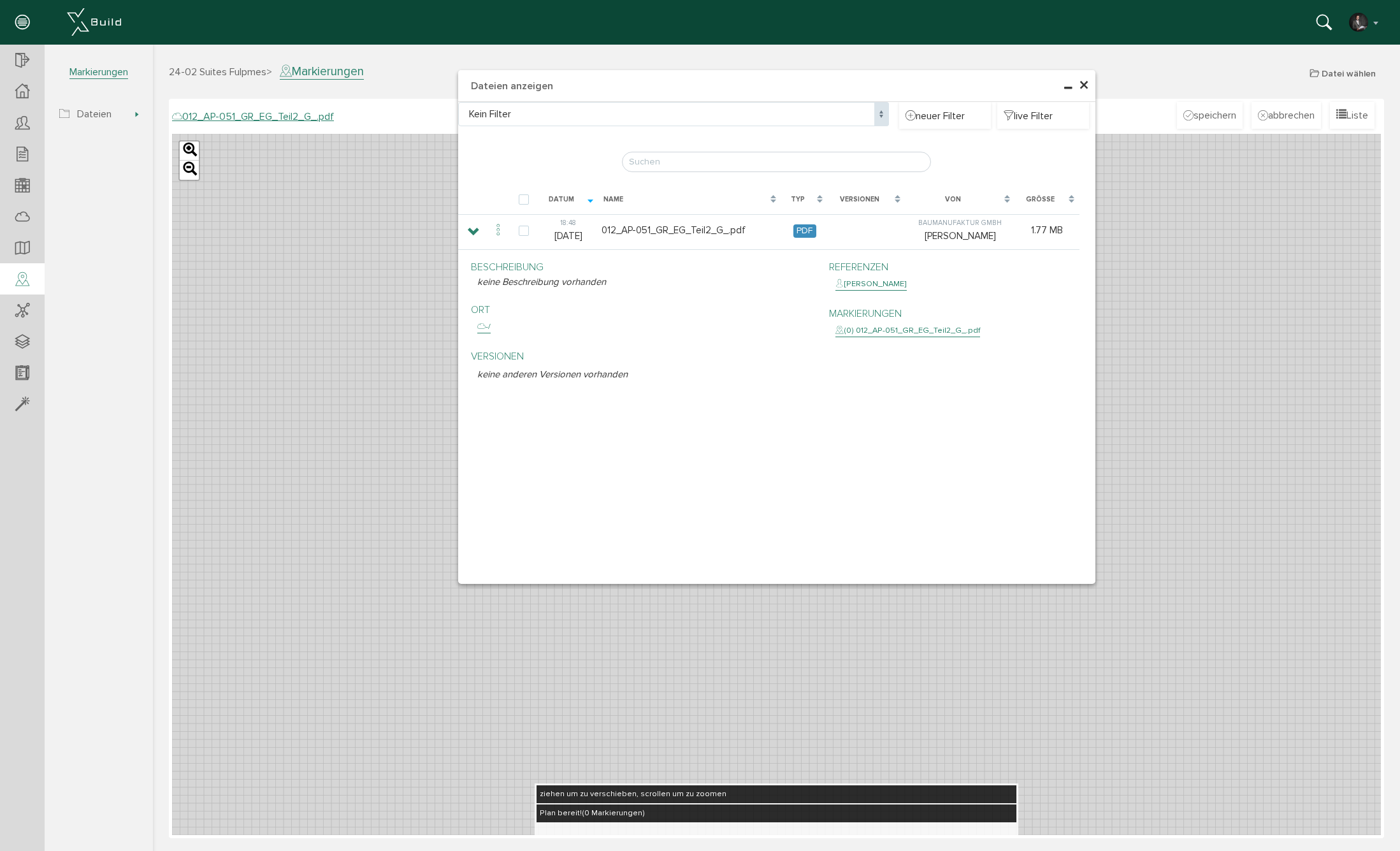
click at [1083, 84] on span "×" at bounding box center [1083, 85] width 10 height 25
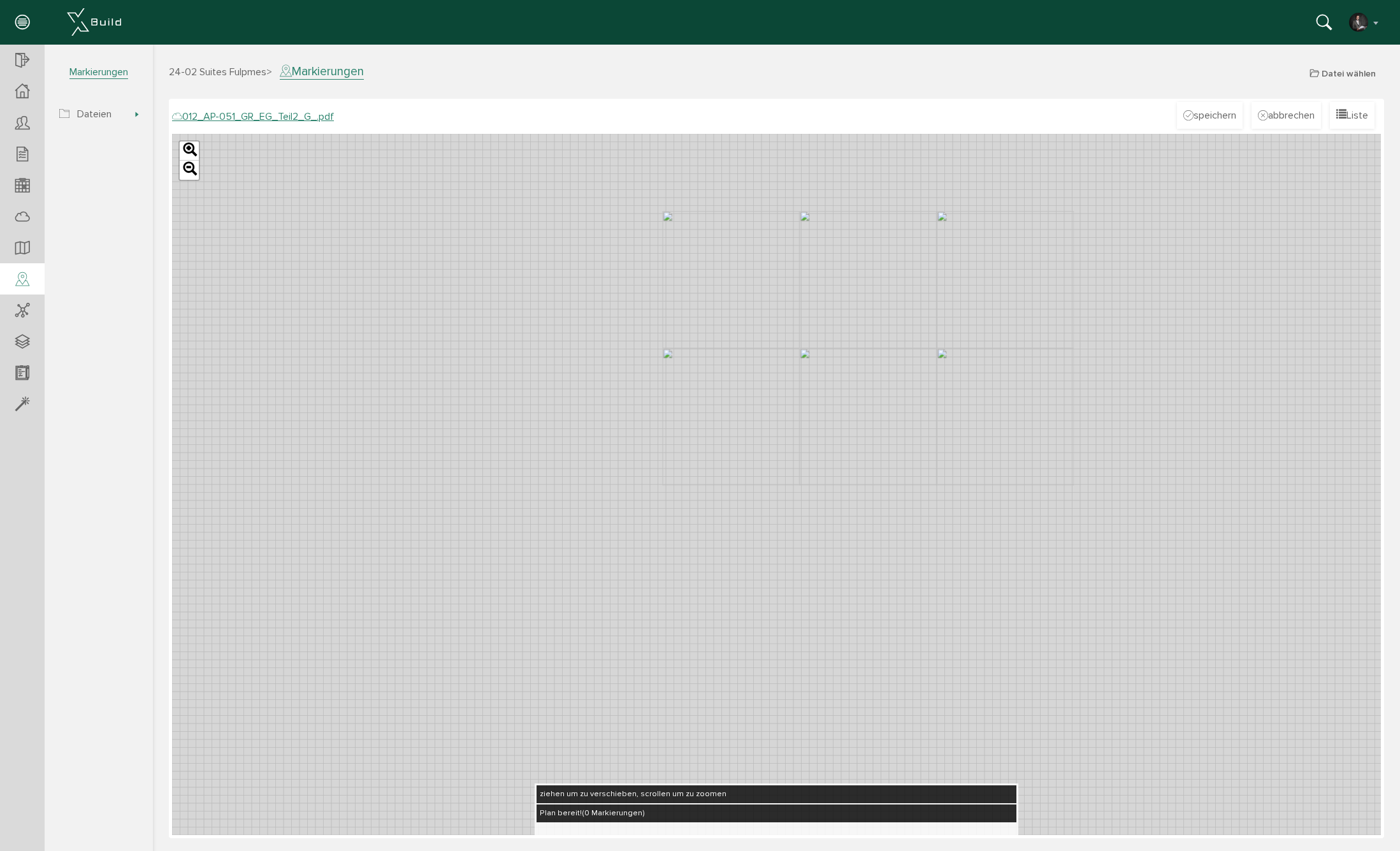
click at [798, 316] on div "Leaflet" at bounding box center [775, 484] width 1208 height 701
click at [831, 280] on div "Leaflet" at bounding box center [775, 484] width 1208 height 701
click at [22, 89] on icon at bounding box center [22, 92] width 14 height 15
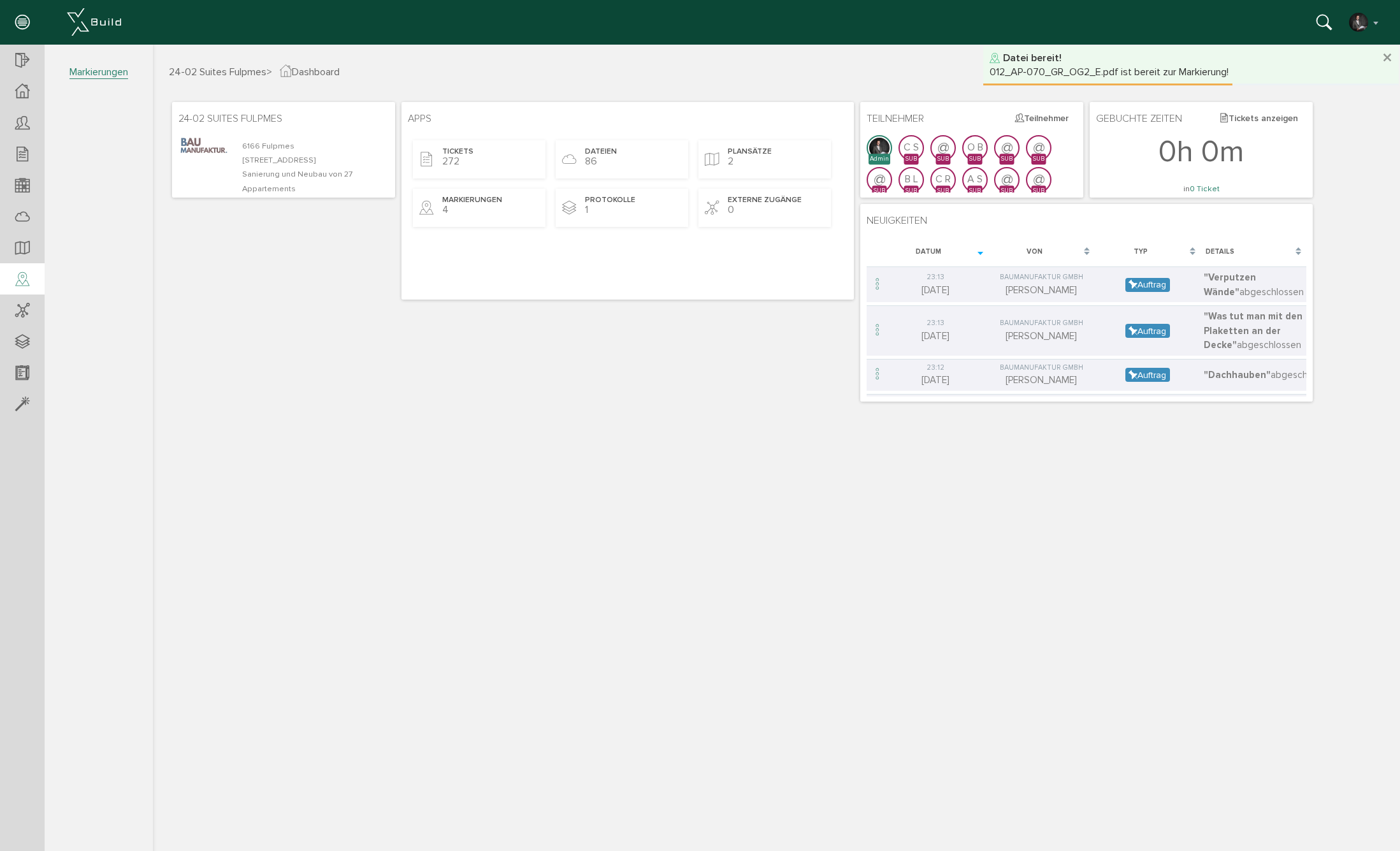
click at [19, 274] on icon at bounding box center [22, 280] width 14 height 18
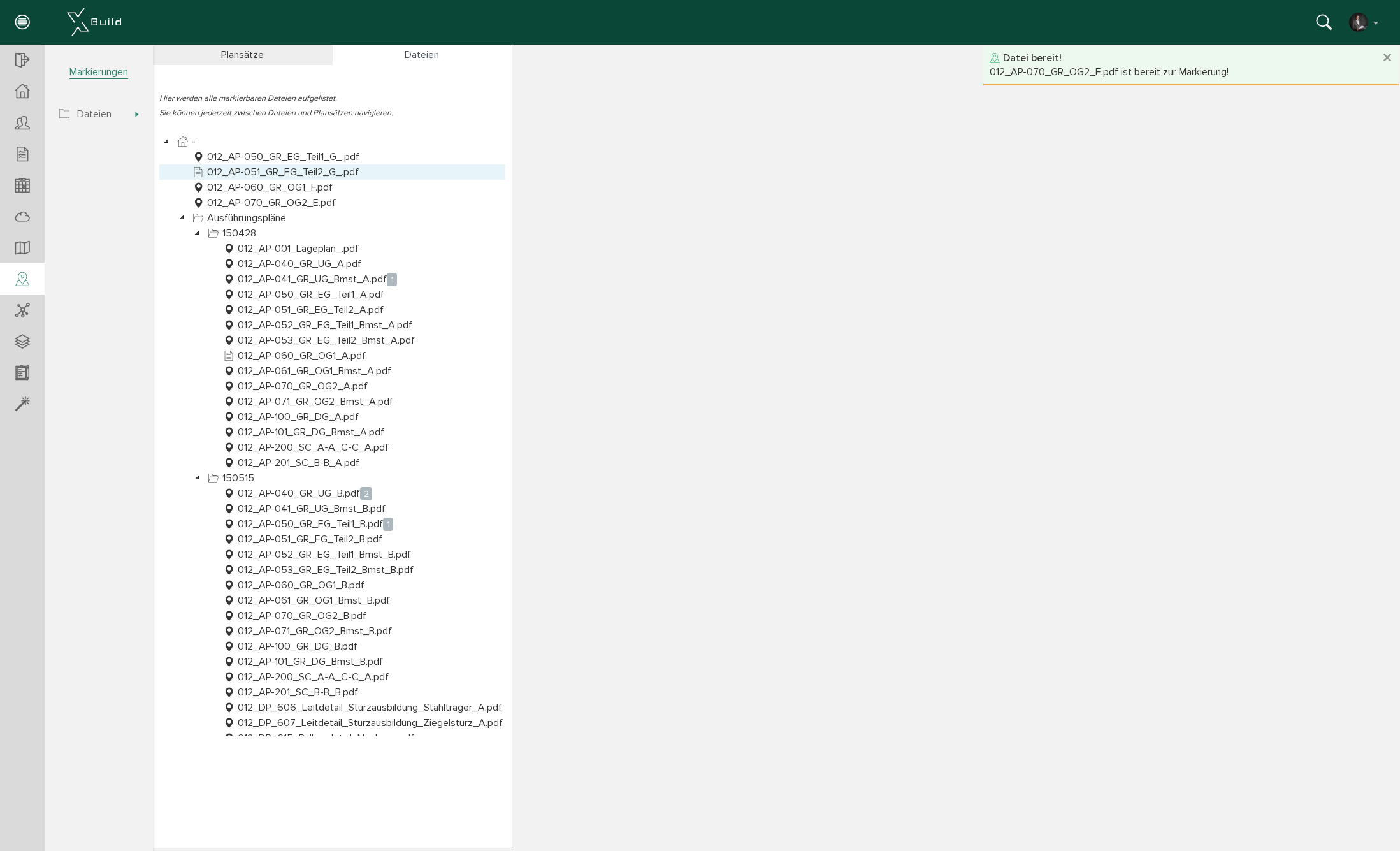
click at [317, 170] on link "012_AP-051_GR_EG_Teil2_G_.pdf" at bounding box center [275, 172] width 172 height 15
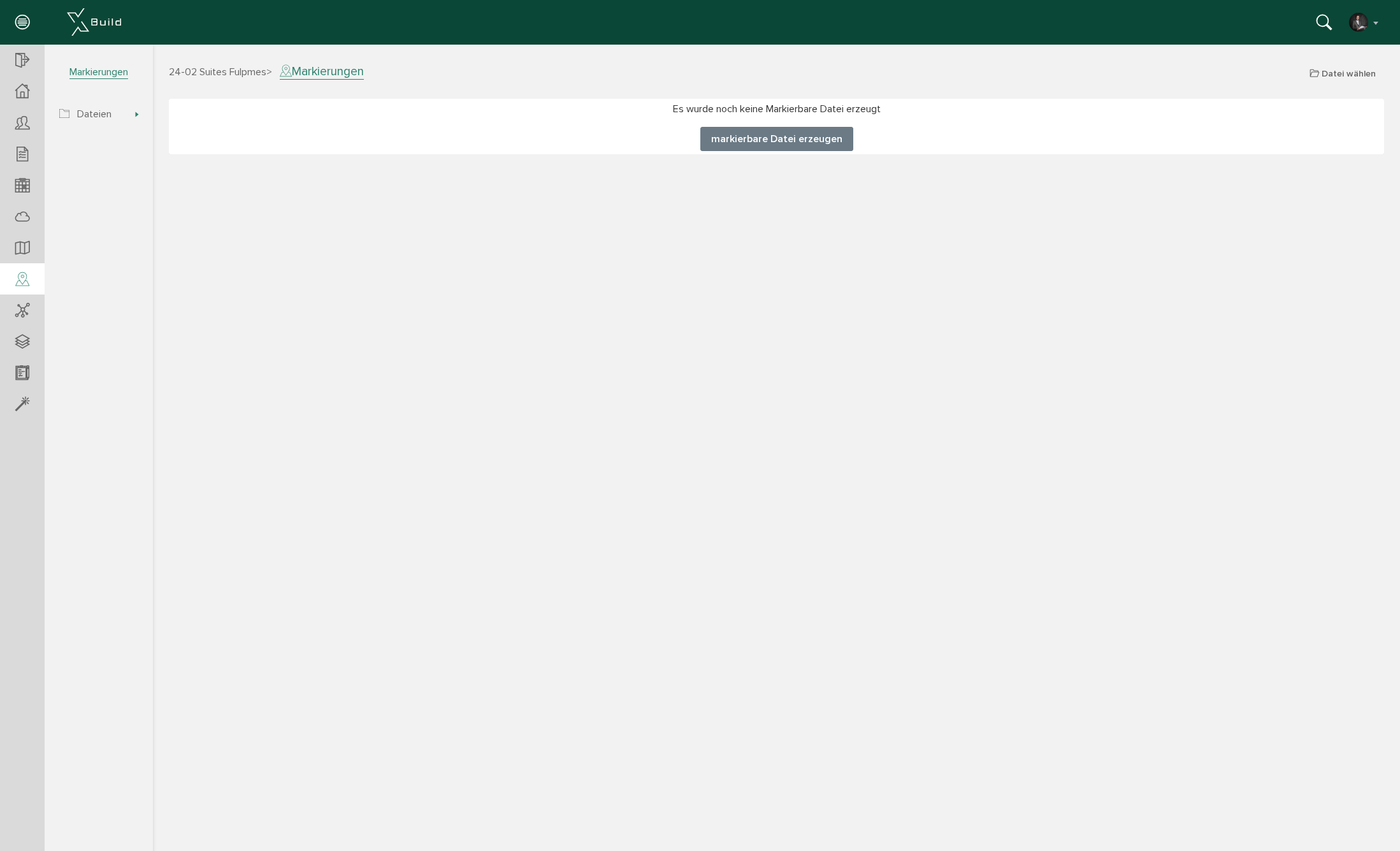
click at [815, 135] on button "markierbare Datei erzeugen" at bounding box center [776, 139] width 153 height 25
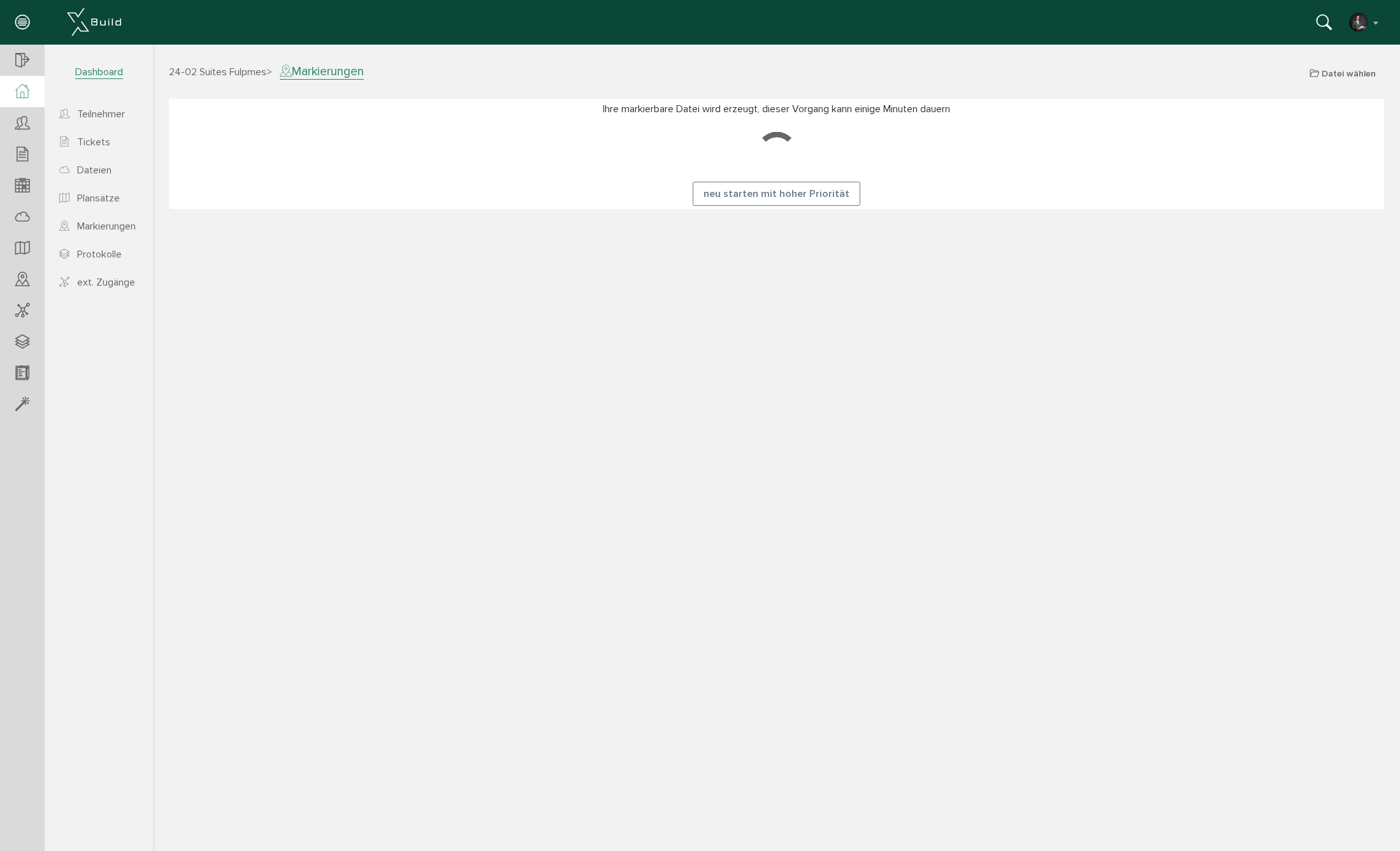
click at [27, 94] on icon at bounding box center [22, 92] width 14 height 15
